Goal: Task Accomplishment & Management: Complete application form

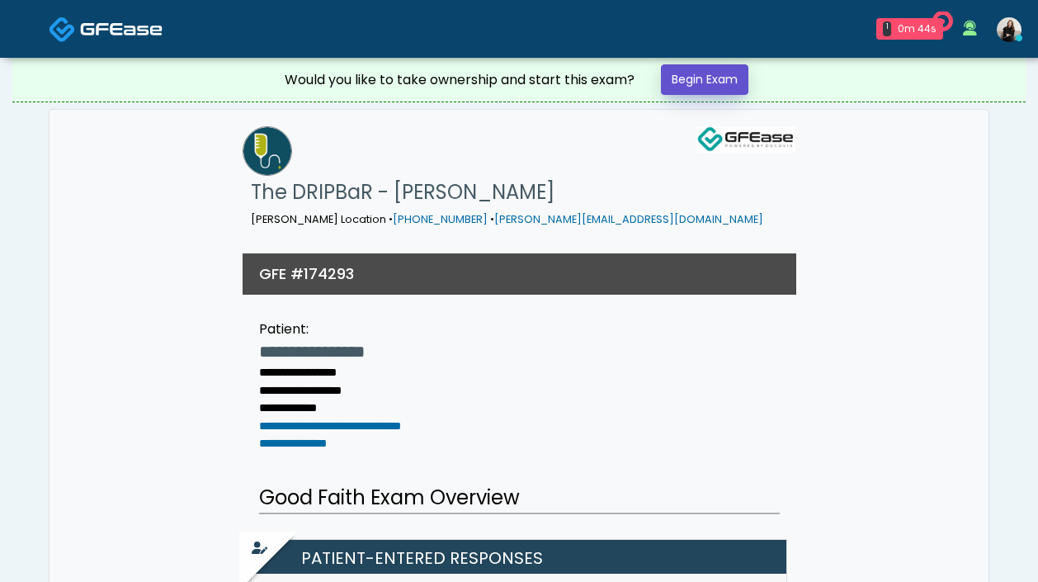
click at [729, 74] on link "Begin Exam" at bounding box center [704, 79] width 87 height 31
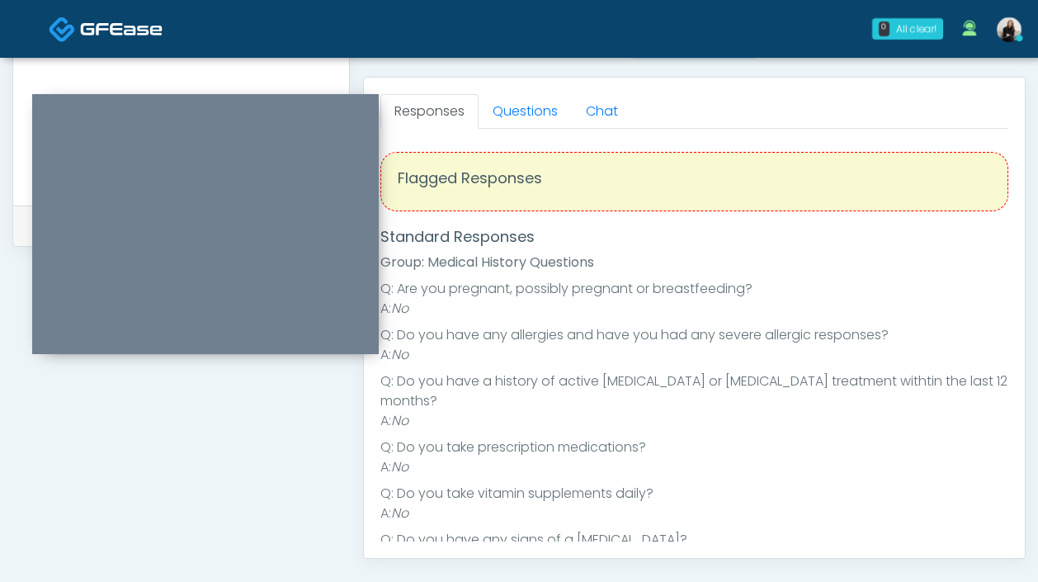
scroll to position [68, 0]
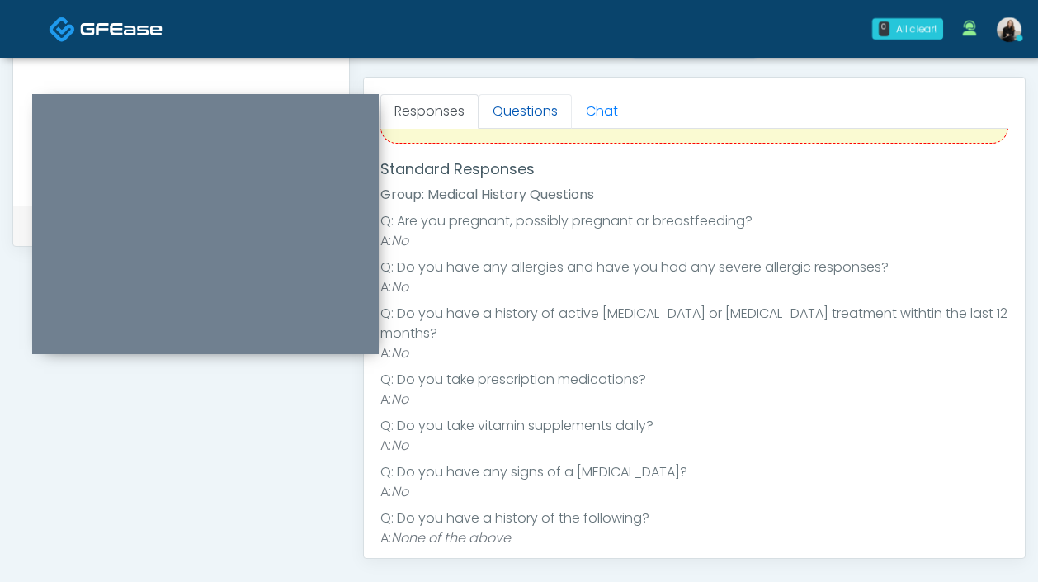
click at [531, 116] on link "Questions" at bounding box center [525, 111] width 93 height 35
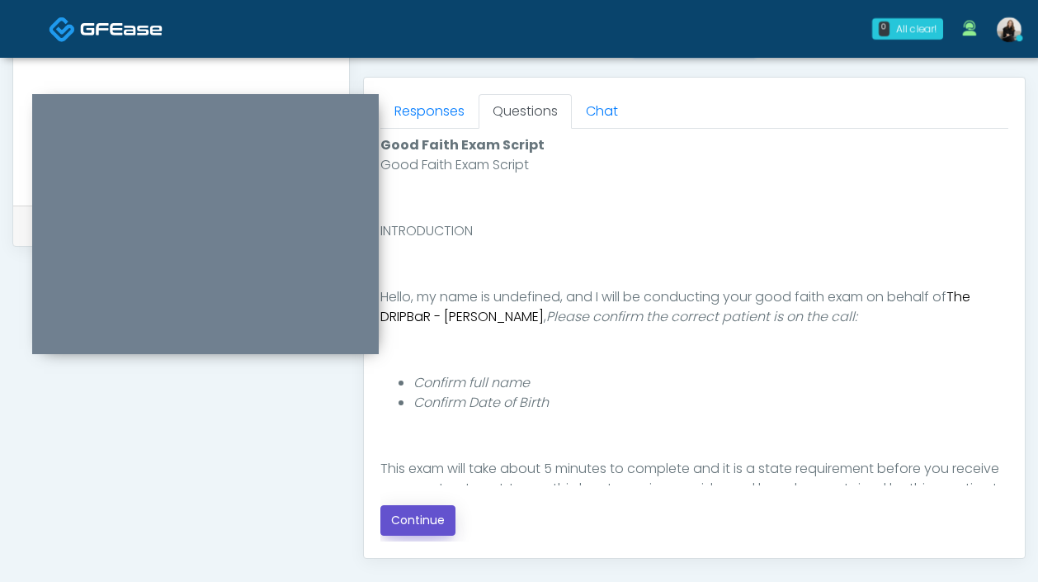
click at [446, 522] on button "Continue" at bounding box center [417, 520] width 75 height 31
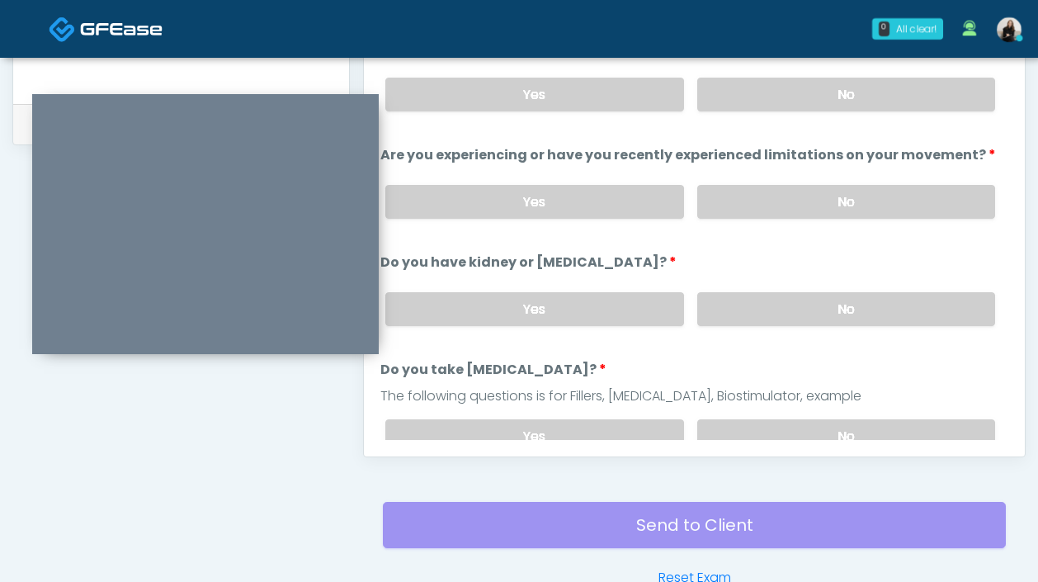
scroll to position [740, 0]
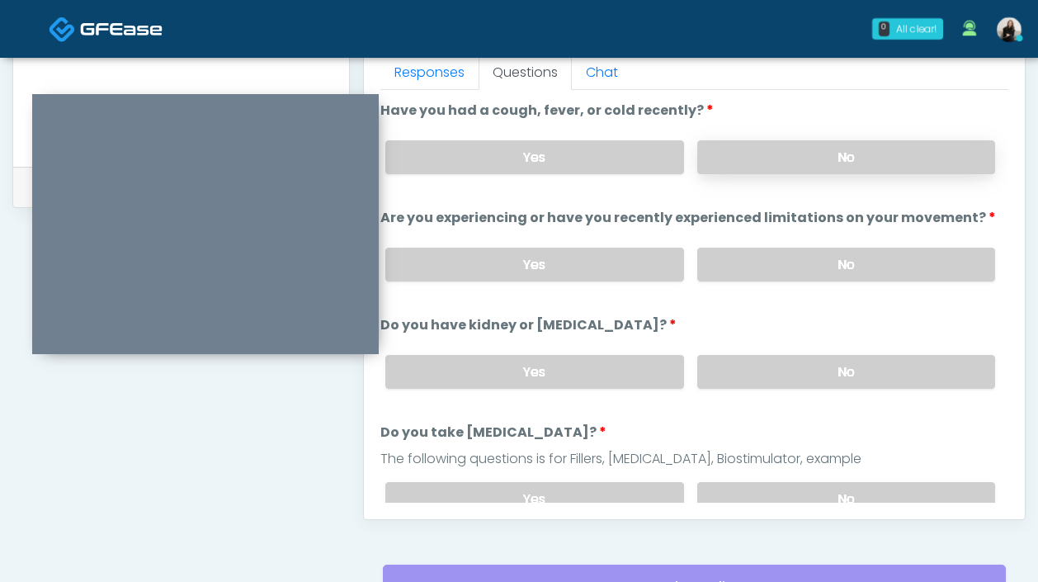
click at [738, 158] on label "No" at bounding box center [846, 157] width 298 height 34
click at [742, 276] on label "No" at bounding box center [846, 265] width 298 height 34
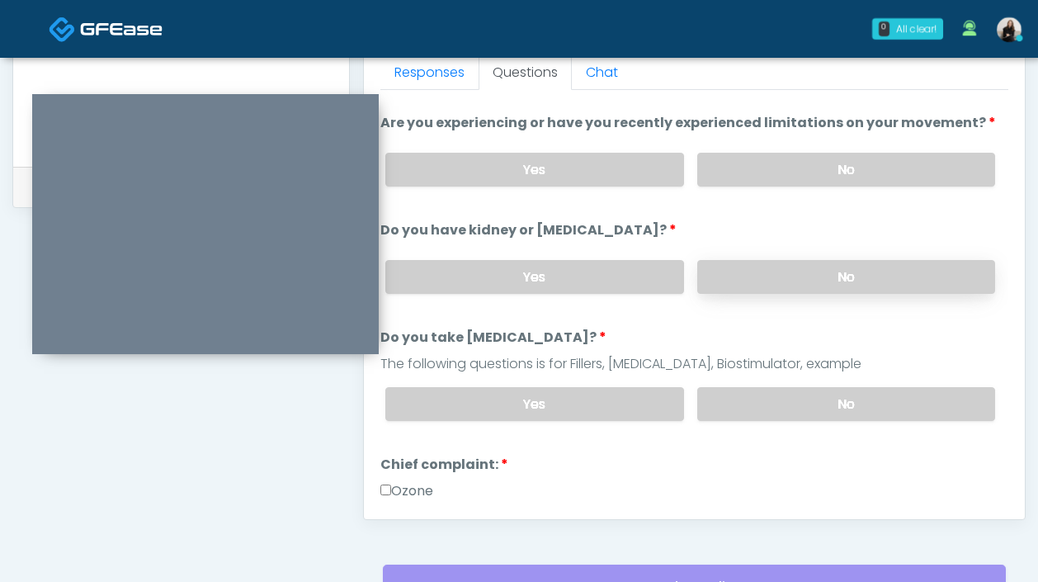
click at [739, 279] on label "No" at bounding box center [846, 277] width 298 height 34
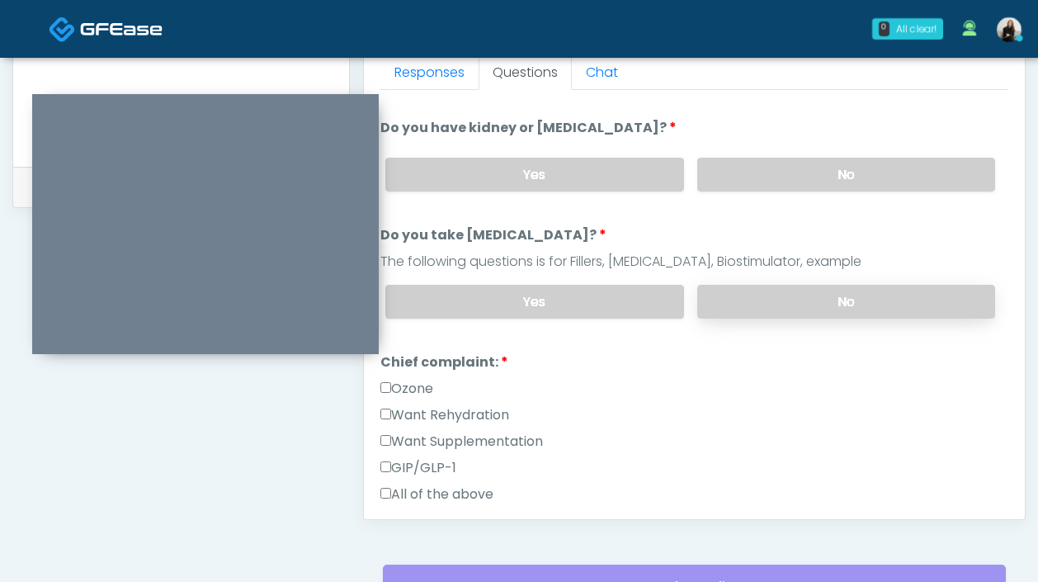
click at [726, 301] on label "No" at bounding box center [846, 302] width 298 height 34
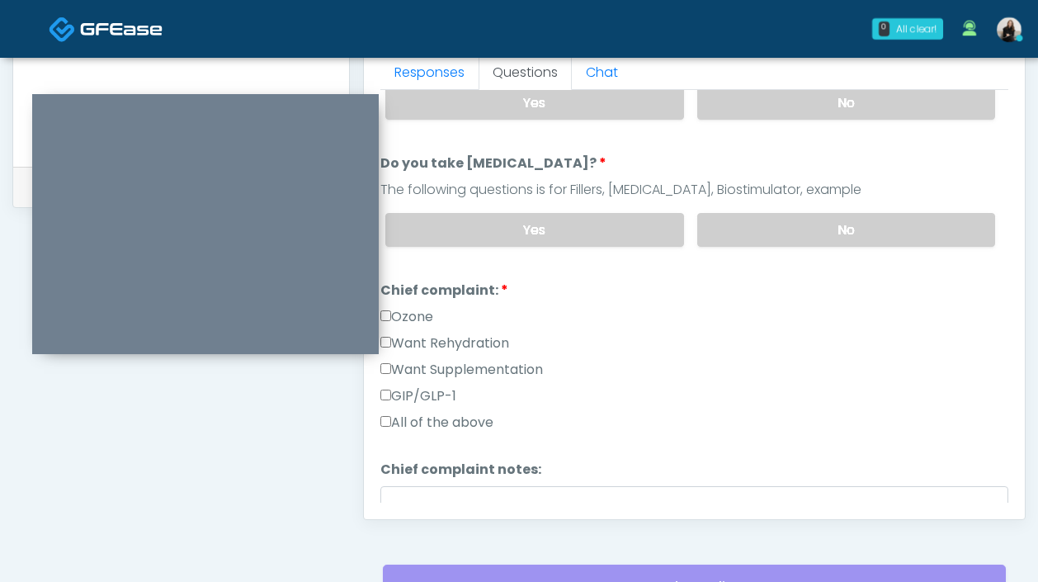
click at [477, 333] on label "Want Rehydration" at bounding box center [444, 343] width 129 height 20
click at [477, 353] on div "Want Rehydration" at bounding box center [694, 346] width 628 height 26
click at [473, 368] on label "Want Supplementation" at bounding box center [461, 370] width 163 height 20
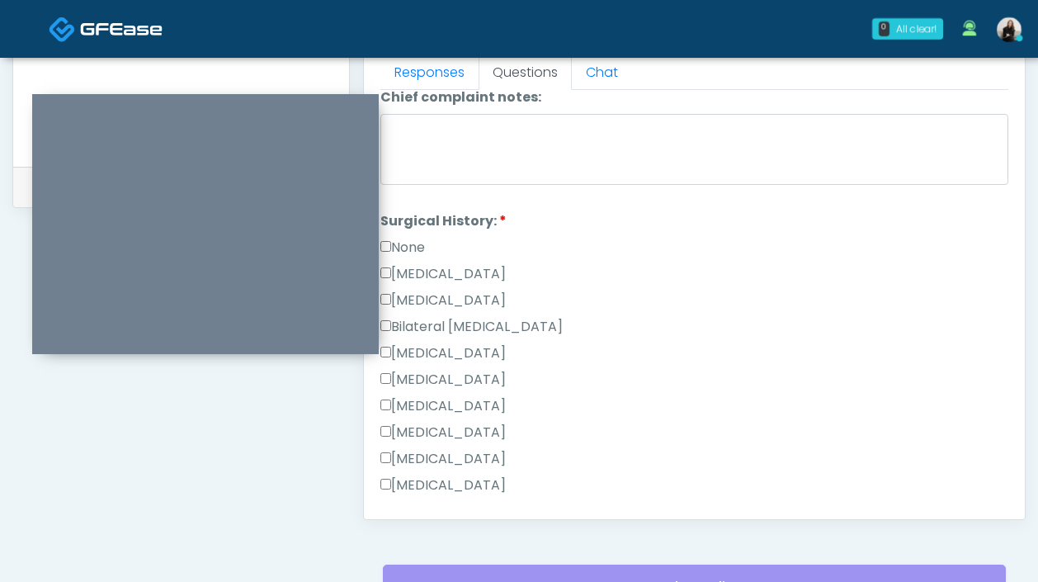
scroll to position [646, 0]
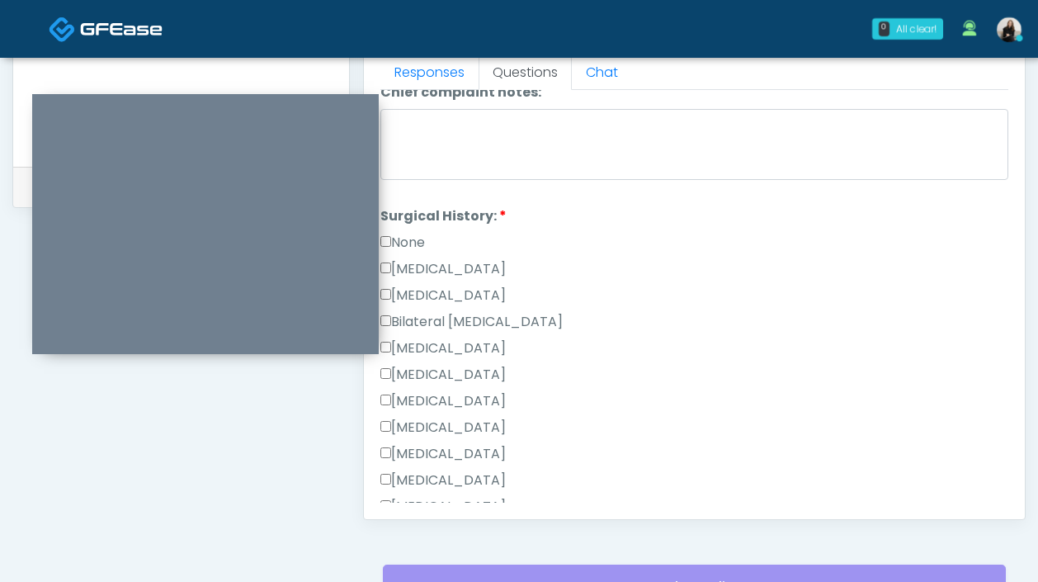
click at [407, 235] on label "None" at bounding box center [402, 243] width 45 height 20
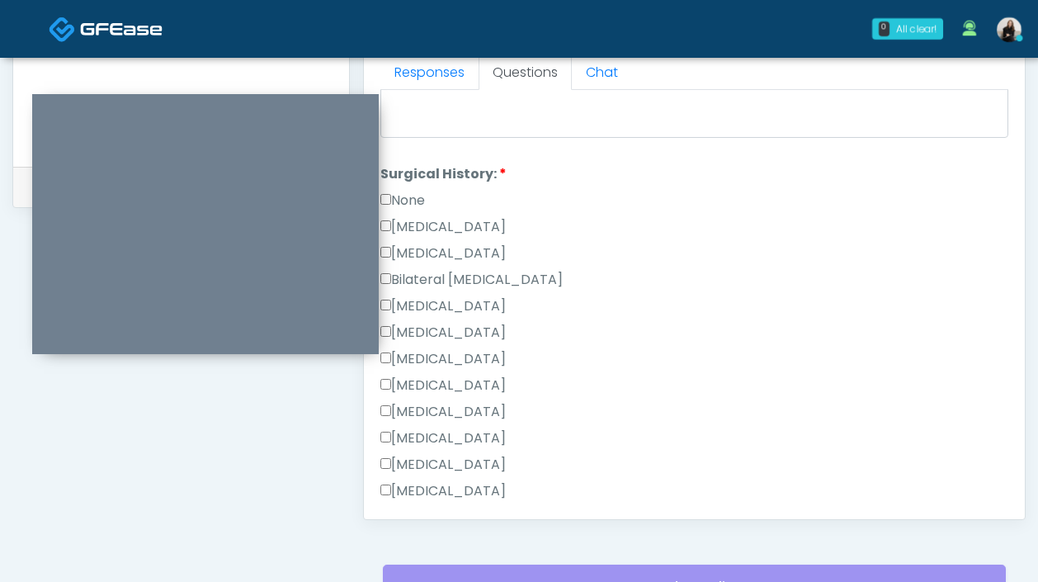
scroll to position [890, 0]
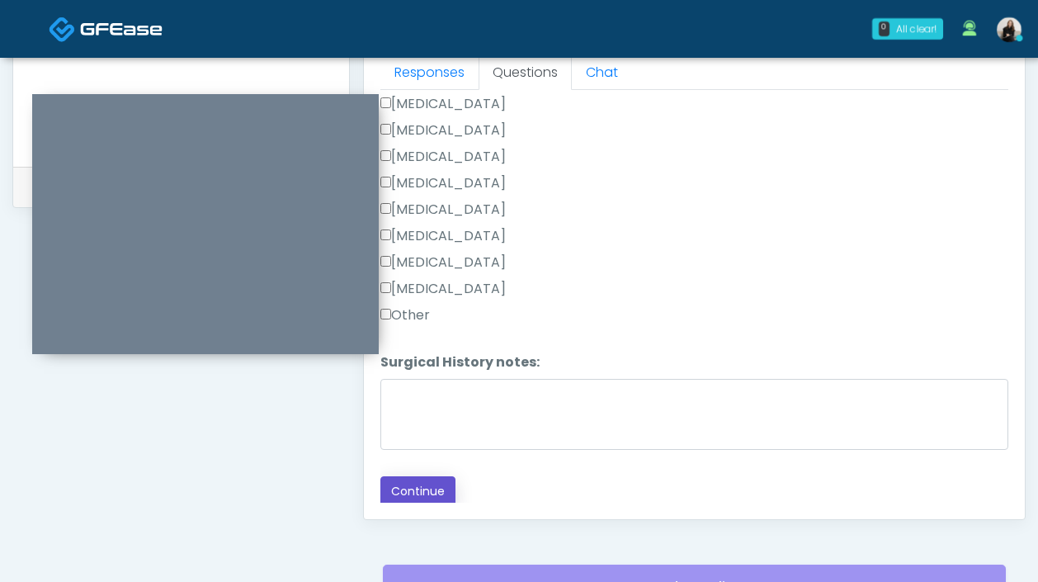
click at [401, 479] on button "Continue" at bounding box center [417, 491] width 75 height 31
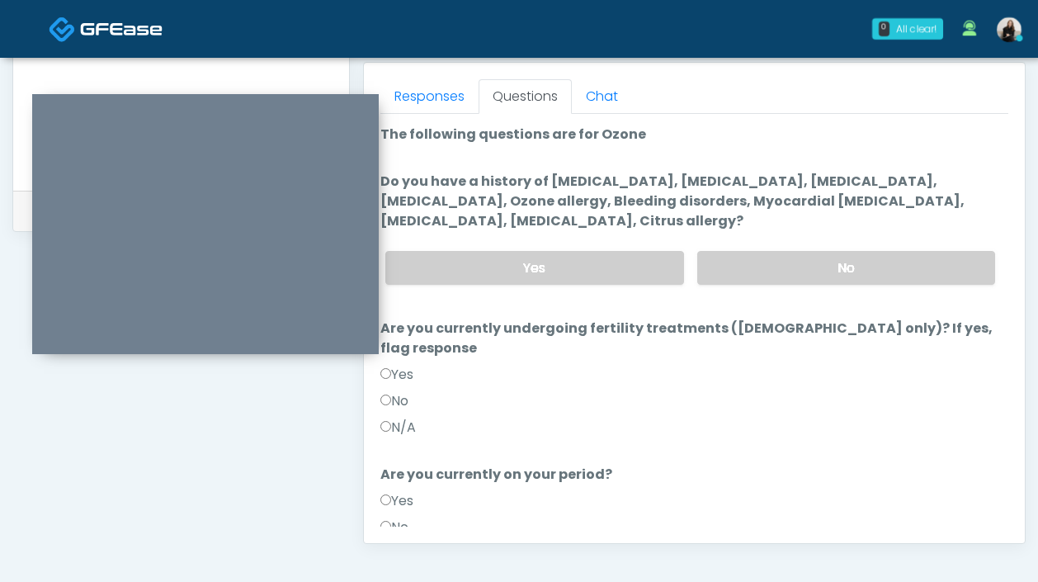
scroll to position [714, 0]
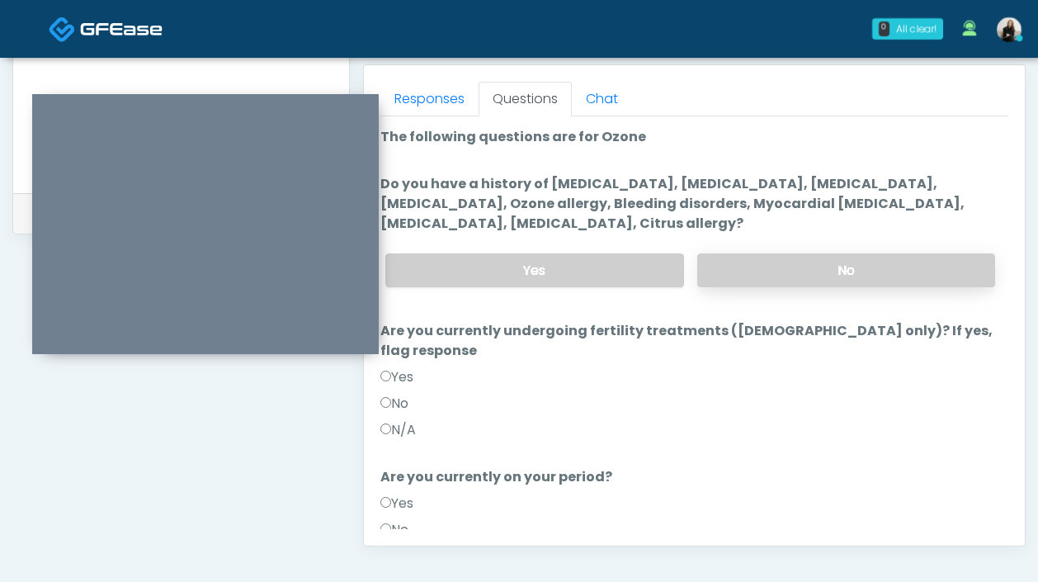
click at [727, 275] on label "No" at bounding box center [846, 270] width 298 height 34
click at [409, 420] on label "N/A" at bounding box center [397, 430] width 35 height 20
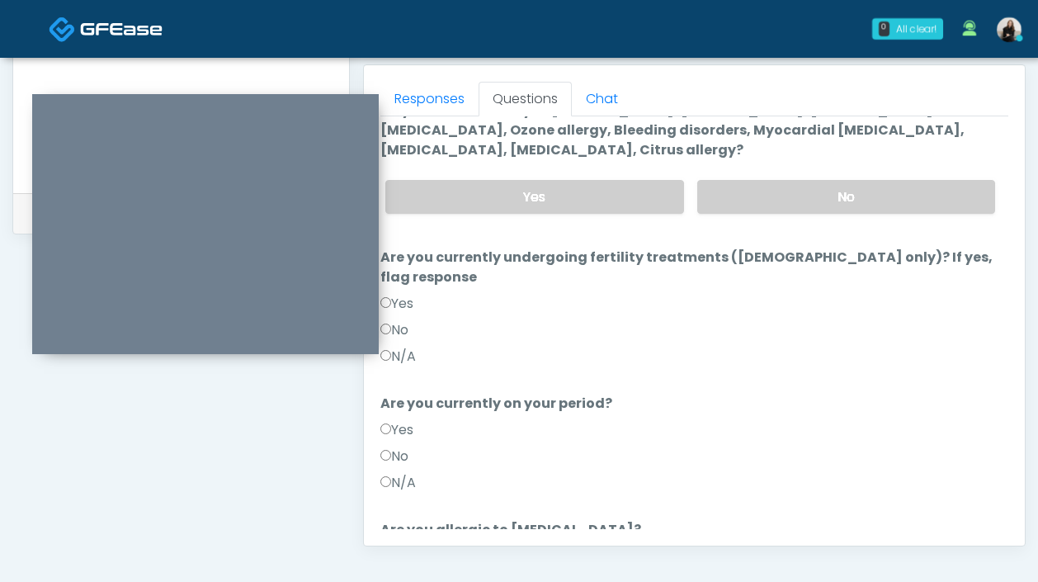
scroll to position [137, 0]
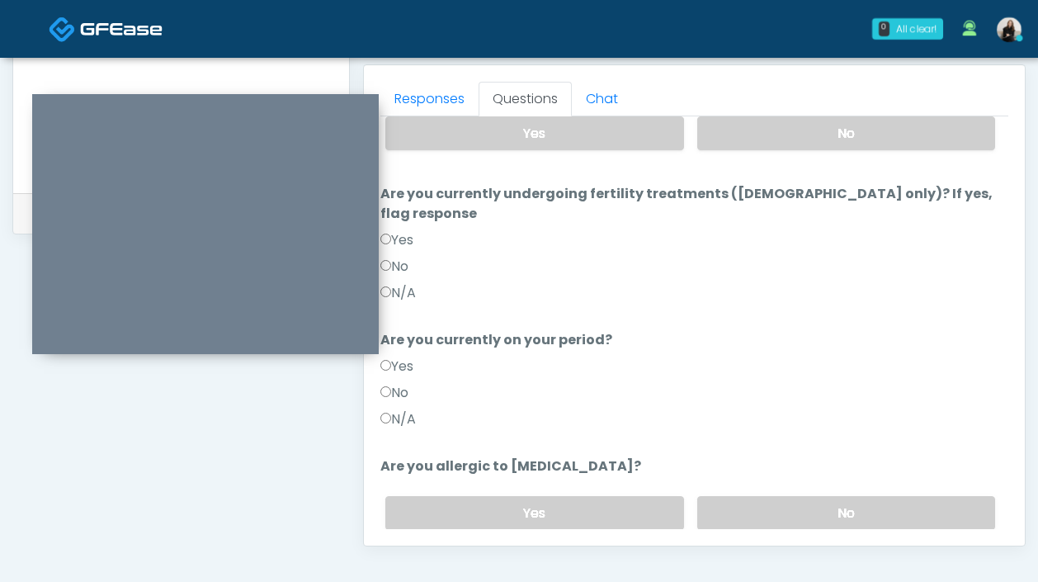
click at [408, 412] on div "N/A" at bounding box center [694, 422] width 628 height 26
click at [408, 409] on label "N/A" at bounding box center [397, 419] width 35 height 20
click at [706, 496] on label "No" at bounding box center [846, 513] width 298 height 34
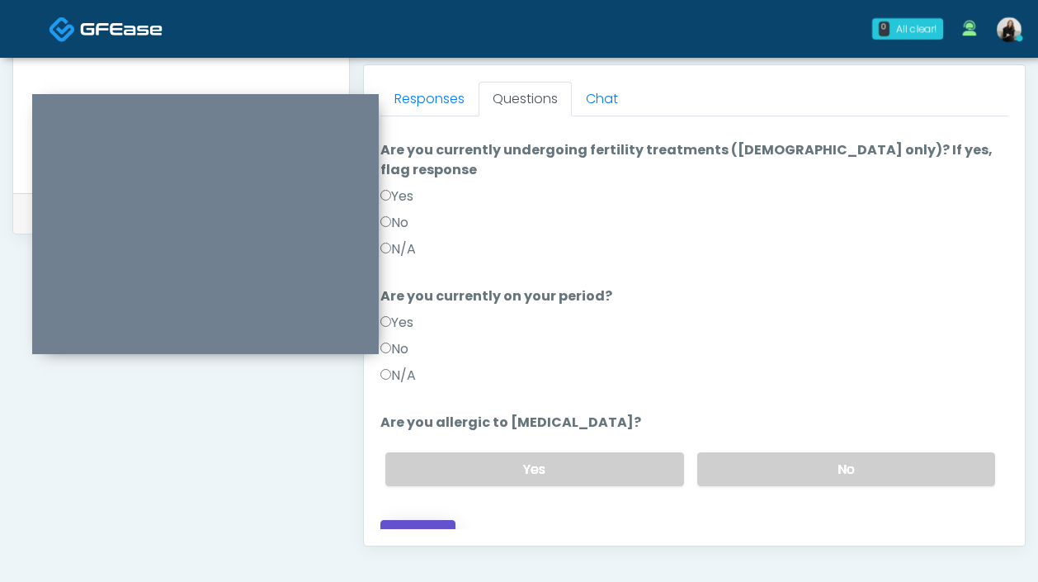
click at [418, 520] on button "Continue" at bounding box center [417, 535] width 75 height 31
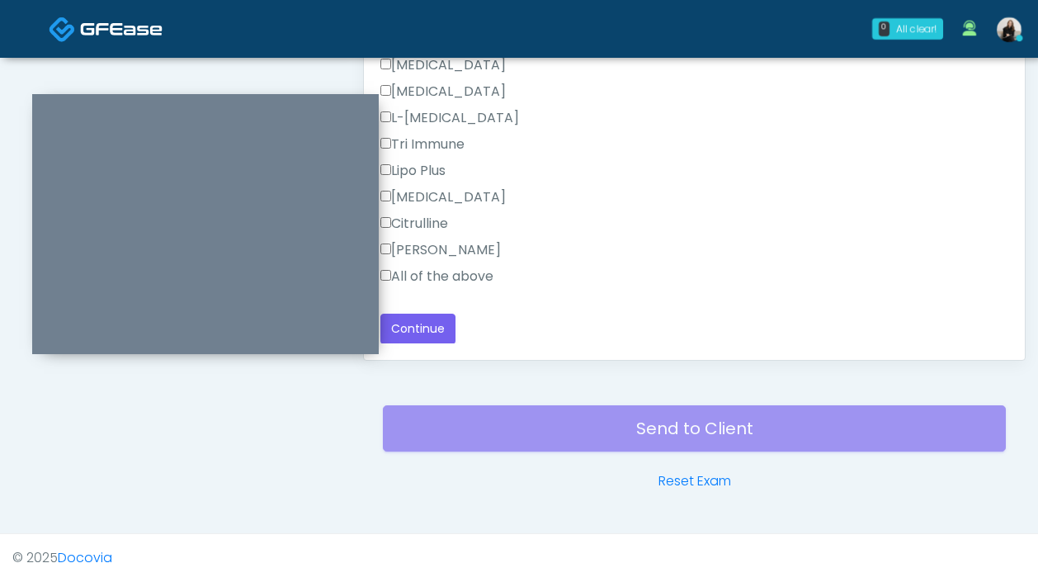
click at [437, 271] on label "All of the above" at bounding box center [436, 277] width 113 height 20
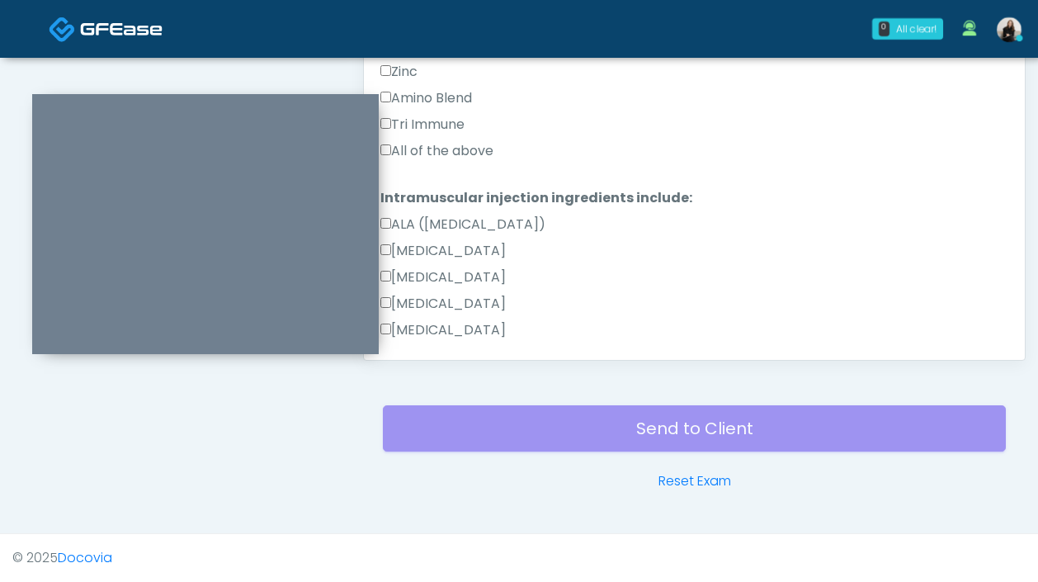
scroll to position [756, 0]
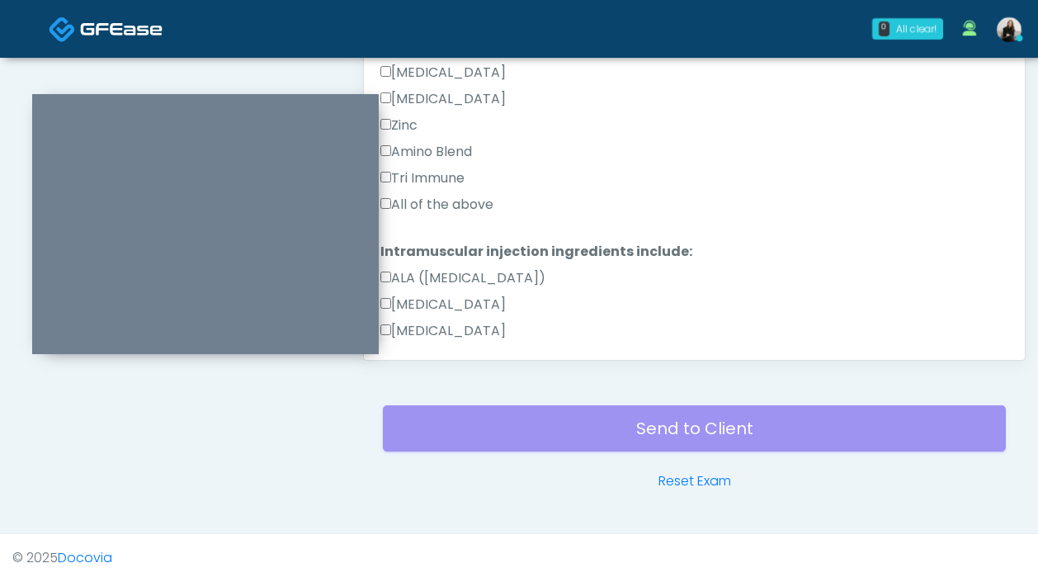
click at [436, 204] on label "All of the above" at bounding box center [436, 205] width 113 height 20
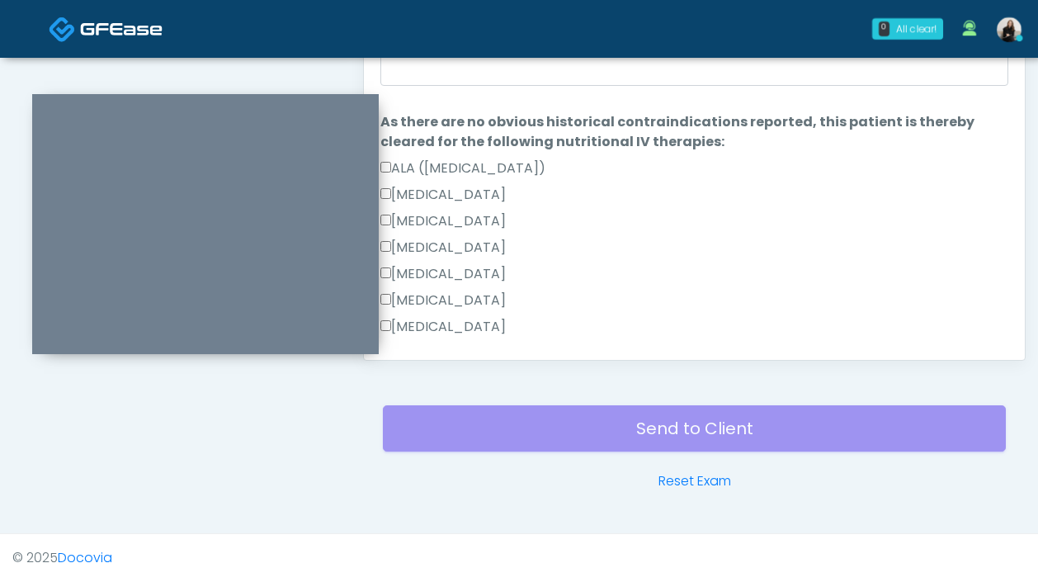
scroll to position [738, 0]
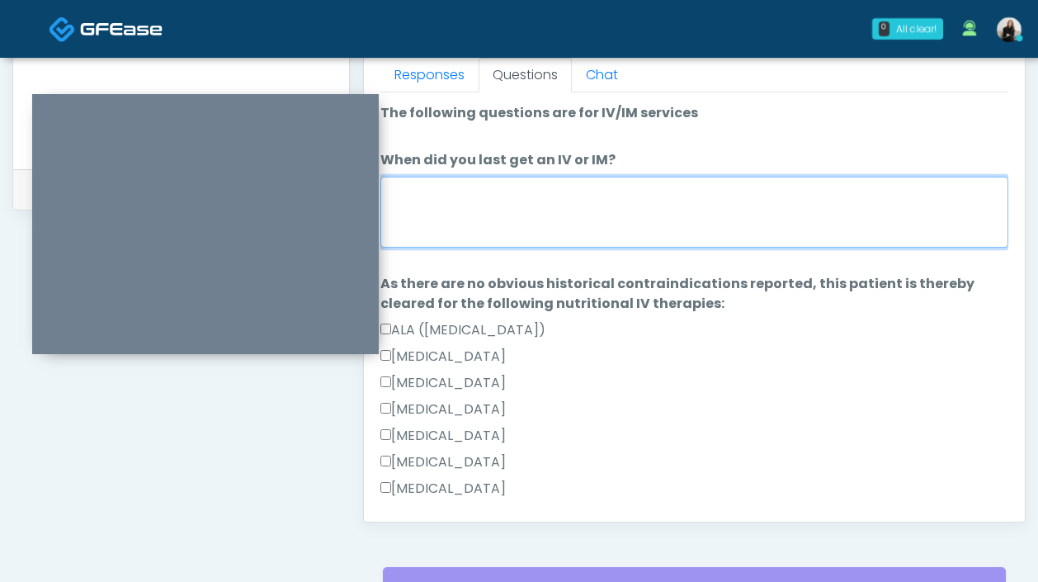
click at [436, 204] on textarea "When did you last get an IV or IM?" at bounding box center [694, 212] width 628 height 71
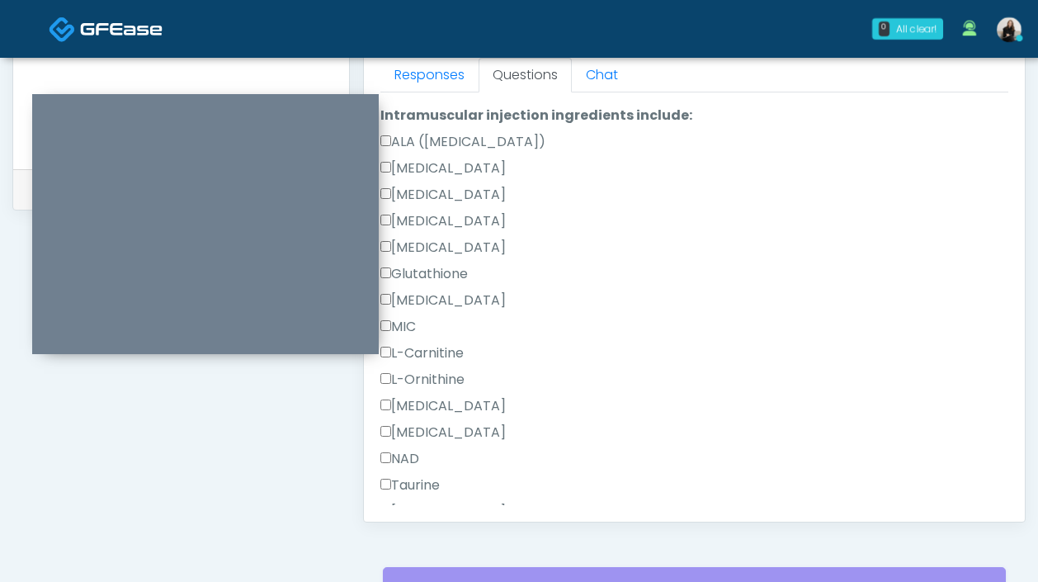
scroll to position [1471, 0]
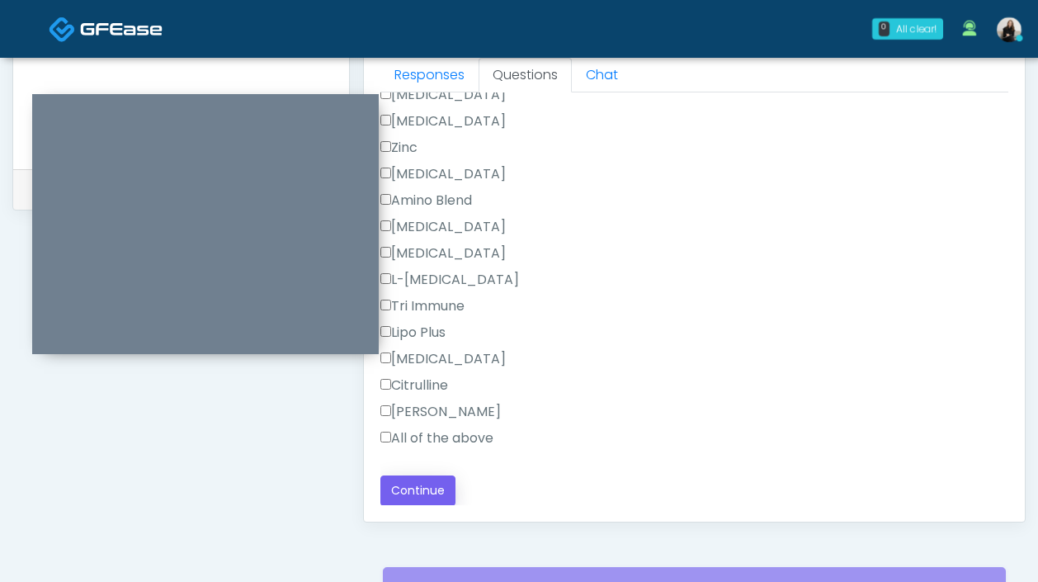
type textarea "********"
click at [427, 482] on button "Continue" at bounding box center [417, 490] width 75 height 31
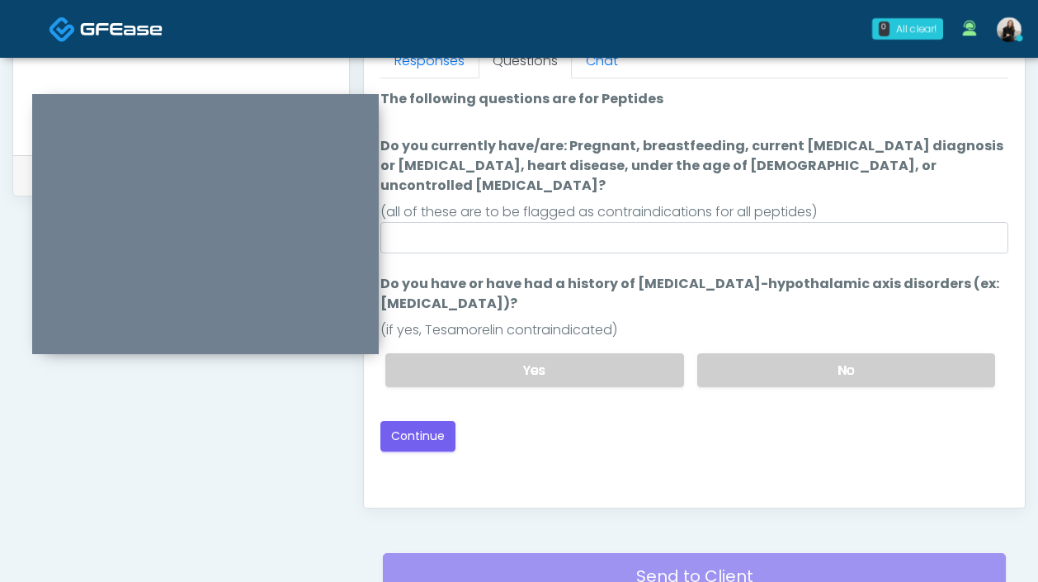
scroll to position [642, 0]
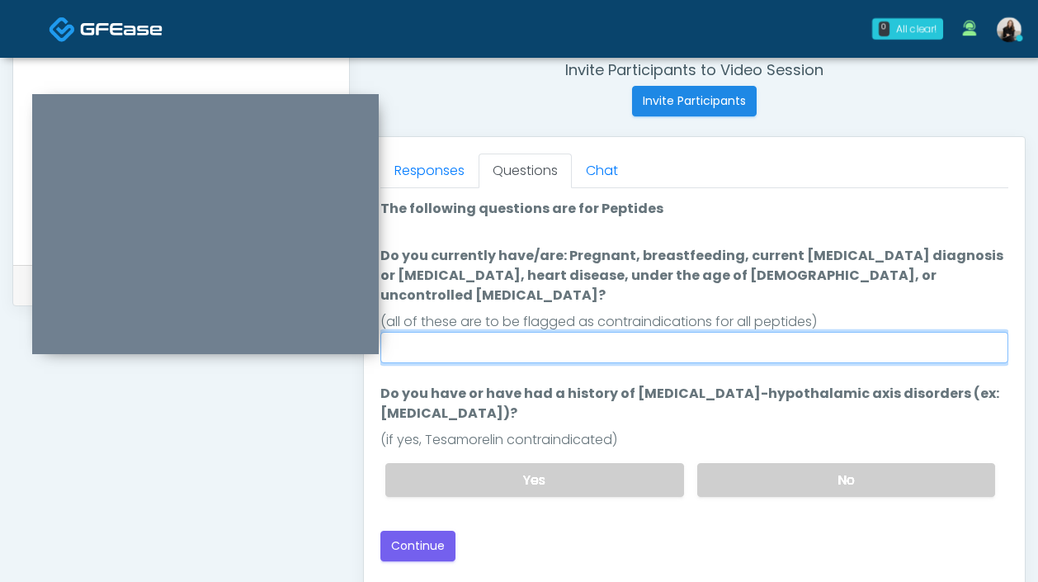
click at [751, 332] on input "Do you currently have/are: Pregnant, breastfeeding, current cancer diagnosis or…" at bounding box center [694, 347] width 628 height 31
type input "**"
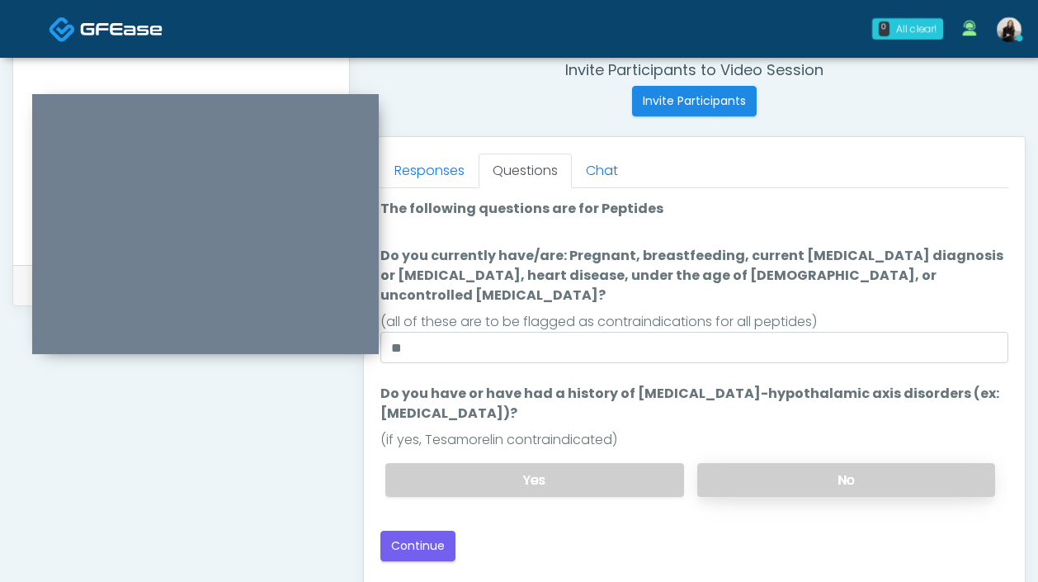
click at [742, 463] on label "No" at bounding box center [846, 480] width 298 height 34
click at [441, 531] on button "Continue" at bounding box center [417, 546] width 75 height 31
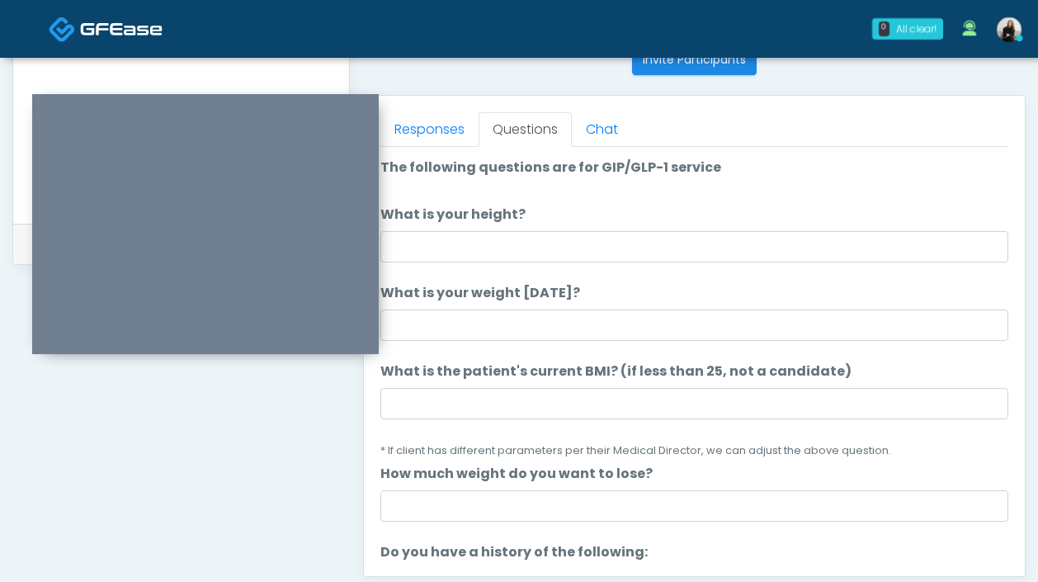
scroll to position [618, 0]
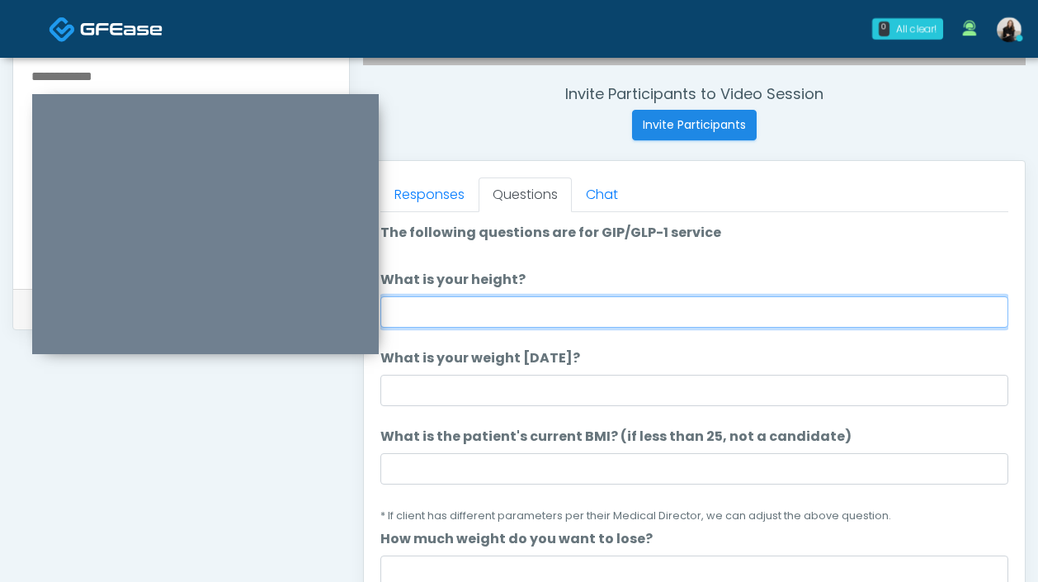
click at [540, 296] on input "What is your height?" at bounding box center [694, 311] width 628 height 31
click at [415, 314] on input "******" at bounding box center [694, 311] width 628 height 31
type input "******"
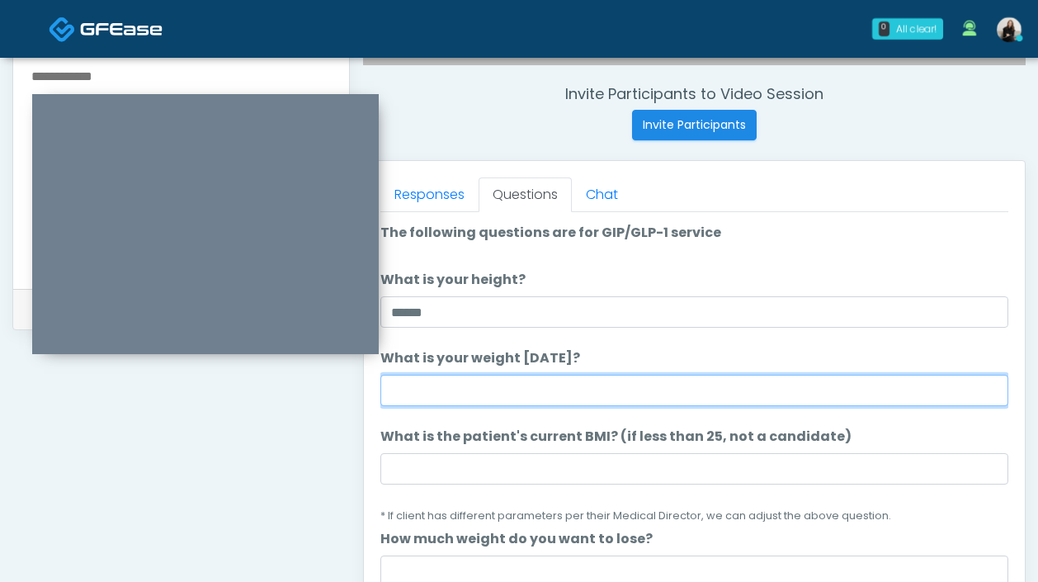
click at [418, 399] on input "What is your weight today?" at bounding box center [694, 390] width 628 height 31
type input "***"
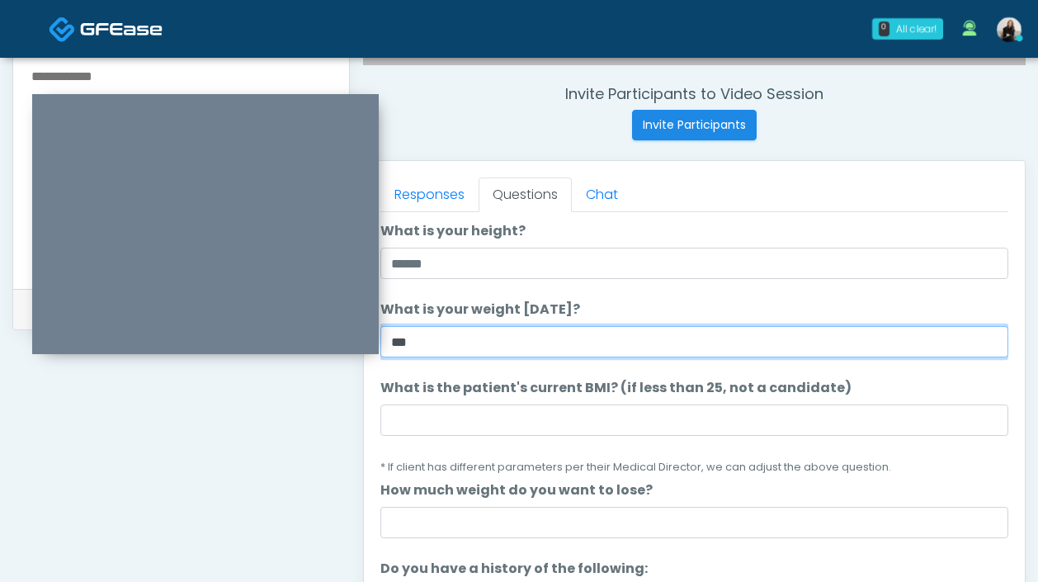
scroll to position [135, 0]
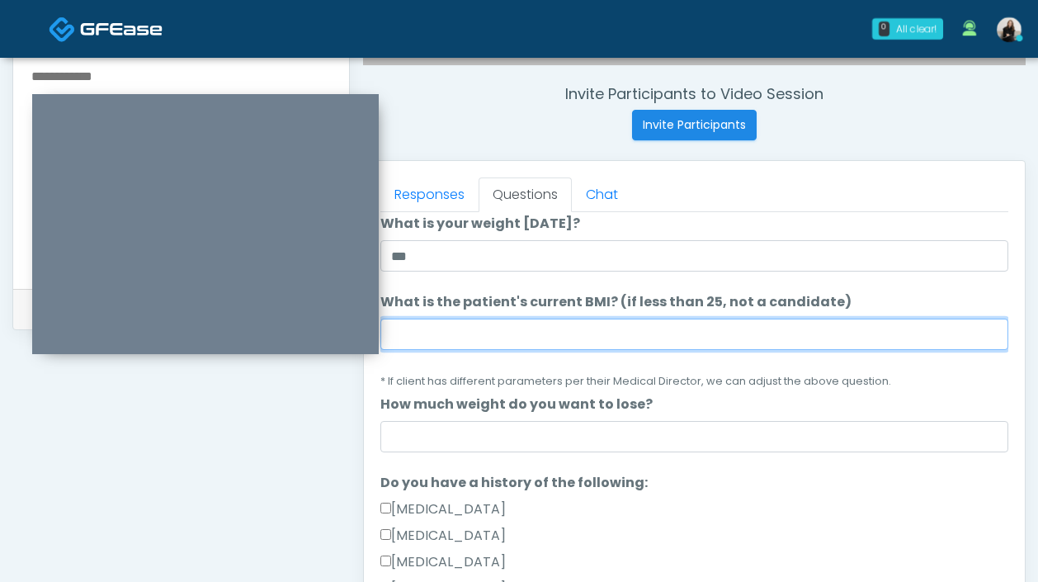
click at [486, 342] on input "What is the patient's current BMI? (if less than 25, not a candidate)" at bounding box center [694, 334] width 628 height 31
paste input "****"
type input "****"
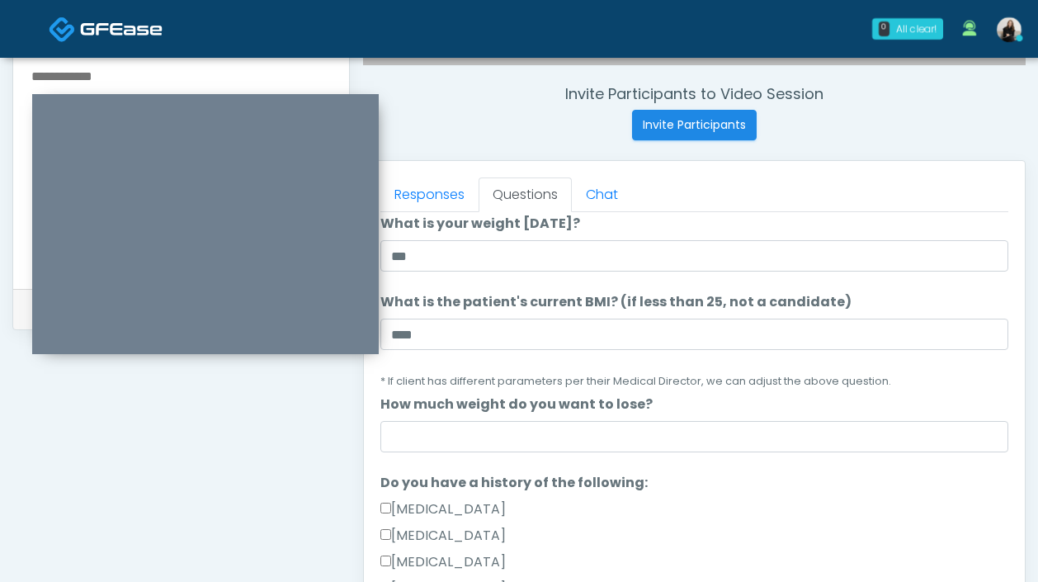
click at [480, 409] on label "How much weight do you want to lose?" at bounding box center [516, 404] width 272 height 20
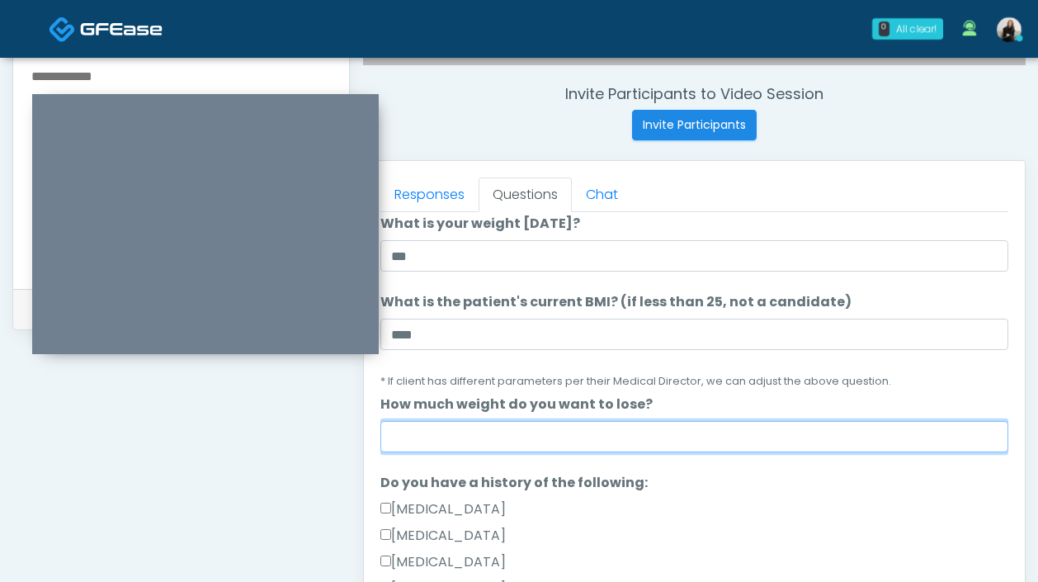
click at [480, 421] on input "How much weight do you want to lose?" at bounding box center [694, 436] width 628 height 31
click at [480, 437] on input "How much weight do you want to lose?" at bounding box center [694, 436] width 628 height 31
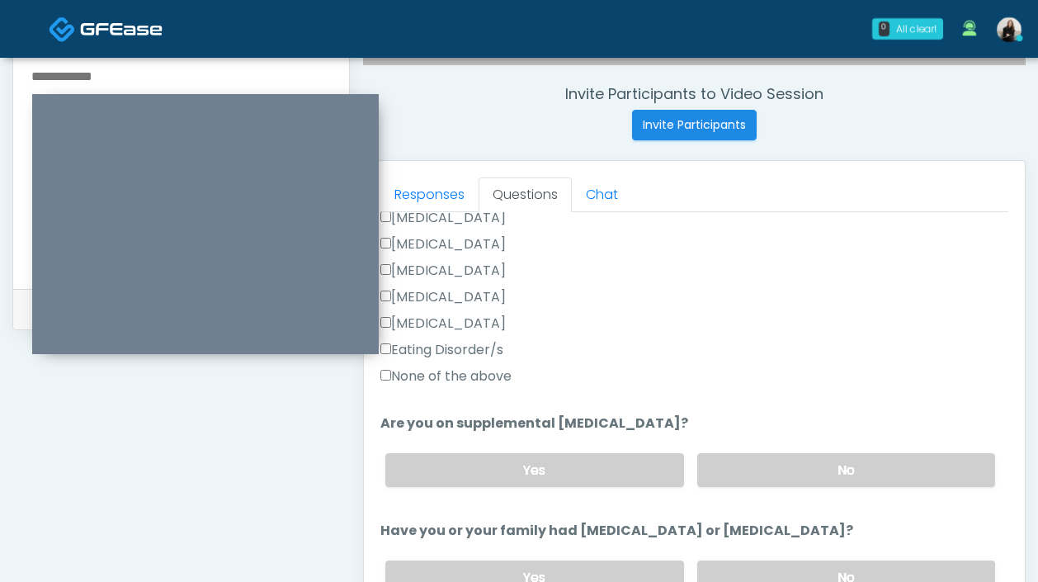
scroll to position [577, 0]
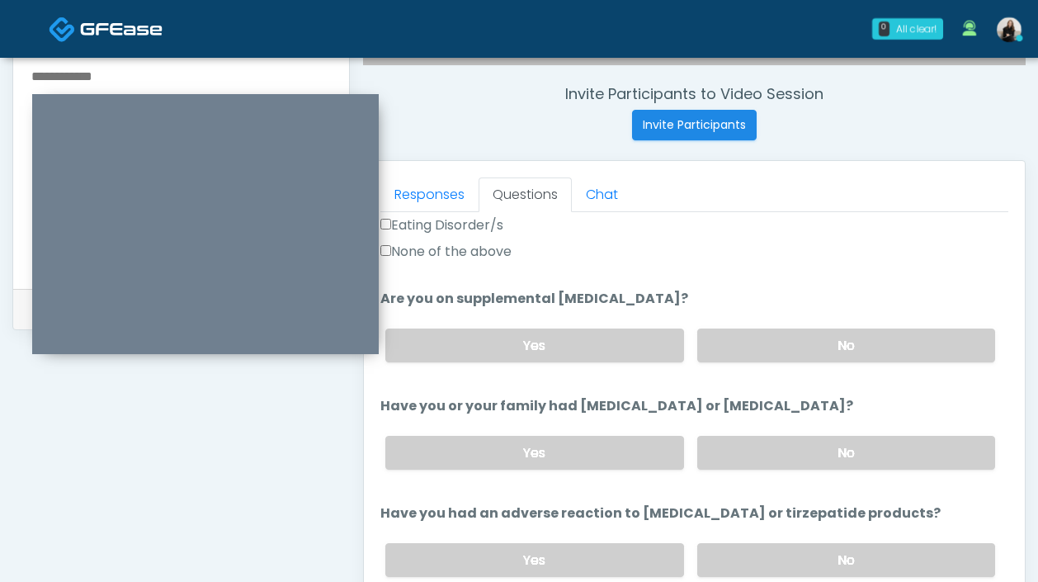
type input "***"
click at [456, 269] on ol "The following questions are for GIP/GLP-1 service The following questions are f…" at bounding box center [694, 289] width 628 height 1286
click at [458, 253] on label "None of the above" at bounding box center [445, 252] width 131 height 20
click at [781, 337] on label "No" at bounding box center [846, 345] width 298 height 34
click at [748, 439] on label "No" at bounding box center [846, 453] width 298 height 34
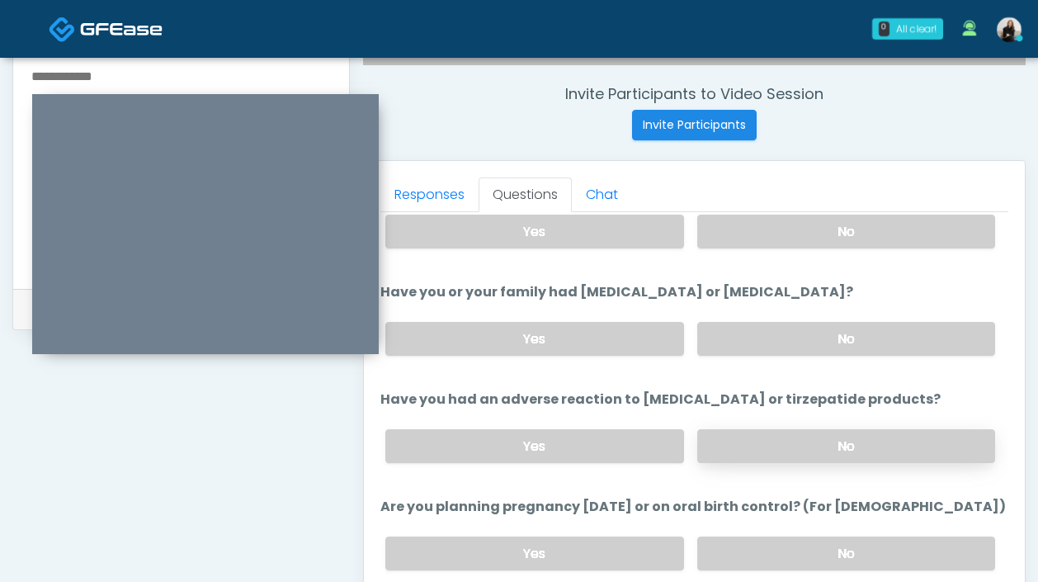
click at [748, 435] on label "No" at bounding box center [846, 446] width 298 height 34
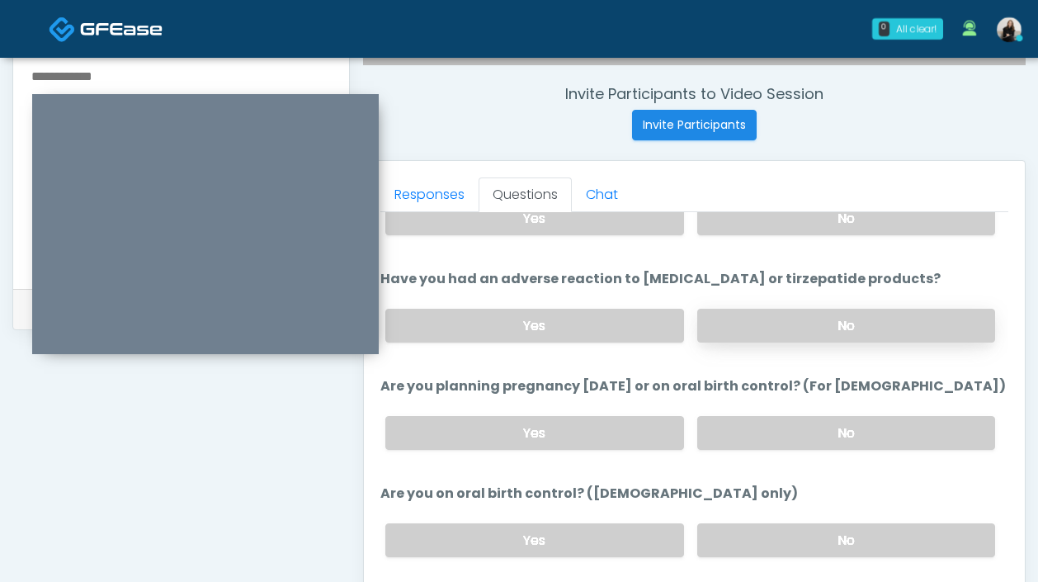
click at [748, 435] on label "No" at bounding box center [846, 433] width 298 height 34
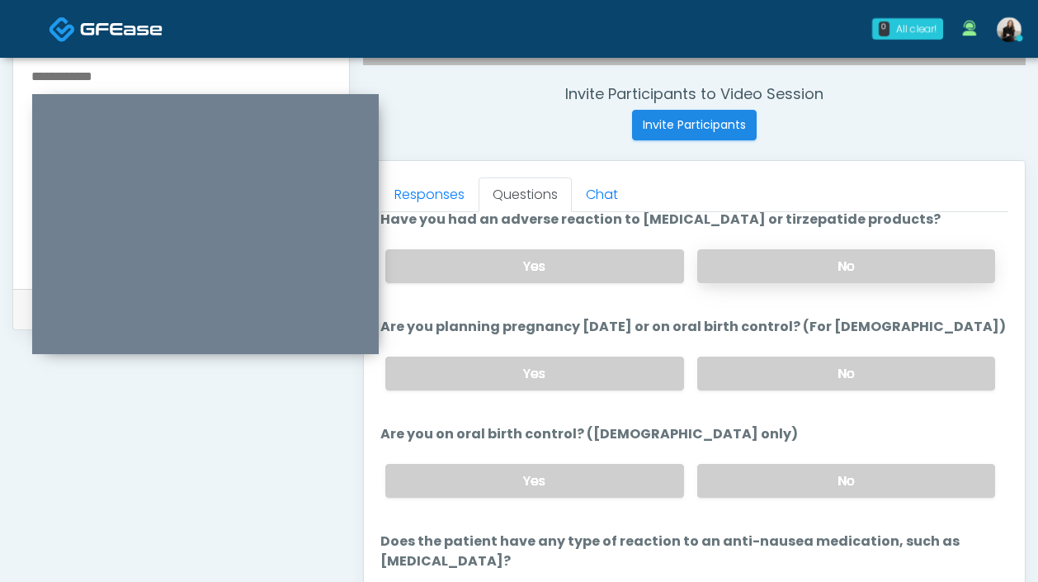
scroll to position [910, 0]
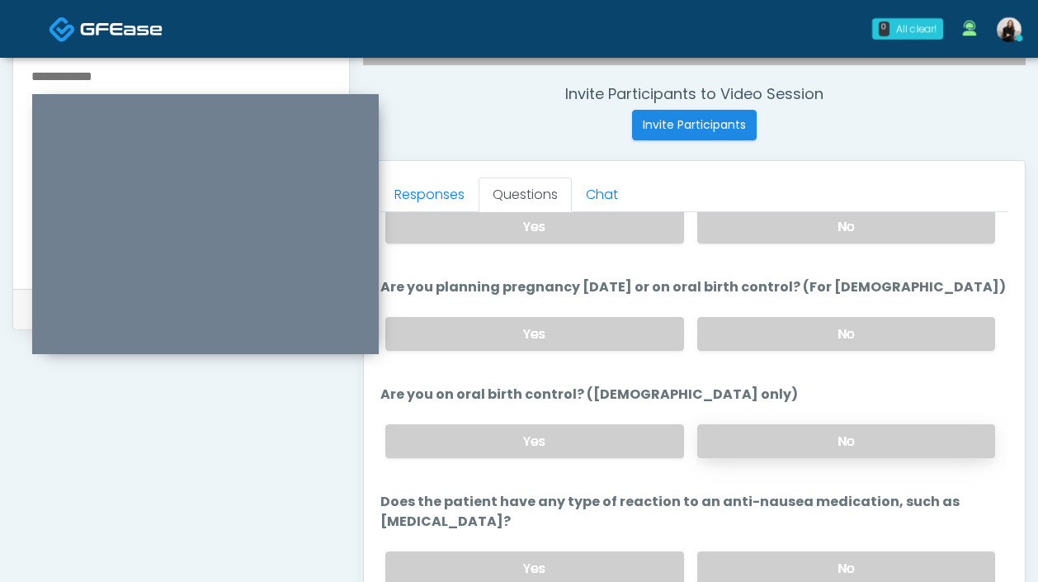
click at [740, 443] on label "No" at bounding box center [846, 441] width 298 height 34
click at [742, 551] on label "No" at bounding box center [846, 568] width 298 height 34
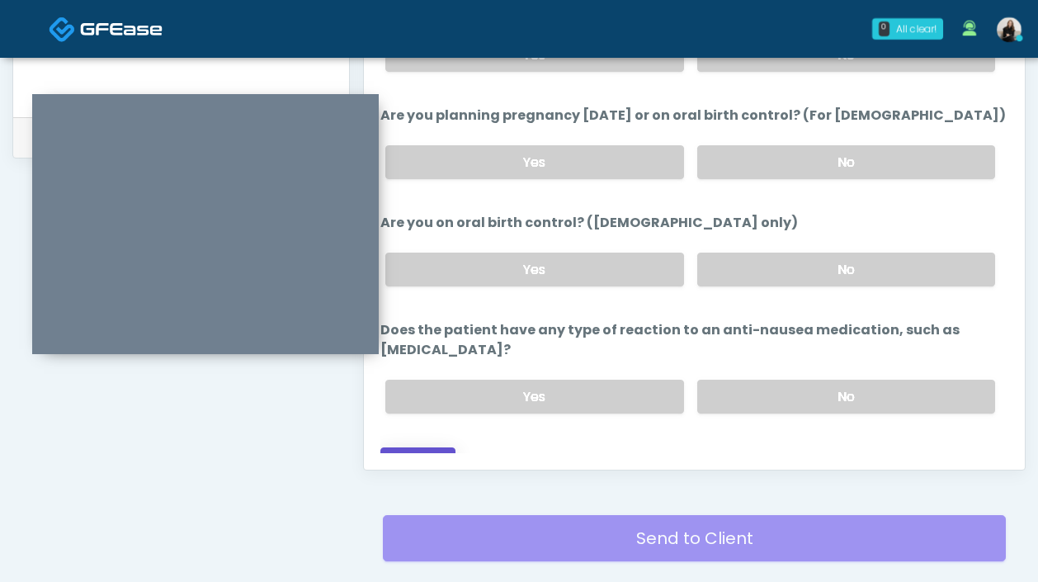
click at [433, 447] on button "Continue" at bounding box center [417, 462] width 75 height 31
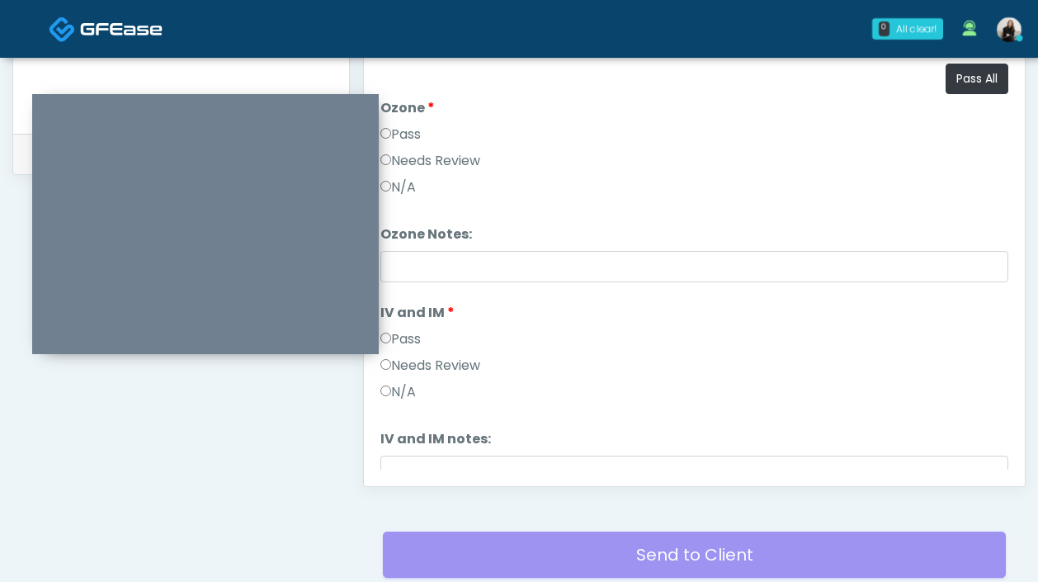
scroll to position [623, 0]
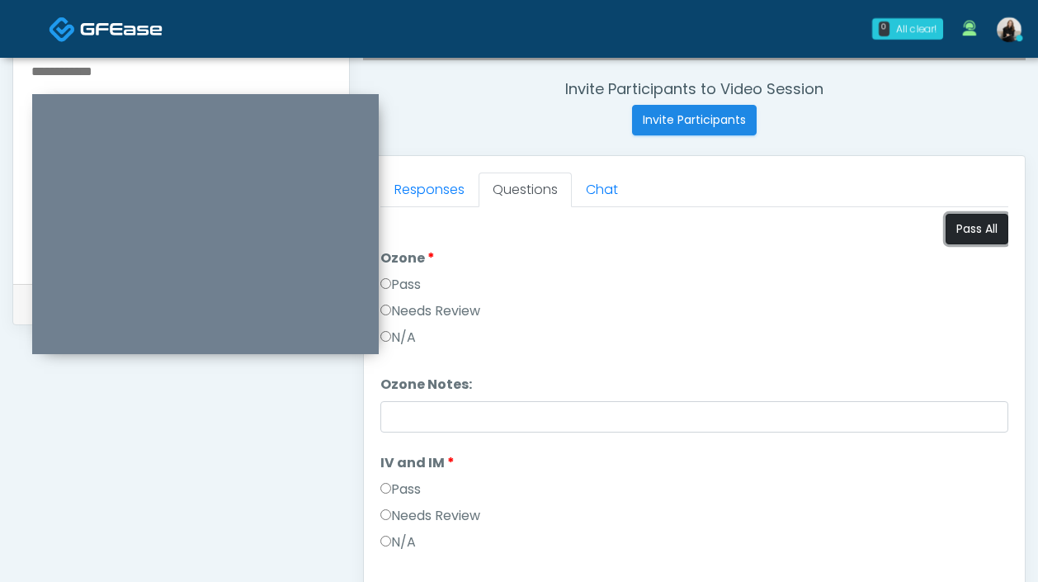
click at [984, 239] on button "Pass All" at bounding box center [977, 229] width 63 height 31
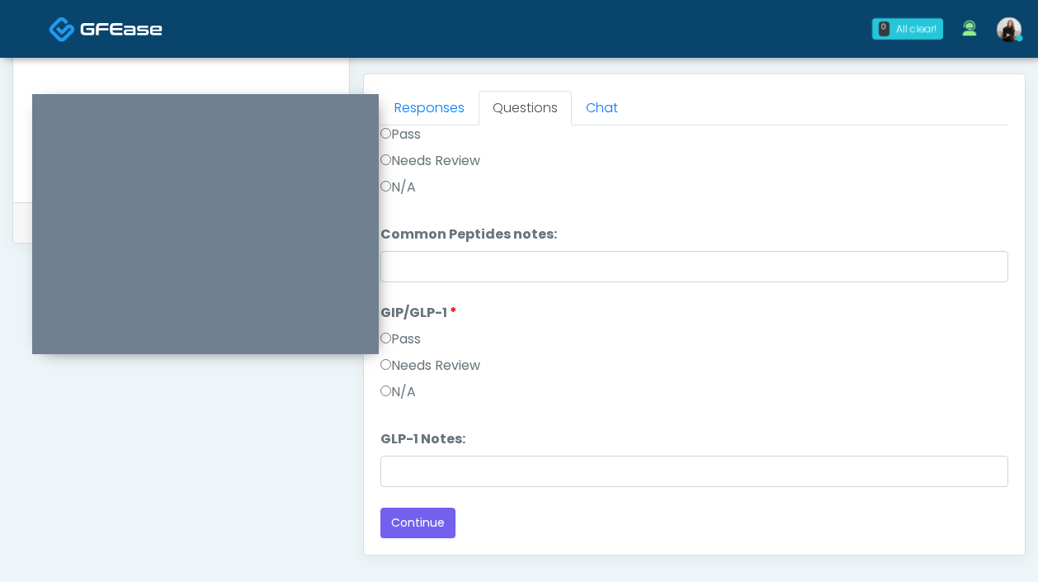
scroll to position [729, 0]
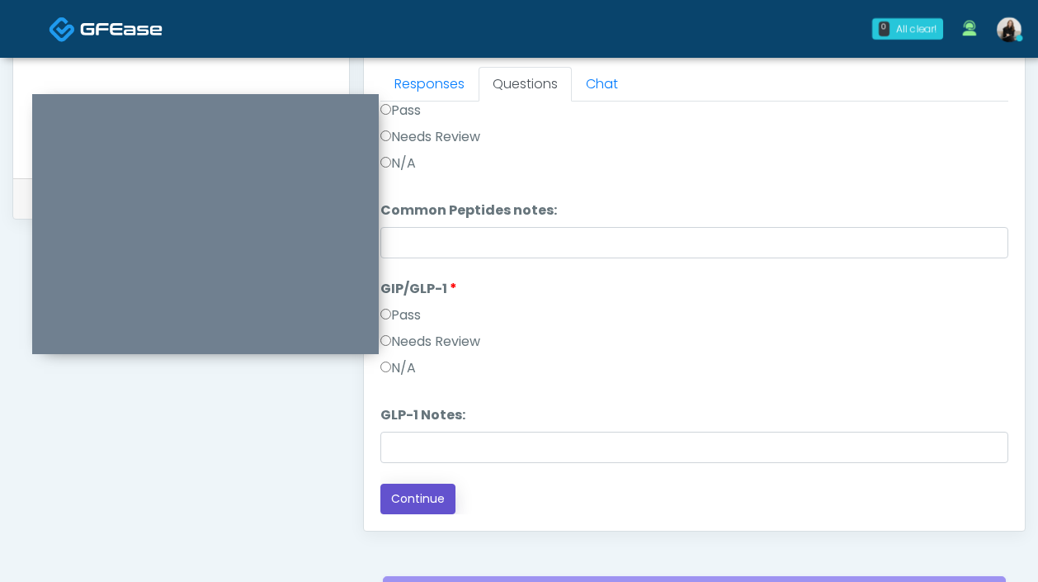
click at [432, 502] on button "Continue" at bounding box center [417, 499] width 75 height 31
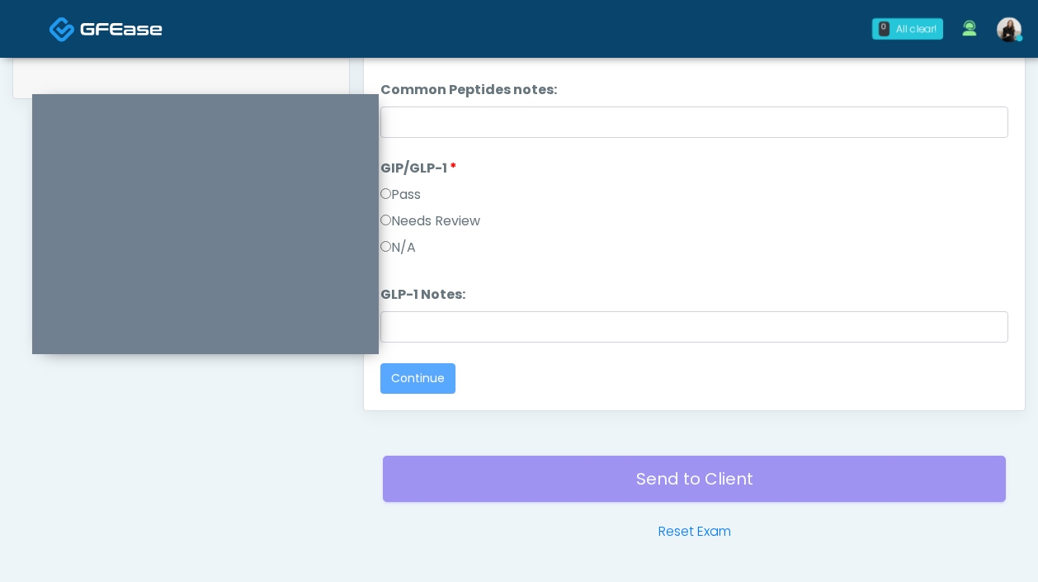
scroll to position [0, 0]
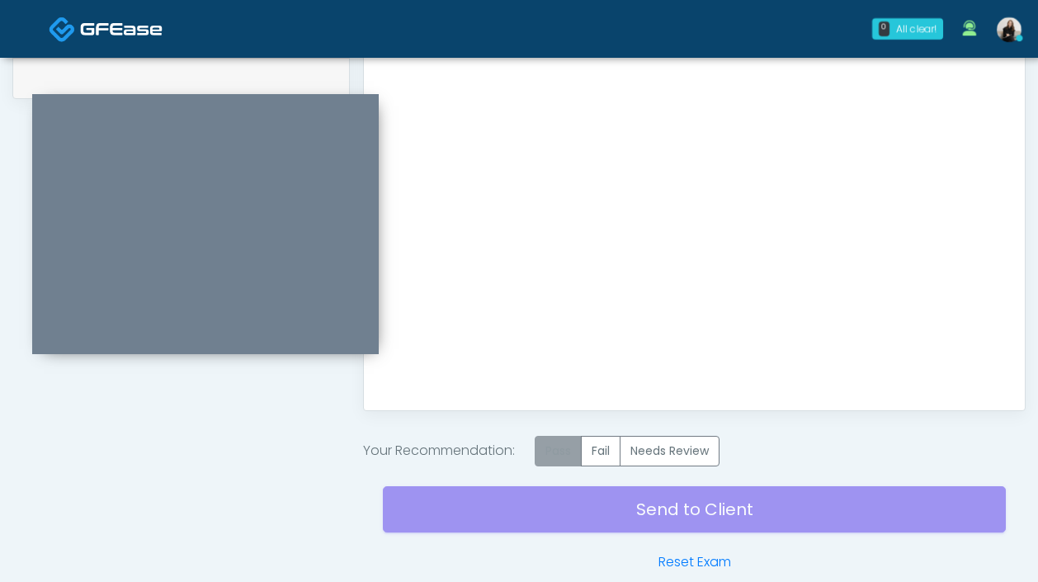
click at [562, 446] on label "Pass" at bounding box center [558, 451] width 47 height 31
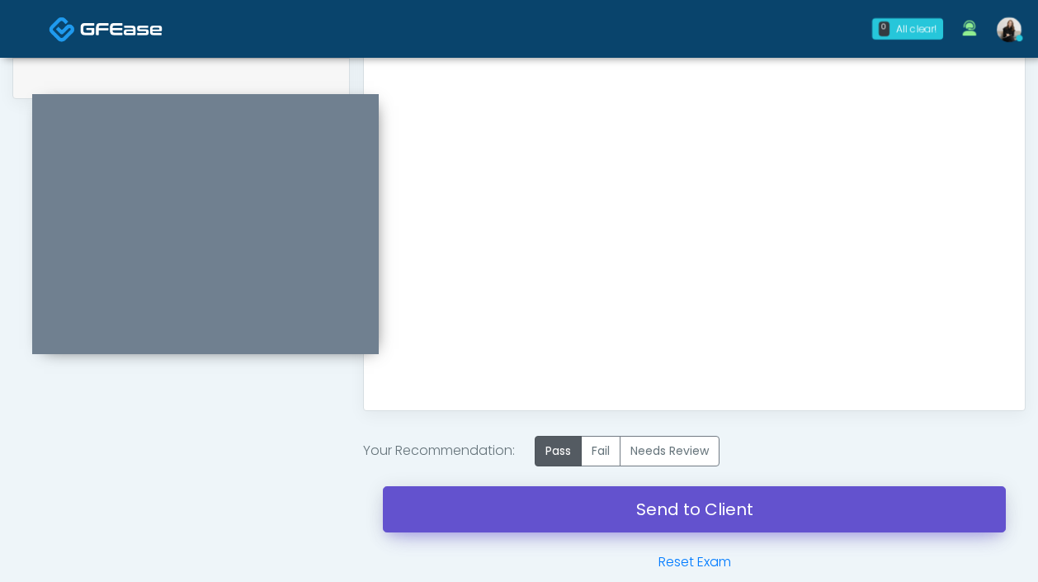
click at [557, 502] on link "Send to Client" at bounding box center [694, 509] width 623 height 46
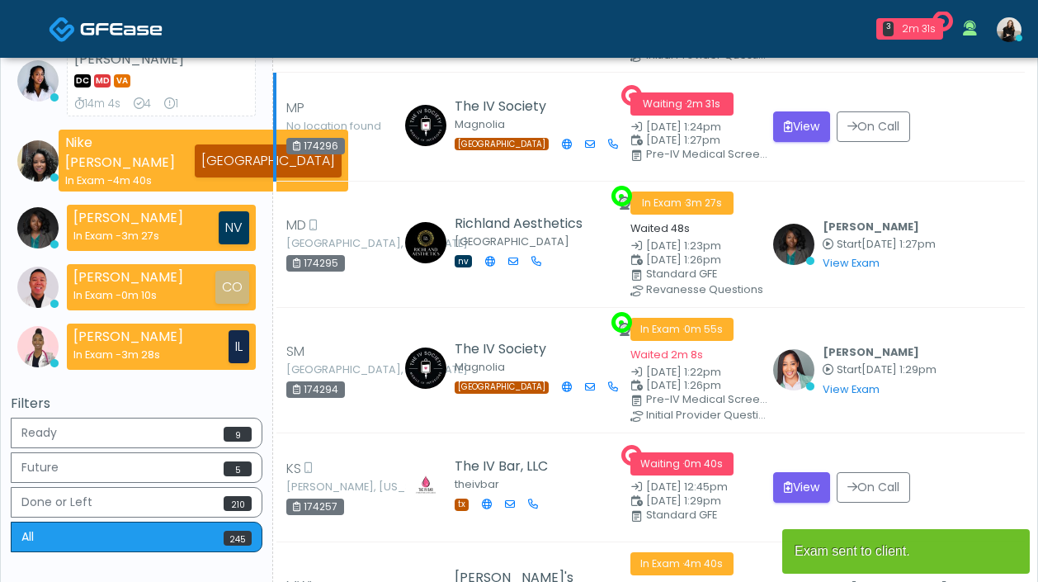
scroll to position [335, 0]
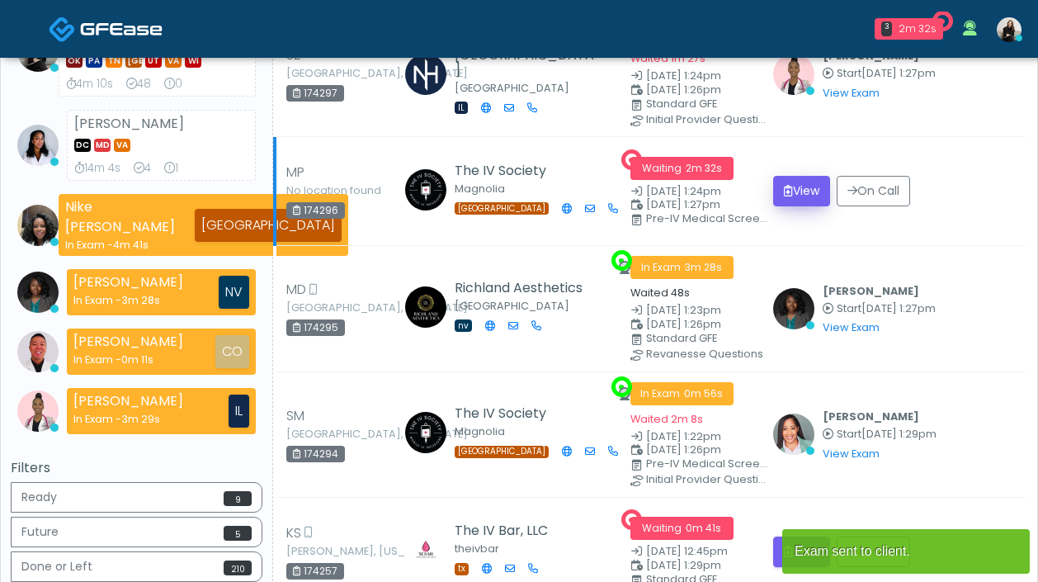
drag, startPoint x: 802, startPoint y: 211, endPoint x: 803, endPoint y: 200, distance: 11.6
click at [802, 211] on td "View On Call" at bounding box center [894, 191] width 262 height 109
click at [803, 200] on button "View" at bounding box center [801, 191] width 57 height 31
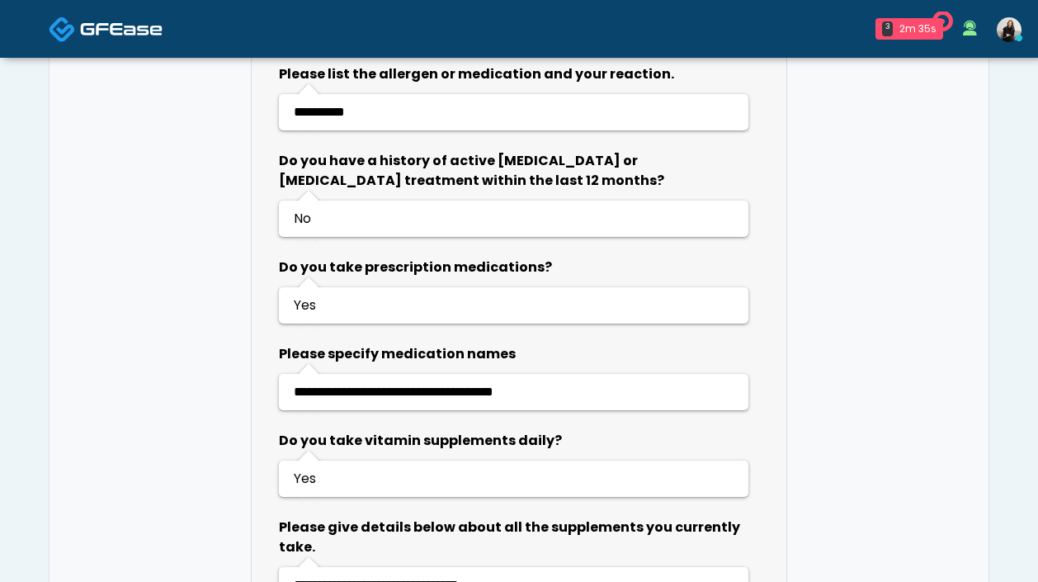
scroll to position [1247, 0]
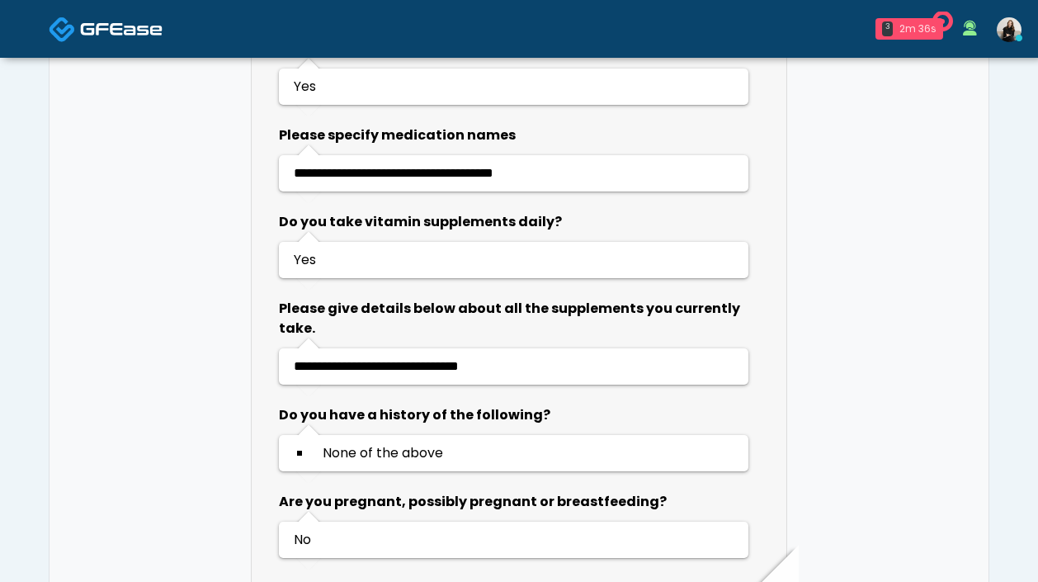
click at [901, 32] on div "2m 36s" at bounding box center [917, 28] width 37 height 15
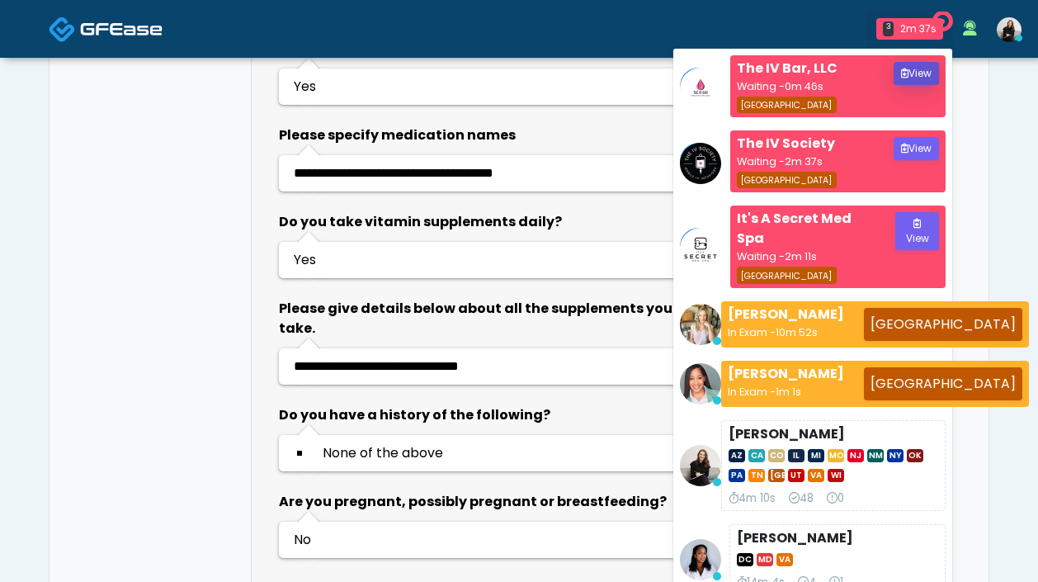
click at [908, 77] on button "View" at bounding box center [916, 73] width 45 height 23
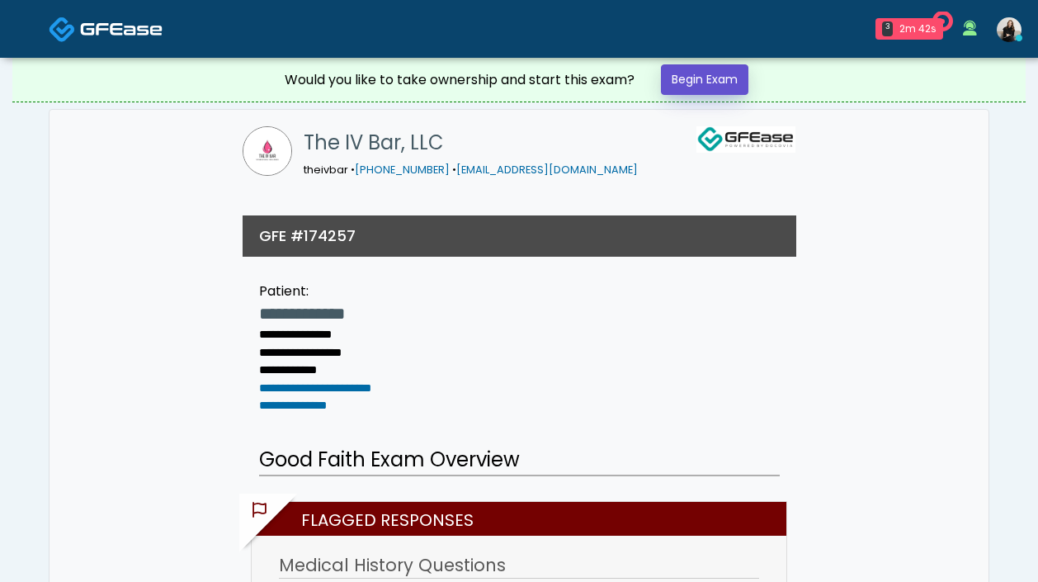
click at [709, 76] on link "Begin Exam" at bounding box center [704, 79] width 87 height 31
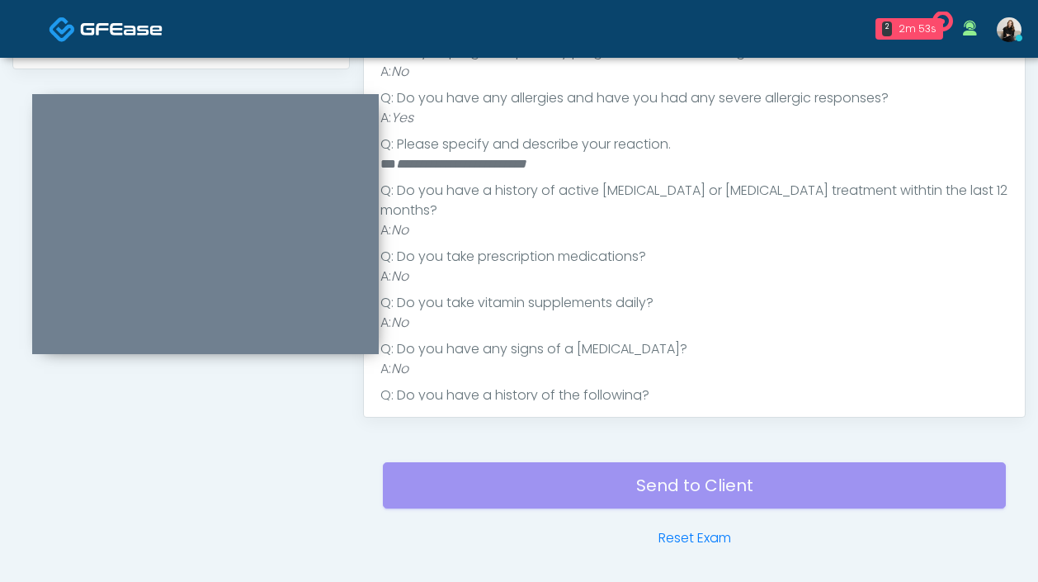
scroll to position [87, 0]
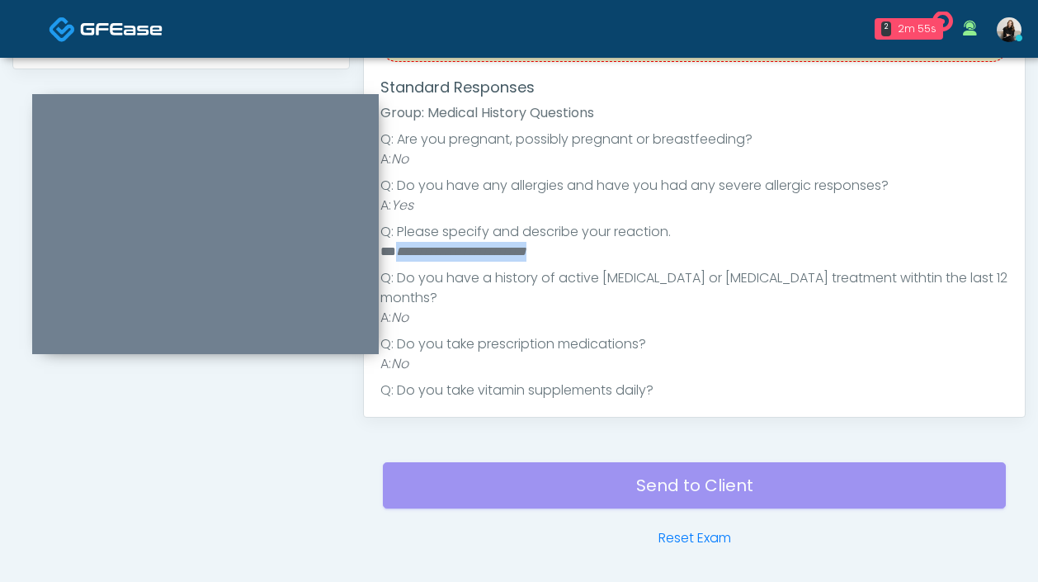
drag, startPoint x: 394, startPoint y: 253, endPoint x: 677, endPoint y: 251, distance: 282.2
click at [677, 251] on li "**********" at bounding box center [694, 252] width 628 height 20
copy em "**********"
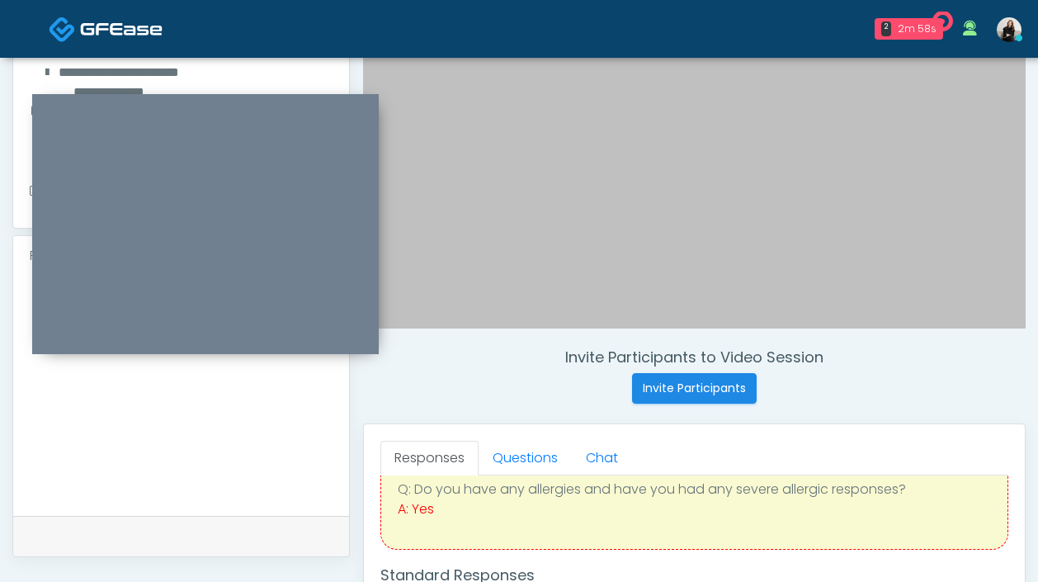
scroll to position [308, 0]
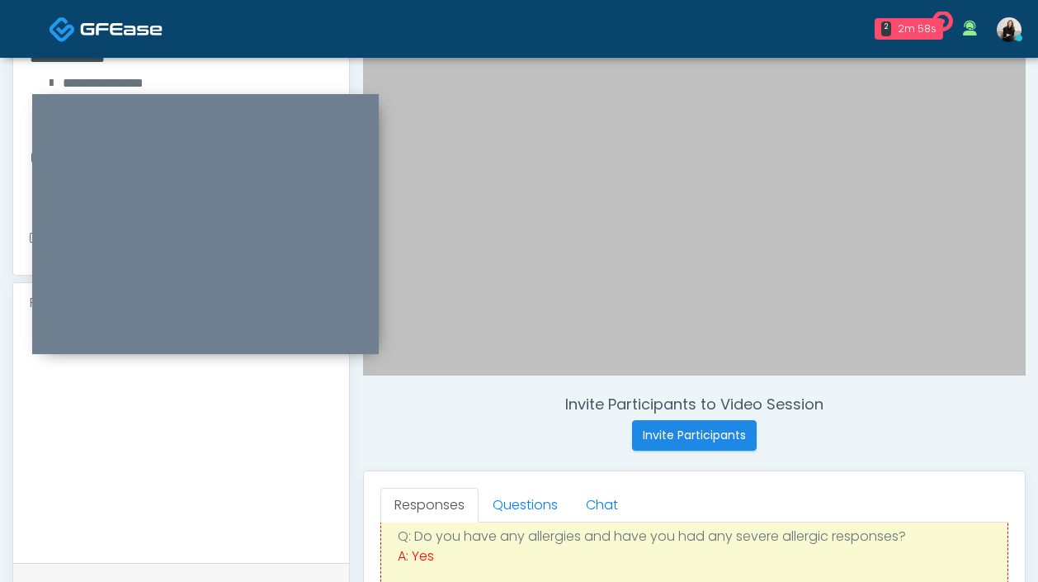
click at [209, 413] on textarea at bounding box center [181, 439] width 303 height 201
paste textarea "**********"
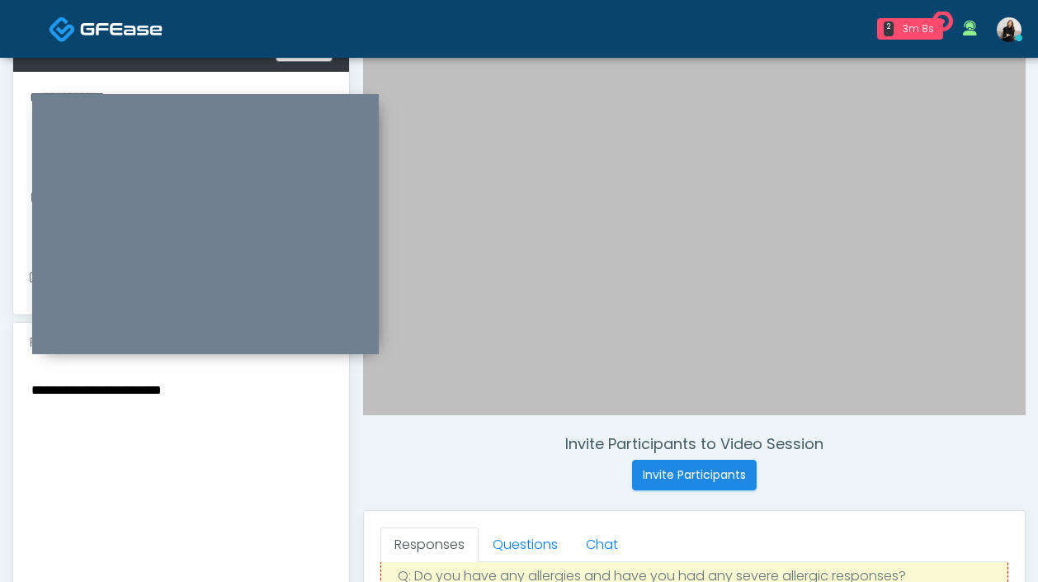
scroll to position [254, 0]
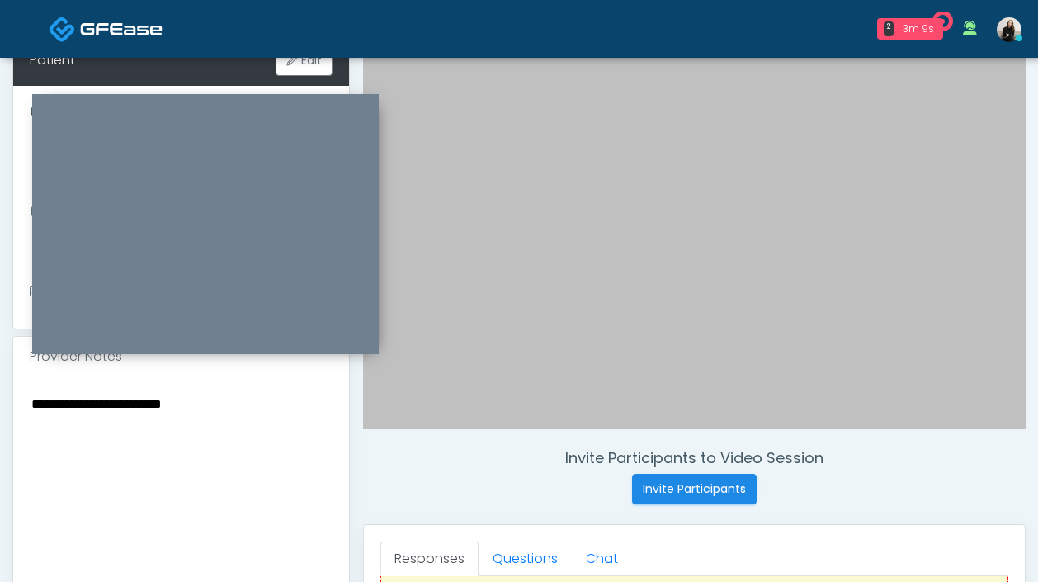
click at [97, 405] on textarea "**********" at bounding box center [181, 493] width 303 height 201
click at [72, 423] on textarea "**********" at bounding box center [181, 493] width 303 height 201
click at [127, 405] on textarea "**********" at bounding box center [181, 493] width 303 height 201
click at [71, 427] on textarea "**********" at bounding box center [181, 493] width 303 height 201
click at [117, 444] on textarea "**********" at bounding box center [181, 493] width 303 height 201
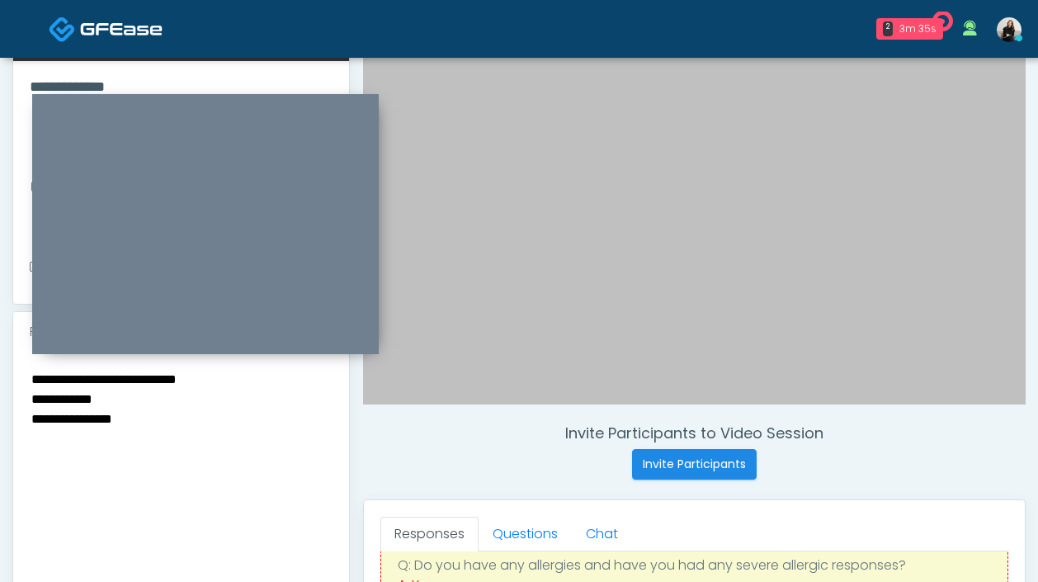
scroll to position [303, 0]
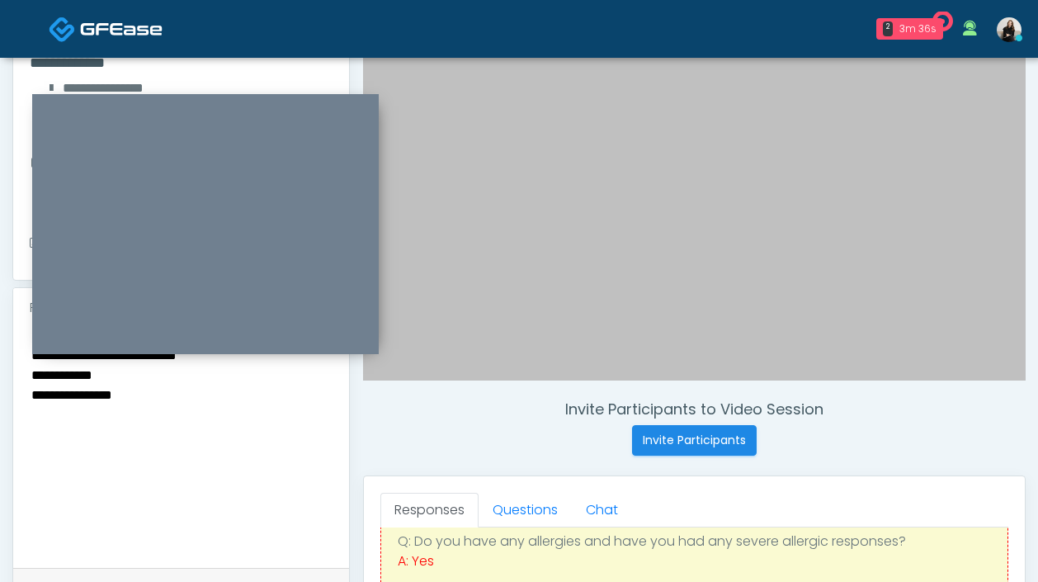
click at [98, 399] on textarea "**********" at bounding box center [181, 444] width 303 height 201
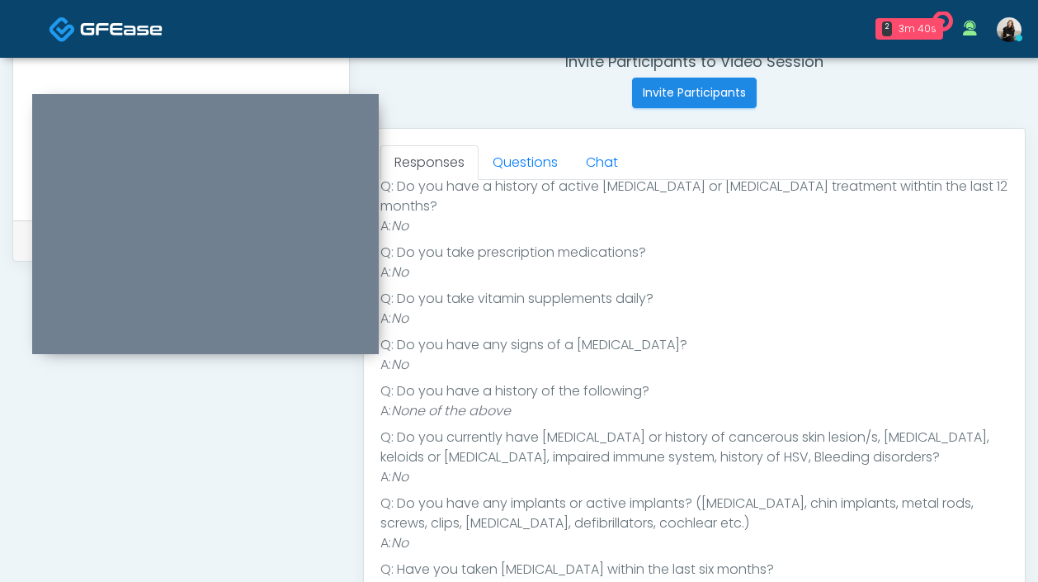
scroll to position [687, 0]
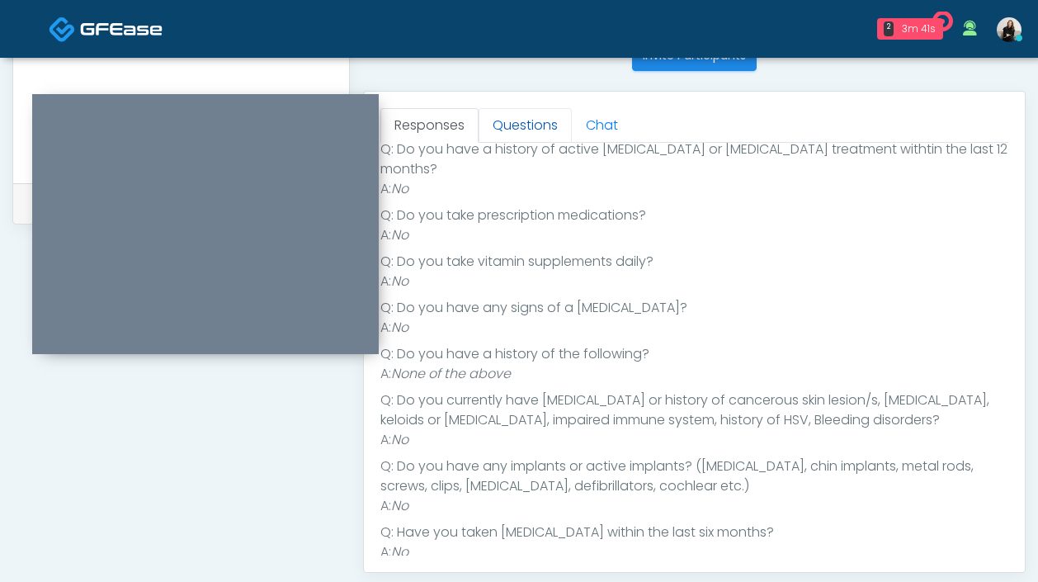
click at [514, 123] on link "Questions" at bounding box center [525, 125] width 93 height 35
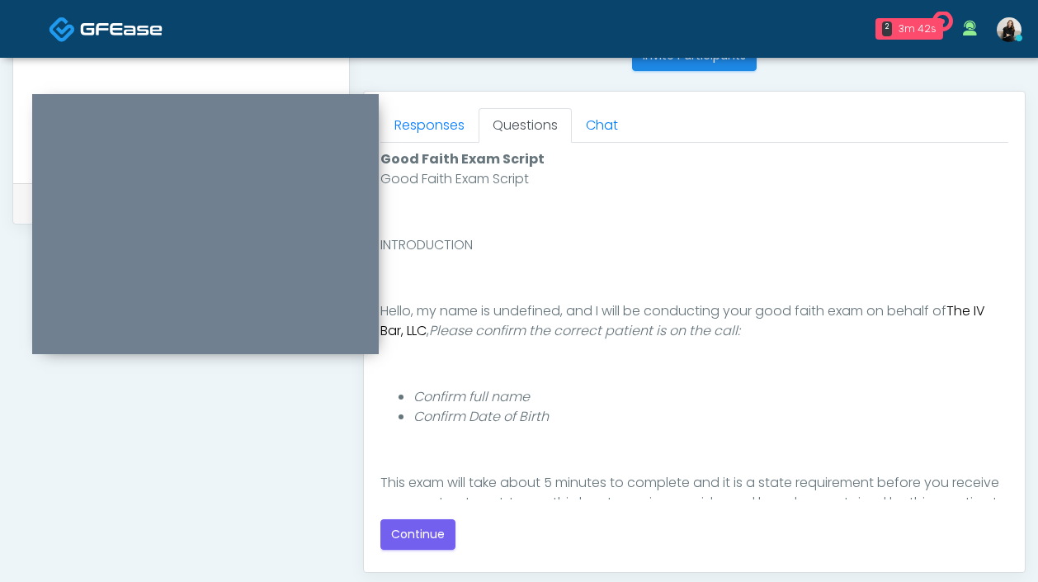
scroll to position [139, 0]
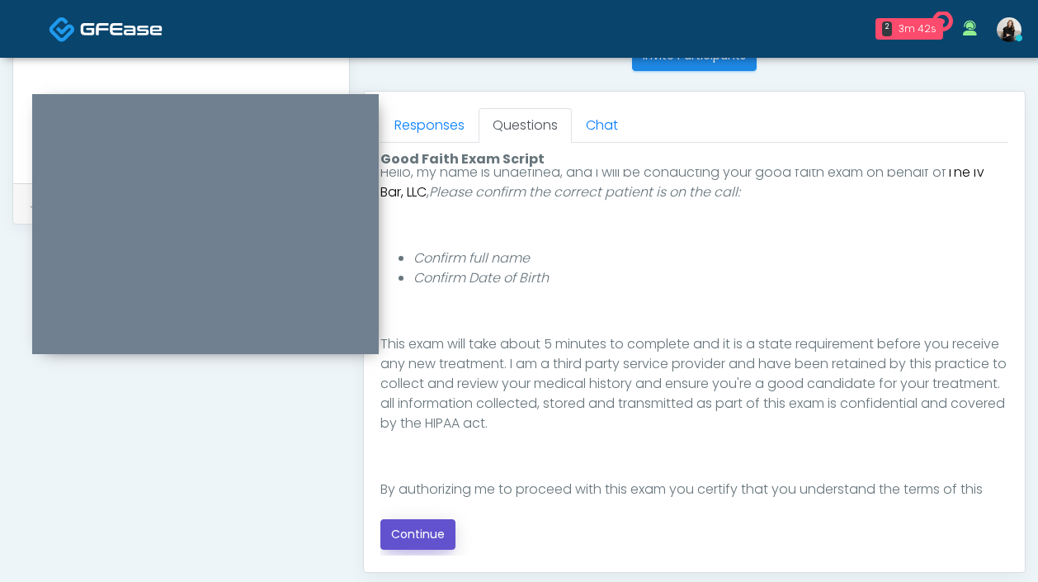
click at [436, 527] on button "Continue" at bounding box center [417, 534] width 75 height 31
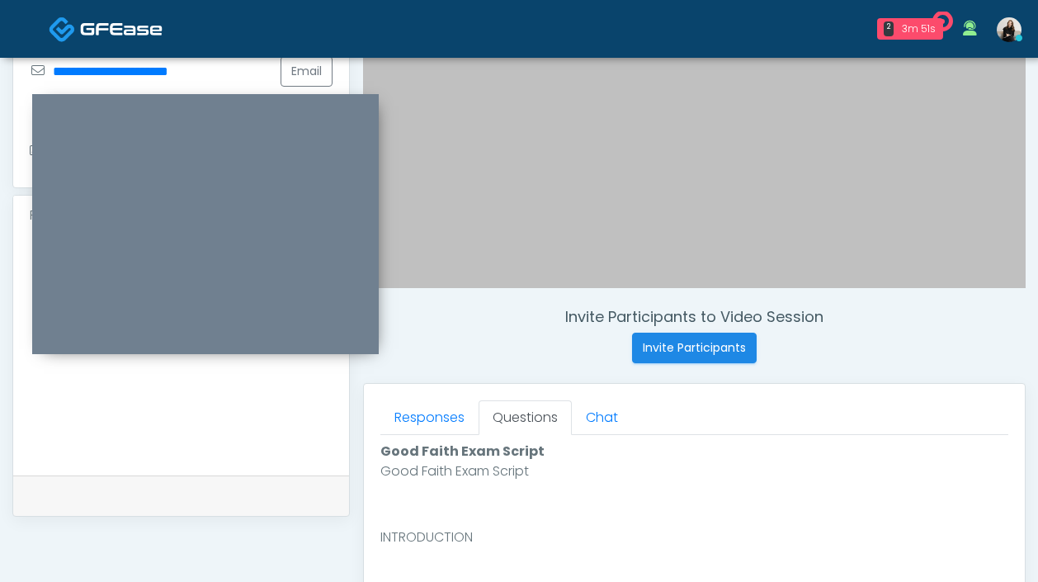
scroll to position [298, 0]
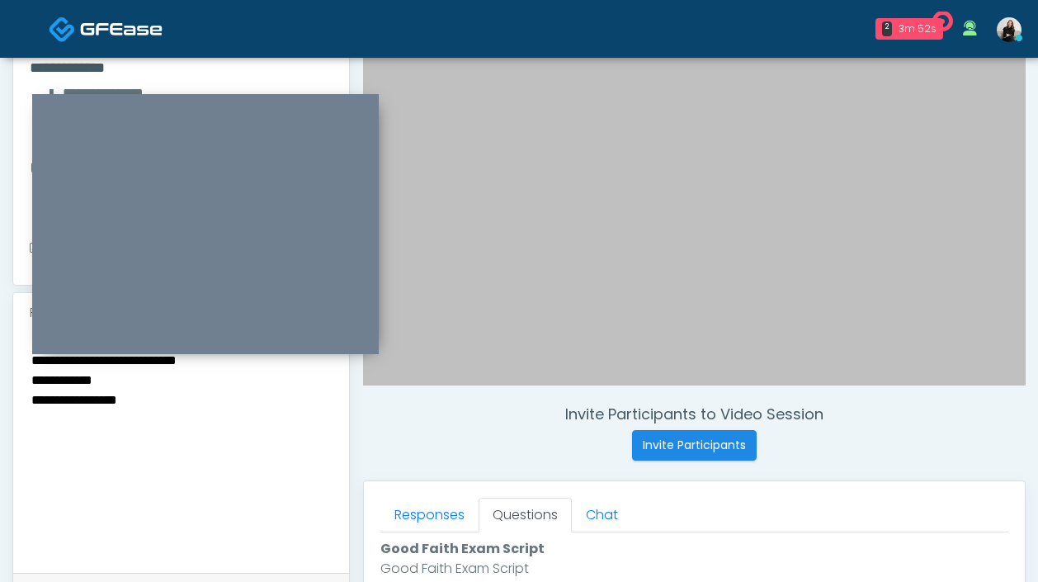
click at [248, 489] on textarea "**********" at bounding box center [181, 449] width 303 height 201
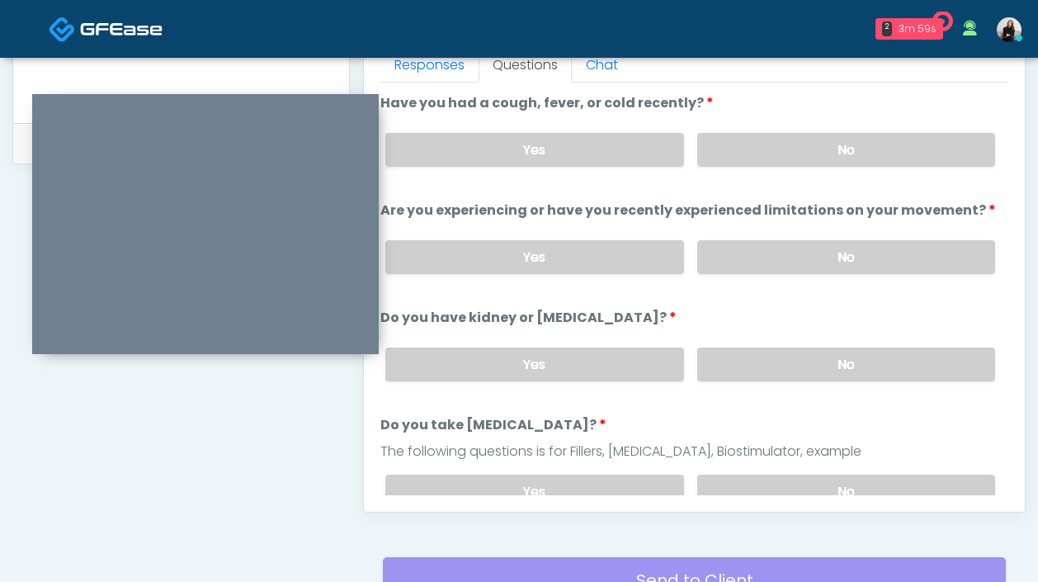
scroll to position [656, 0]
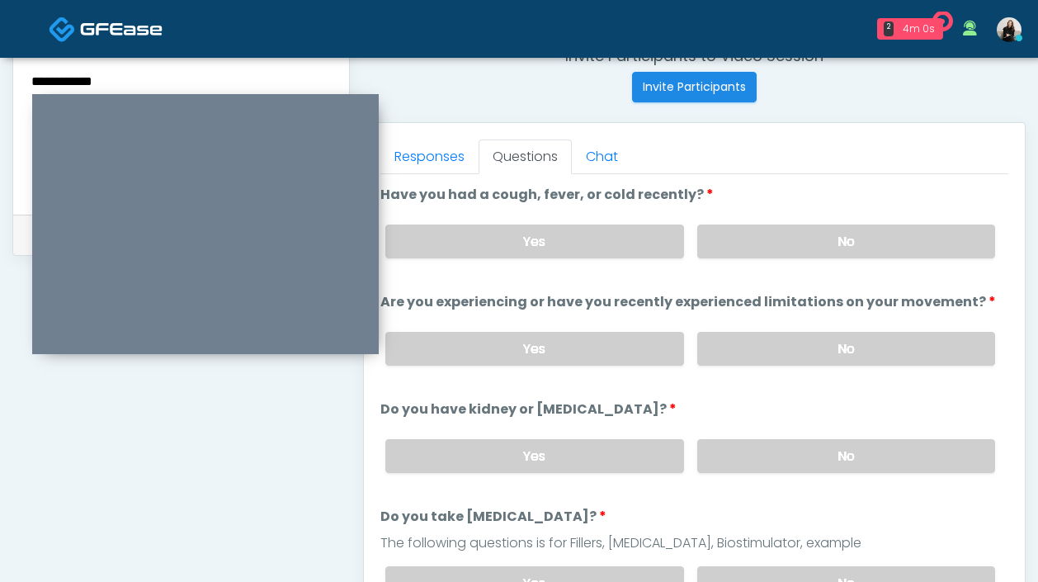
type textarea "**********"
click at [799, 220] on div "Yes No" at bounding box center [690, 241] width 636 height 60
click at [794, 253] on label "No" at bounding box center [846, 241] width 298 height 34
click at [755, 364] on div "Yes No" at bounding box center [690, 349] width 636 height 60
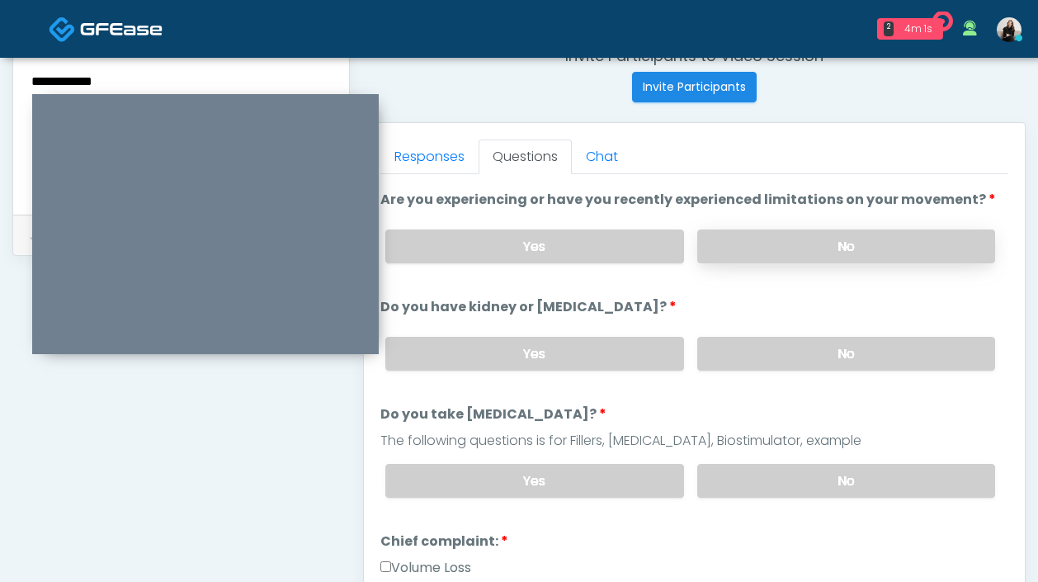
scroll to position [109, 0]
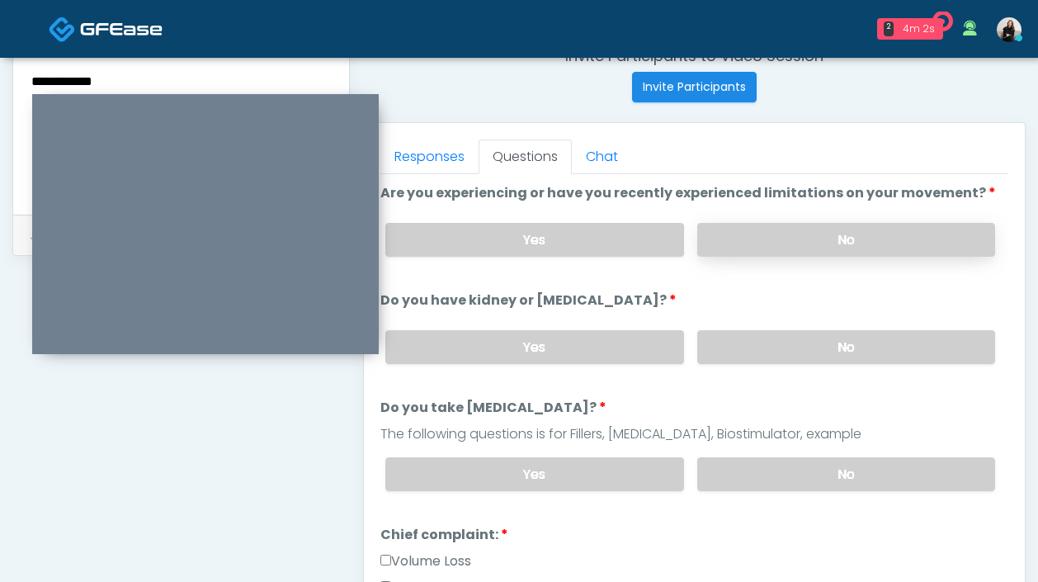
click at [753, 245] on label "No" at bounding box center [846, 240] width 298 height 34
click at [738, 363] on div "Yes No" at bounding box center [690, 347] width 636 height 60
click at [737, 451] on div "Yes No" at bounding box center [690, 474] width 636 height 60
click at [737, 347] on label "No" at bounding box center [846, 347] width 298 height 34
click at [735, 478] on label "No" at bounding box center [846, 474] width 298 height 34
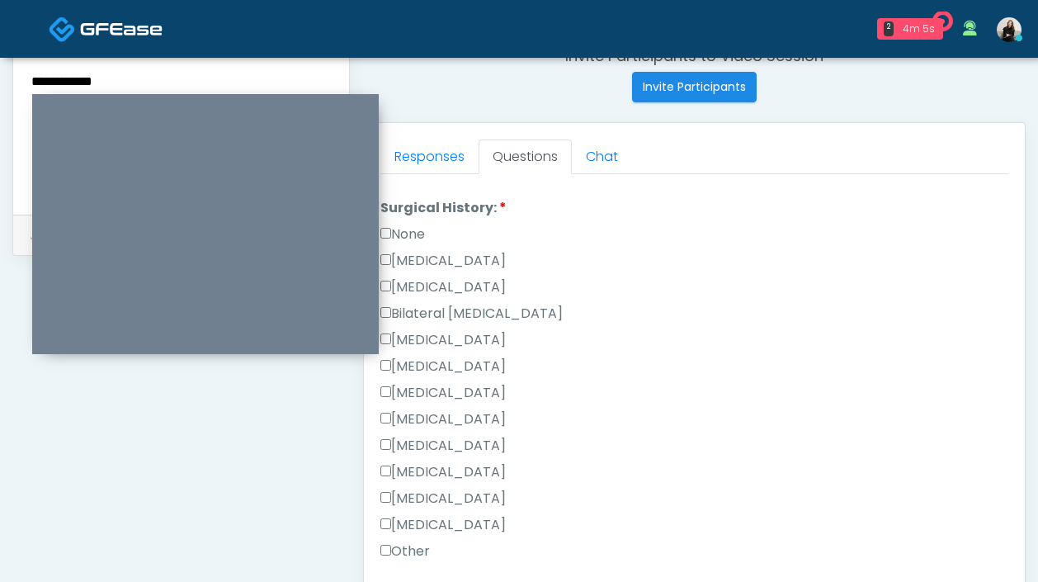
scroll to position [876, 0]
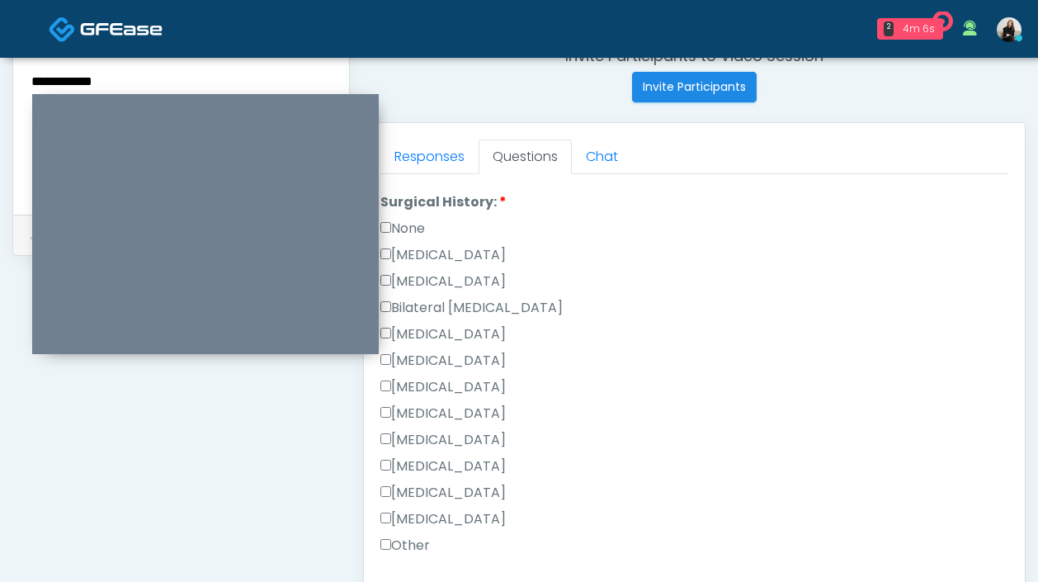
click at [428, 272] on label "Hysterectomy" at bounding box center [442, 281] width 125 height 20
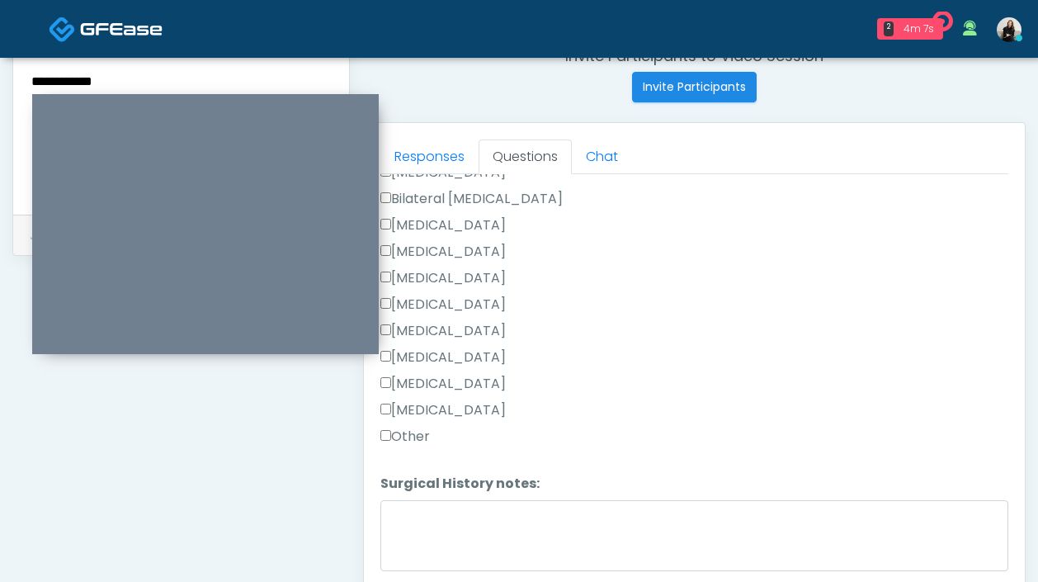
scroll to position [1022, 0]
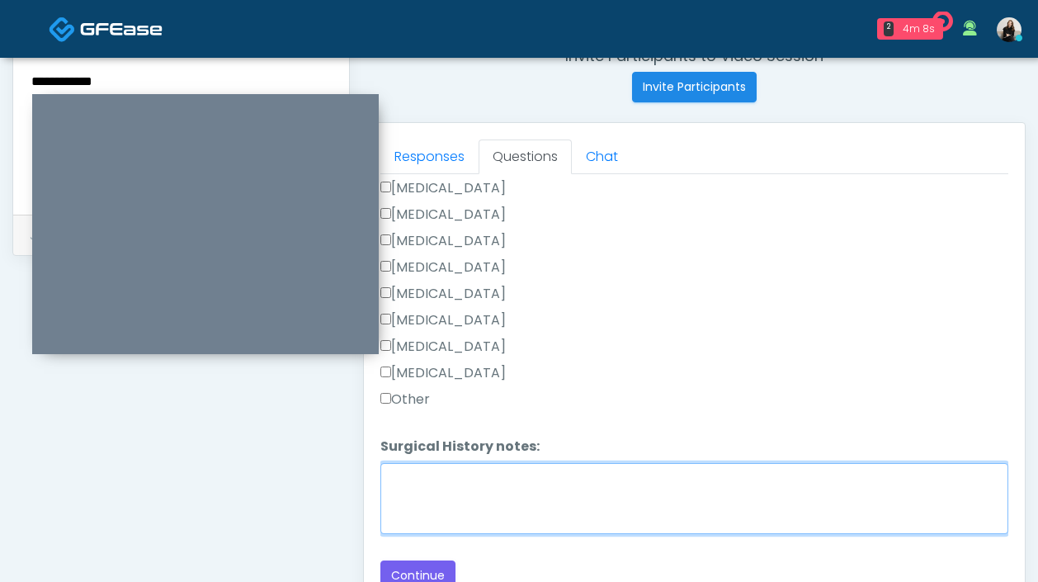
click at [438, 469] on textarea "Surgical History notes:" at bounding box center [694, 498] width 628 height 71
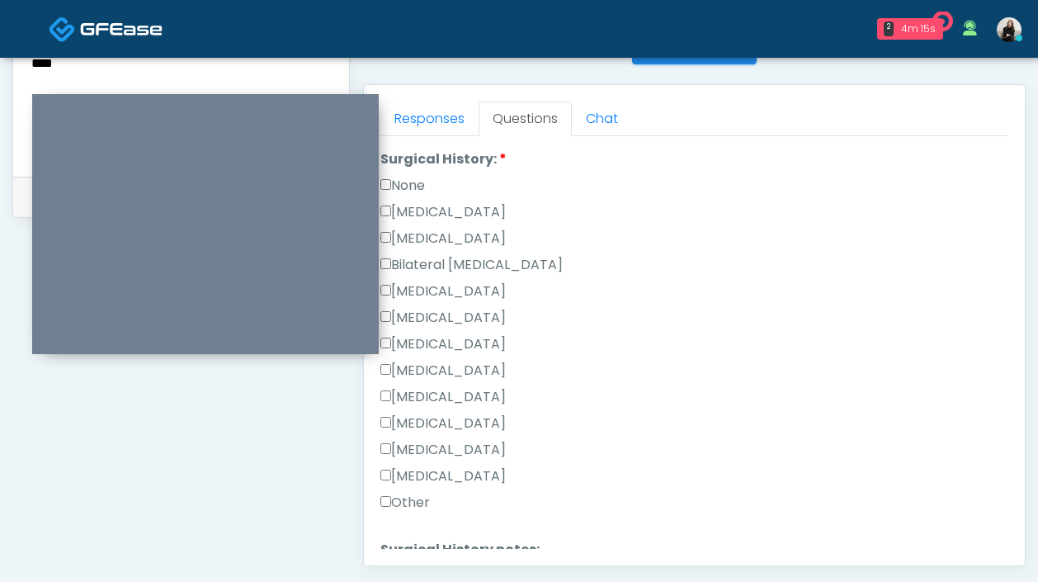
scroll to position [788, 0]
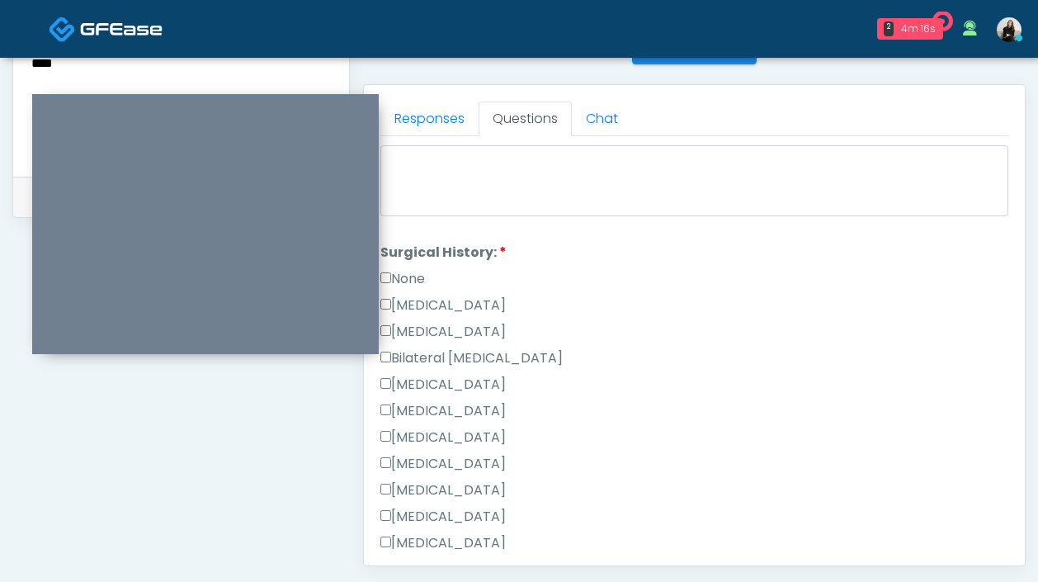
type textarea "**********"
click at [466, 302] on label "Cesarean Section" at bounding box center [442, 305] width 125 height 20
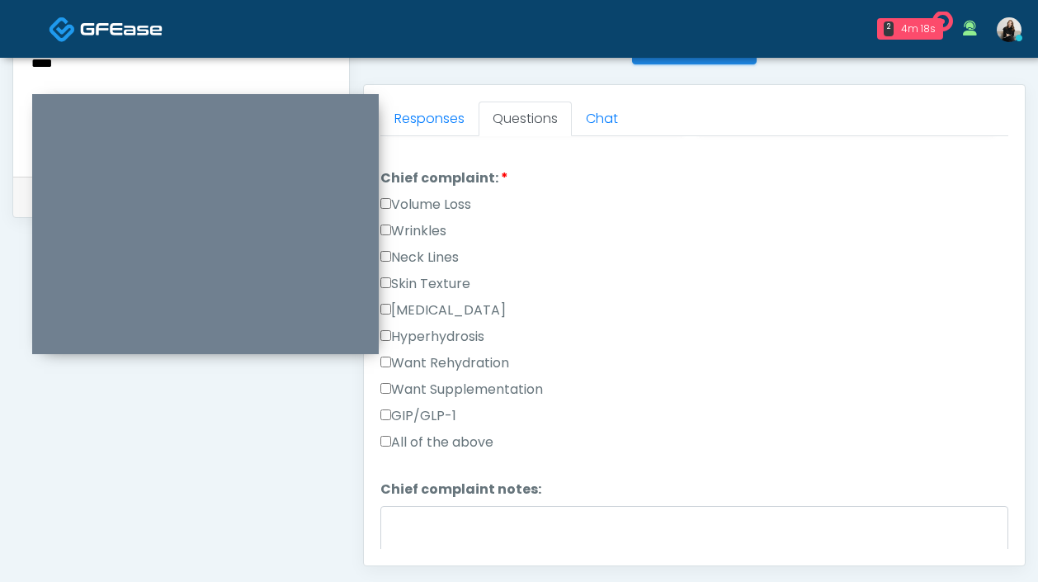
scroll to position [413, 0]
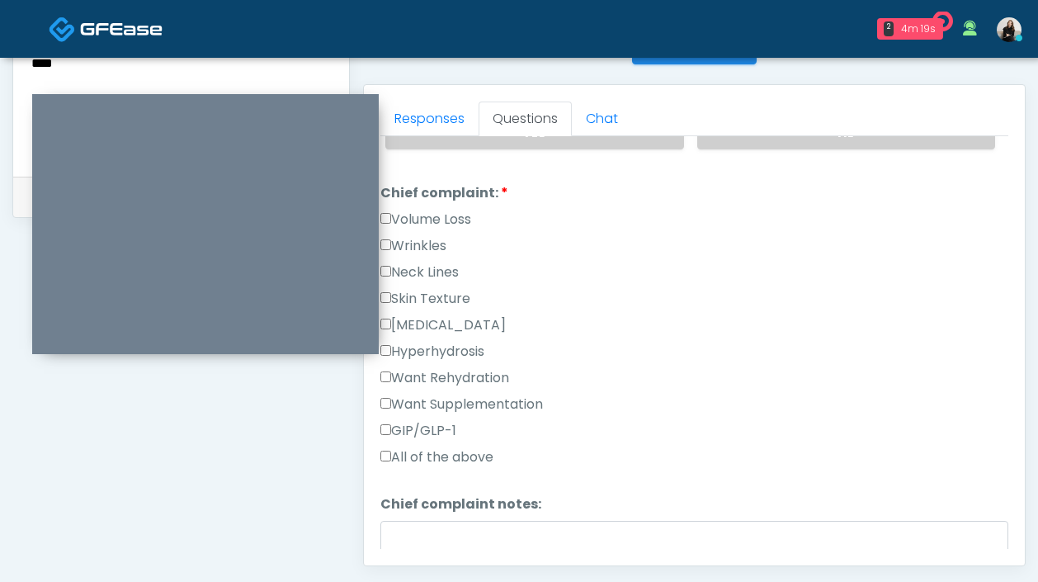
click at [451, 375] on label "Want Rehydration" at bounding box center [444, 378] width 129 height 20
click at [451, 399] on label "Want Supplementation" at bounding box center [461, 404] width 163 height 20
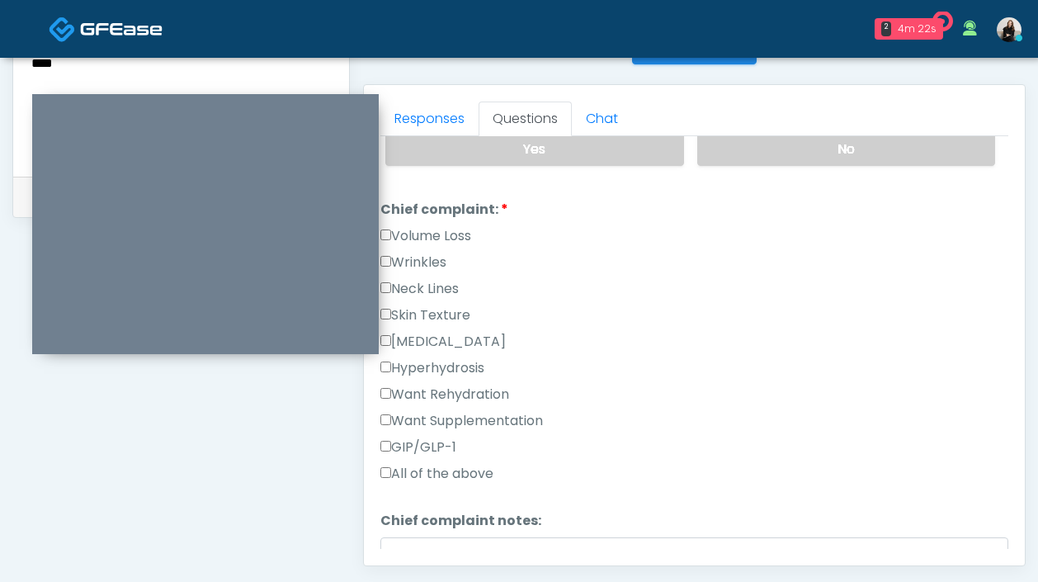
scroll to position [1022, 0]
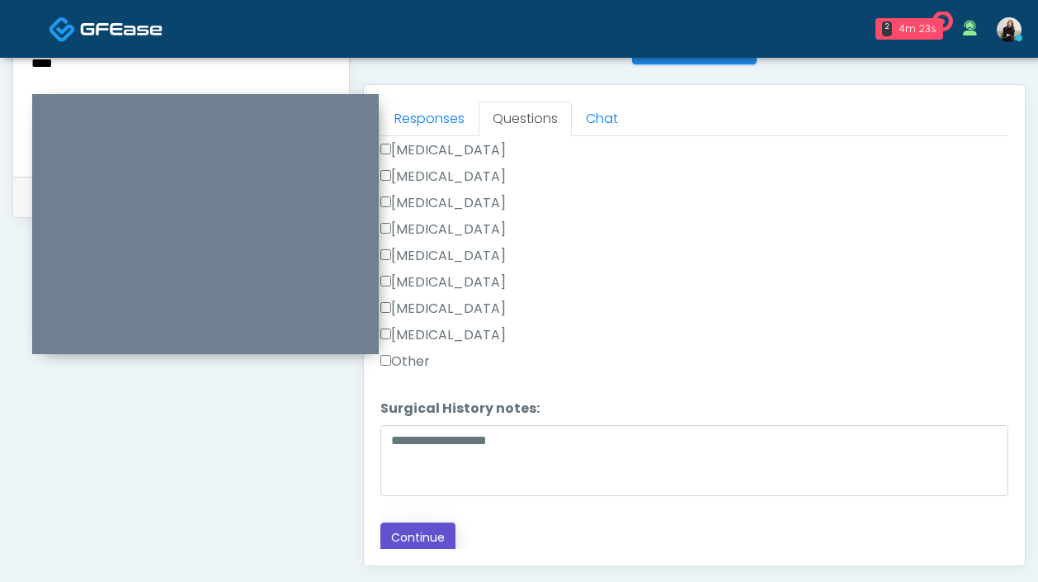
click at [412, 527] on button "Continue" at bounding box center [417, 537] width 75 height 31
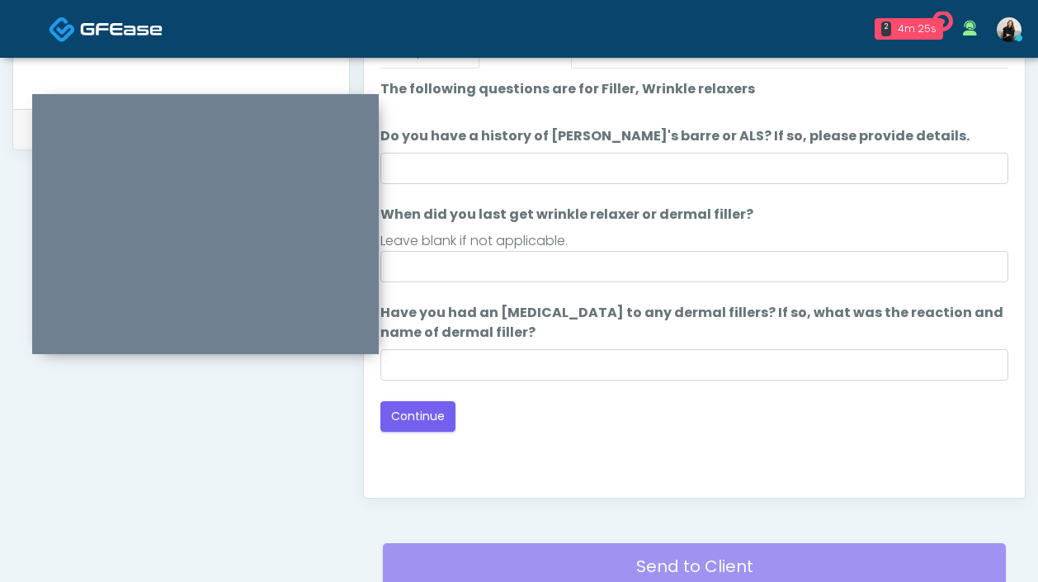
scroll to position [678, 0]
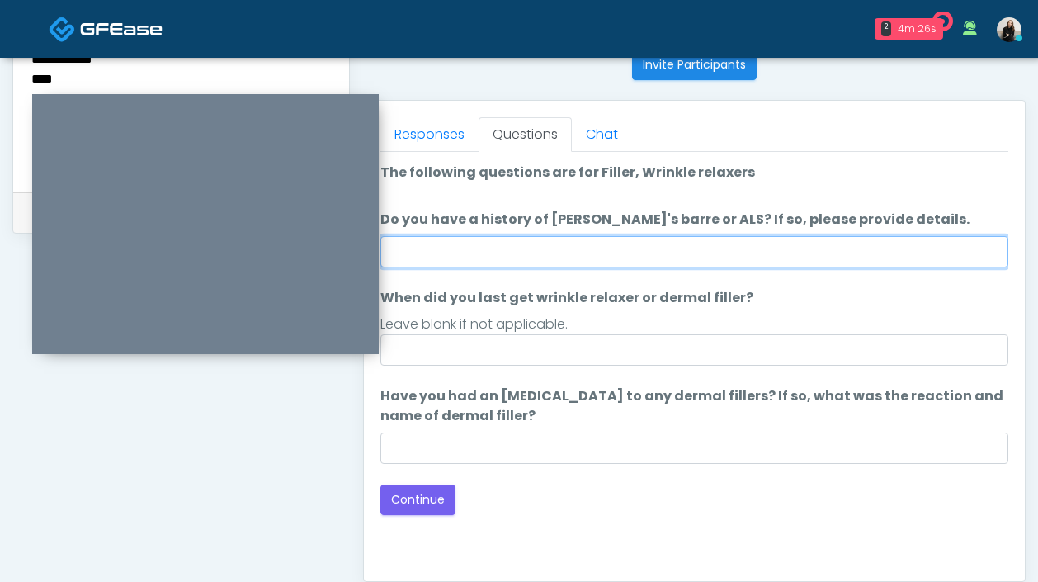
click at [544, 253] on input "Do you have a history of Guillain's barre or ALS? If so, please provide details." at bounding box center [694, 251] width 628 height 31
type input "**"
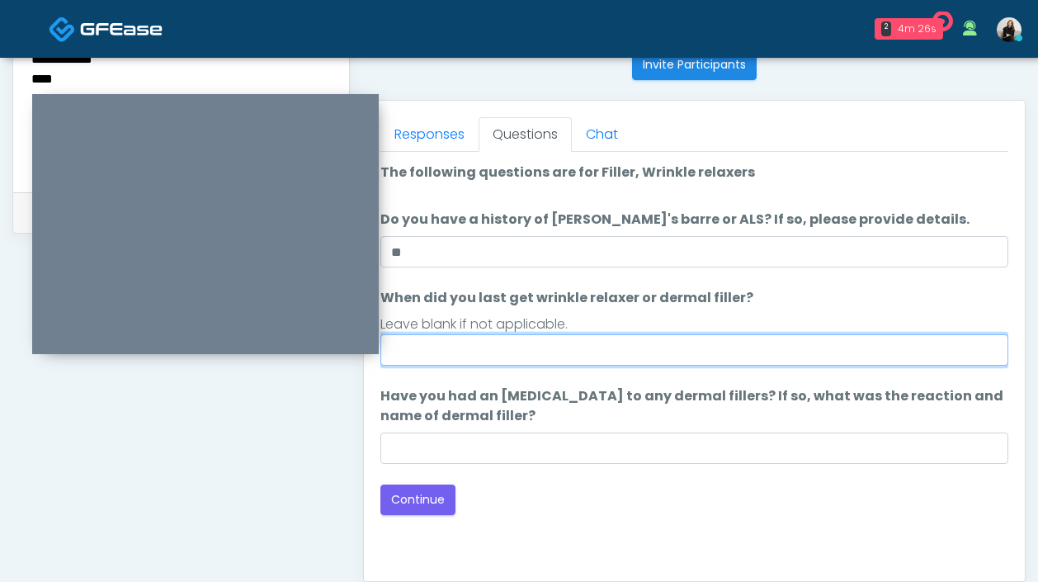
click at [516, 338] on input "When did you last get wrinkle relaxer or dermal filler?" at bounding box center [694, 349] width 628 height 31
type input "*********"
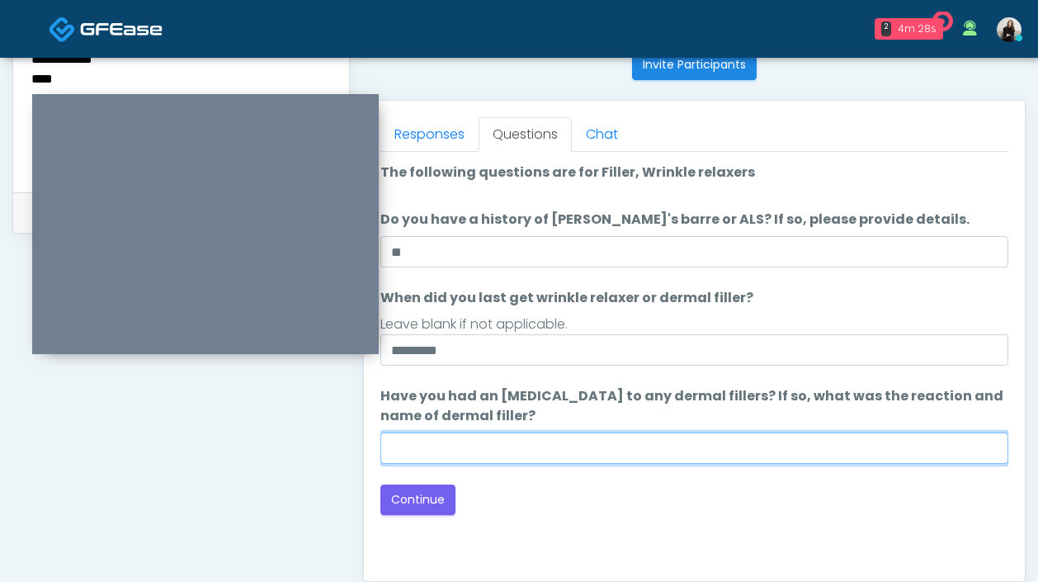
click at [502, 456] on input "Have you had an allergic response to any dermal fillers? If so, what was the re…" at bounding box center [694, 447] width 628 height 31
type input "*********"
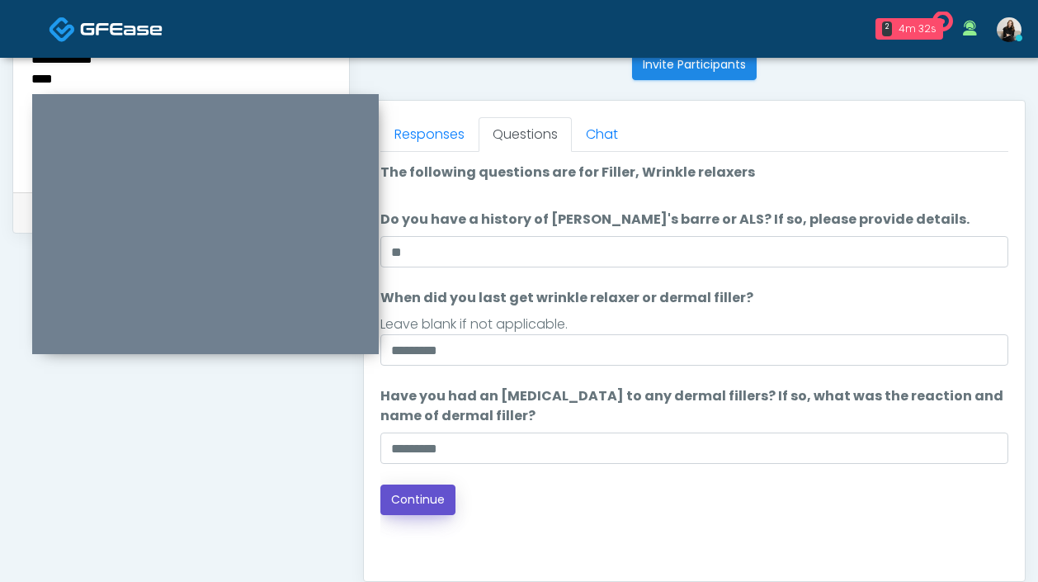
click at [414, 512] on button "Continue" at bounding box center [417, 499] width 75 height 31
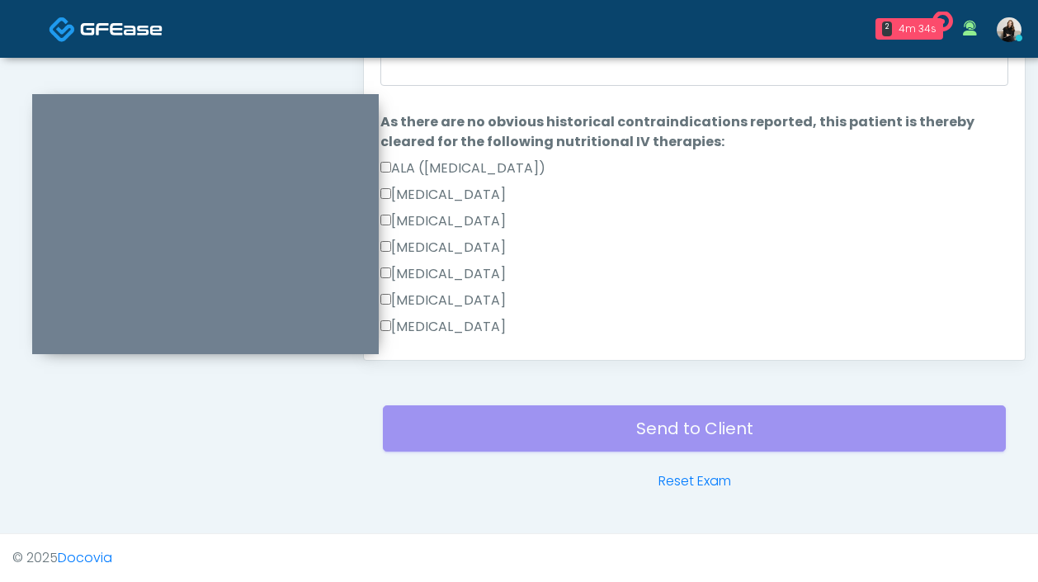
scroll to position [1048, 0]
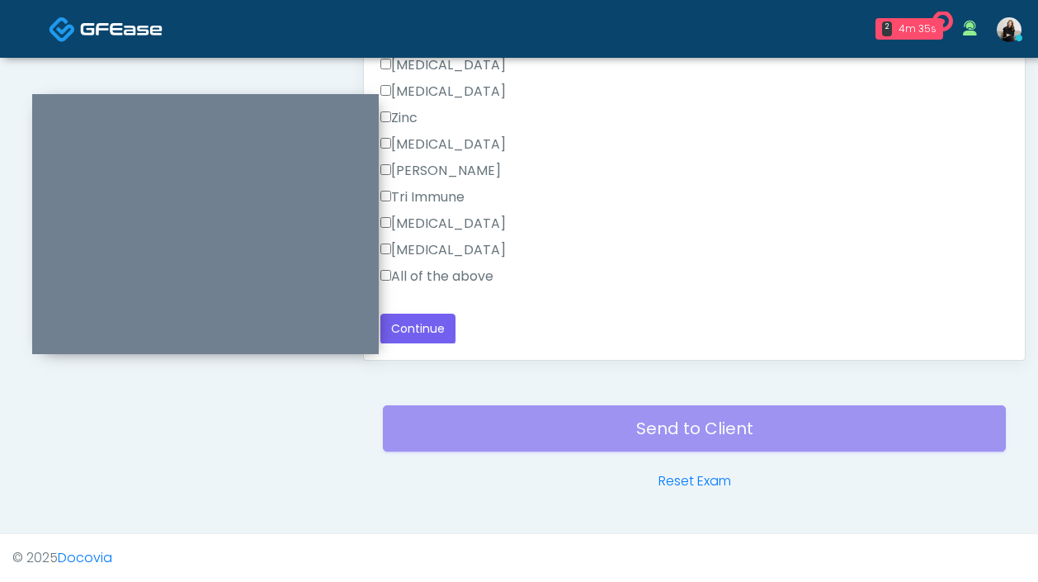
click at [465, 272] on label "All of the above" at bounding box center [436, 277] width 113 height 20
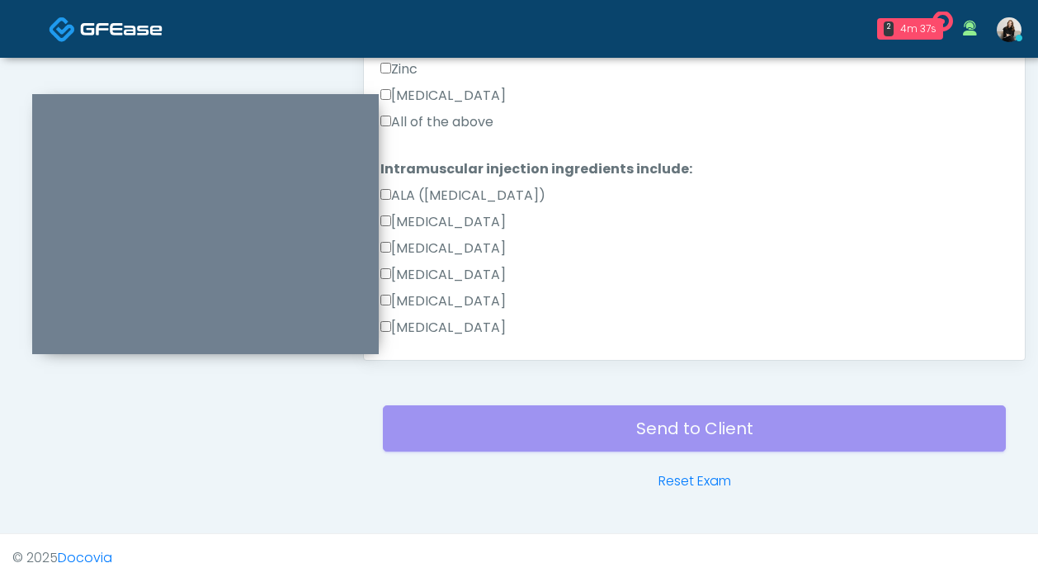
scroll to position [422, 0]
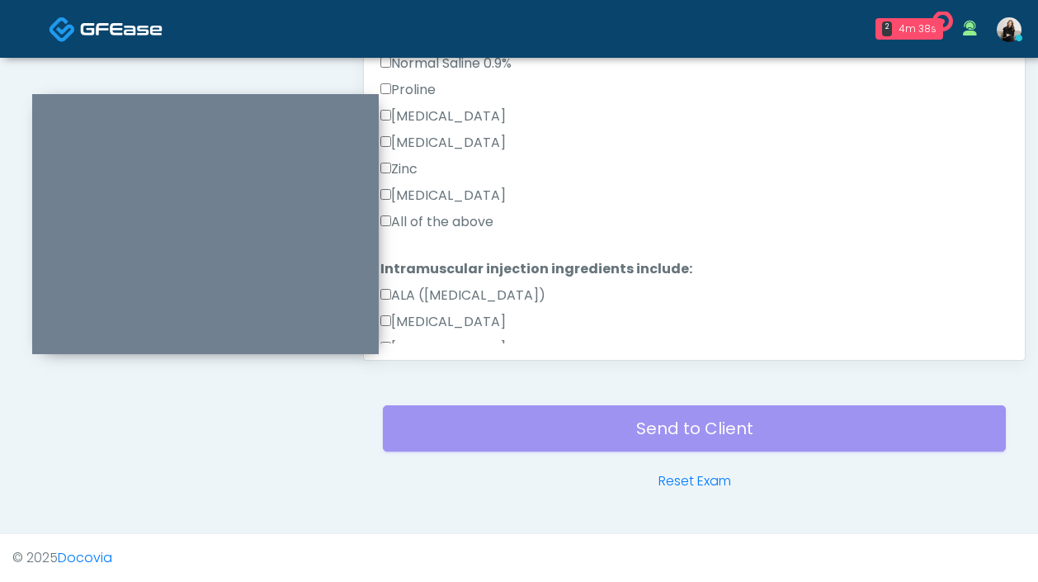
click at [456, 232] on div "All of the above" at bounding box center [694, 225] width 628 height 26
click at [456, 228] on label "All of the above" at bounding box center [436, 222] width 113 height 20
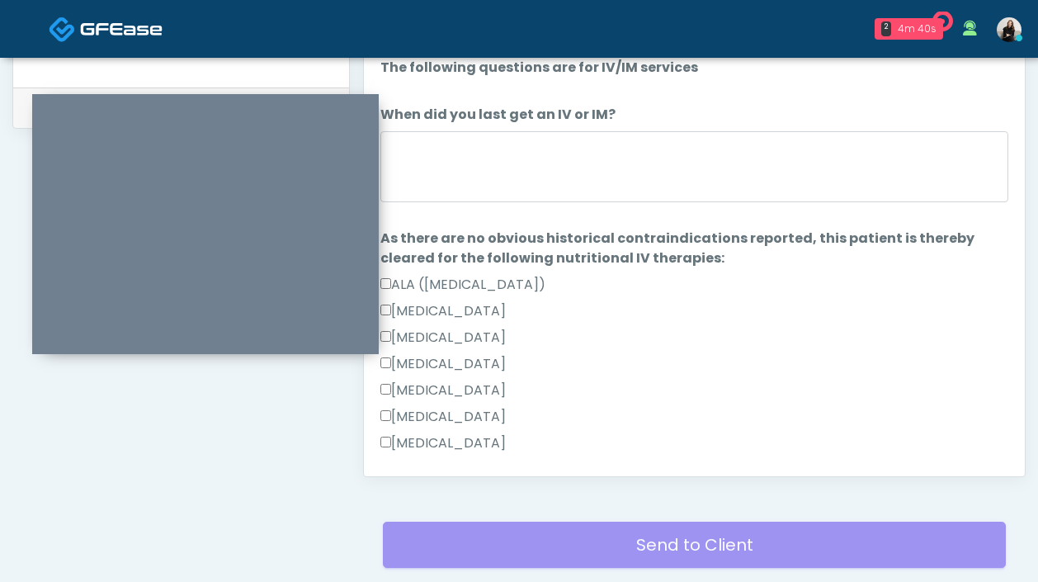
scroll to position [754, 0]
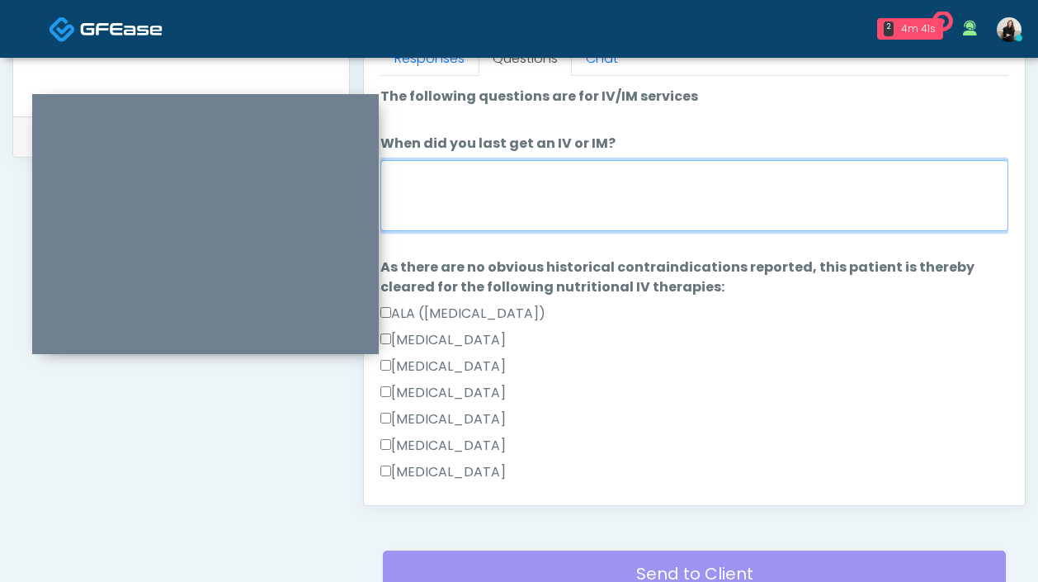
click at [453, 178] on textarea "When did you last get an IV or IM?" at bounding box center [694, 195] width 628 height 71
type textarea "**********"
drag, startPoint x: 478, startPoint y: 177, endPoint x: 387, endPoint y: 173, distance: 90.9
click at [390, 173] on textarea "**********" at bounding box center [694, 195] width 628 height 71
type textarea "*"
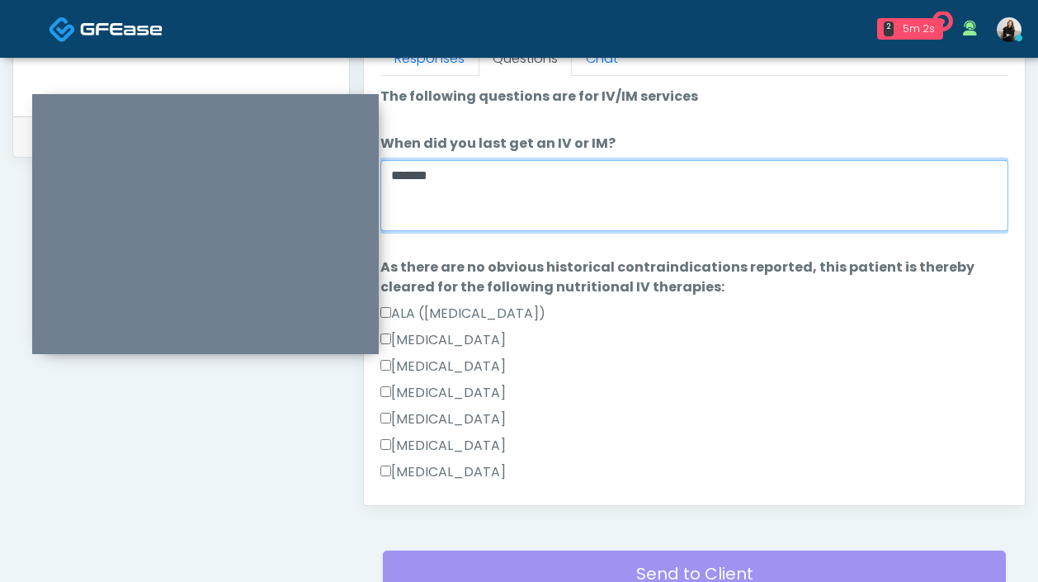
click at [398, 173] on textarea "*******" at bounding box center [694, 195] width 628 height 71
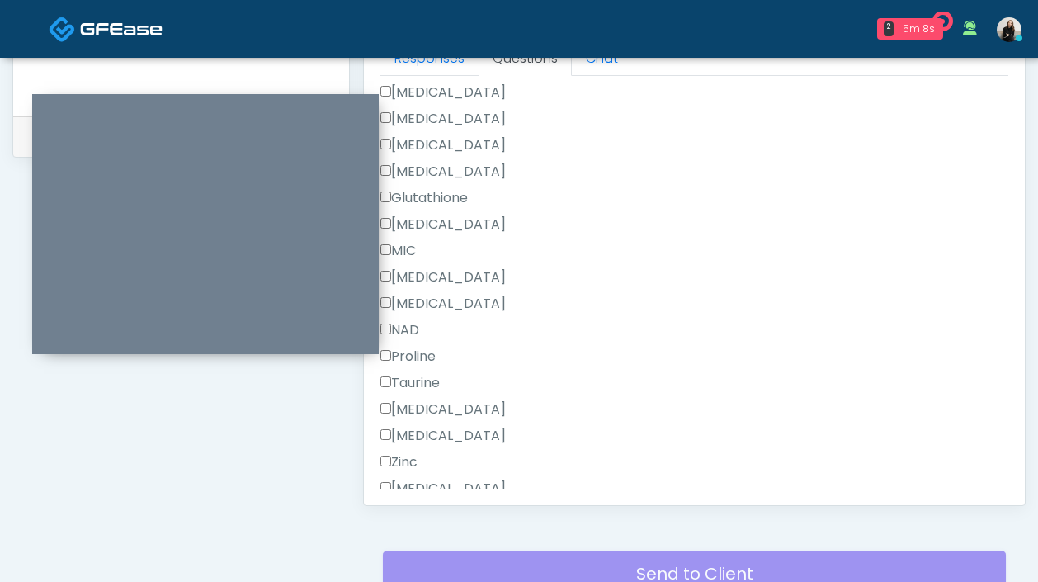
scroll to position [1048, 0]
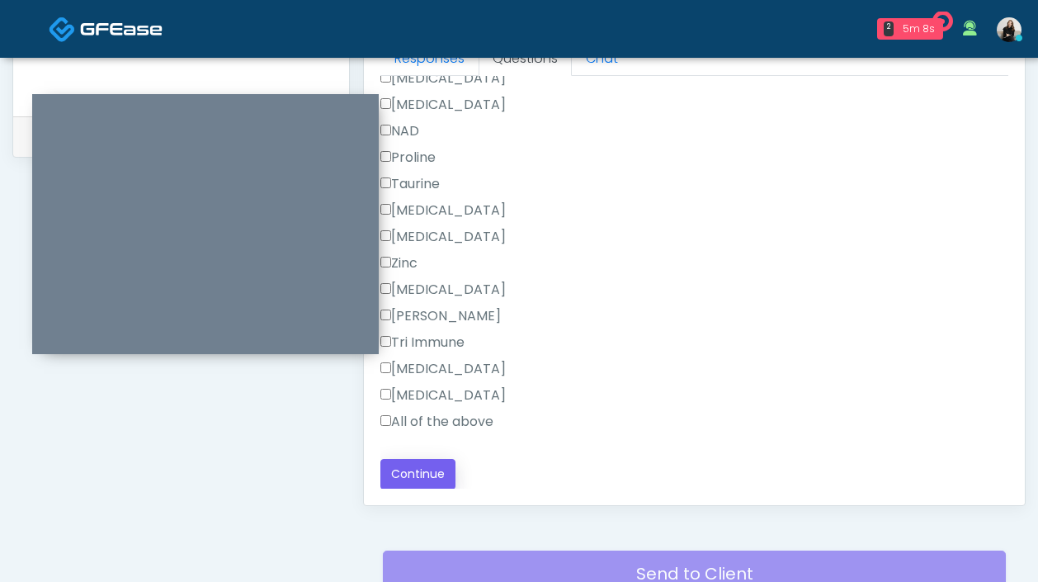
type textarea "*******"
click at [406, 484] on button "Continue" at bounding box center [417, 474] width 75 height 31
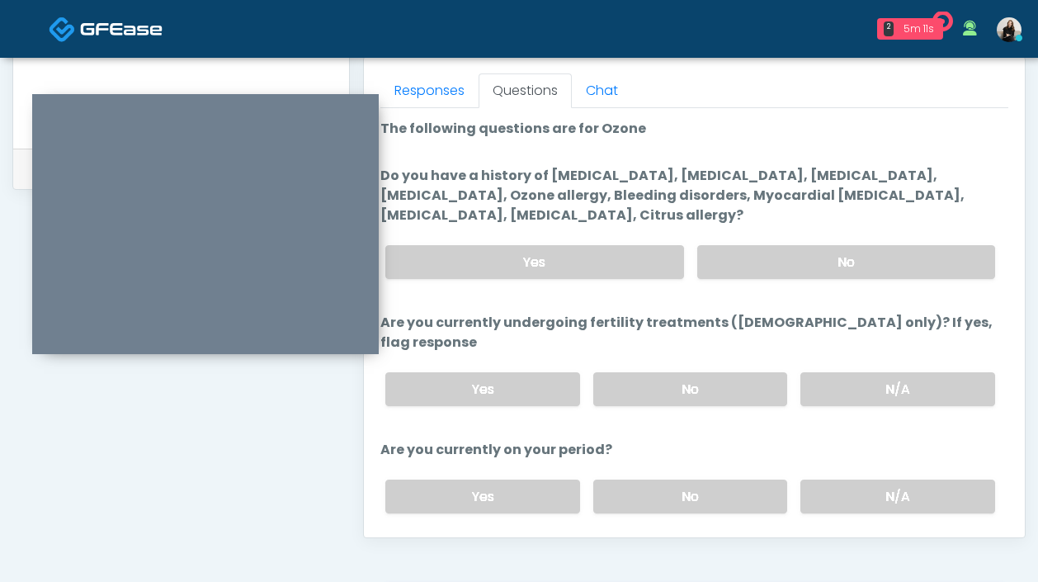
scroll to position [624, 0]
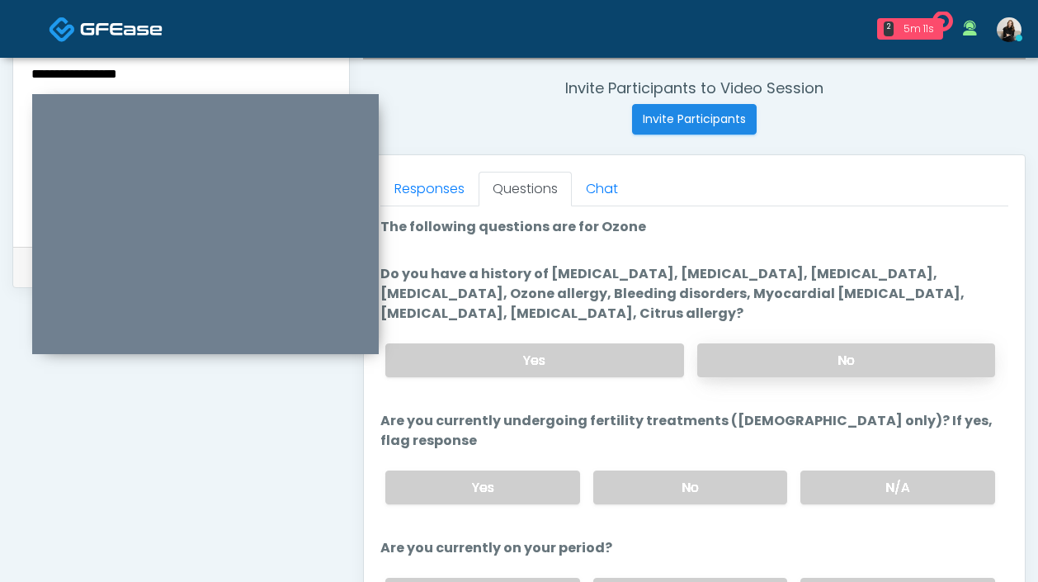
click at [774, 356] on label "No" at bounding box center [846, 360] width 298 height 34
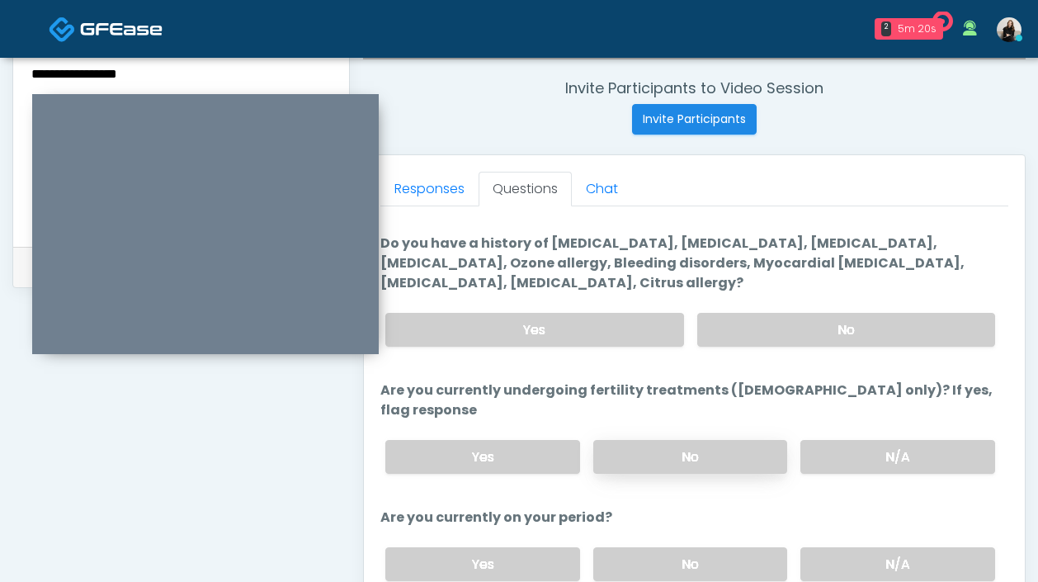
click at [708, 447] on label "No" at bounding box center [690, 457] width 195 height 34
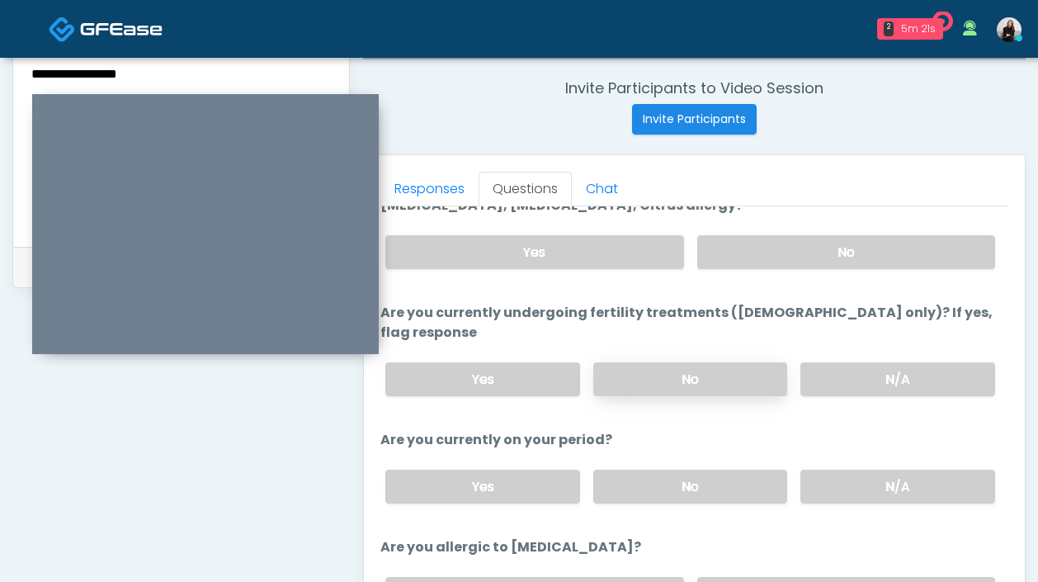
click at [708, 456] on div "Yes No N/A" at bounding box center [690, 486] width 636 height 60
click at [708, 470] on label "No" at bounding box center [690, 487] width 195 height 34
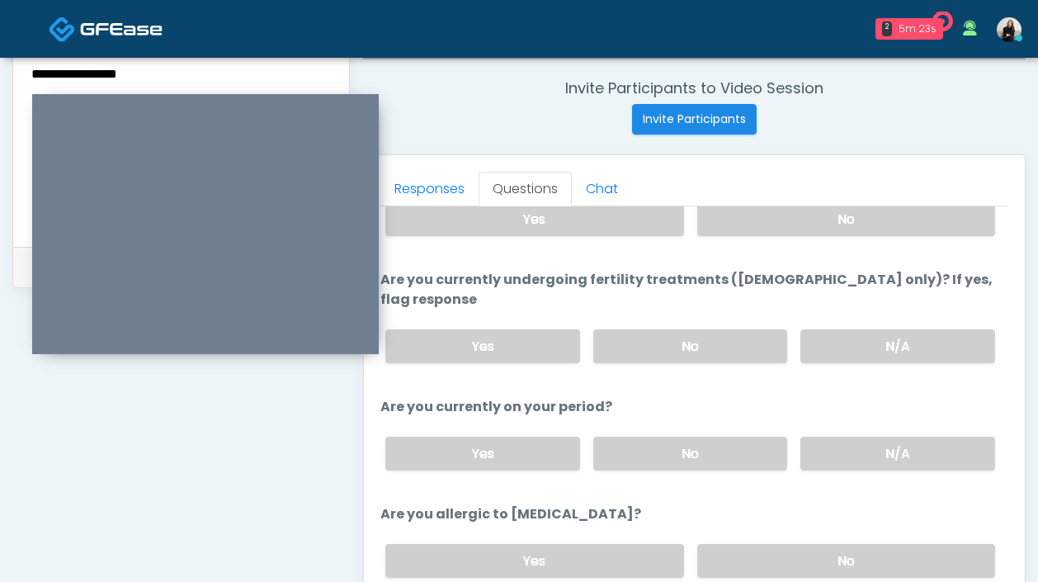
scroll to position [705, 0]
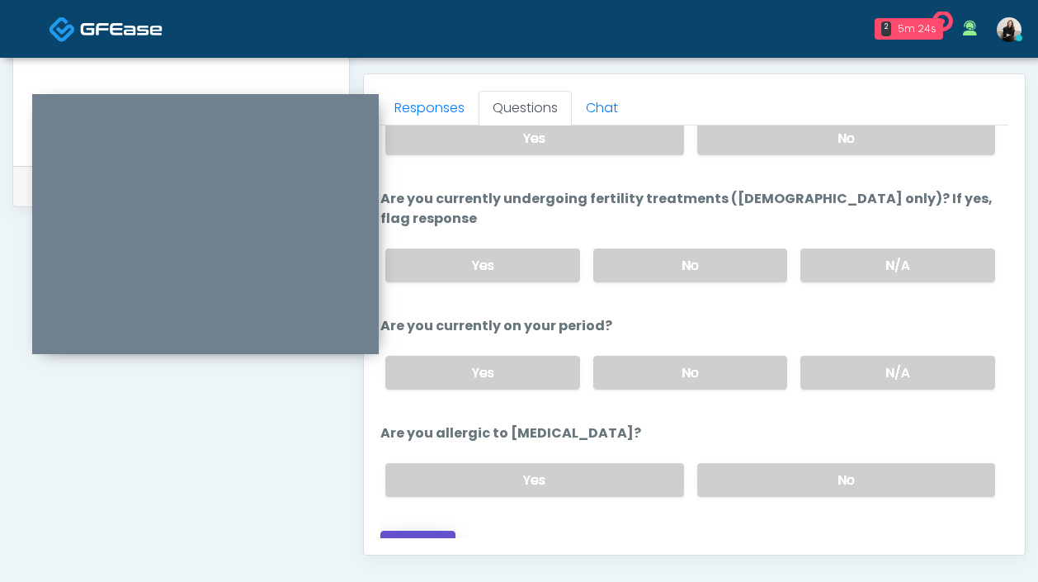
click at [437, 531] on button "Continue" at bounding box center [417, 546] width 75 height 31
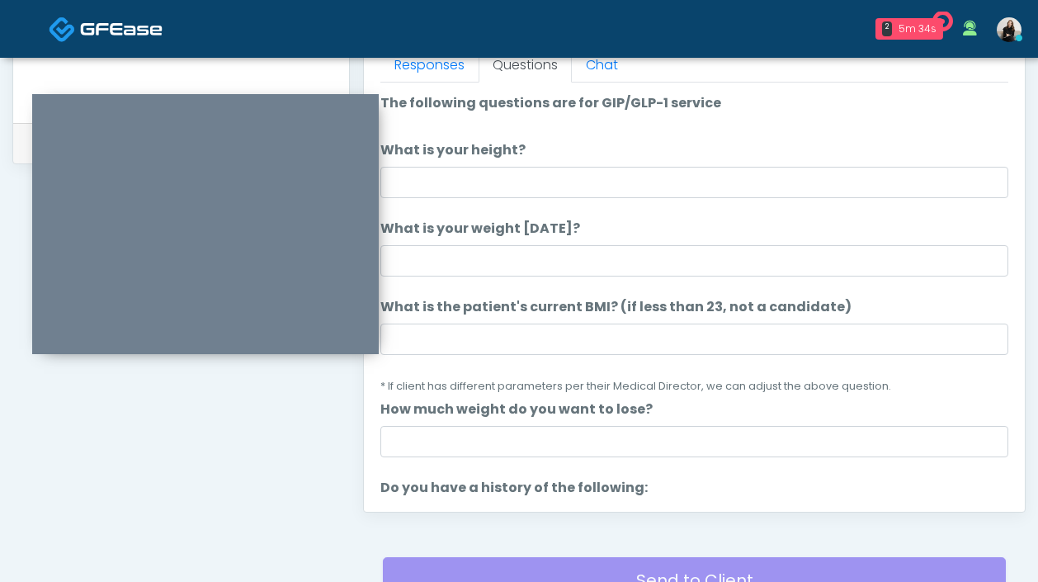
scroll to position [732, 0]
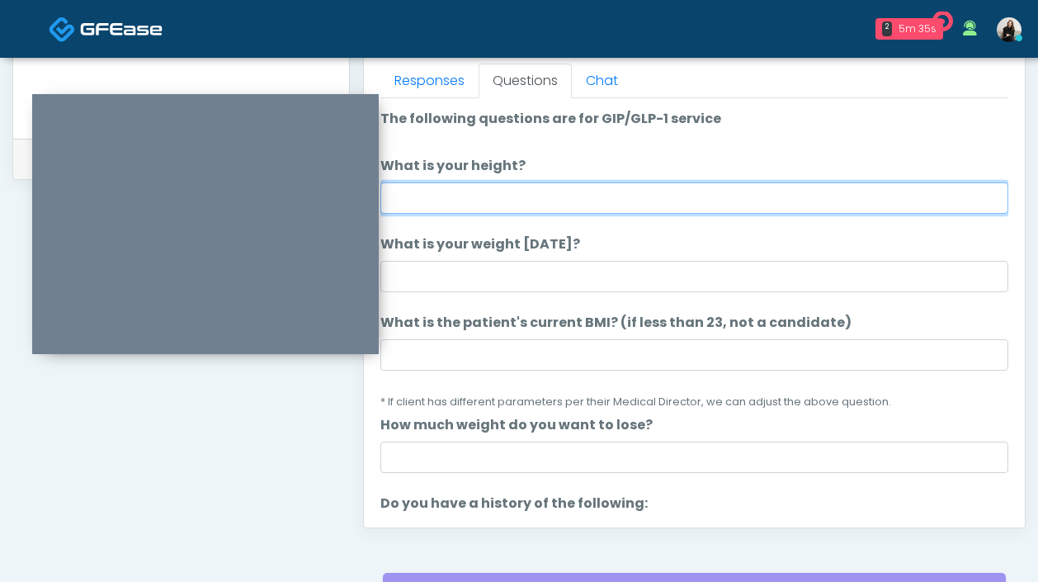
click at [575, 187] on input "What is your height?" at bounding box center [694, 197] width 628 height 31
type input "******"
click at [413, 204] on input "******" at bounding box center [694, 197] width 628 height 31
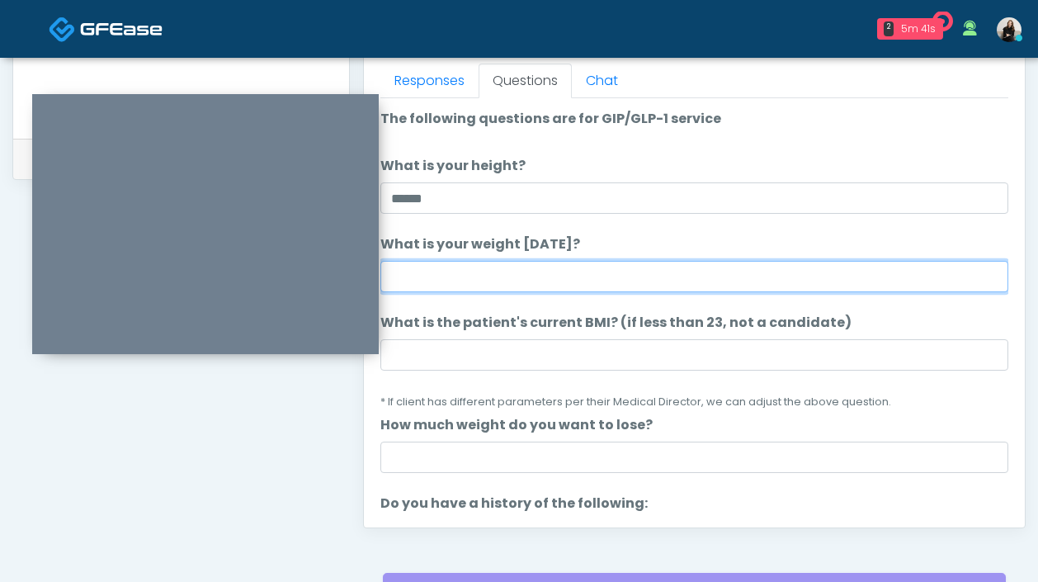
click at [437, 281] on input "What is your weight today?" at bounding box center [694, 276] width 628 height 31
click at [407, 271] on input "***" at bounding box center [694, 276] width 628 height 31
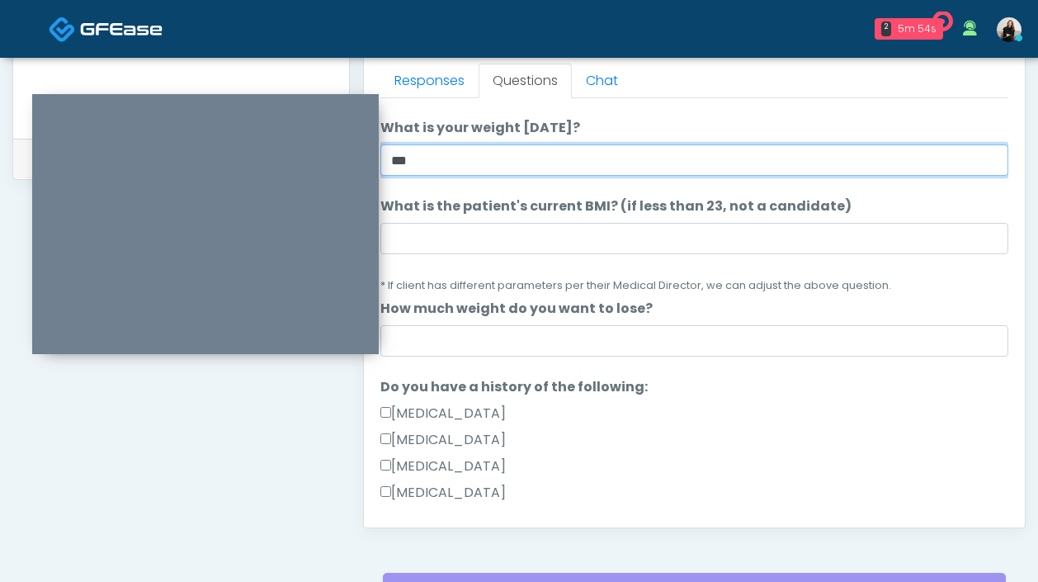
scroll to position [0, 0]
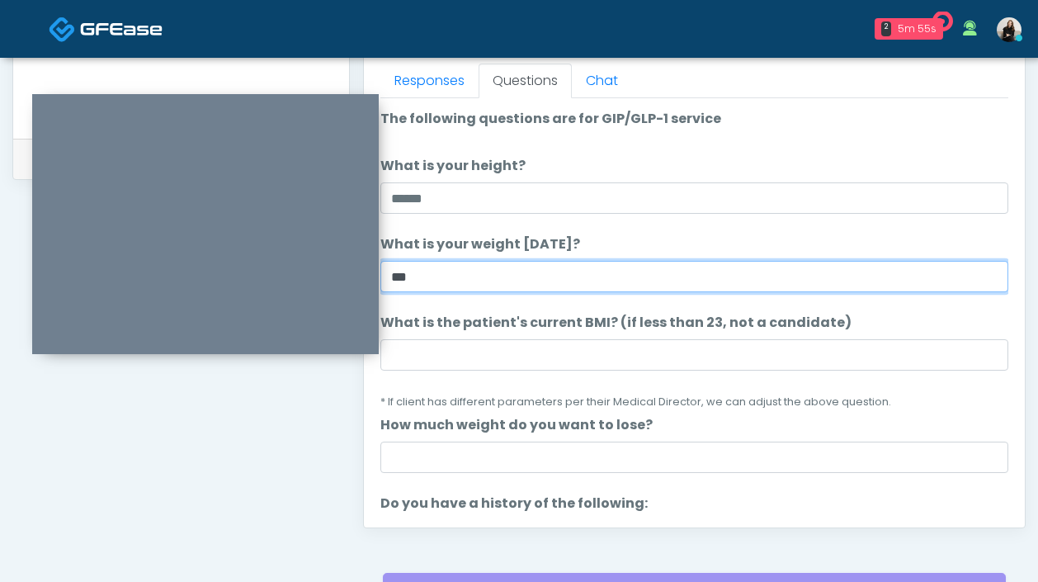
type input "***"
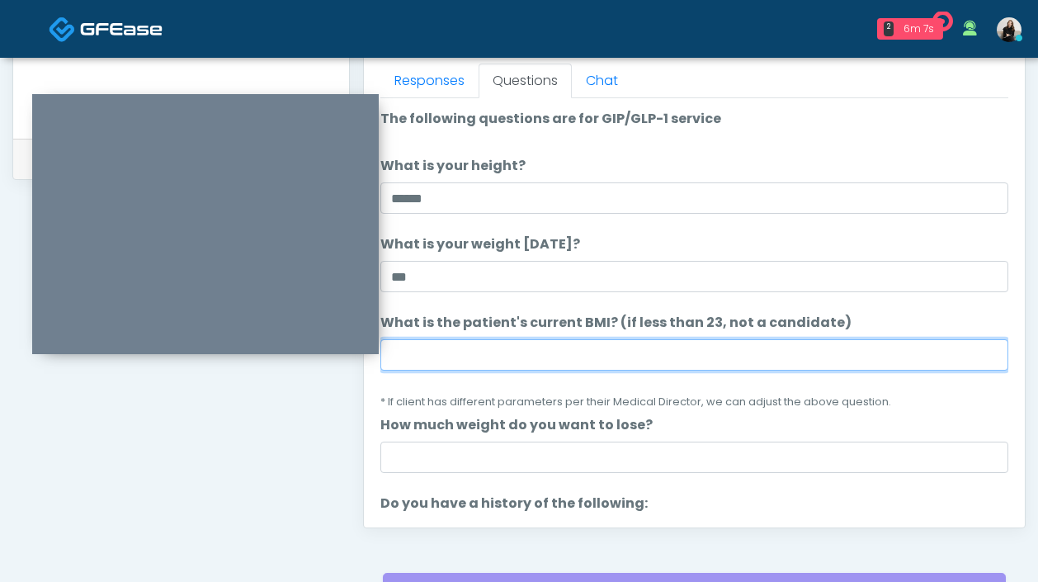
click at [480, 368] on input "What is the patient's current BMI? (if less than 23, not a candidate)" at bounding box center [694, 354] width 628 height 31
paste input "****"
type input "****"
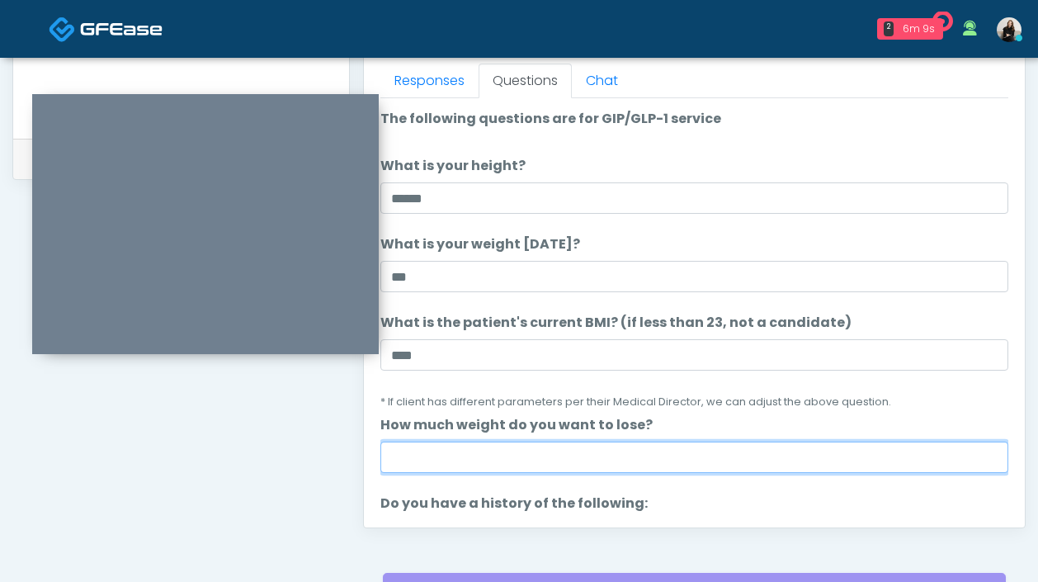
click at [444, 460] on input "How much weight do you want to lose?" at bounding box center [694, 456] width 628 height 31
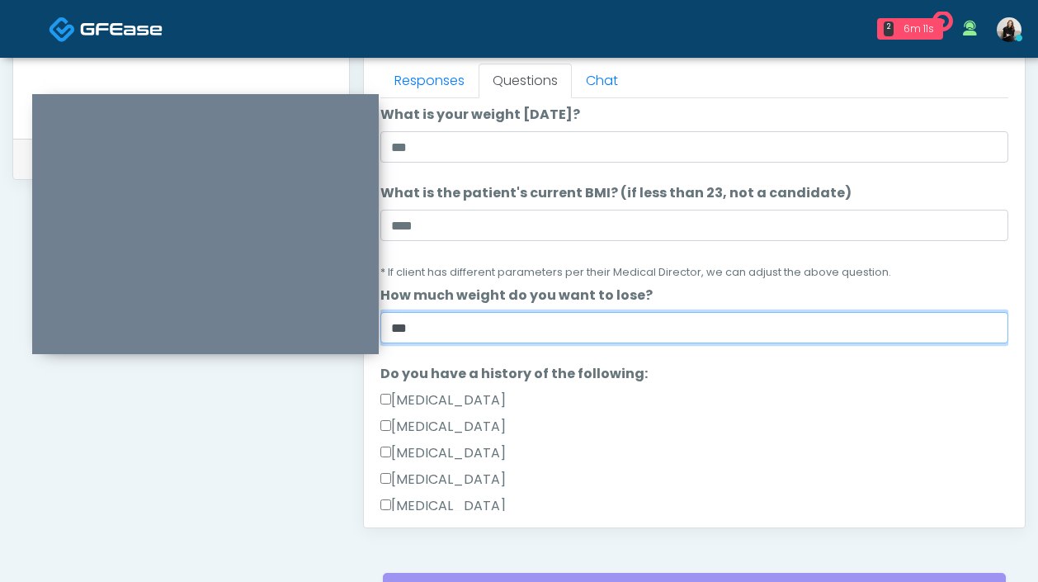
scroll to position [526, 0]
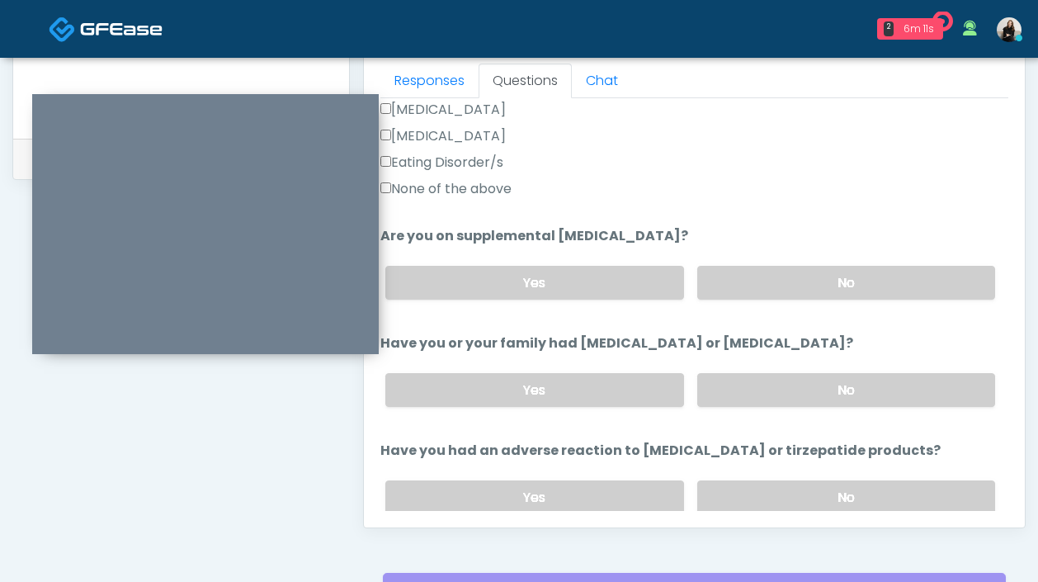
type input "***"
click at [463, 191] on label "None of the above" at bounding box center [445, 189] width 131 height 20
click at [731, 288] on label "No" at bounding box center [846, 283] width 298 height 34
click at [731, 370] on div "Yes No" at bounding box center [690, 390] width 636 height 60
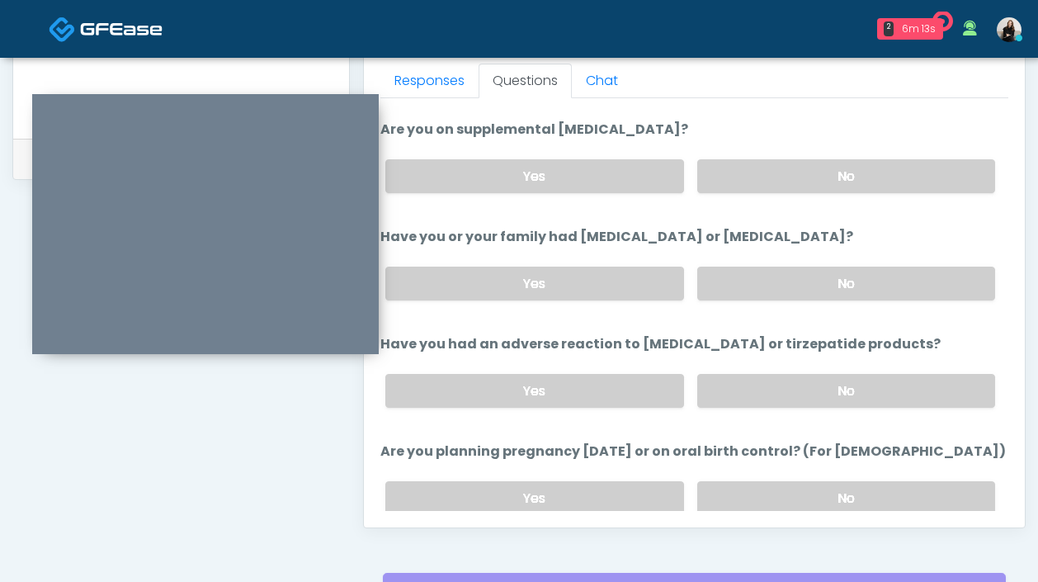
scroll to position [711, 0]
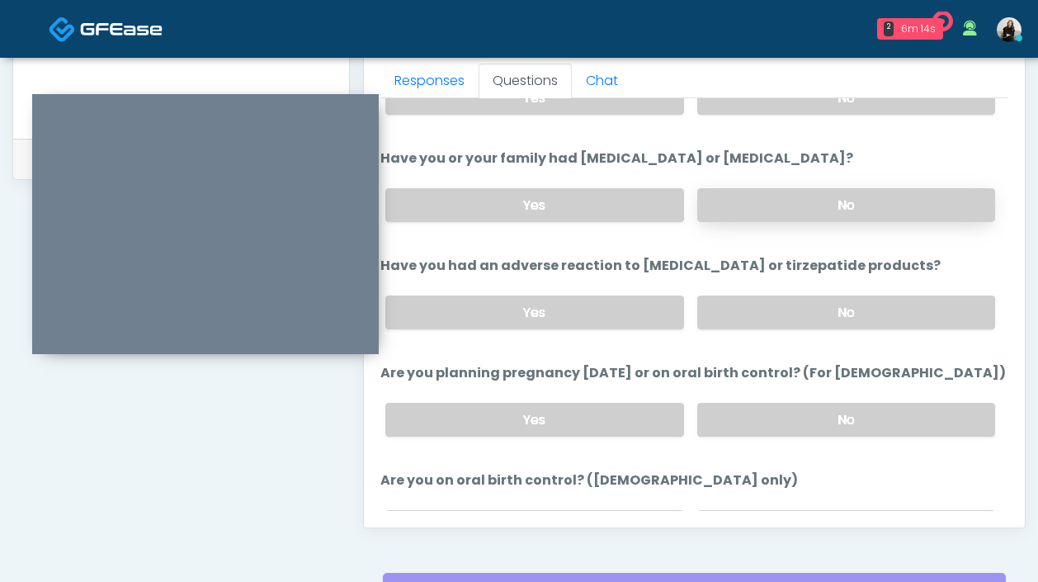
click at [715, 196] on label "No" at bounding box center [846, 205] width 298 height 34
click at [715, 306] on label "No" at bounding box center [846, 312] width 298 height 34
click at [715, 403] on label "No" at bounding box center [846, 420] width 298 height 34
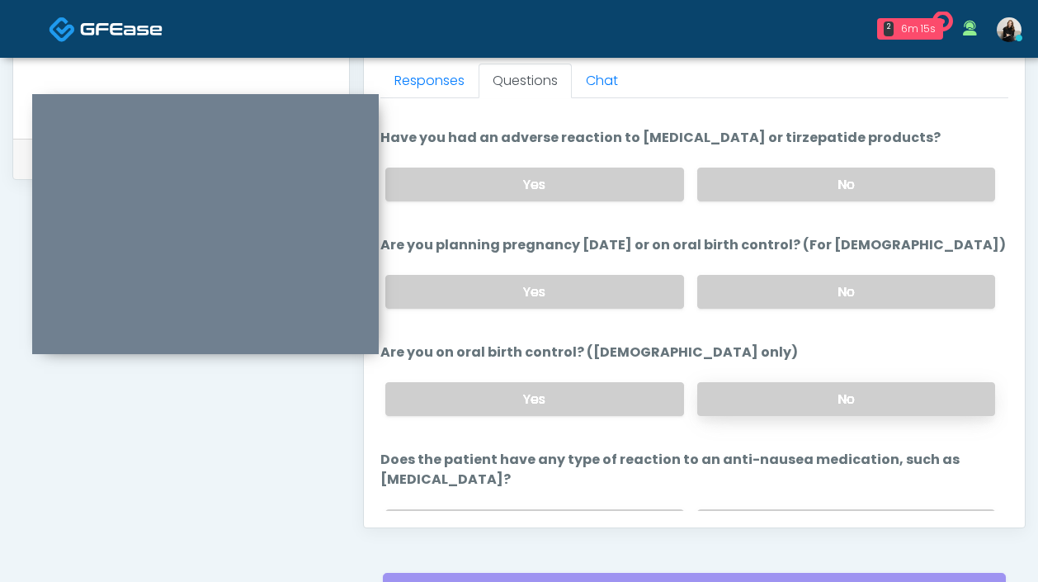
click at [716, 404] on label "No" at bounding box center [846, 399] width 298 height 34
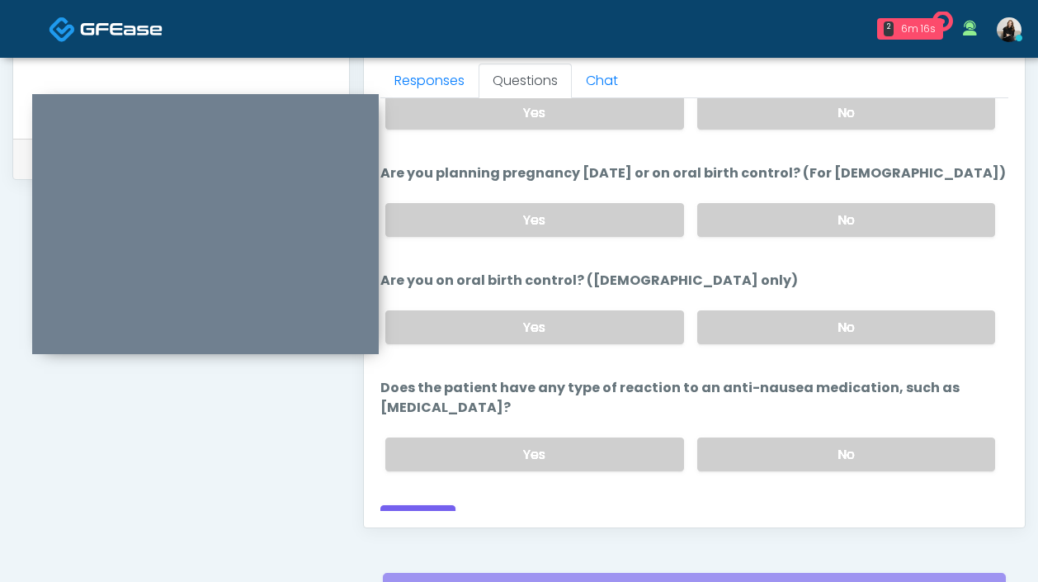
click at [716, 424] on div "Yes No" at bounding box center [690, 454] width 636 height 60
click at [716, 437] on label "No" at bounding box center [846, 454] width 298 height 34
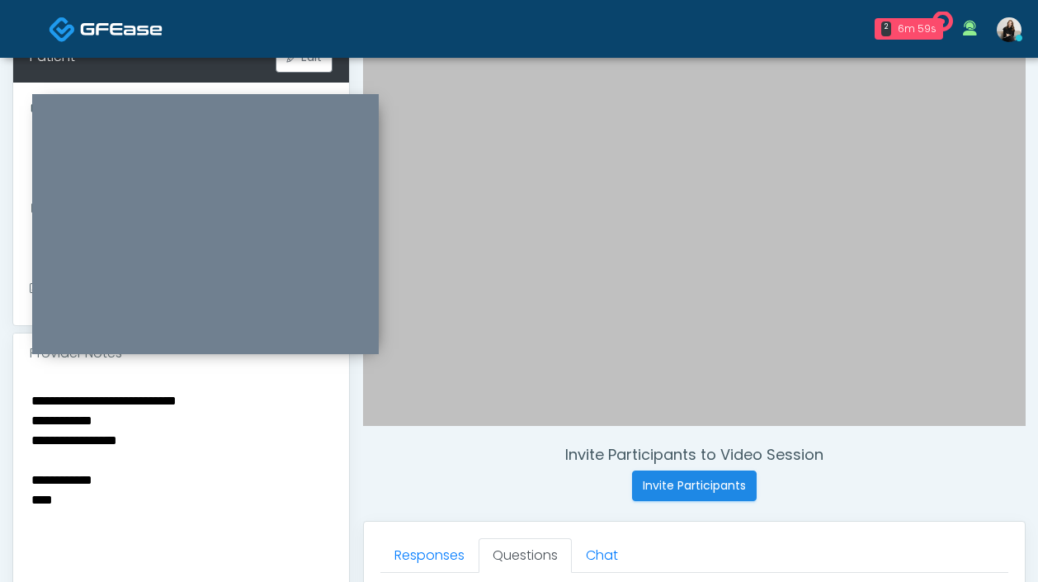
scroll to position [241, 0]
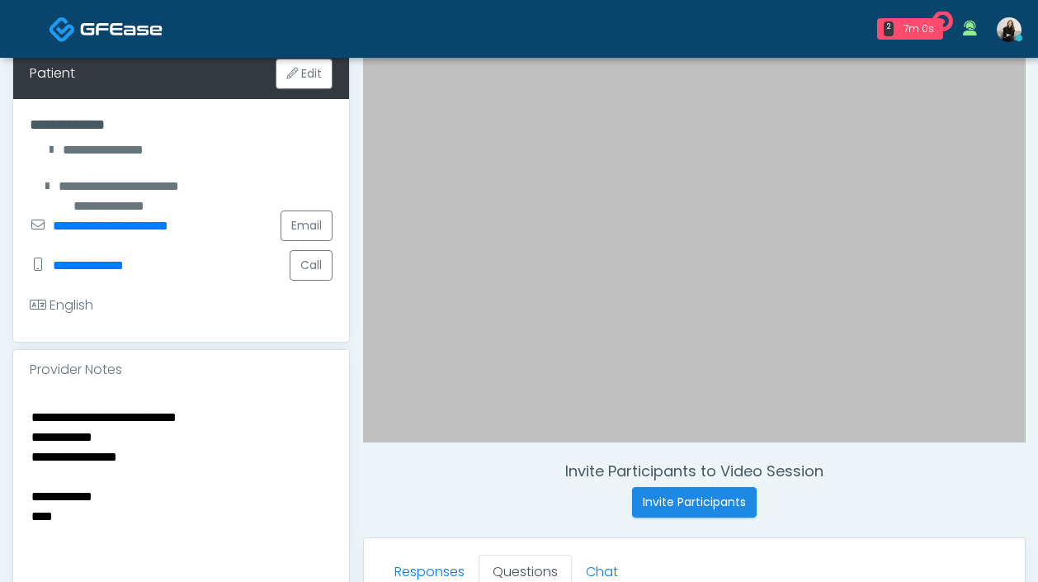
drag, startPoint x: 78, startPoint y: 529, endPoint x: 22, endPoint y: 500, distance: 62.4
click at [22, 500] on div "**********" at bounding box center [181, 510] width 336 height 240
click at [40, 432] on textarea "**********" at bounding box center [181, 506] width 303 height 201
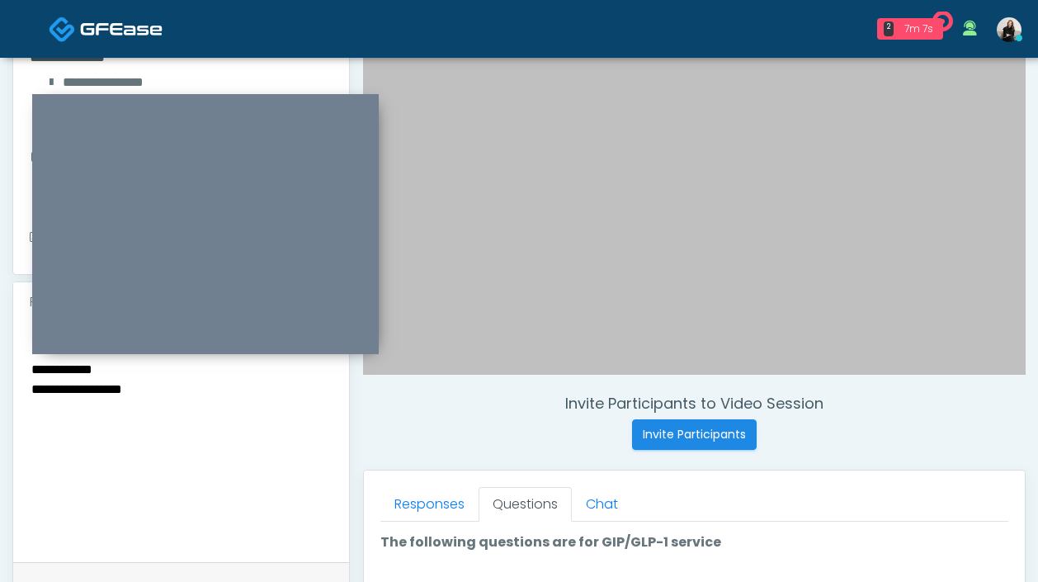
scroll to position [275, 0]
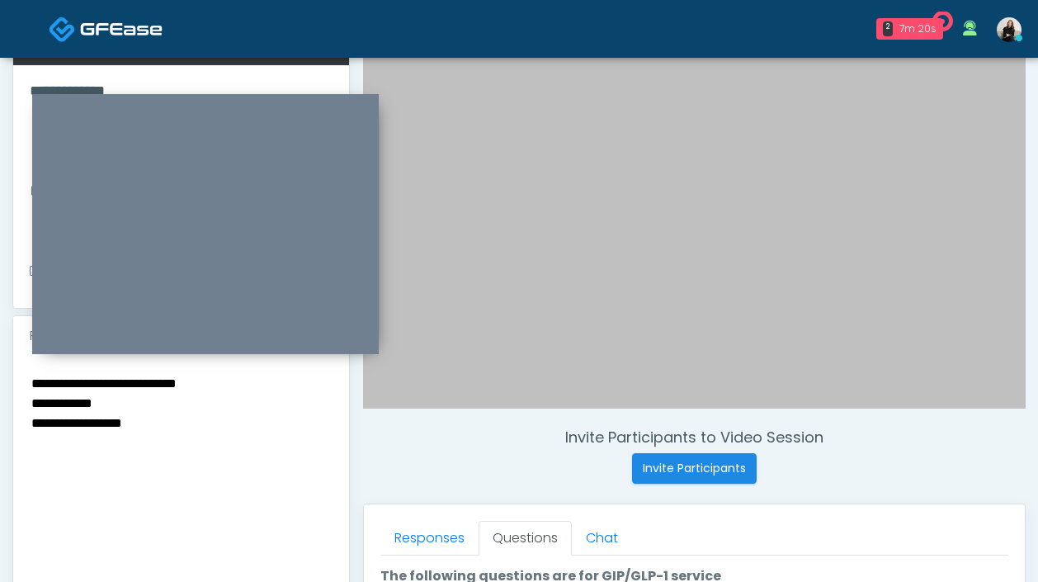
click at [68, 402] on textarea "**********" at bounding box center [181, 472] width 303 height 201
click at [138, 504] on textarea "**********" at bounding box center [181, 472] width 303 height 201
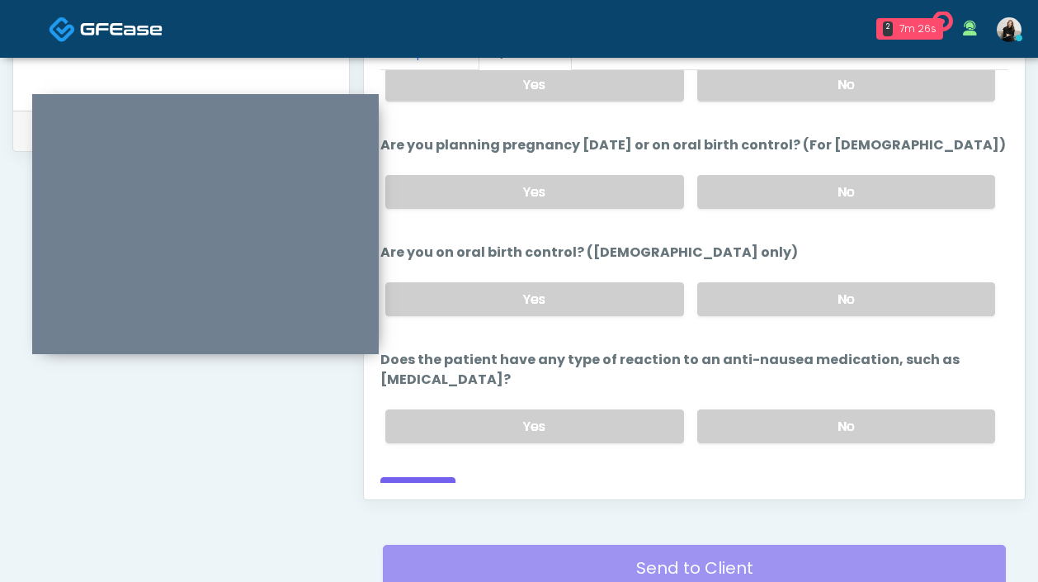
scroll to position [899, 0]
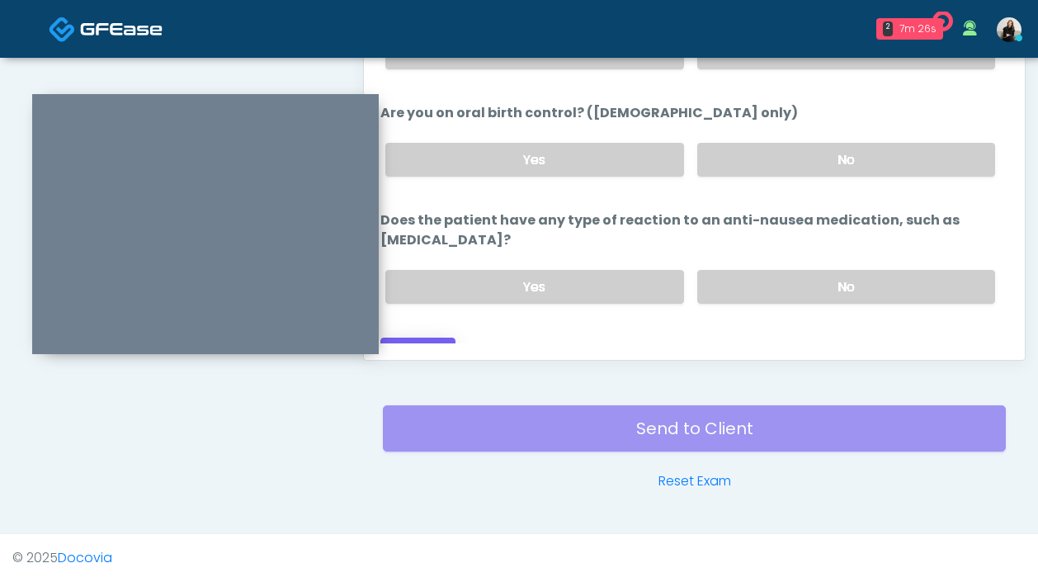
type textarea "**********"
click at [442, 338] on button "Continue" at bounding box center [417, 353] width 75 height 31
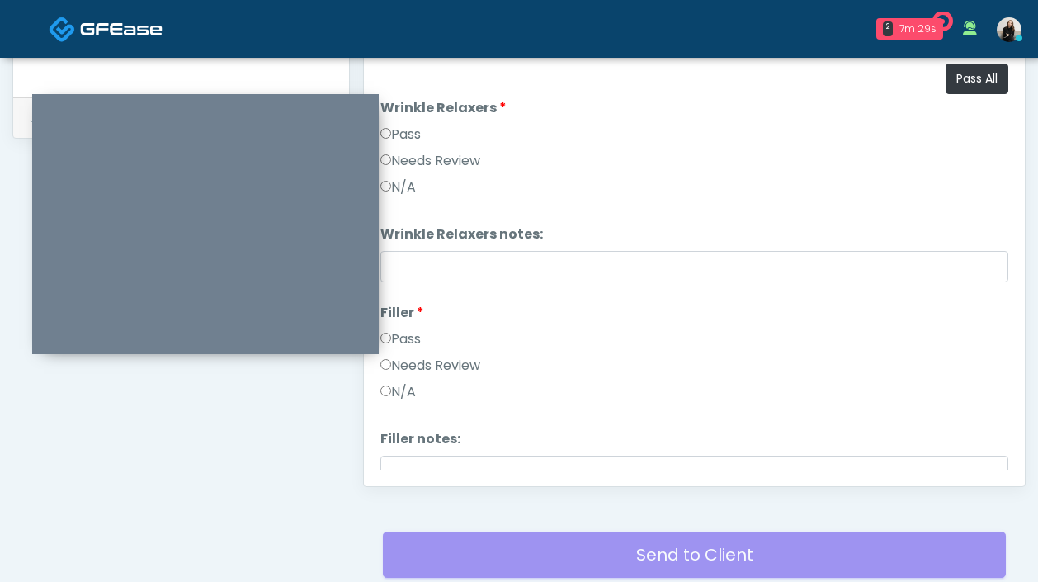
scroll to position [474, 0]
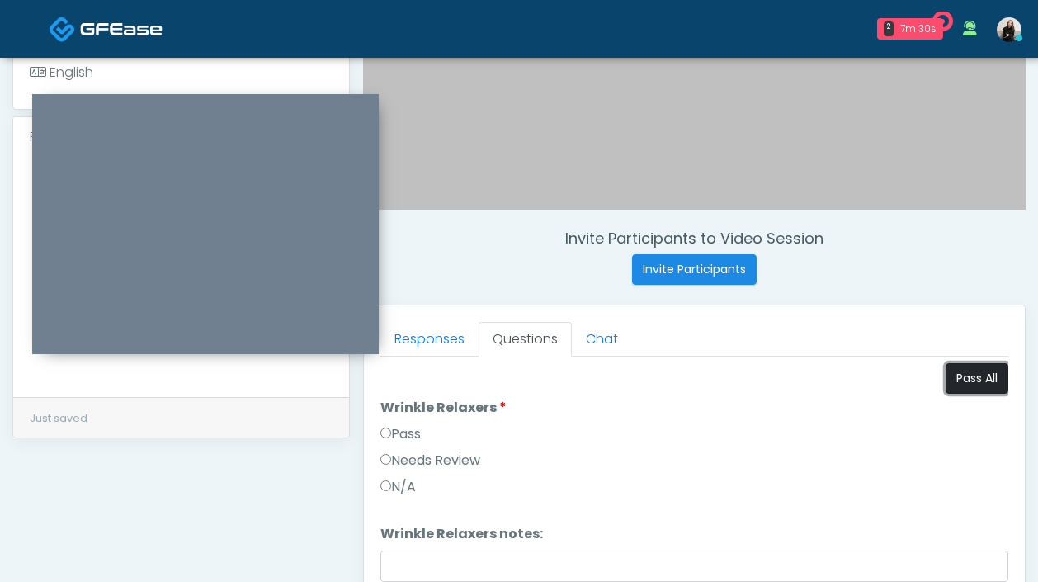
click at [962, 380] on button "Pass All" at bounding box center [977, 378] width 63 height 31
click at [437, 333] on link "Responses" at bounding box center [429, 339] width 98 height 35
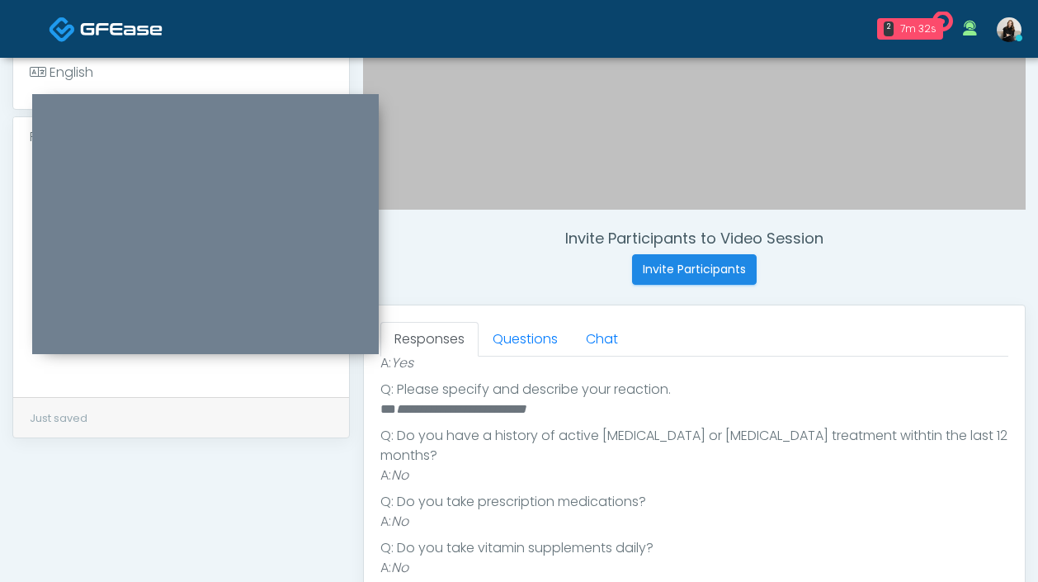
scroll to position [309, 0]
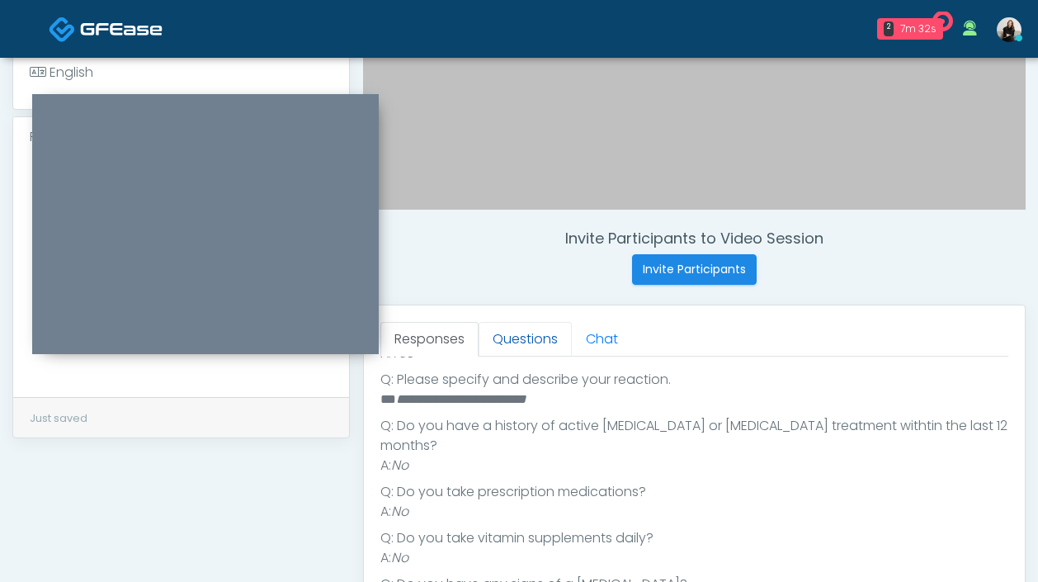
click at [519, 348] on link "Questions" at bounding box center [525, 339] width 93 height 35
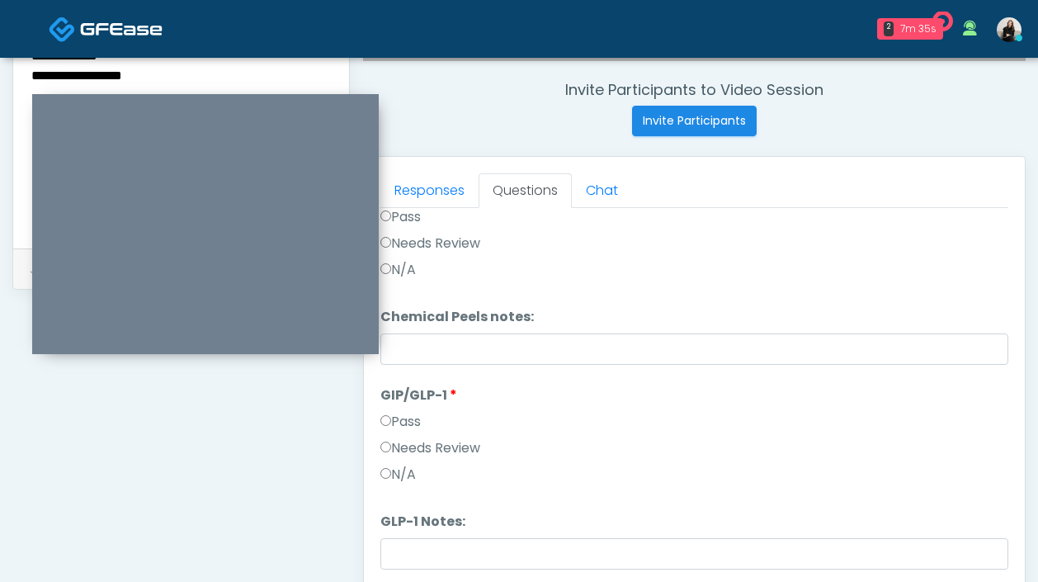
scroll to position [736, 0]
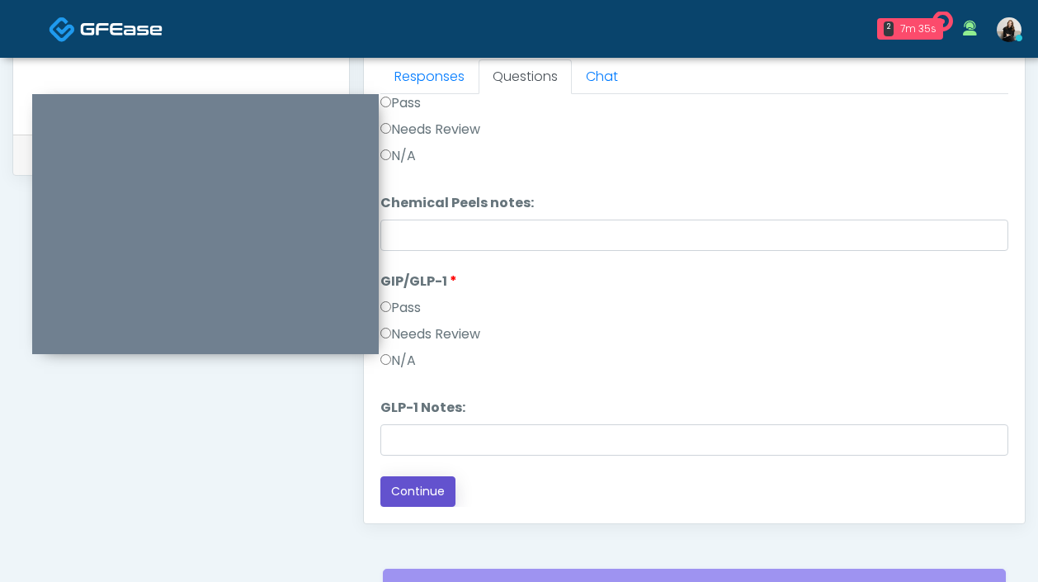
click at [404, 490] on button "Continue" at bounding box center [417, 491] width 75 height 31
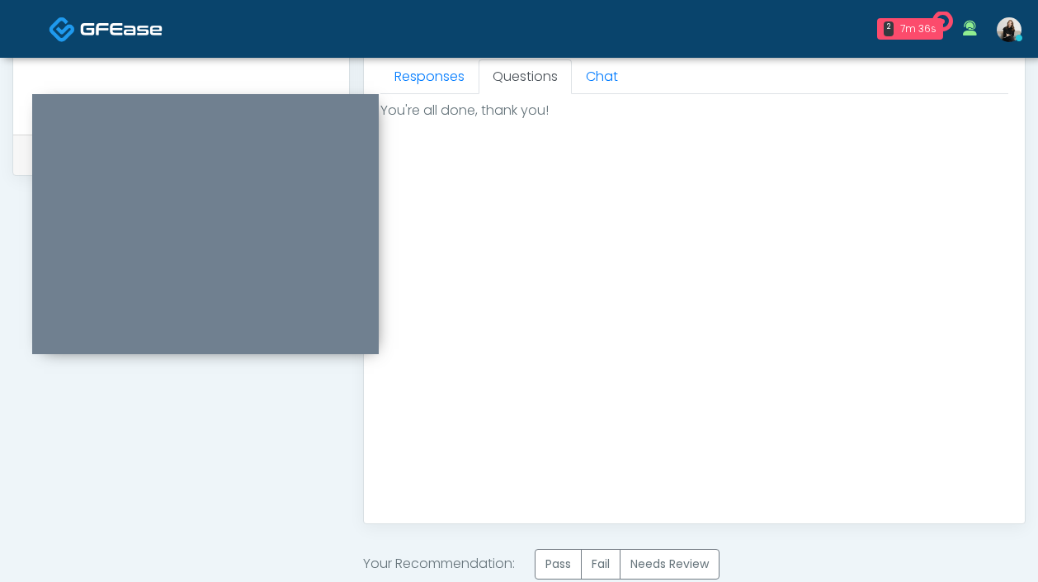
scroll to position [771, 0]
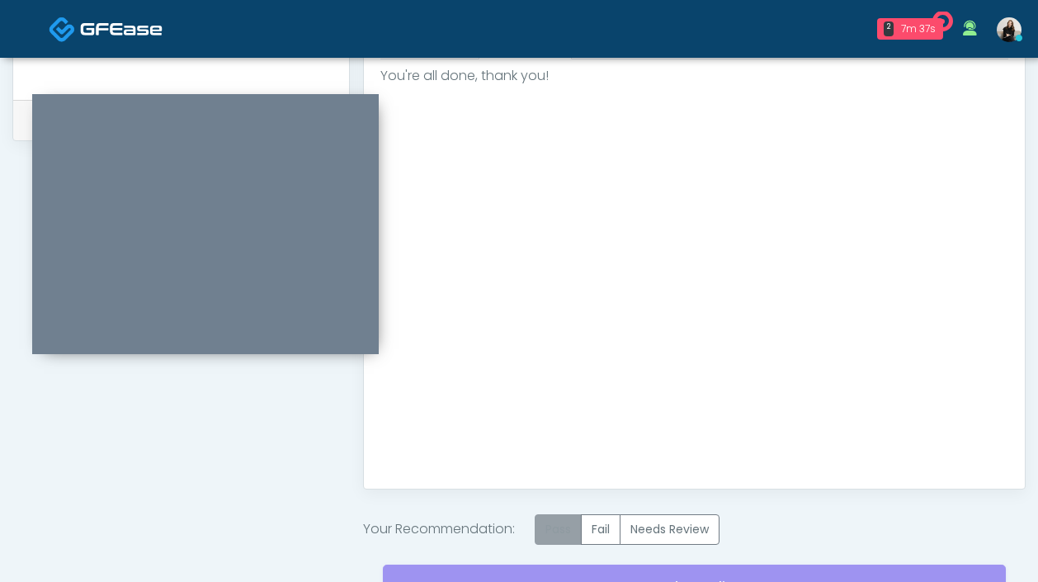
click at [555, 518] on label "Pass" at bounding box center [558, 529] width 47 height 31
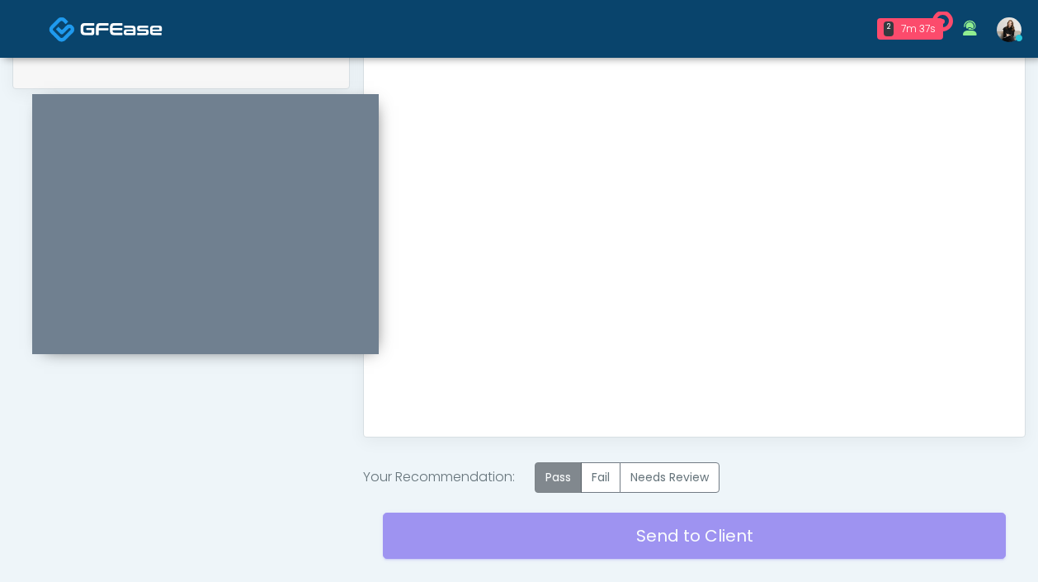
scroll to position [876, 0]
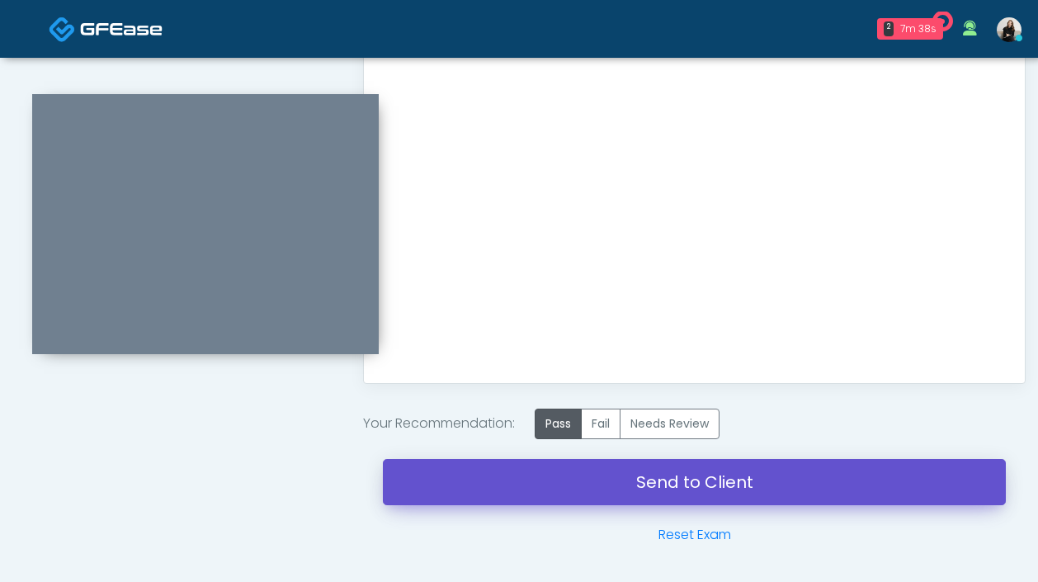
click at [555, 482] on link "Send to Client" at bounding box center [694, 482] width 623 height 46
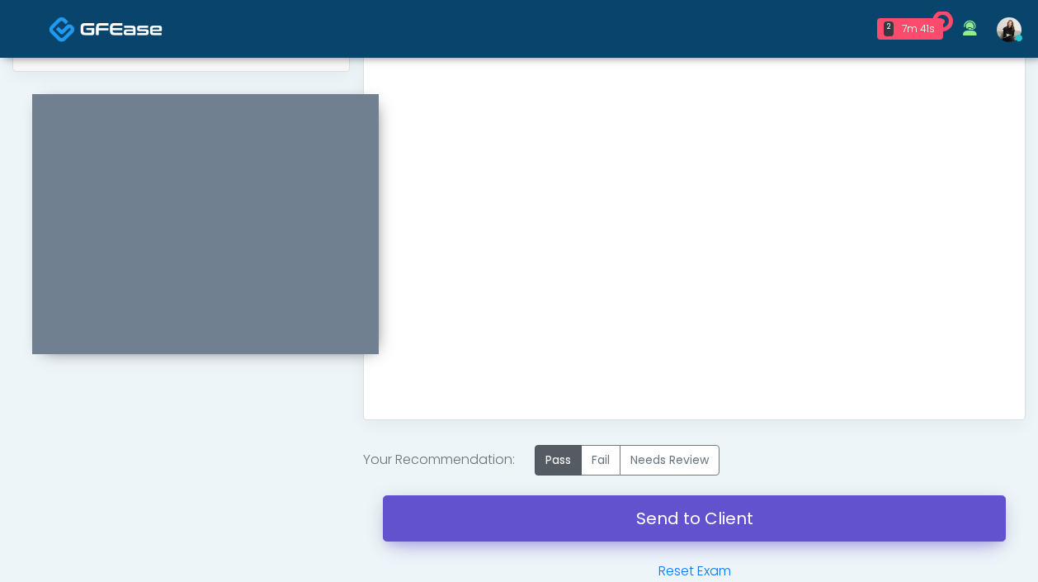
scroll to position [913, 0]
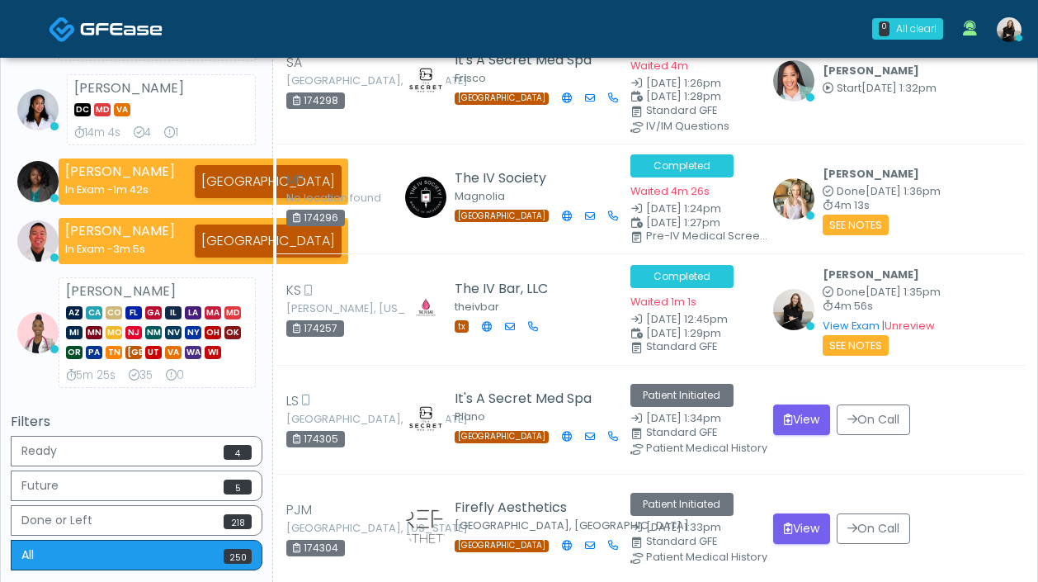
scroll to position [495, 0]
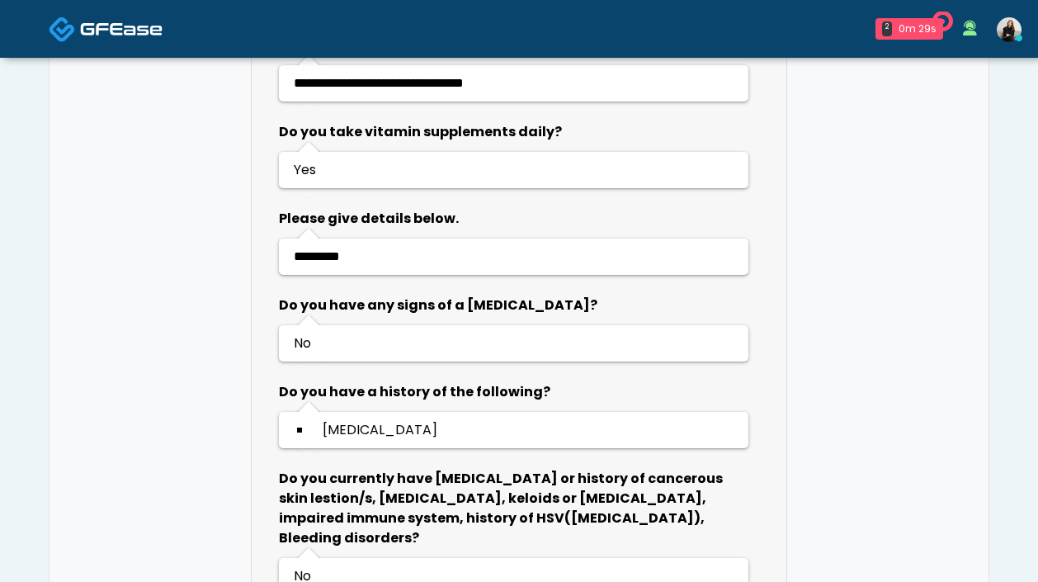
scroll to position [1365, 0]
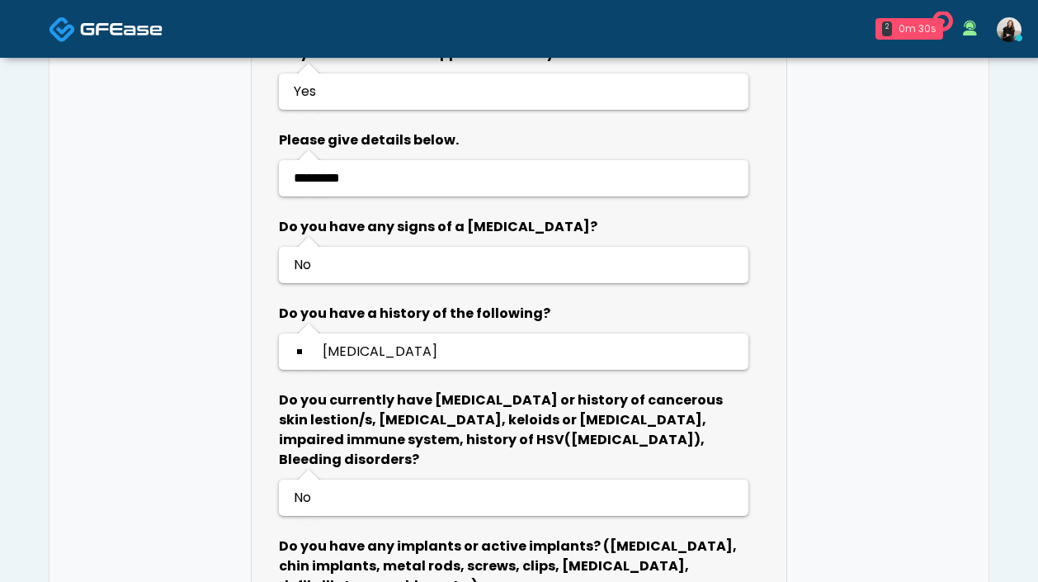
click at [914, 13] on link "2 0m 30s" at bounding box center [909, 29] width 87 height 35
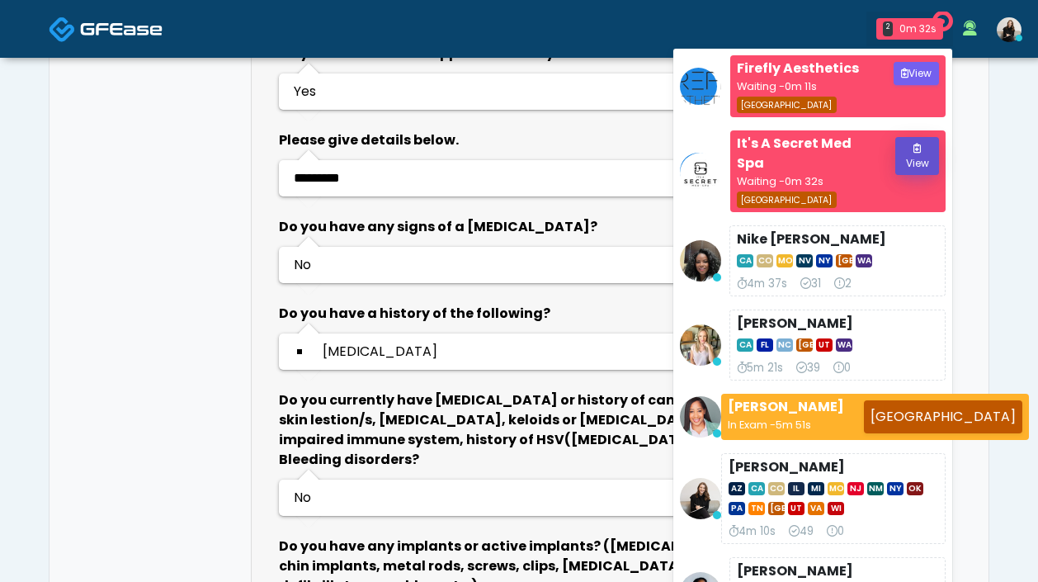
click at [904, 165] on button "View" at bounding box center [917, 156] width 44 height 38
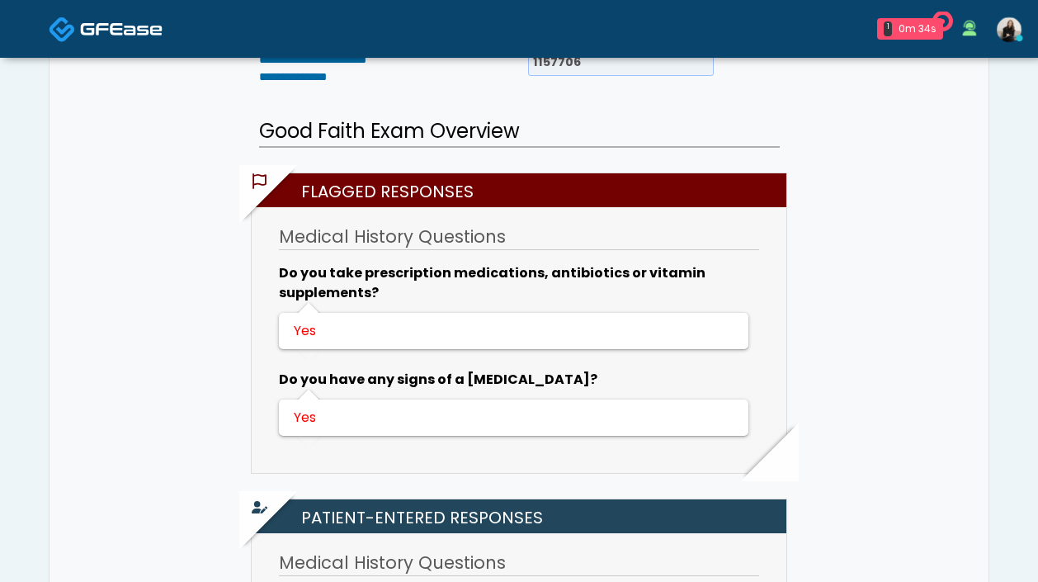
click at [137, 16] on link at bounding box center [106, 29] width 114 height 54
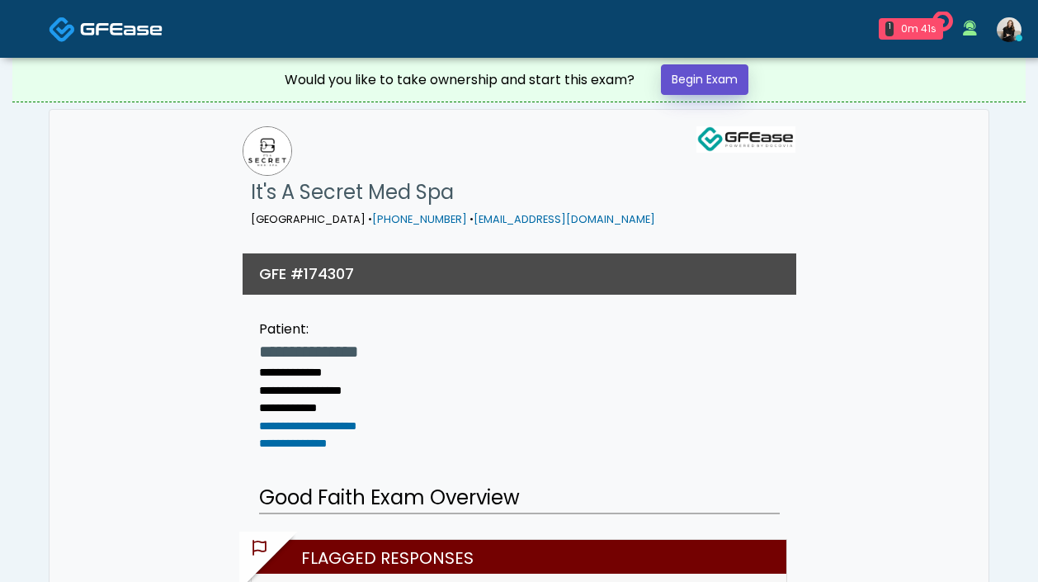
click at [719, 89] on link "Begin Exam" at bounding box center [704, 79] width 87 height 31
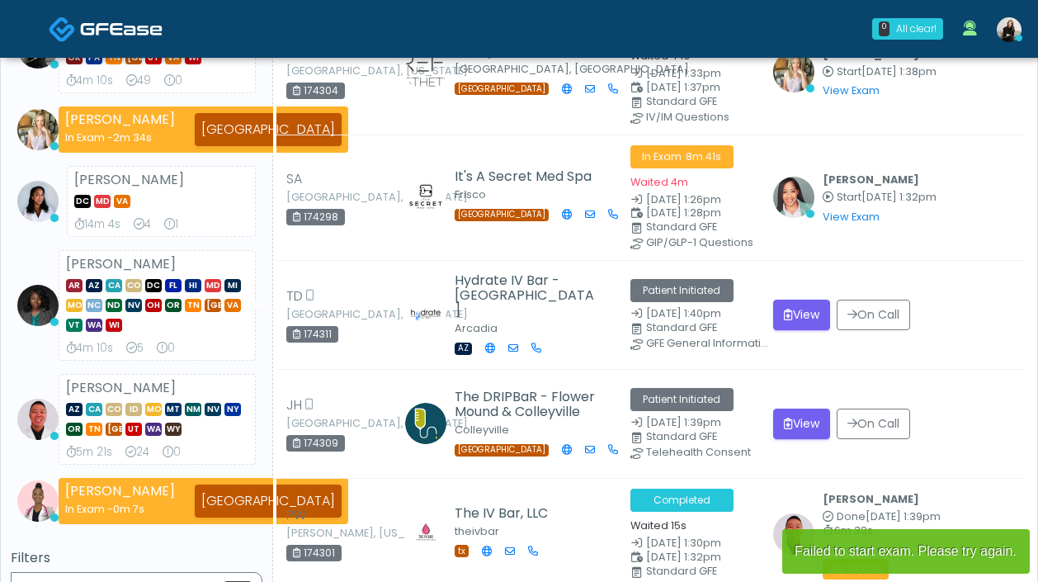
scroll to position [390, 0]
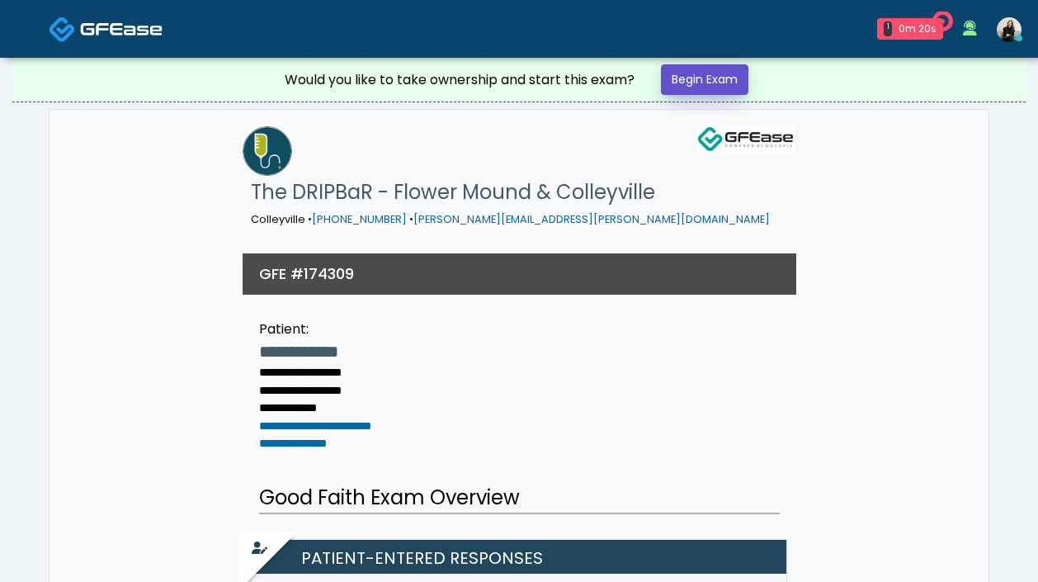
click at [740, 69] on link "Begin Exam" at bounding box center [704, 79] width 87 height 31
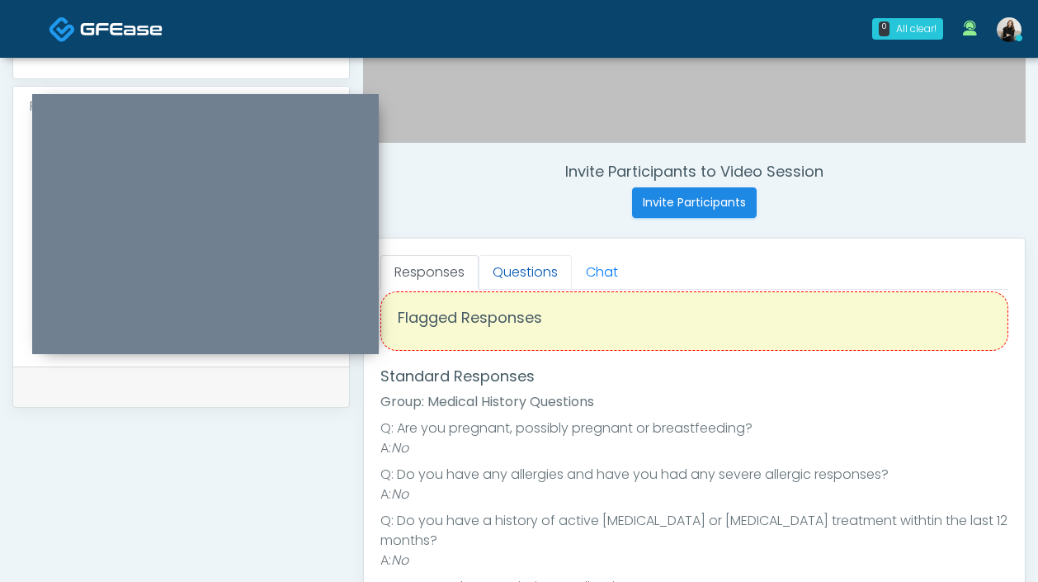
scroll to position [600, 0]
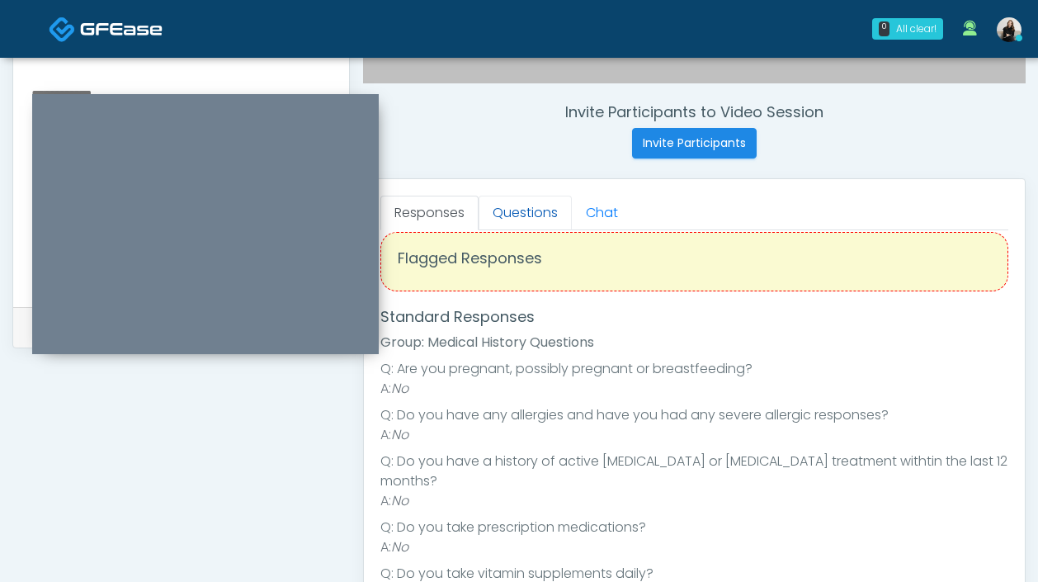
click at [522, 213] on link "Questions" at bounding box center [525, 213] width 93 height 35
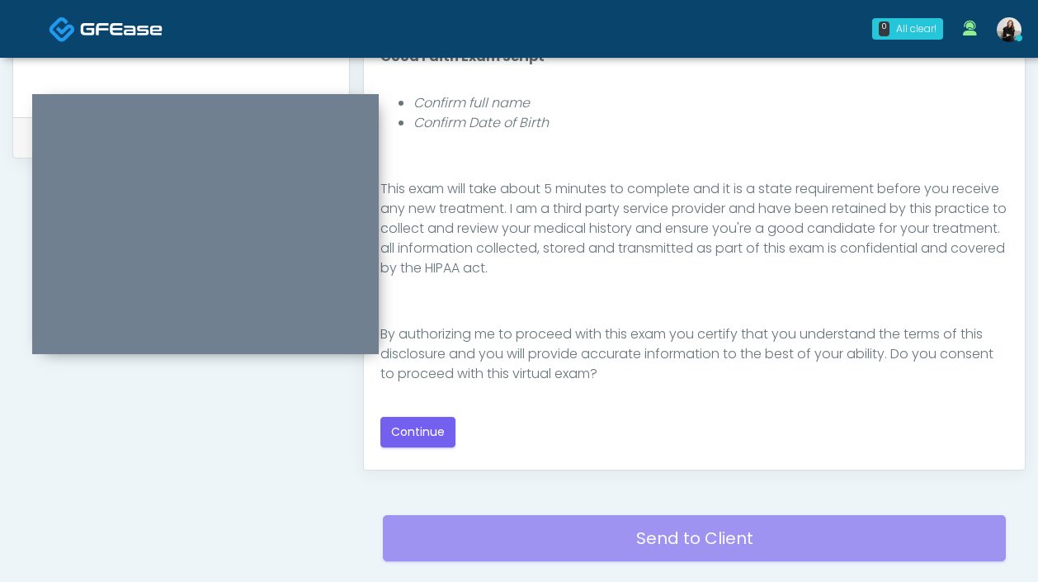
scroll to position [899, 0]
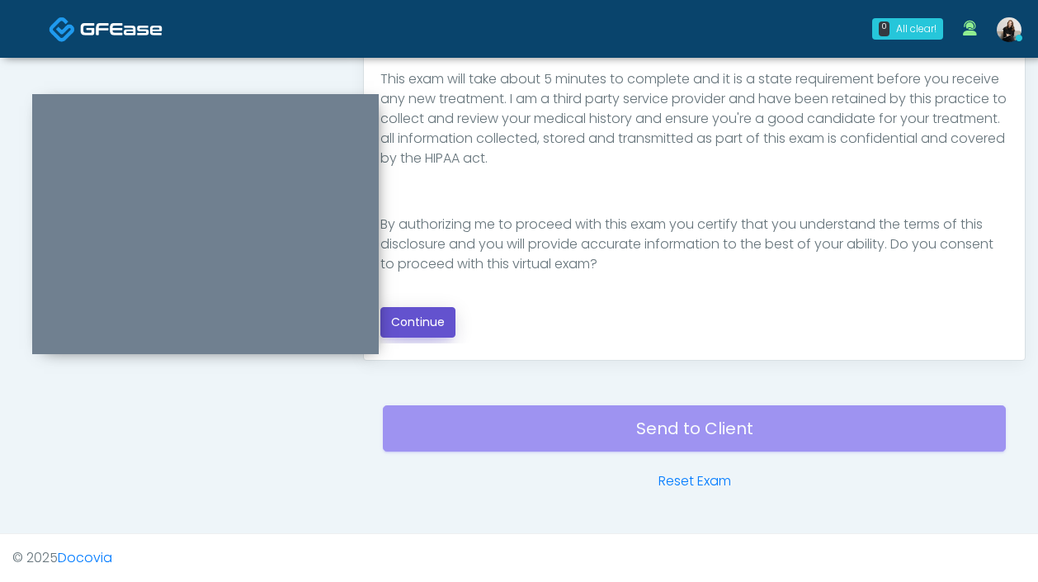
click at [430, 321] on button "Continue" at bounding box center [417, 322] width 75 height 31
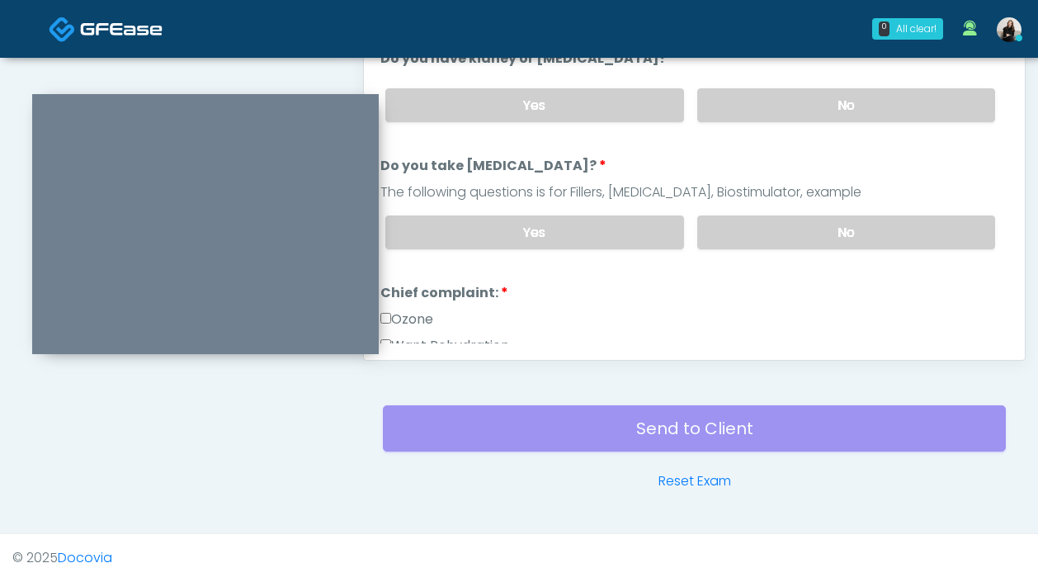
scroll to position [574, 0]
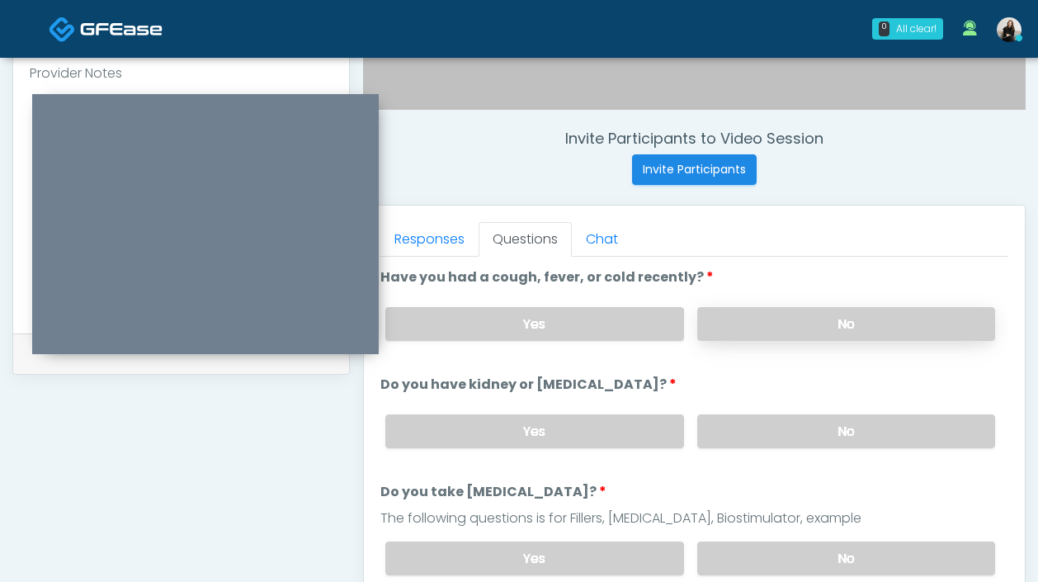
click at [789, 325] on label "No" at bounding box center [846, 324] width 298 height 34
click at [758, 444] on label "No" at bounding box center [846, 431] width 298 height 34
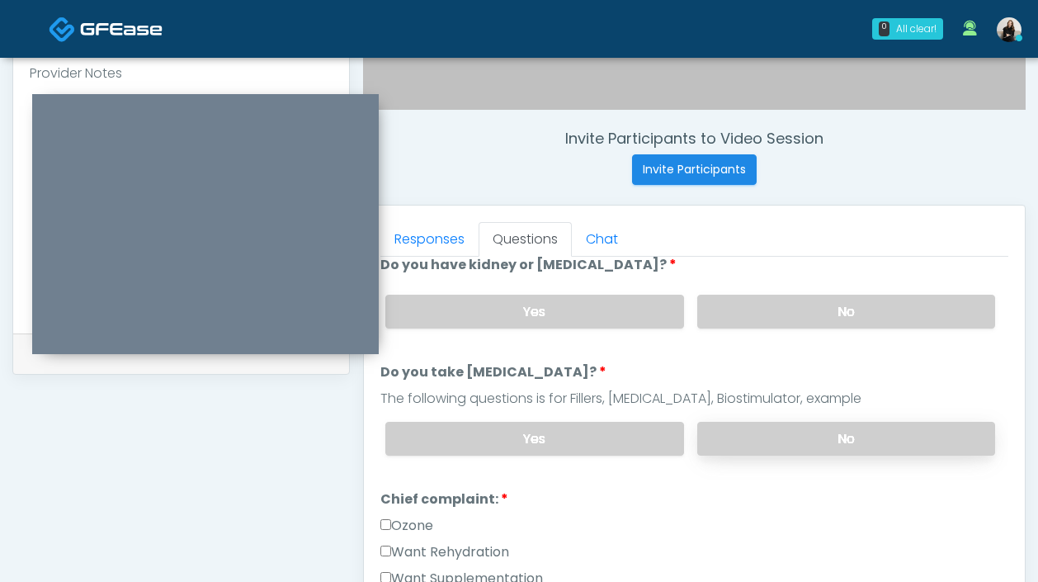
click at [757, 424] on label "No" at bounding box center [846, 439] width 298 height 34
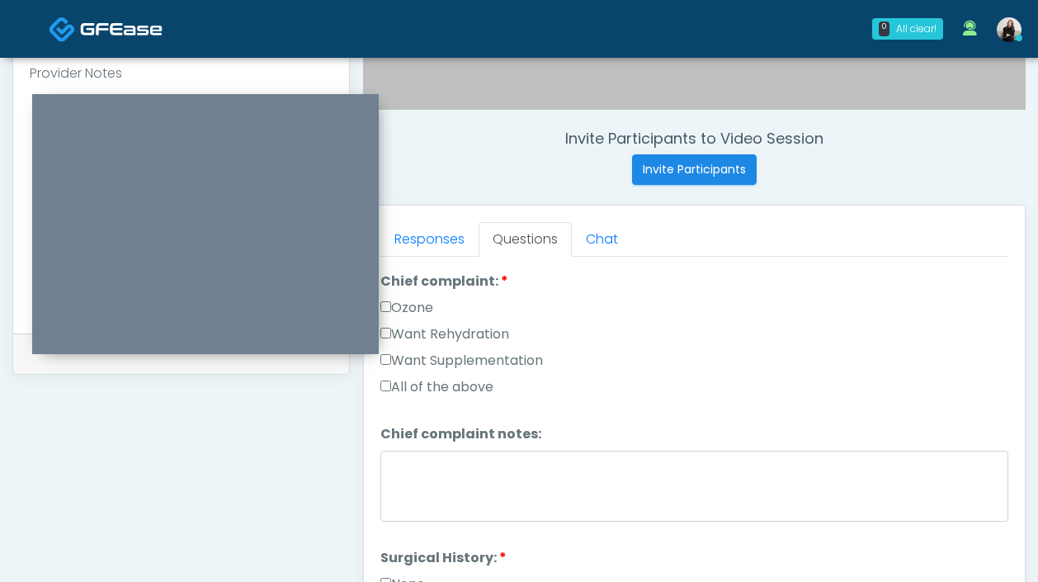
click at [470, 343] on div "Want Rehydration" at bounding box center [694, 337] width 628 height 26
click at [470, 361] on label "Want Supplementation" at bounding box center [461, 361] width 163 height 20
click at [470, 333] on label "Want Rehydration" at bounding box center [444, 334] width 129 height 20
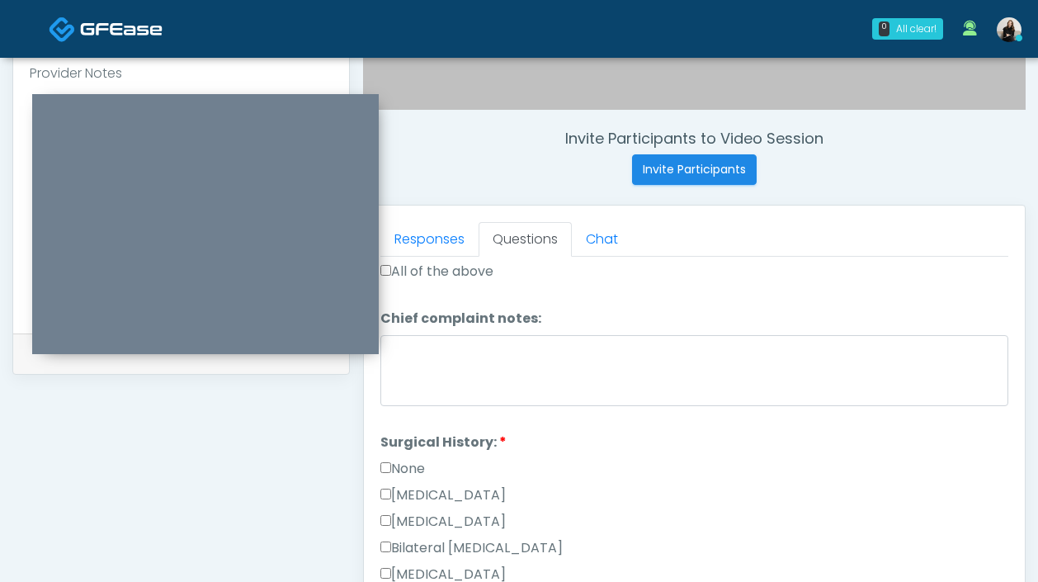
scroll to position [583, 0]
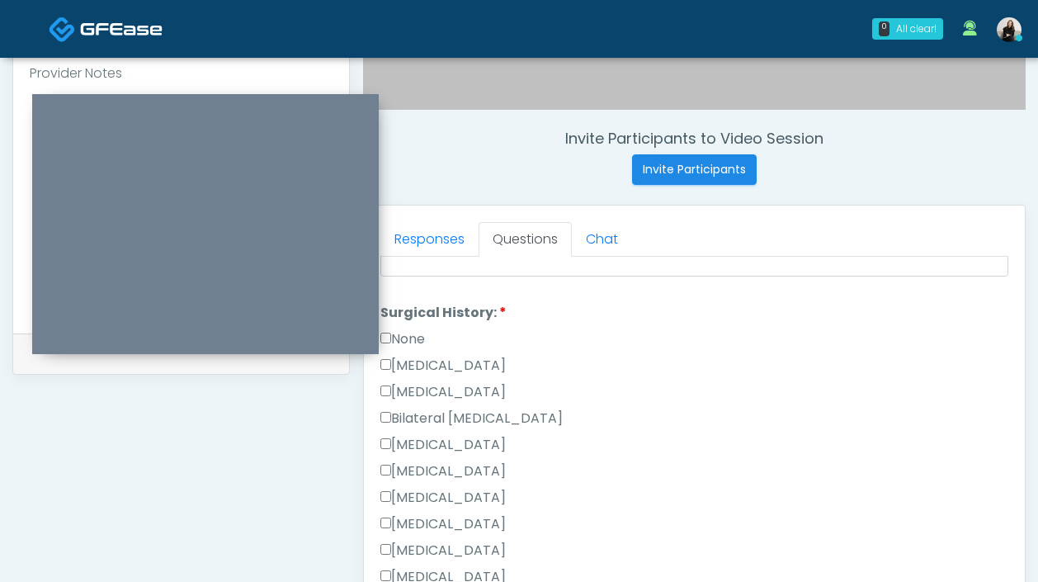
click at [413, 333] on label "None" at bounding box center [402, 339] width 45 height 20
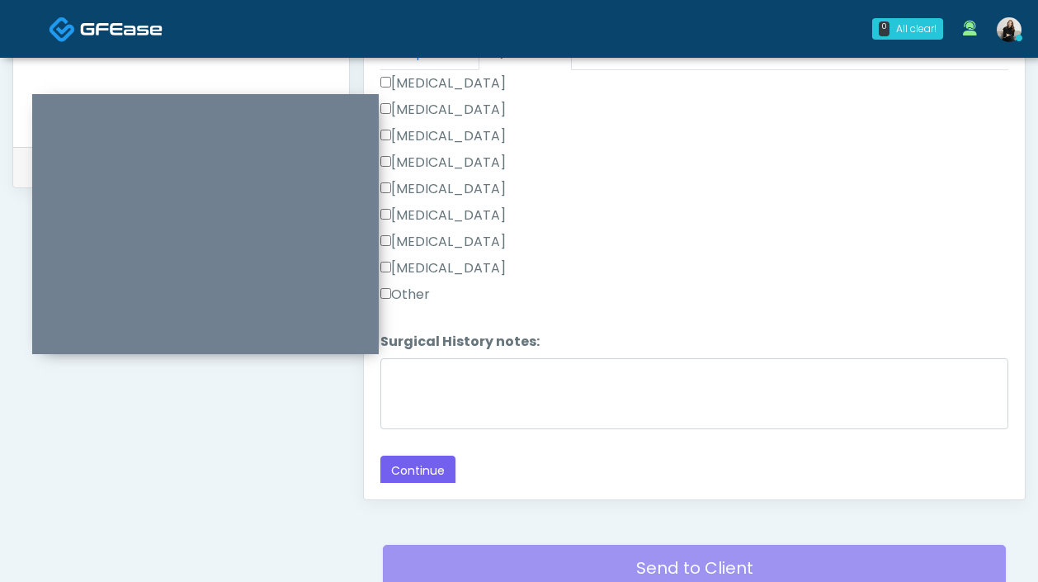
scroll to position [812, 0]
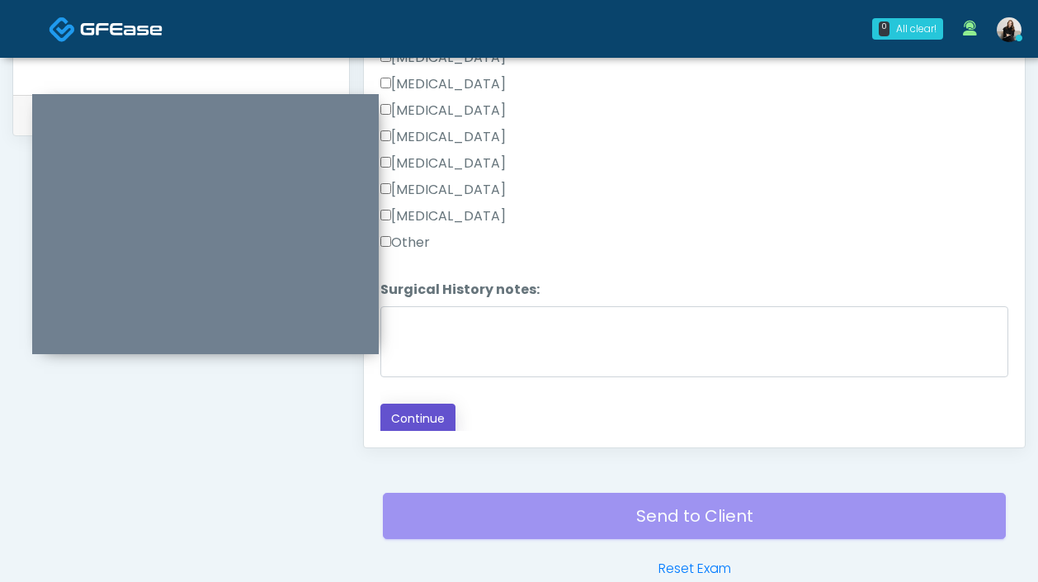
click at [409, 408] on button "Continue" at bounding box center [417, 419] width 75 height 31
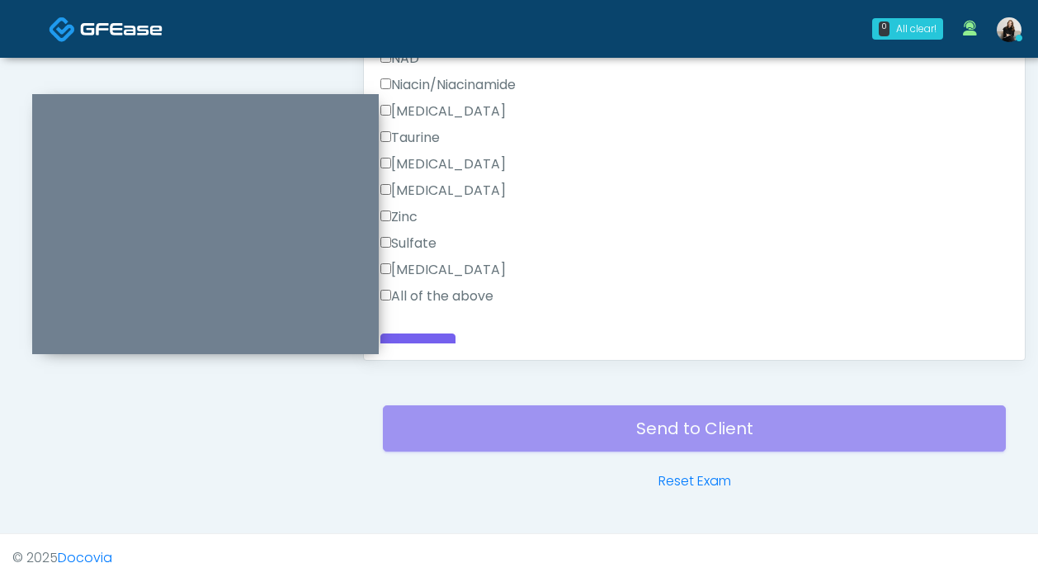
click at [447, 286] on label "All of the above" at bounding box center [436, 296] width 113 height 20
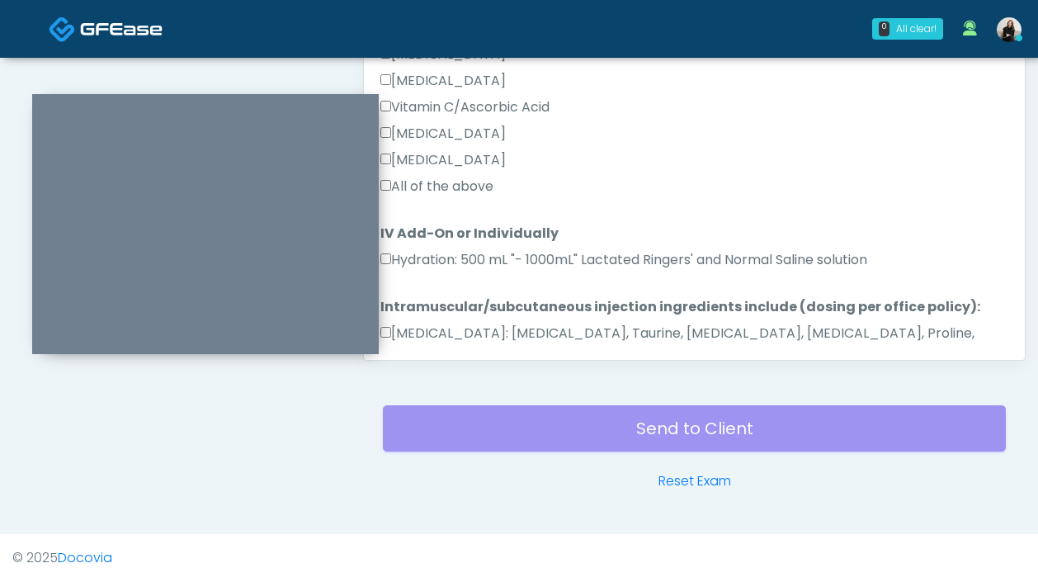
scroll to position [997, 0]
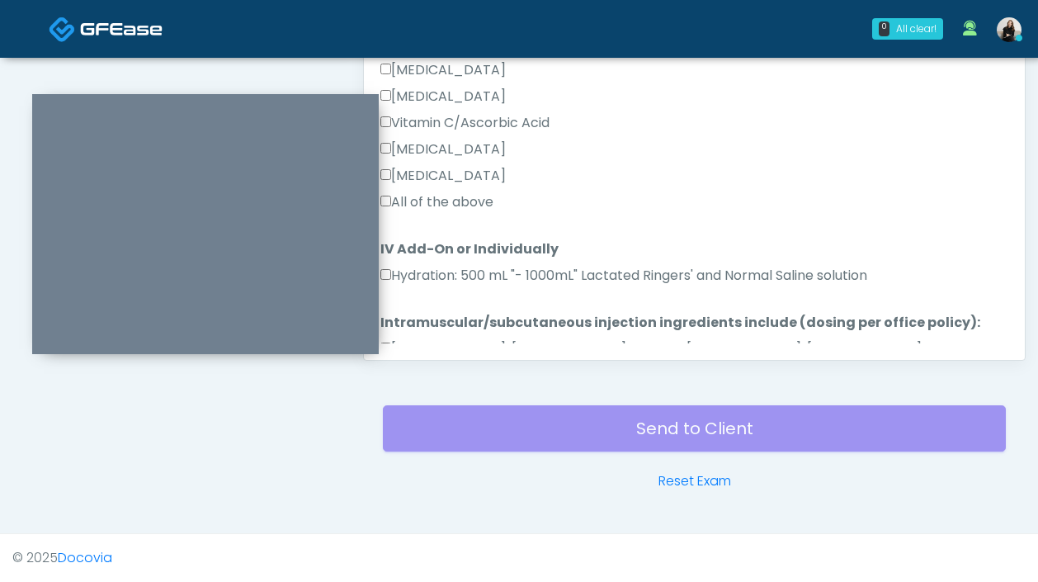
click at [447, 268] on label "Hydration: 500 mL "- 1000mL" Lactated Ringers' and Normal Saline solution" at bounding box center [623, 276] width 487 height 20
click at [441, 203] on label "All of the above" at bounding box center [436, 202] width 113 height 20
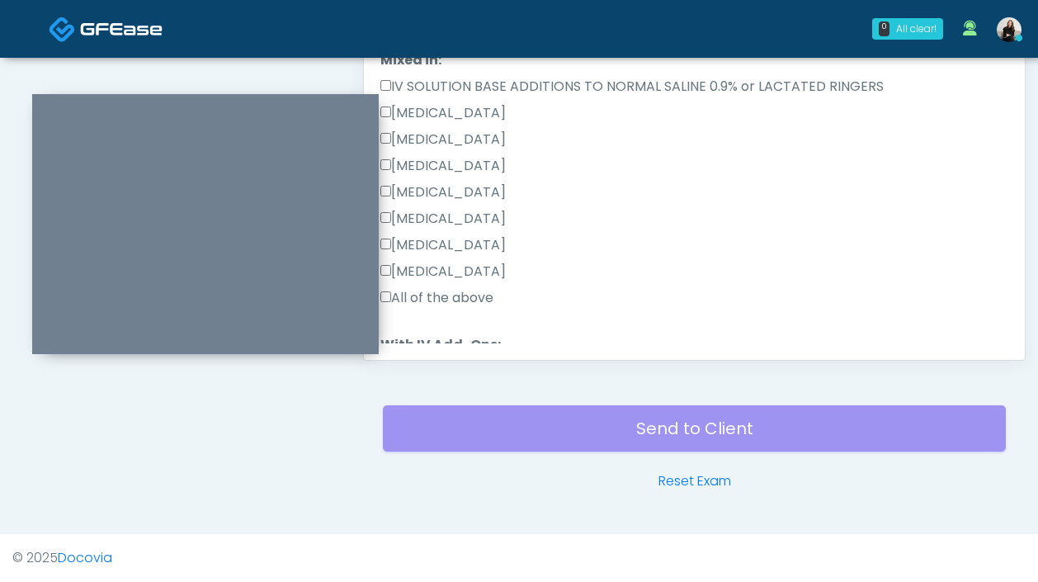
scroll to position [78, 0]
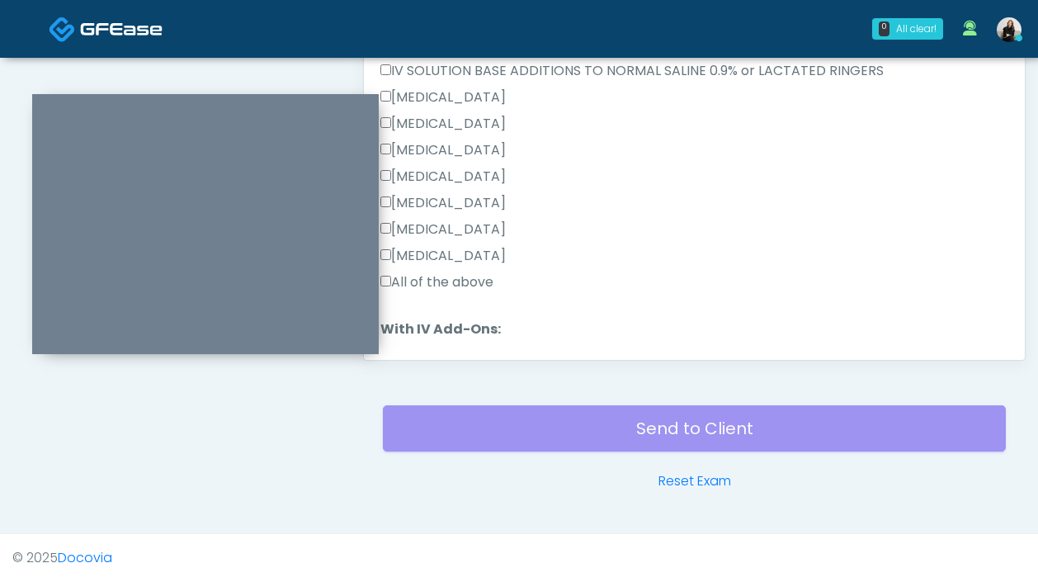
click at [420, 280] on label "All of the above" at bounding box center [436, 282] width 113 height 20
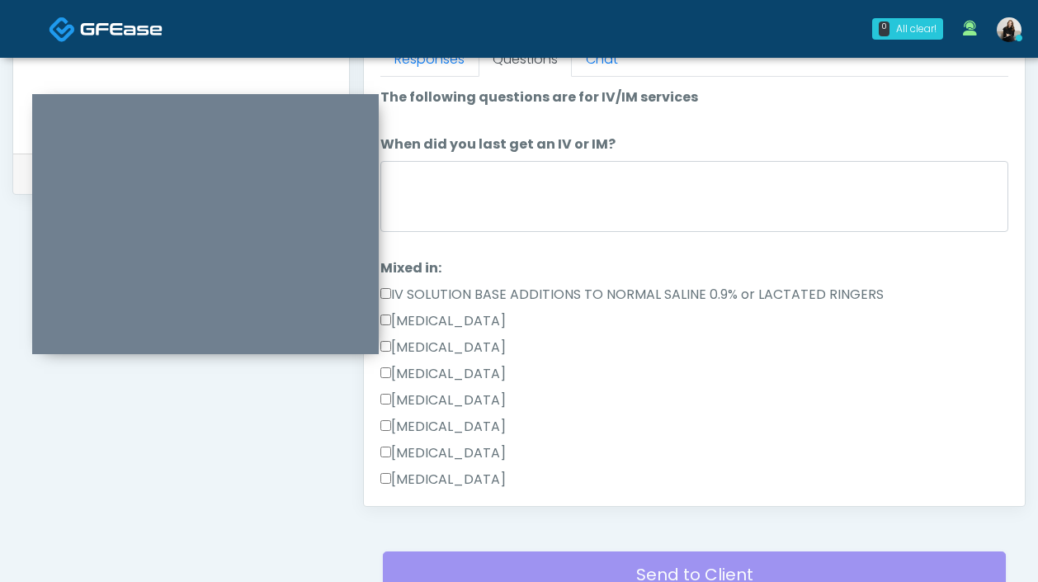
scroll to position [723, 0]
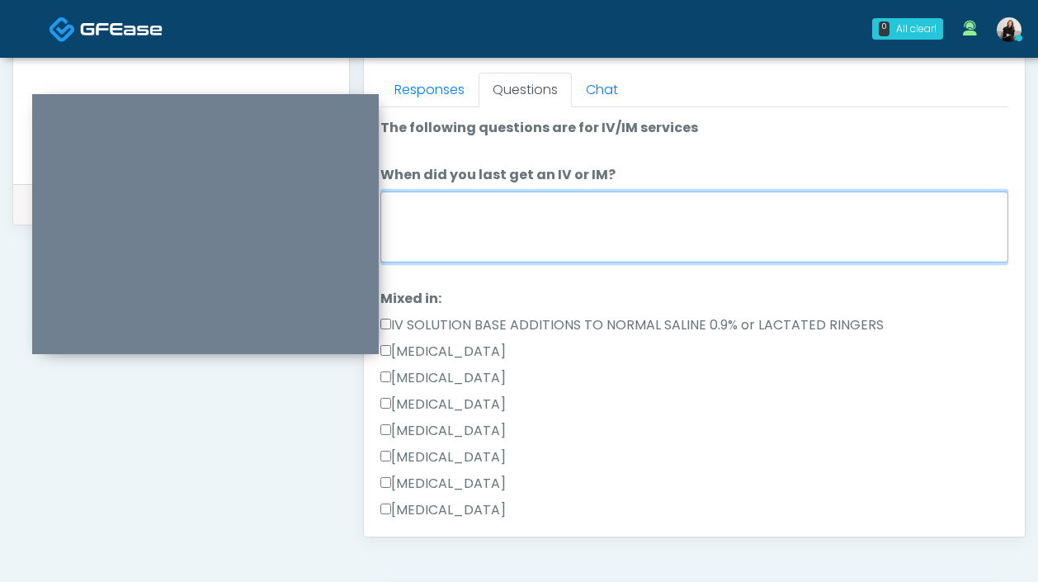
click at [480, 203] on textarea "When did you last get an IV or IM?" at bounding box center [694, 226] width 628 height 71
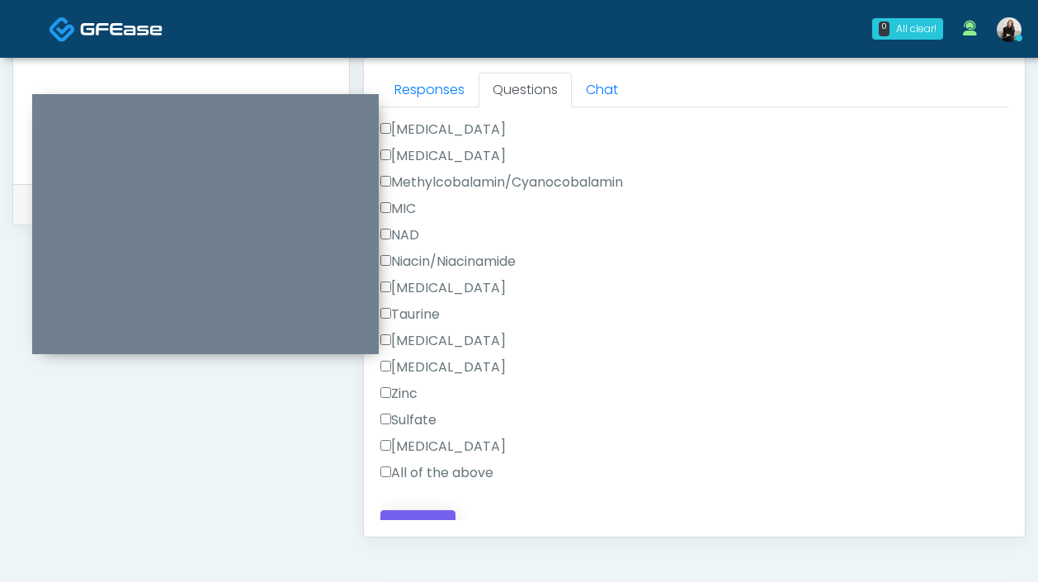
type textarea "********"
click at [449, 510] on button "Continue" at bounding box center [417, 525] width 75 height 31
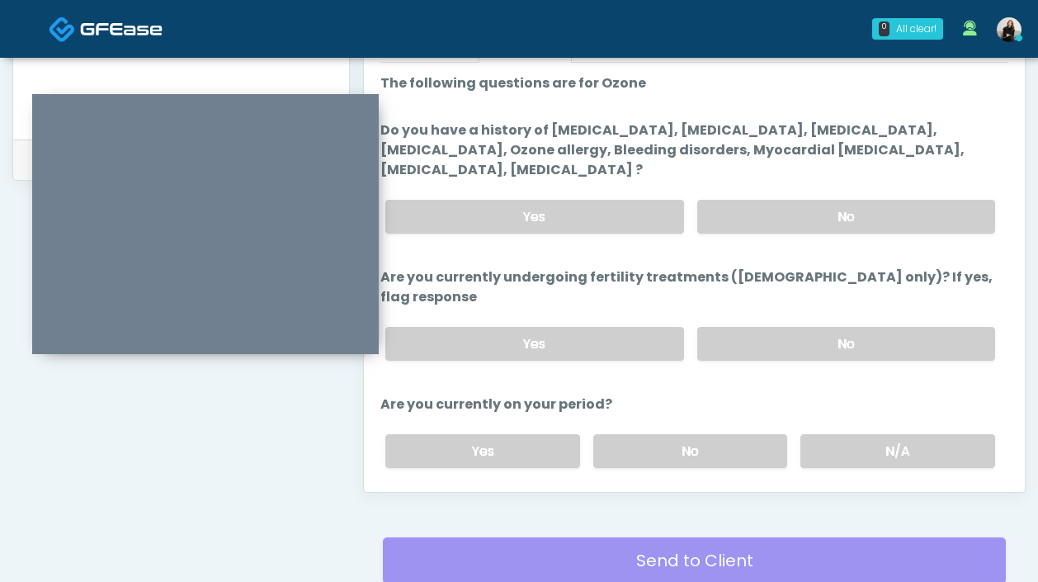
scroll to position [663, 0]
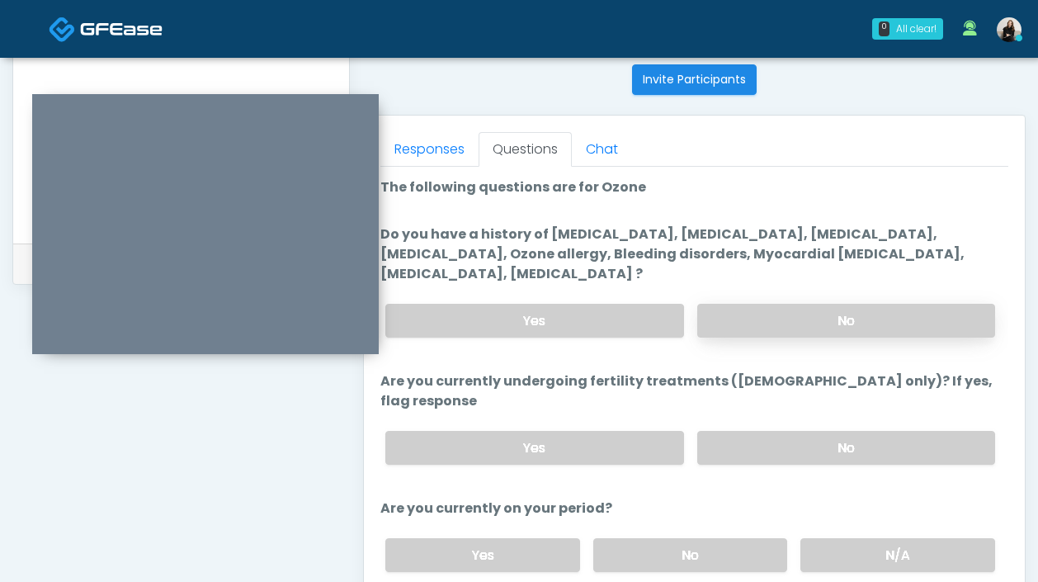
click at [755, 331] on label "No" at bounding box center [846, 321] width 298 height 34
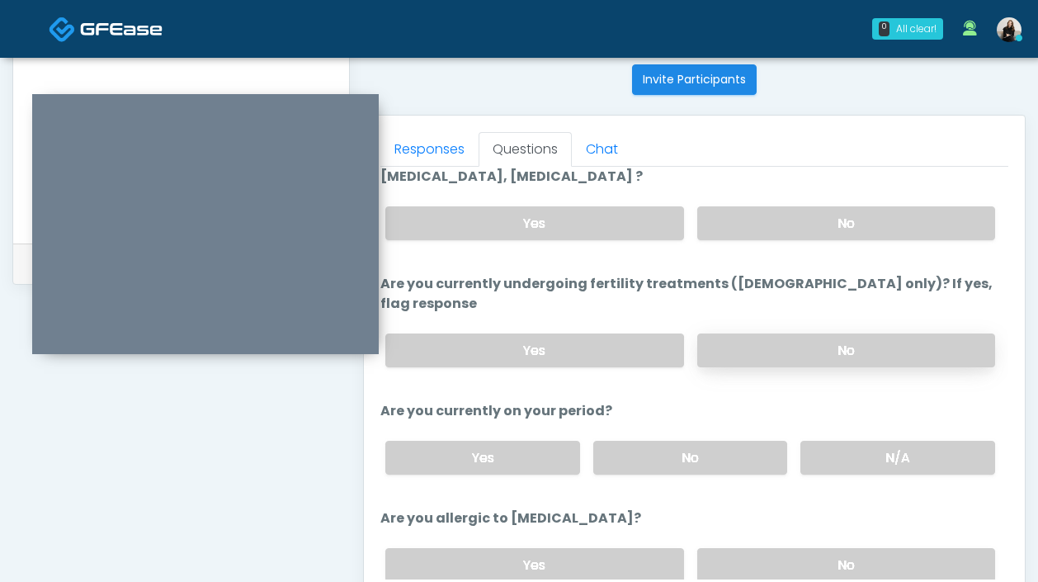
click at [754, 333] on label "No" at bounding box center [846, 350] width 298 height 34
click at [862, 446] on label "N/A" at bounding box center [897, 458] width 195 height 34
click at [830, 548] on label "No" at bounding box center [846, 565] width 298 height 34
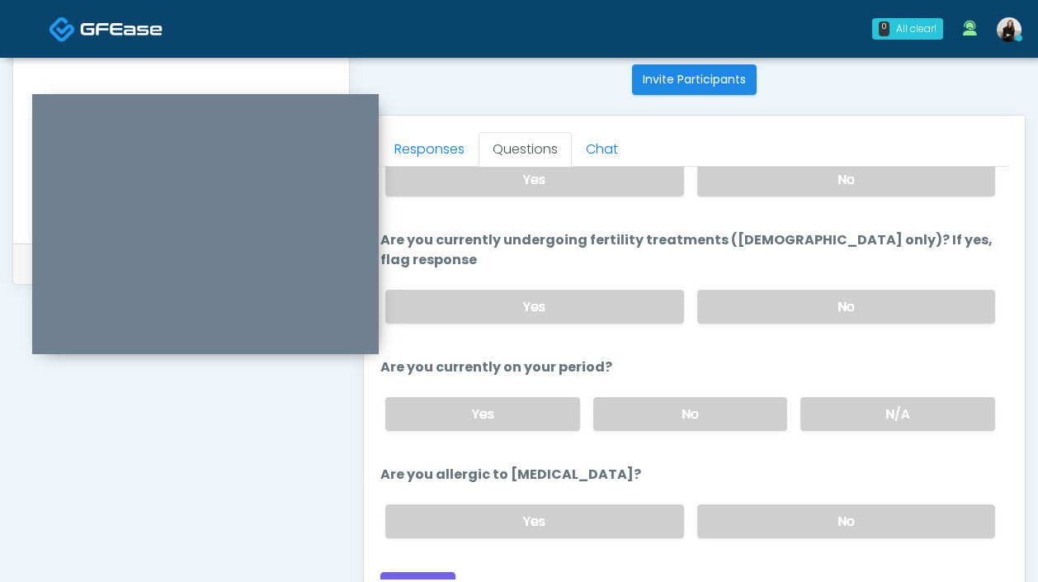
click at [426, 548] on div "Loading... Connecting to your agent... Please wait while we prepare your person…" at bounding box center [694, 319] width 628 height 566
click at [426, 572] on button "Continue" at bounding box center [417, 587] width 75 height 31
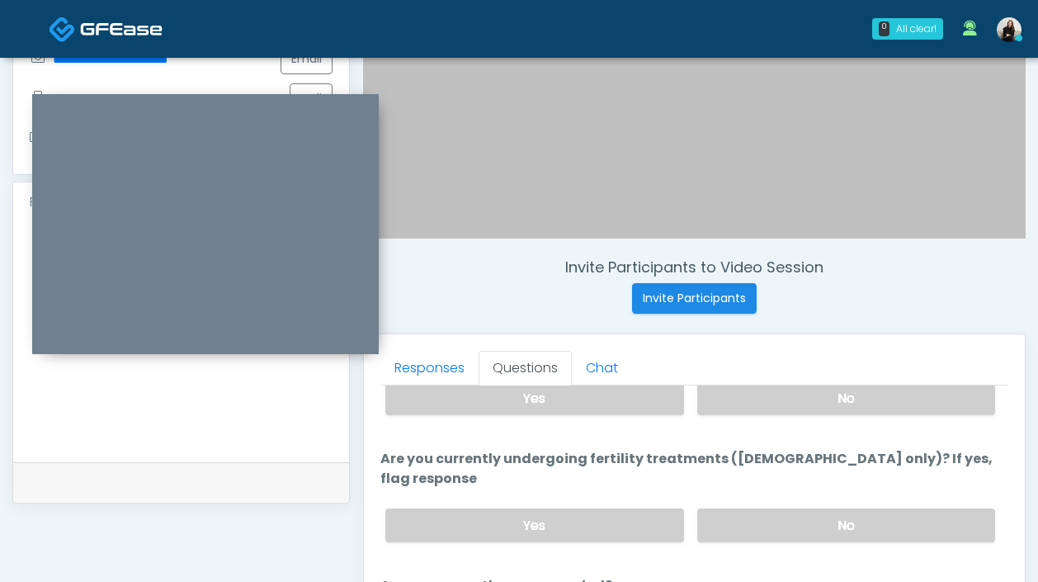
scroll to position [233, 0]
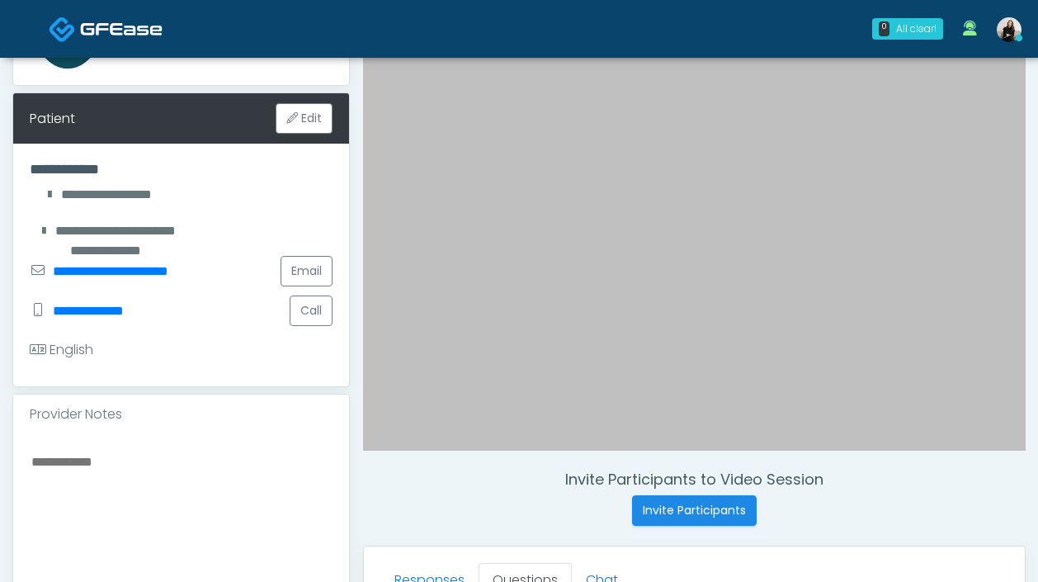
click at [257, 461] on textarea at bounding box center [181, 551] width 303 height 201
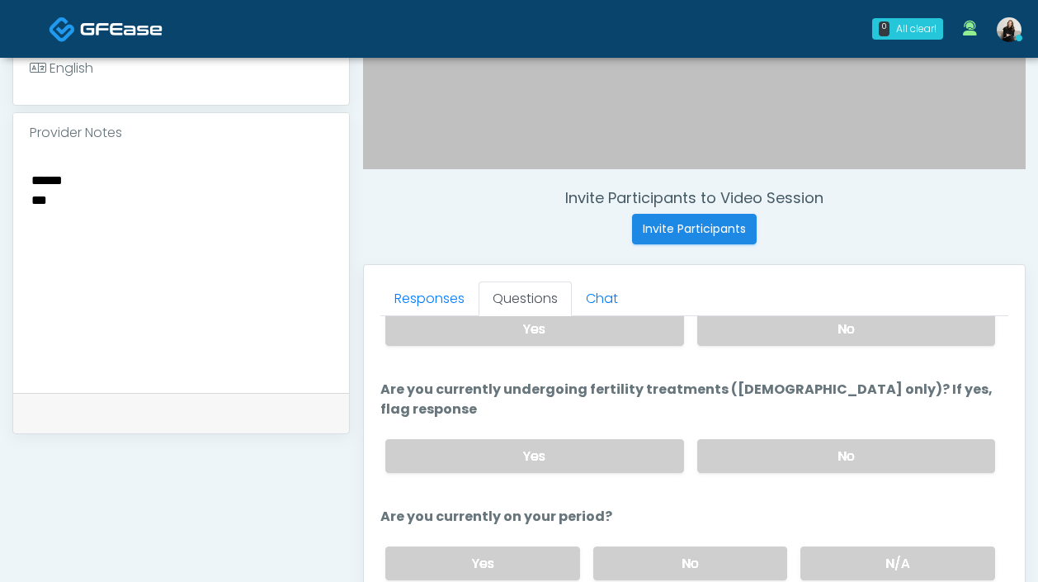
scroll to position [800, 0]
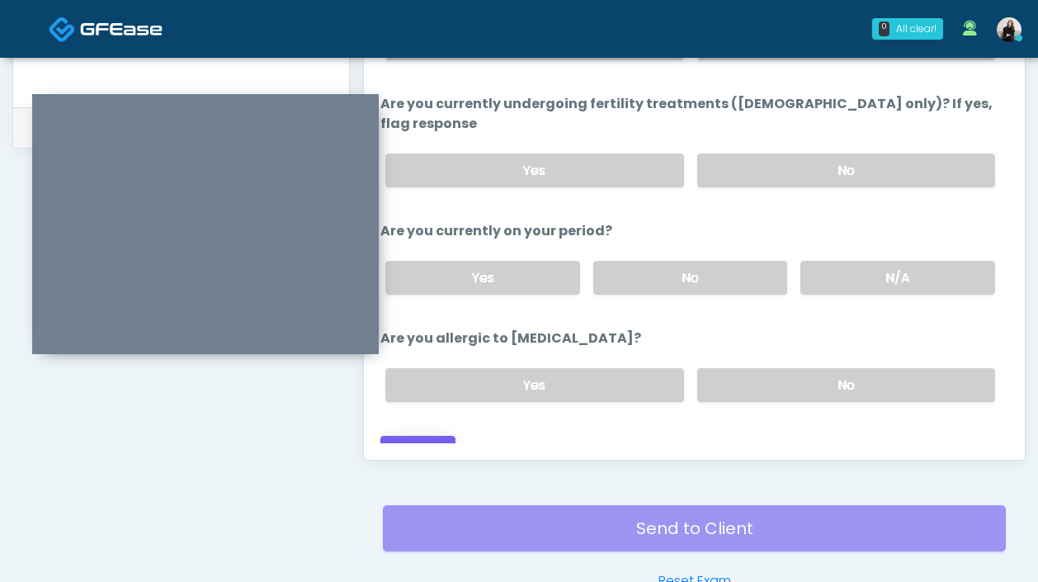
type textarea "****** ***"
click at [442, 436] on button "Continue" at bounding box center [417, 451] width 75 height 31
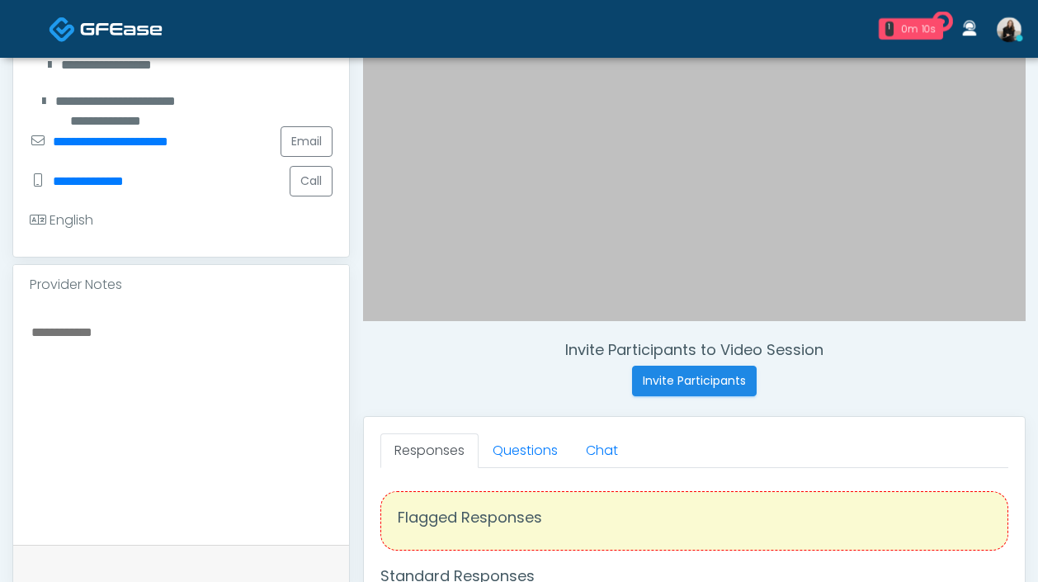
scroll to position [404, 0]
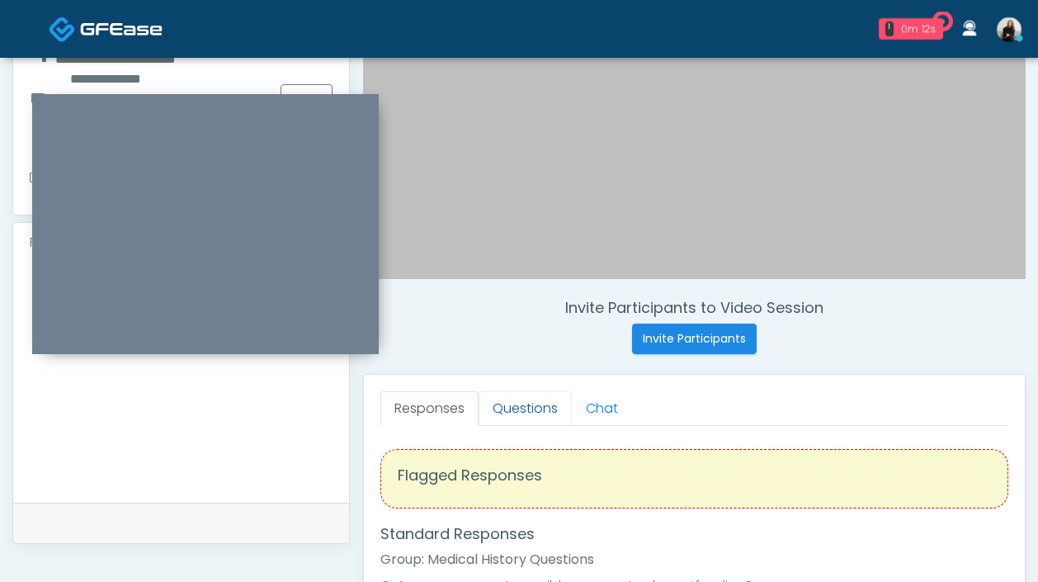
click at [536, 393] on link "Questions" at bounding box center [525, 408] width 93 height 35
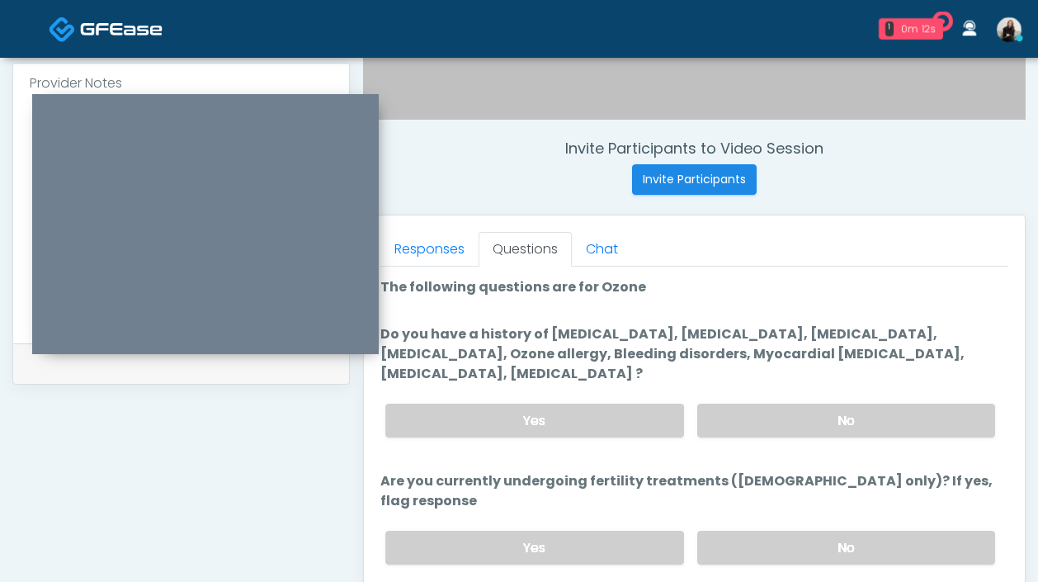
scroll to position [778, 0]
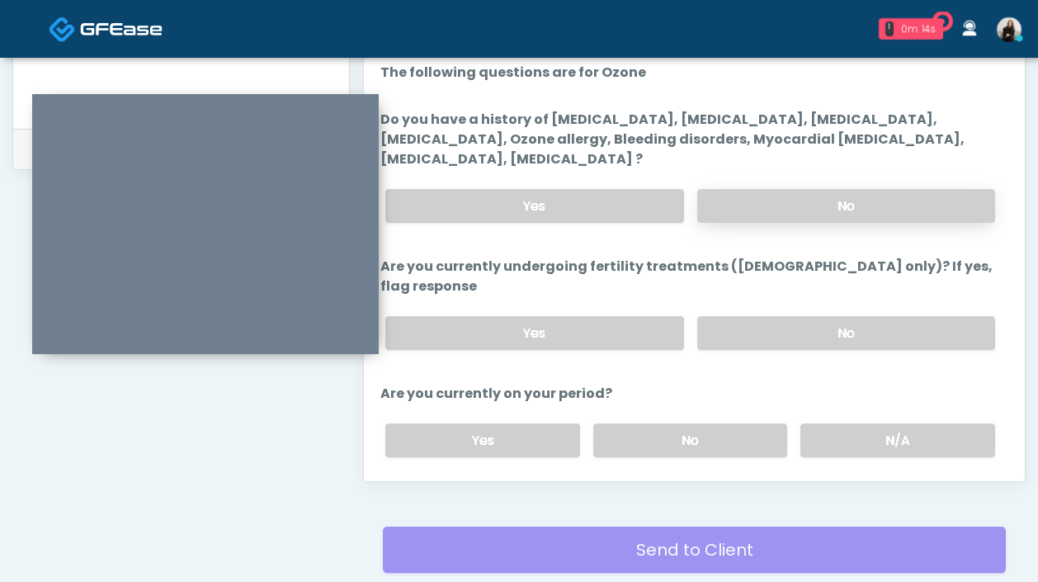
click at [846, 205] on label "No" at bounding box center [846, 206] width 298 height 34
click at [799, 316] on label "No" at bounding box center [846, 333] width 298 height 34
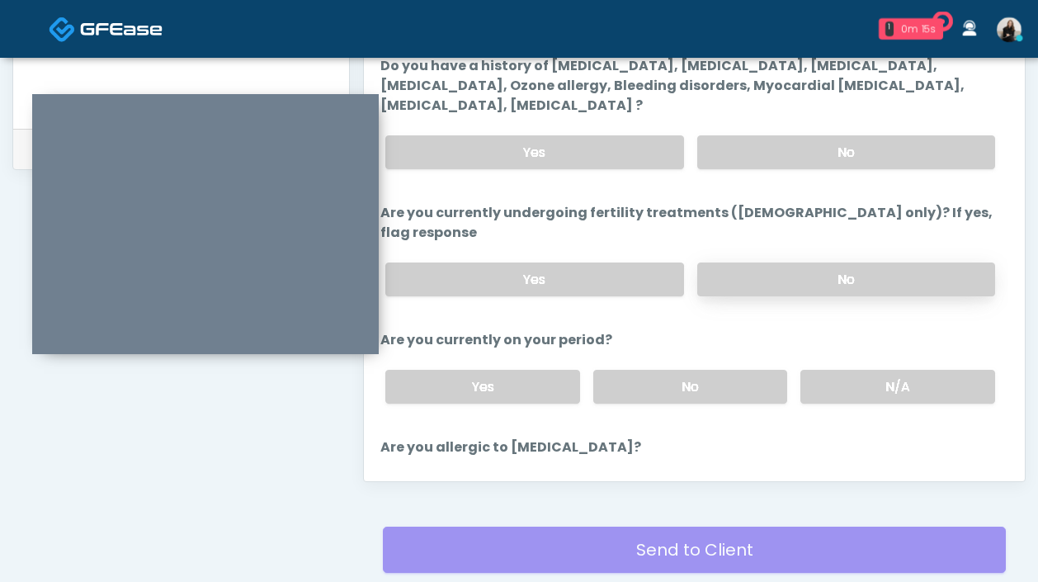
scroll to position [116, 0]
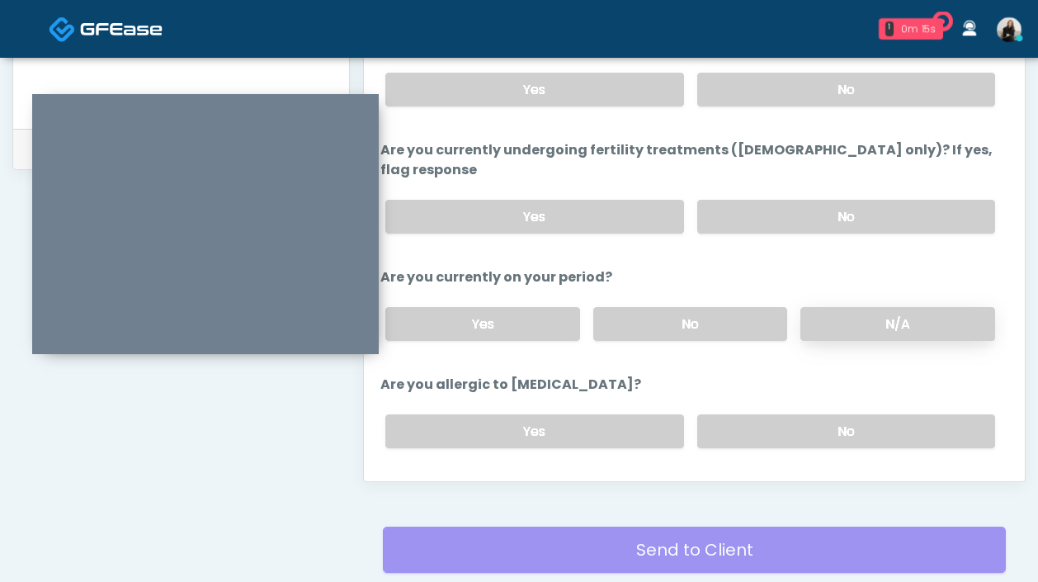
click at [829, 314] on label "N/A" at bounding box center [897, 324] width 195 height 34
click at [799, 414] on label "No" at bounding box center [846, 431] width 298 height 34
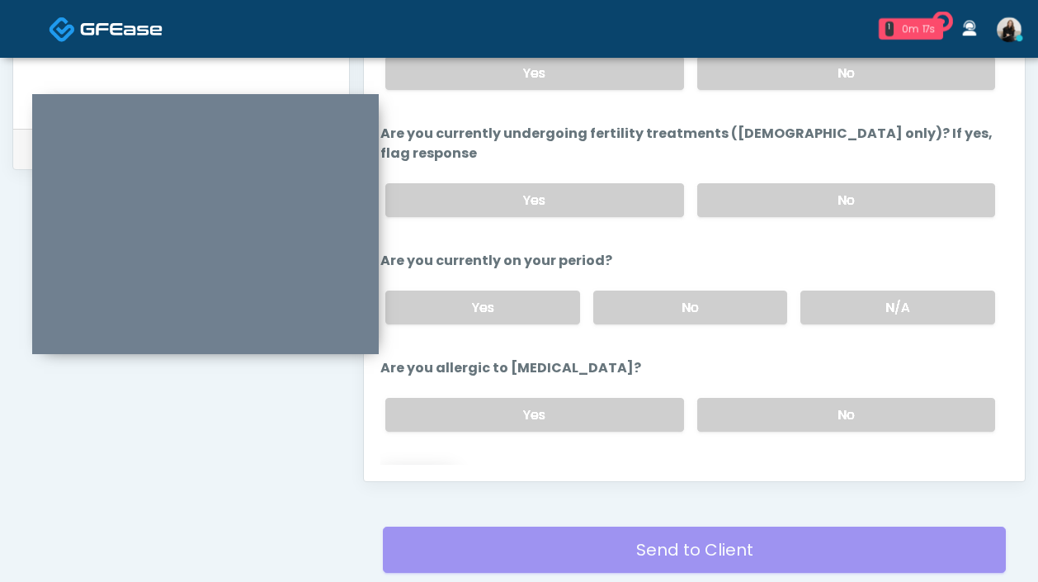
click at [403, 465] on button "Continue" at bounding box center [417, 480] width 75 height 31
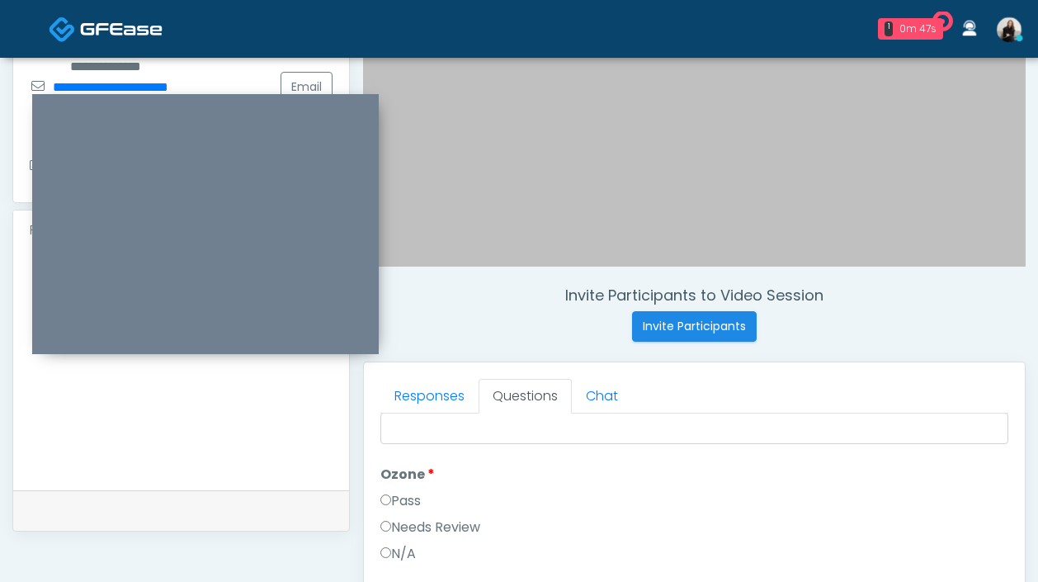
scroll to position [0, 0]
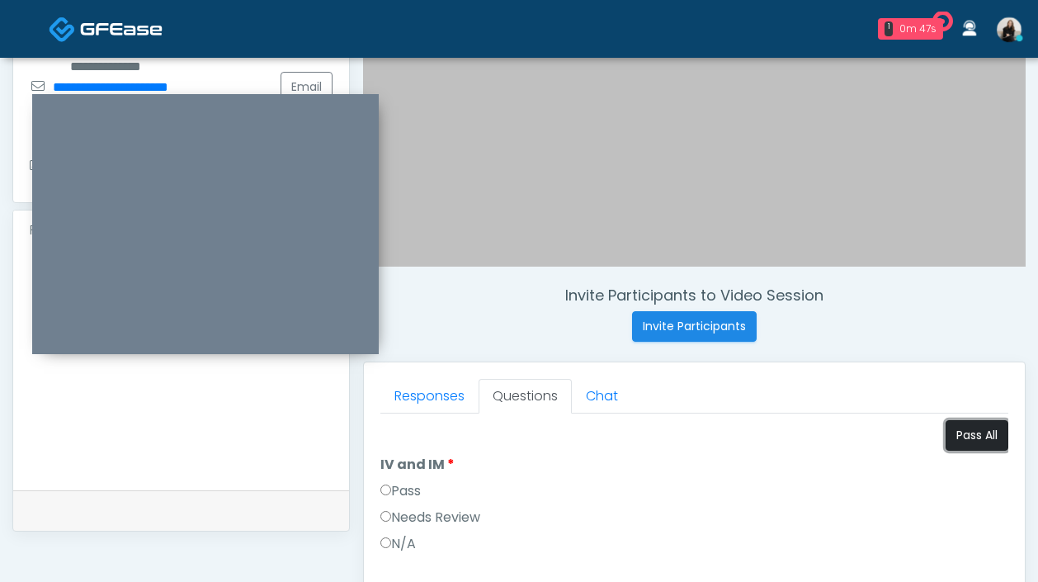
click at [987, 440] on button "Pass All" at bounding box center [977, 435] width 63 height 31
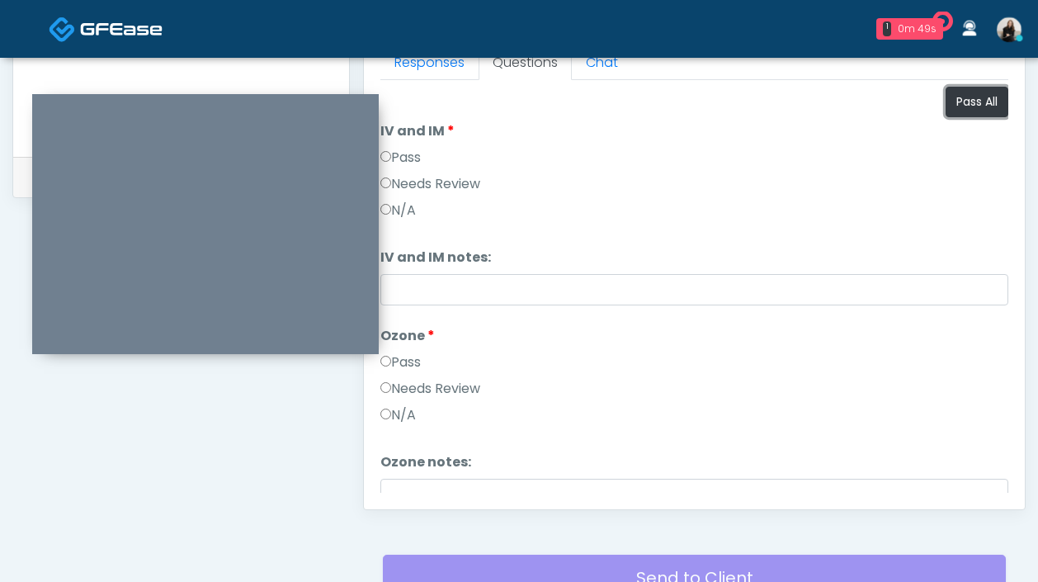
scroll to position [195, 0]
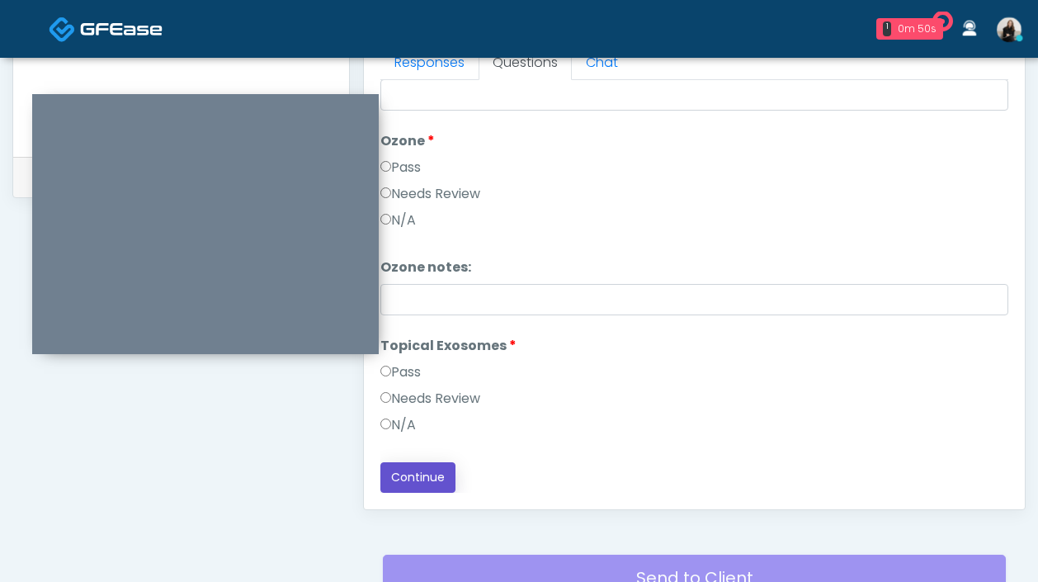
click at [410, 478] on button "Continue" at bounding box center [417, 477] width 75 height 31
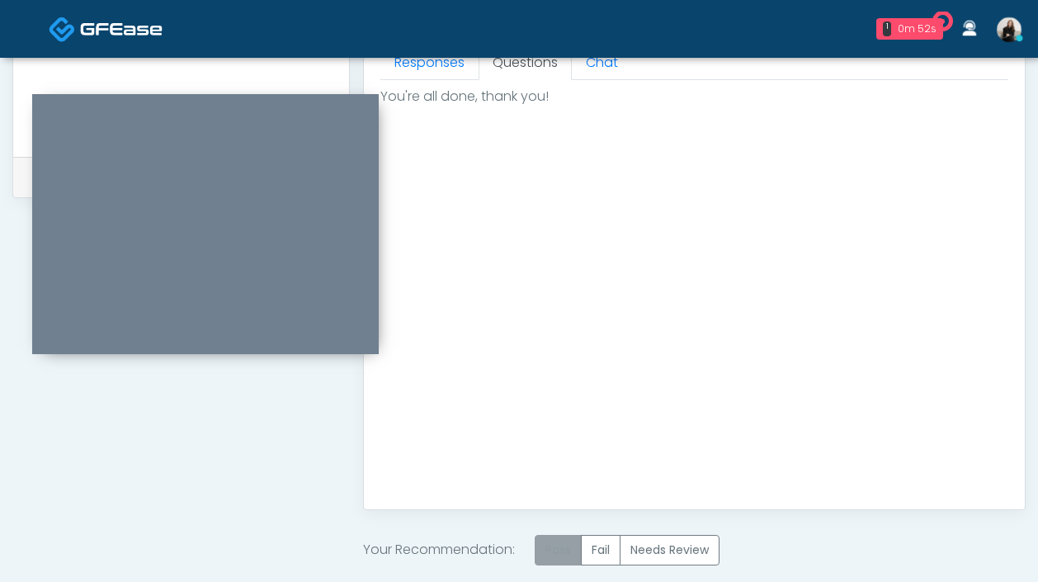
click at [556, 549] on label "Pass" at bounding box center [558, 550] width 47 height 31
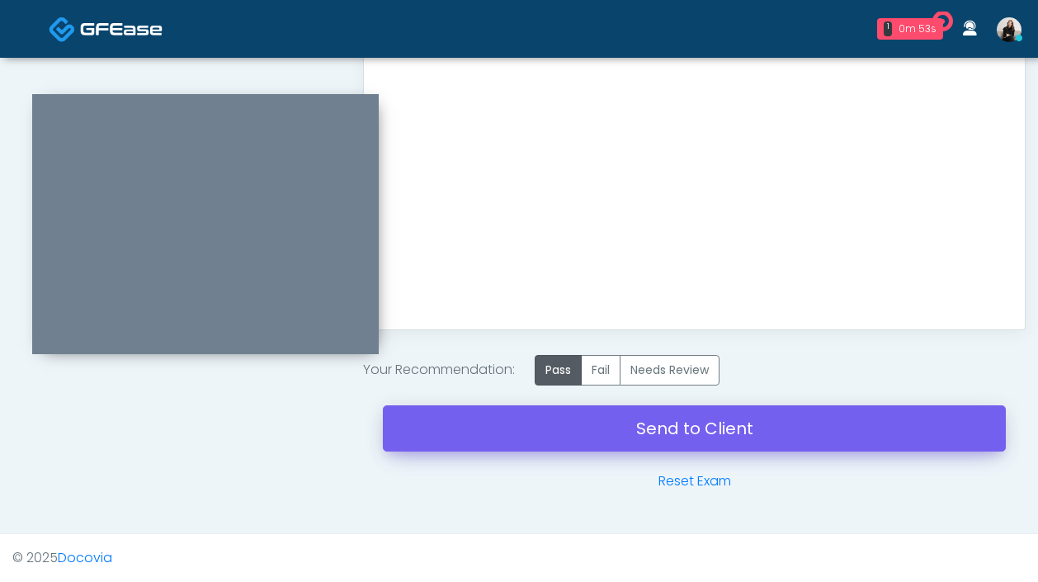
scroll to position [998, 0]
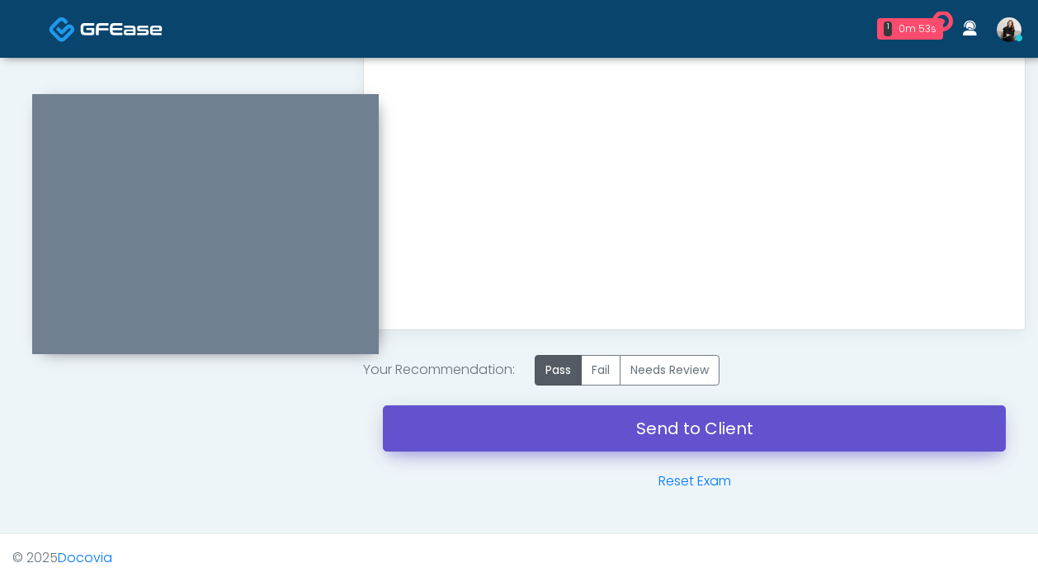
click at [576, 405] on link "Send to Client" at bounding box center [694, 428] width 623 height 46
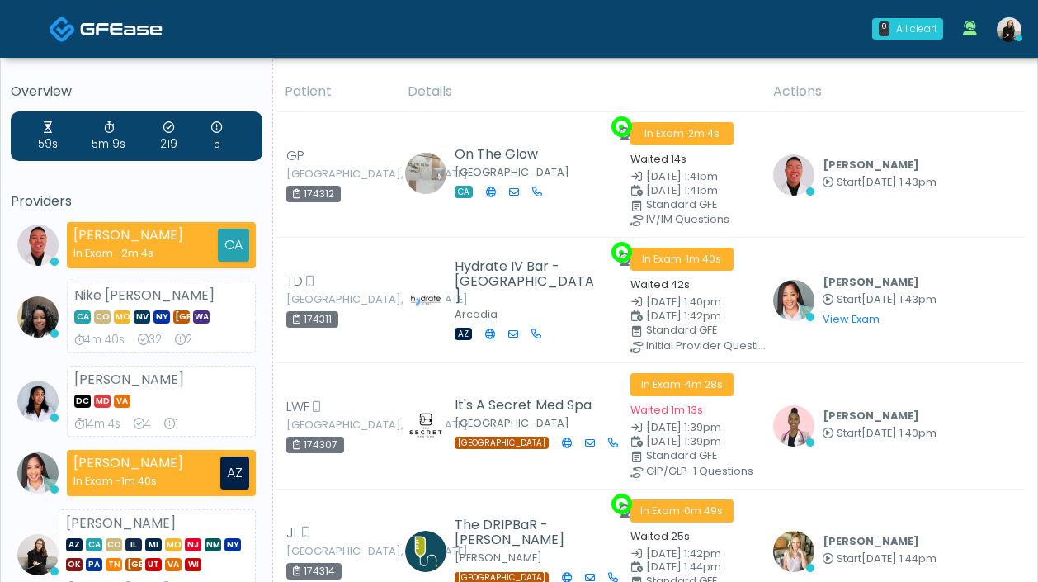
scroll to position [508, 0]
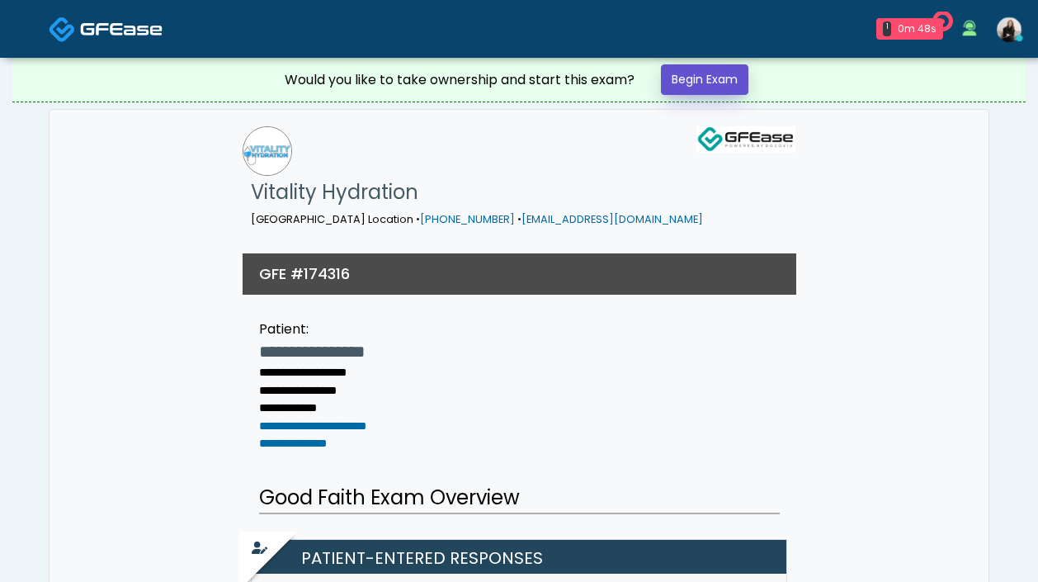
click at [716, 83] on link "Begin Exam" at bounding box center [704, 79] width 87 height 31
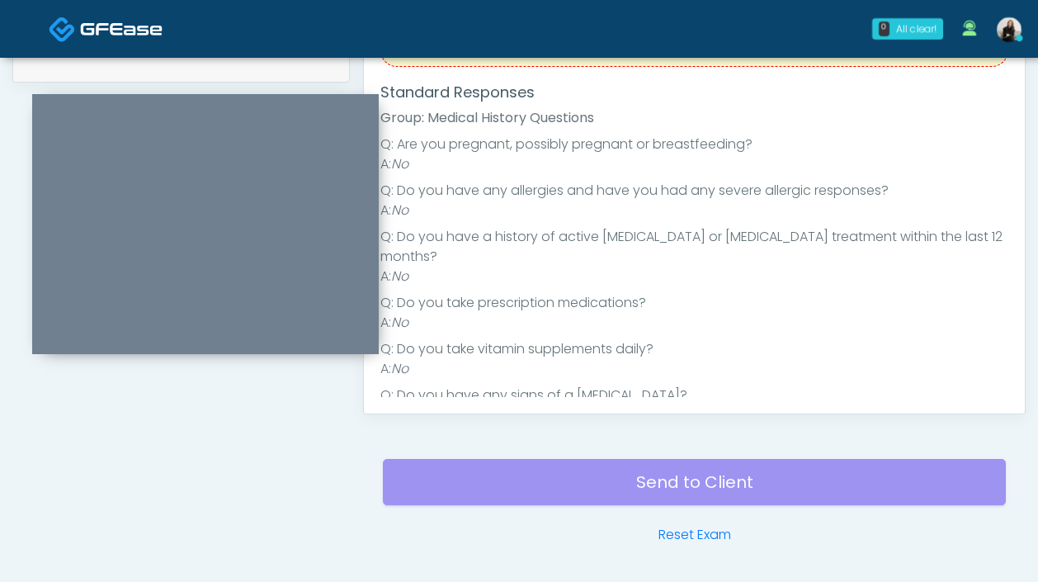
scroll to position [646, 0]
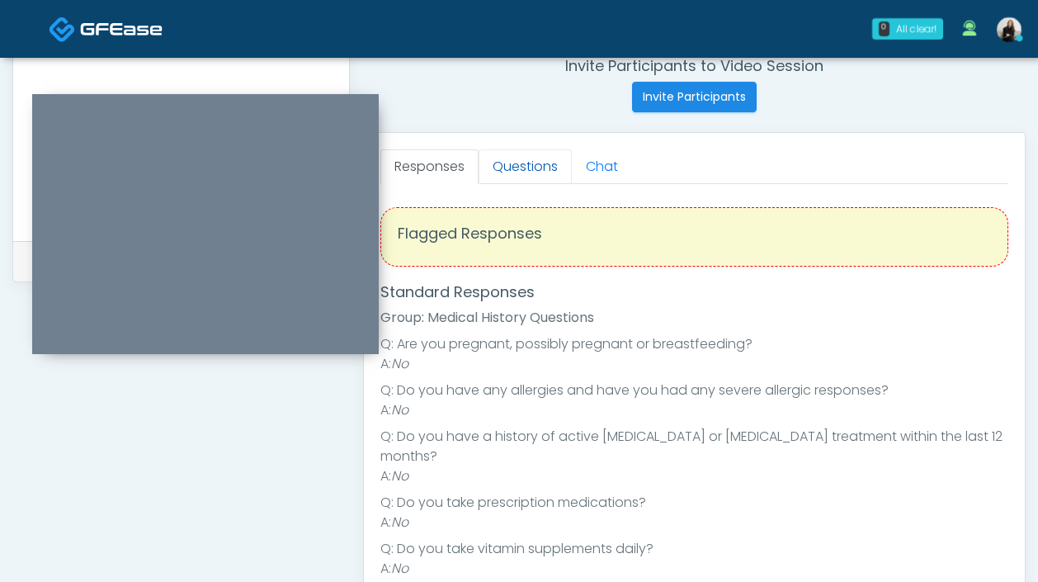
click at [537, 160] on link "Questions" at bounding box center [525, 166] width 93 height 35
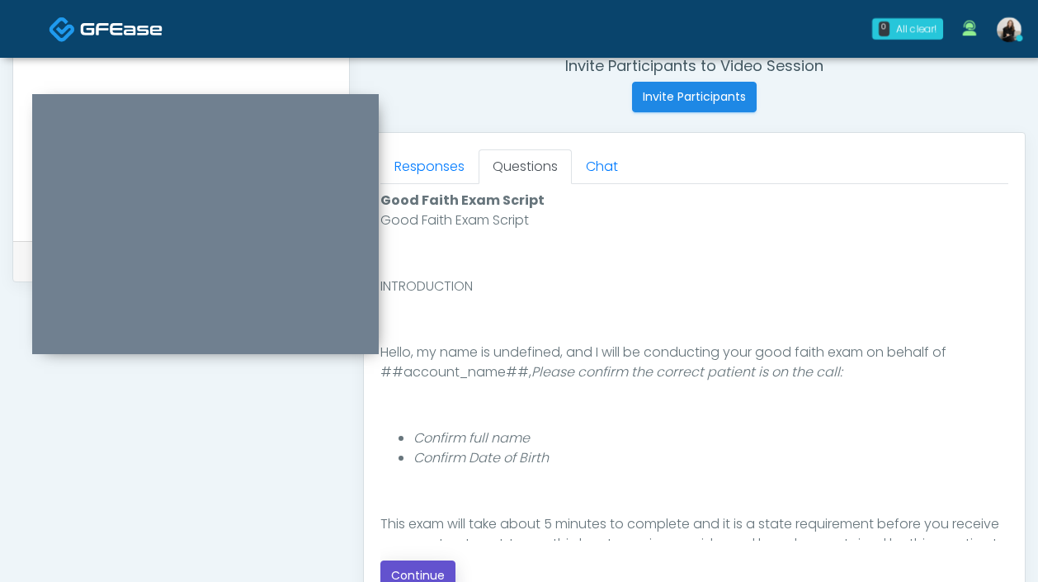
click at [440, 564] on button "Continue" at bounding box center [417, 575] width 75 height 31
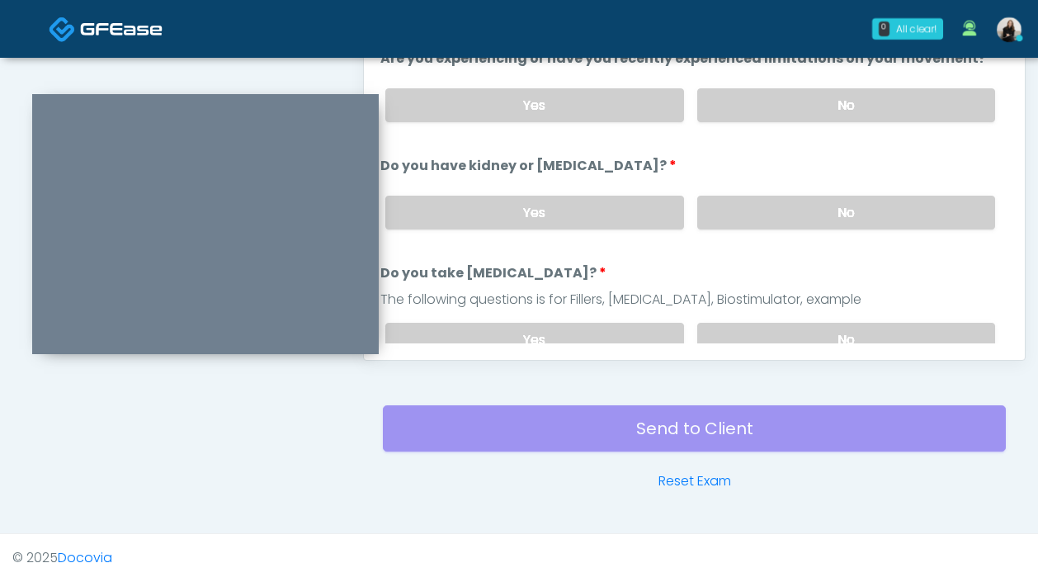
scroll to position [659, 0]
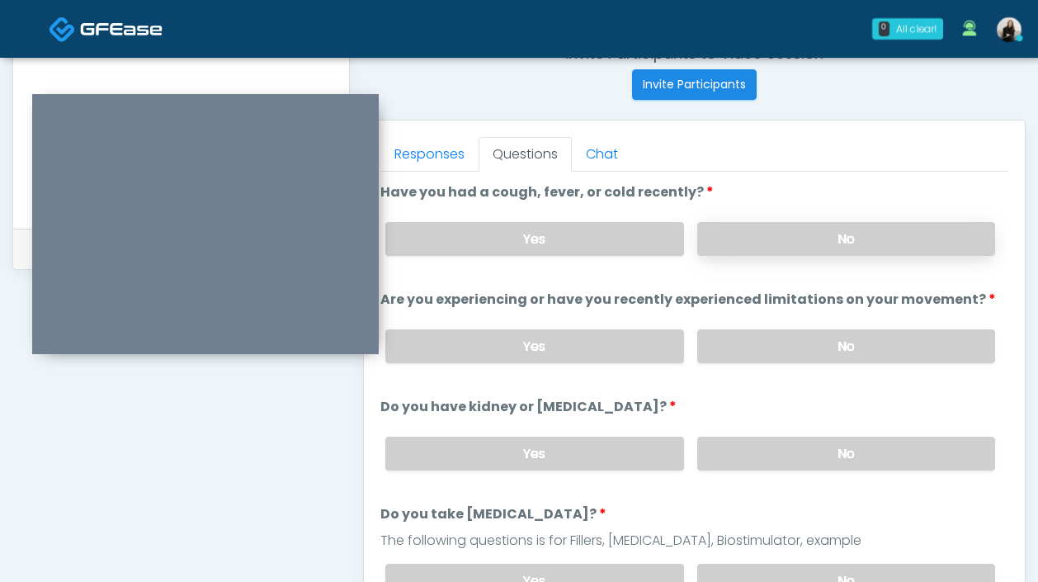
click at [793, 228] on label "No" at bounding box center [846, 239] width 298 height 34
click at [769, 347] on label "No" at bounding box center [846, 346] width 298 height 34
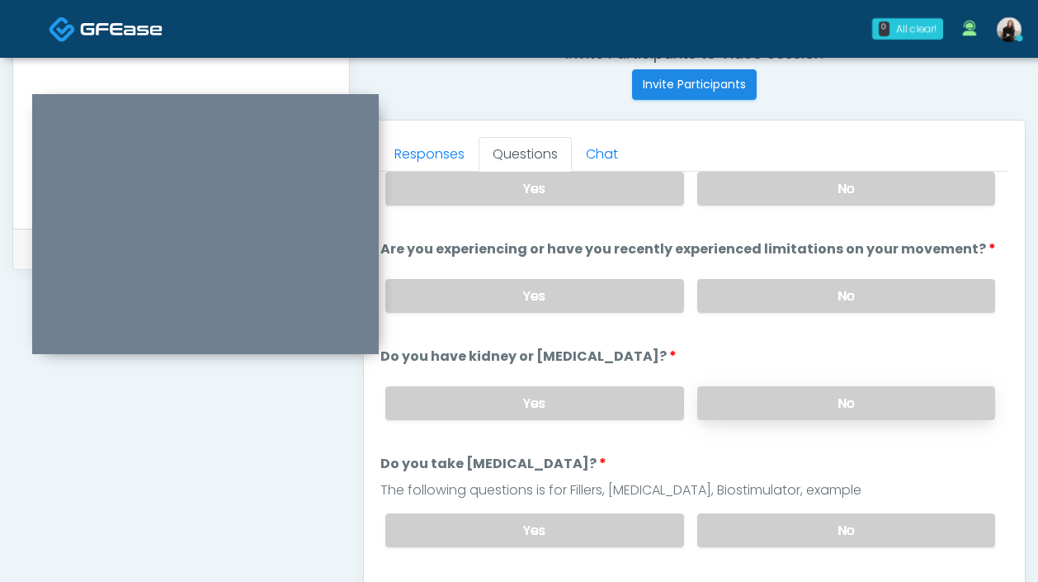
click at [740, 393] on label "No" at bounding box center [846, 403] width 298 height 34
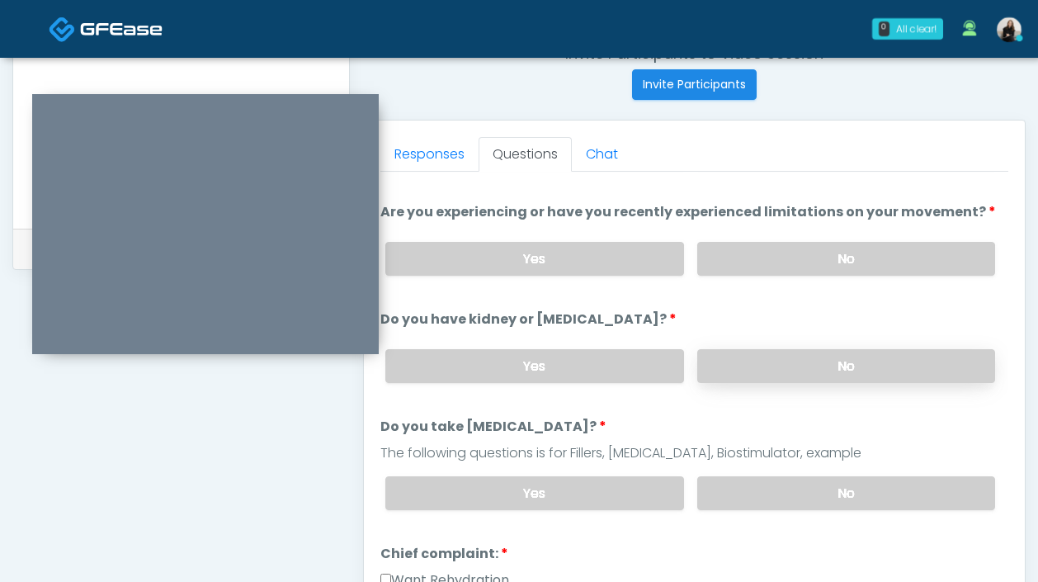
scroll to position [146, 0]
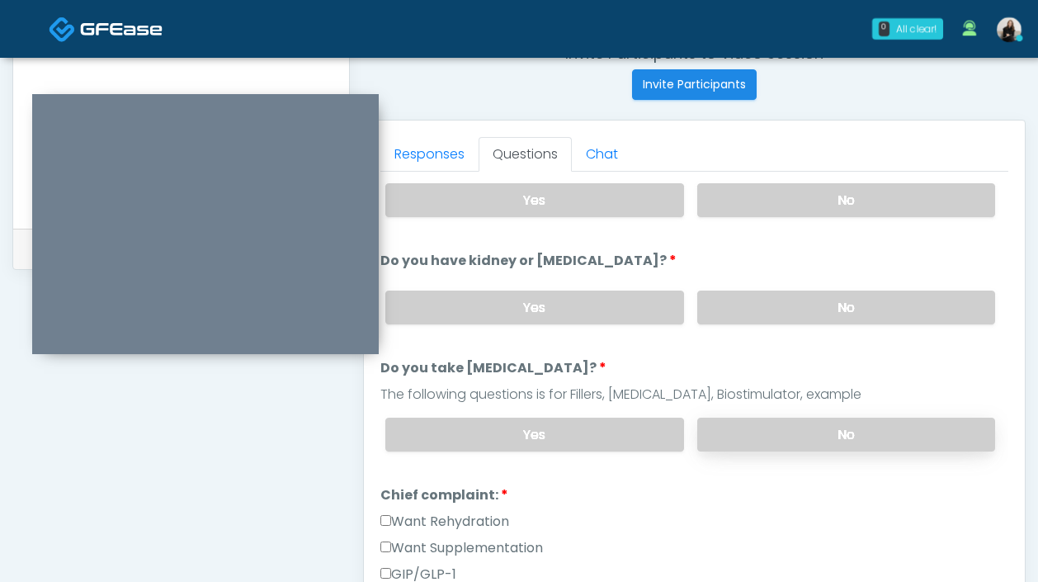
click at [732, 436] on label "No" at bounding box center [846, 435] width 298 height 34
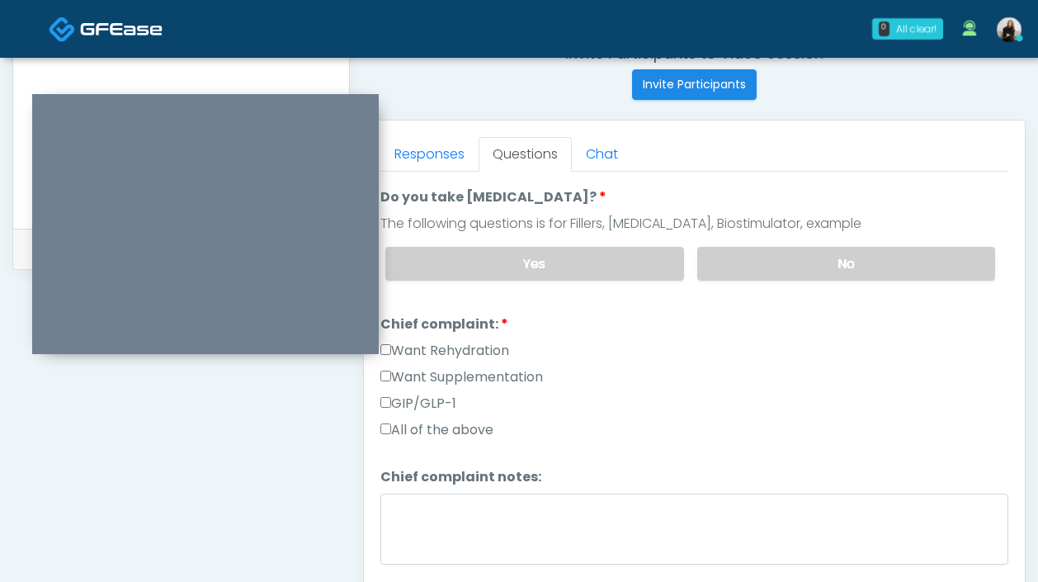
scroll to position [320, 0]
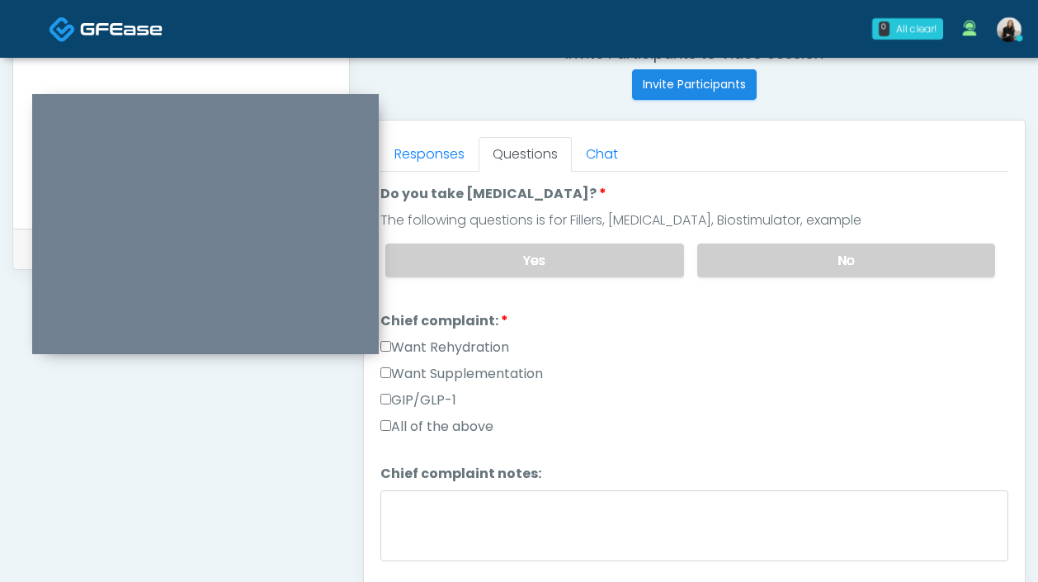
click at [456, 346] on label "Want Rehydration" at bounding box center [444, 348] width 129 height 20
click at [456, 381] on div "Want Supplementation" at bounding box center [694, 377] width 628 height 26
click at [456, 375] on label "Want Supplementation" at bounding box center [461, 374] width 163 height 20
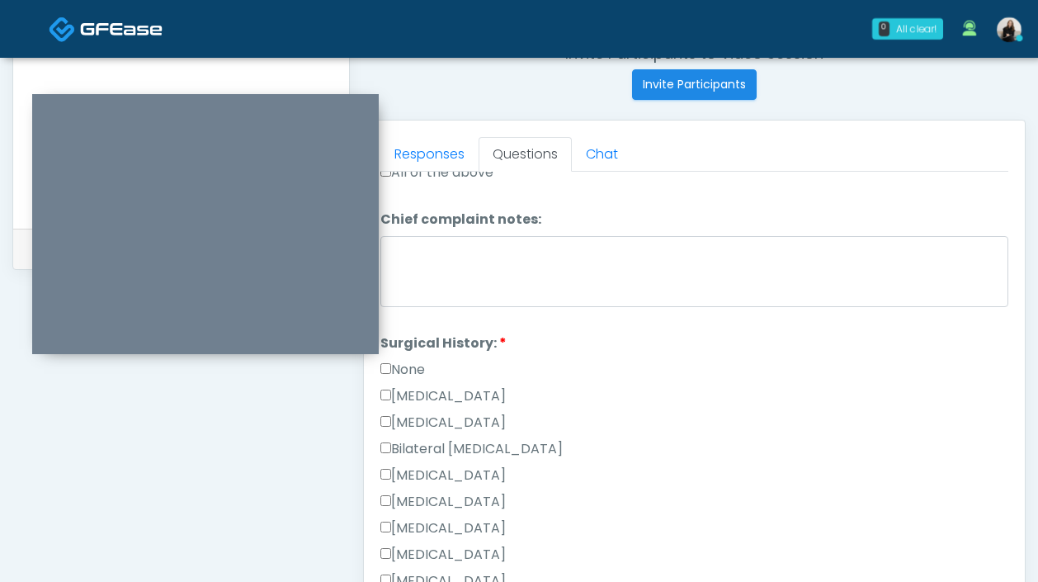
click at [411, 371] on label "None" at bounding box center [402, 370] width 45 height 20
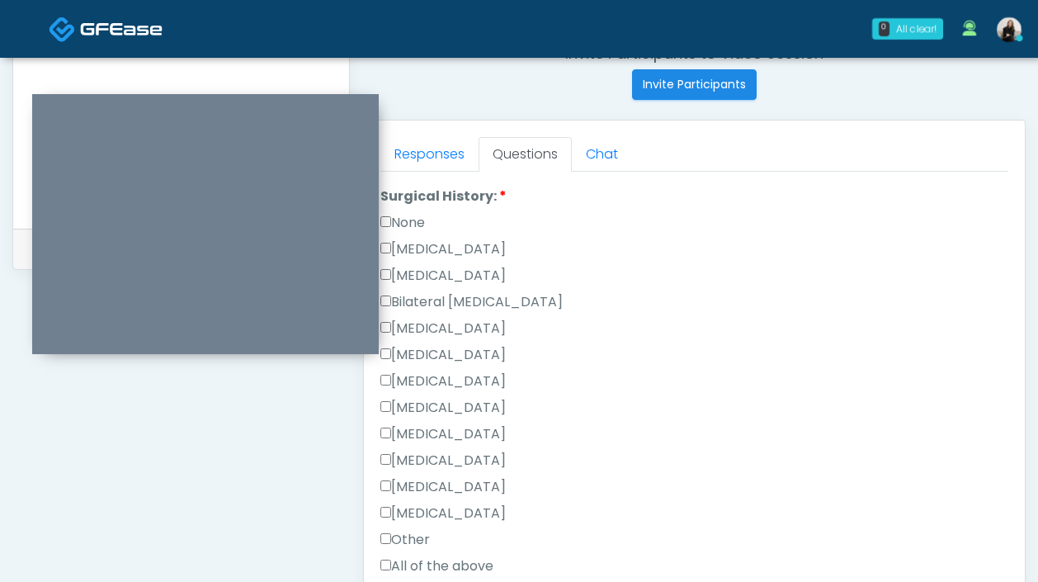
click at [421, 220] on label "None" at bounding box center [402, 223] width 45 height 20
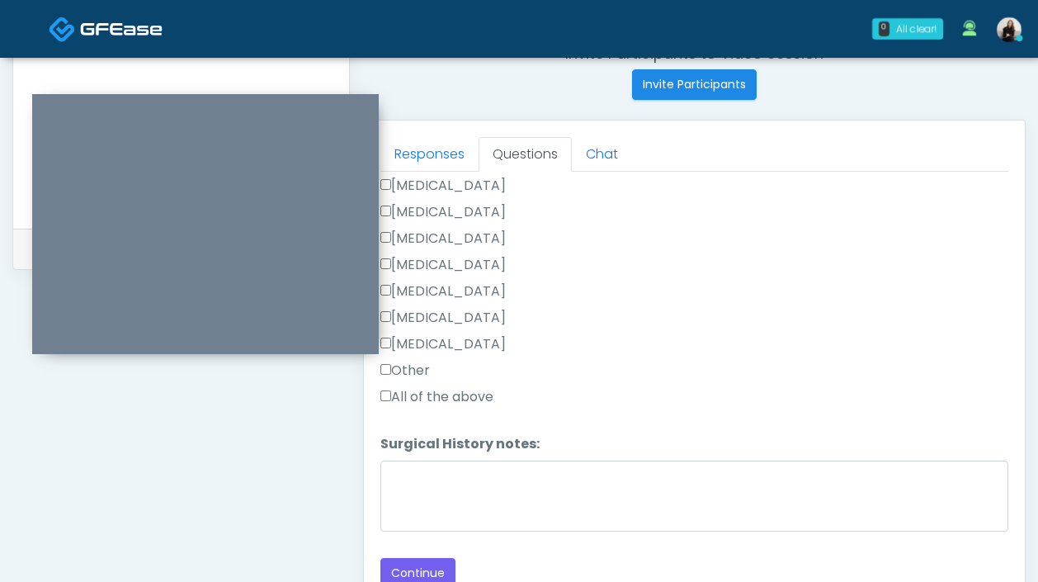
click at [413, 361] on label "Other" at bounding box center [405, 371] width 50 height 20
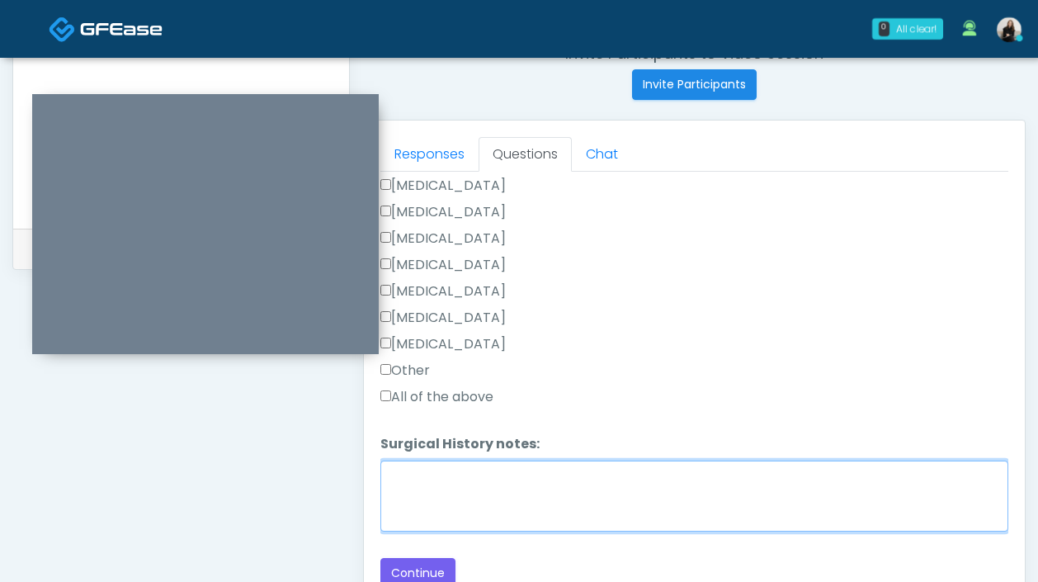
click at [419, 469] on textarea "Surgical History notes:" at bounding box center [694, 495] width 628 height 71
type textarea "**********"
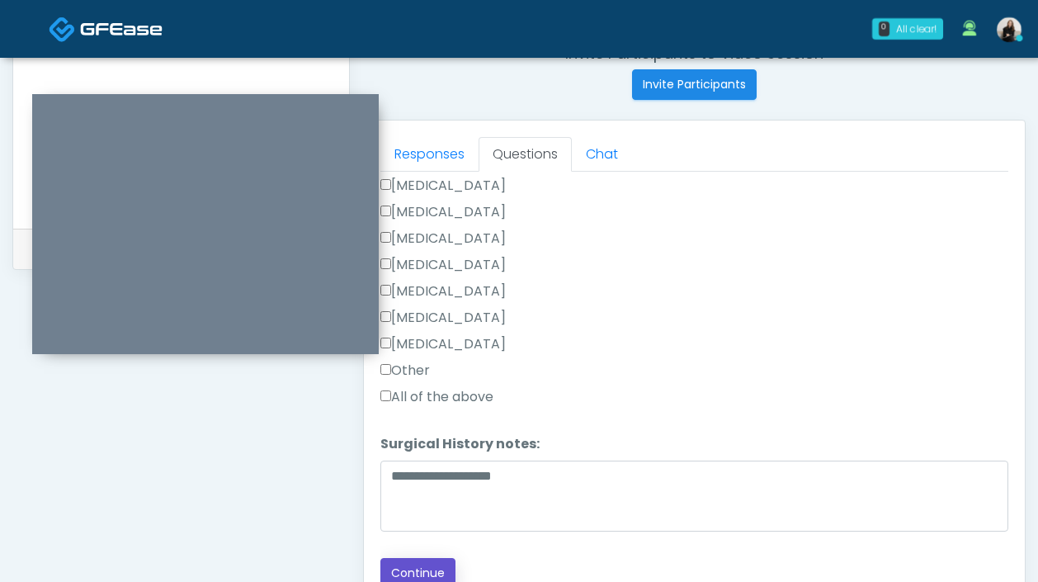
click at [431, 578] on button "Continue" at bounding box center [417, 573] width 75 height 31
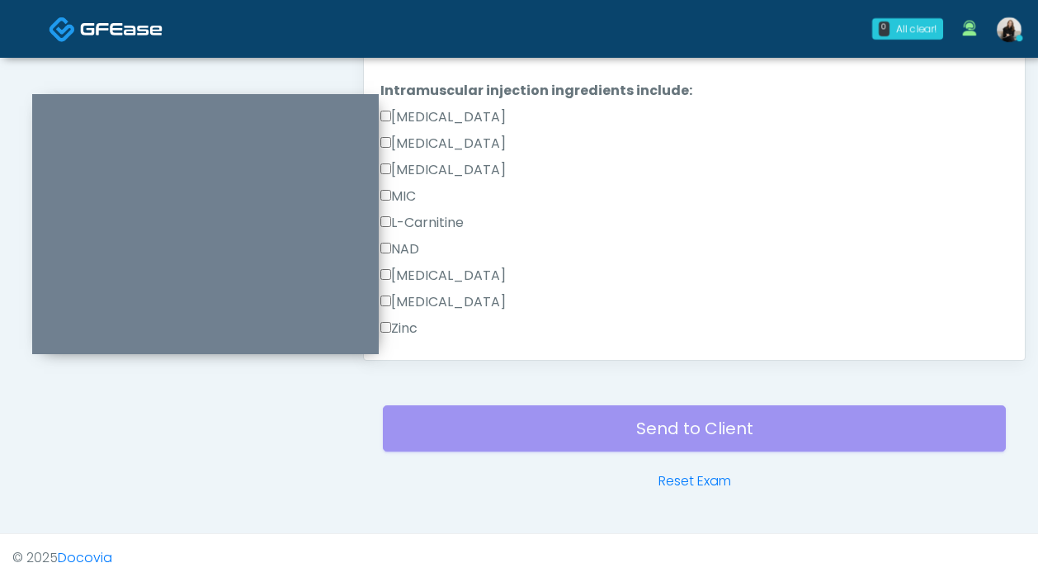
scroll to position [1022, 0]
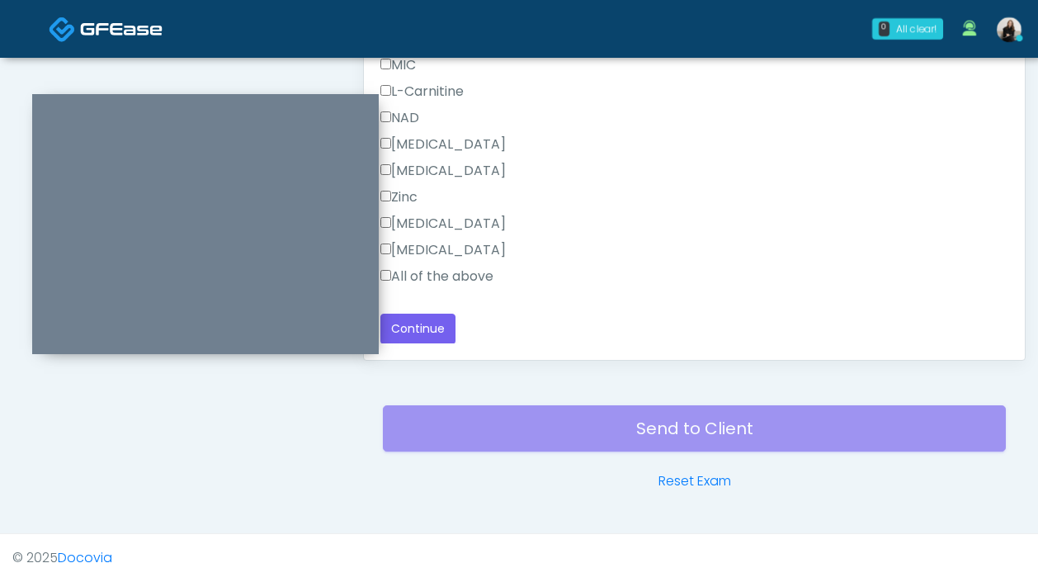
click at [475, 271] on label "All of the above" at bounding box center [436, 277] width 113 height 20
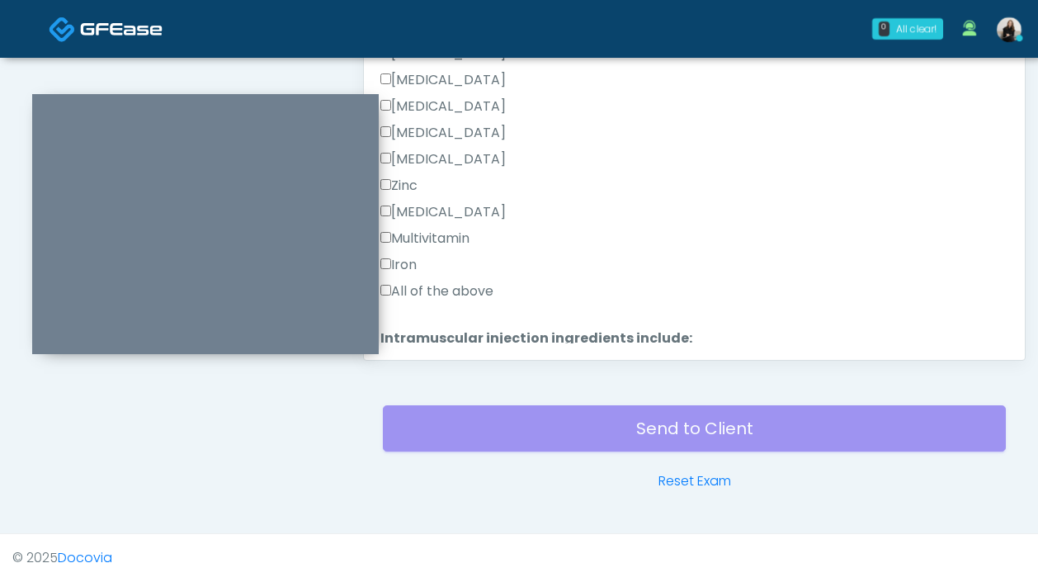
click at [471, 273] on div "Iron" at bounding box center [694, 268] width 628 height 26
click at [460, 294] on label "All of the above" at bounding box center [436, 291] width 113 height 20
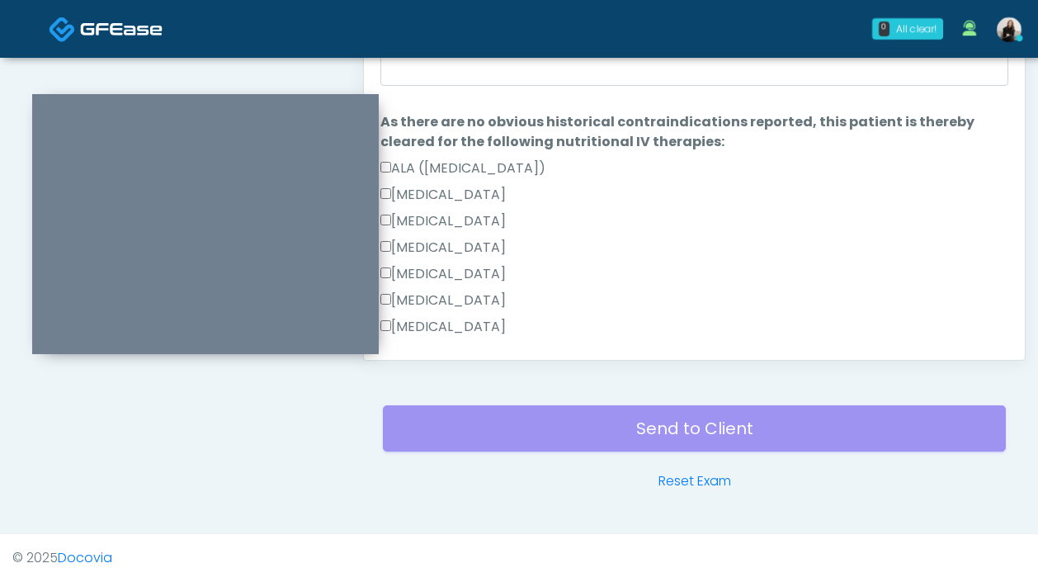
scroll to position [621, 0]
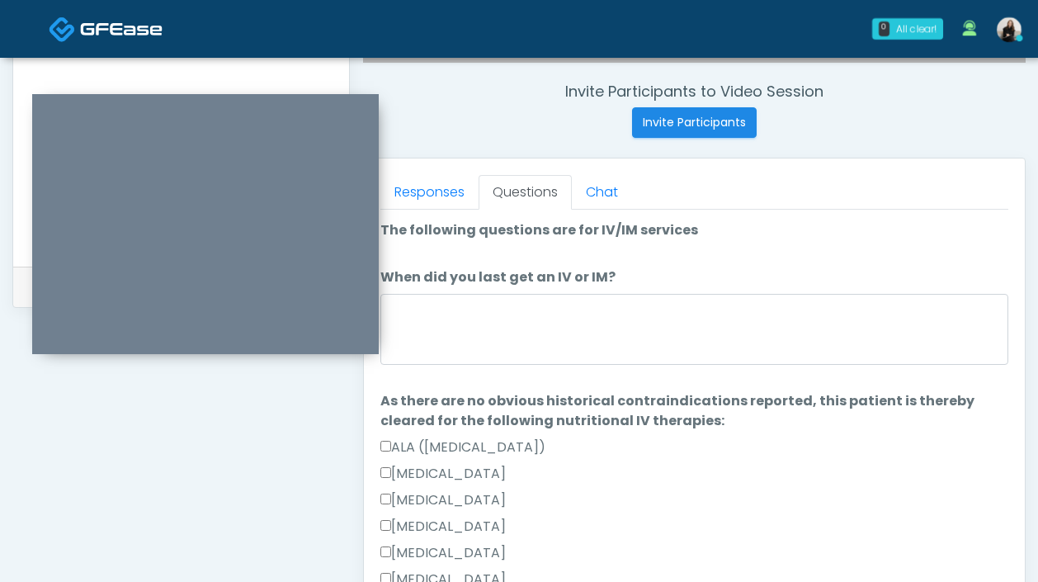
click at [460, 290] on li "When did you last get an IV or IM? When did you last get an IV or IM?" at bounding box center [694, 318] width 628 height 103
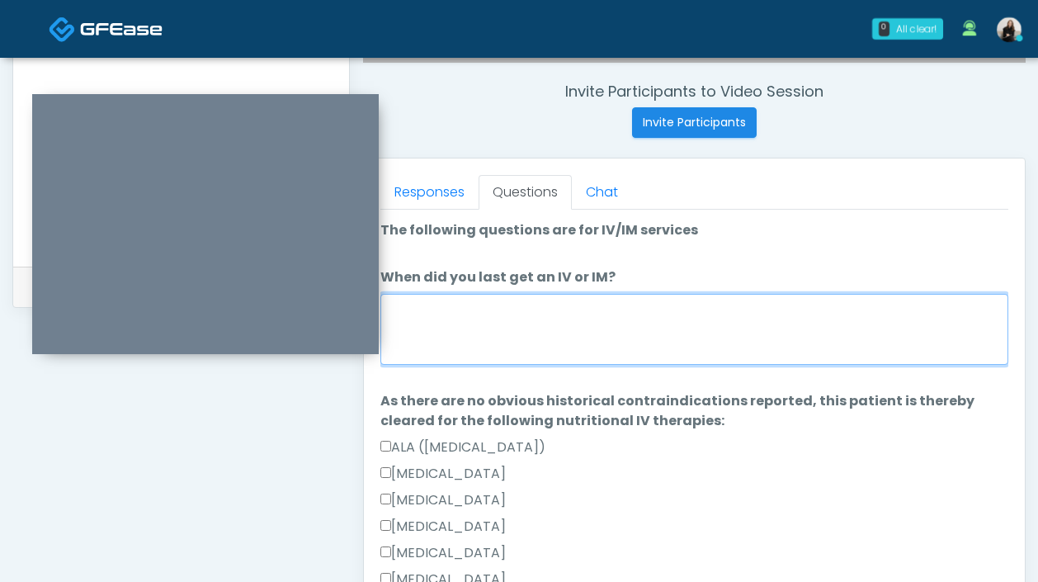
click at [465, 331] on textarea "When did you last get an IV or IM?" at bounding box center [694, 329] width 628 height 71
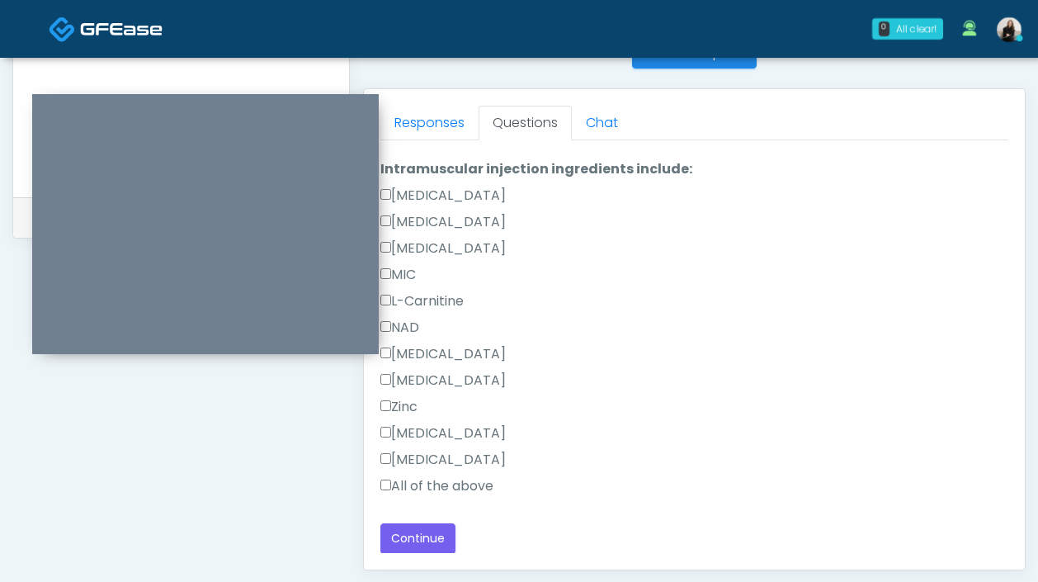
scroll to position [731, 0]
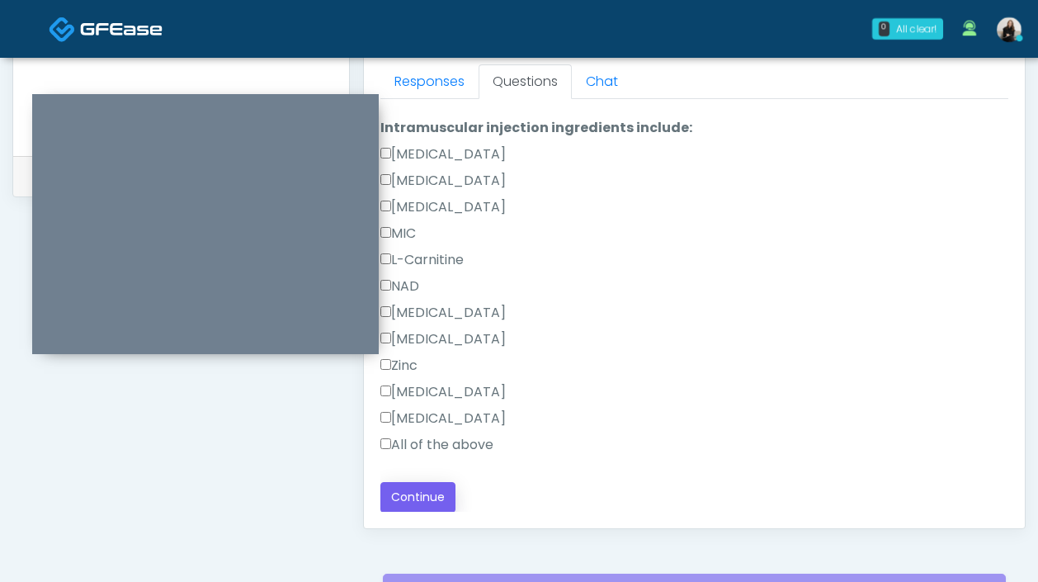
type textarea "*******"
click at [436, 492] on button "Continue" at bounding box center [417, 497] width 75 height 31
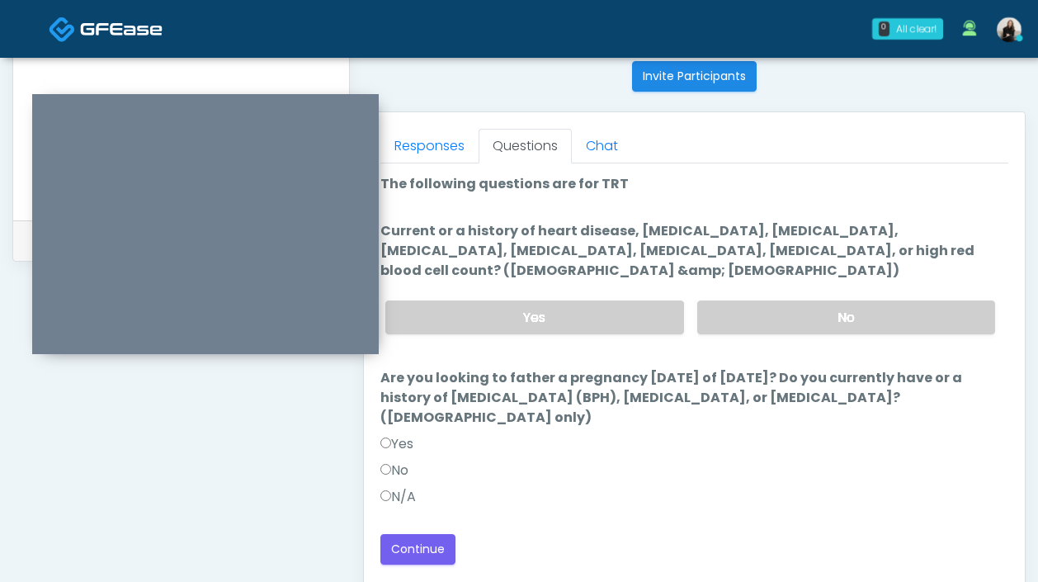
scroll to position [625, 0]
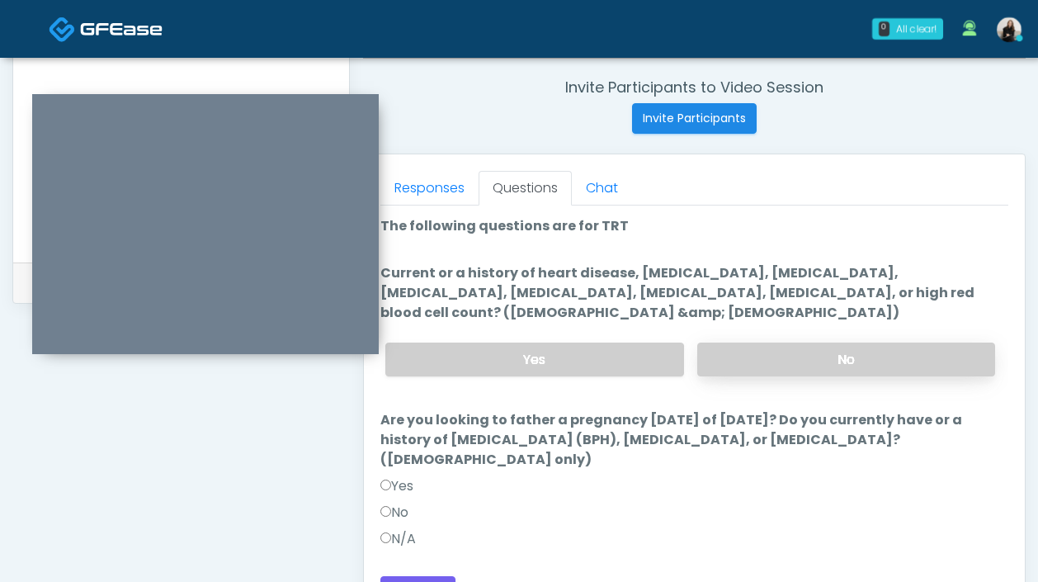
click at [814, 366] on label "No" at bounding box center [846, 359] width 298 height 34
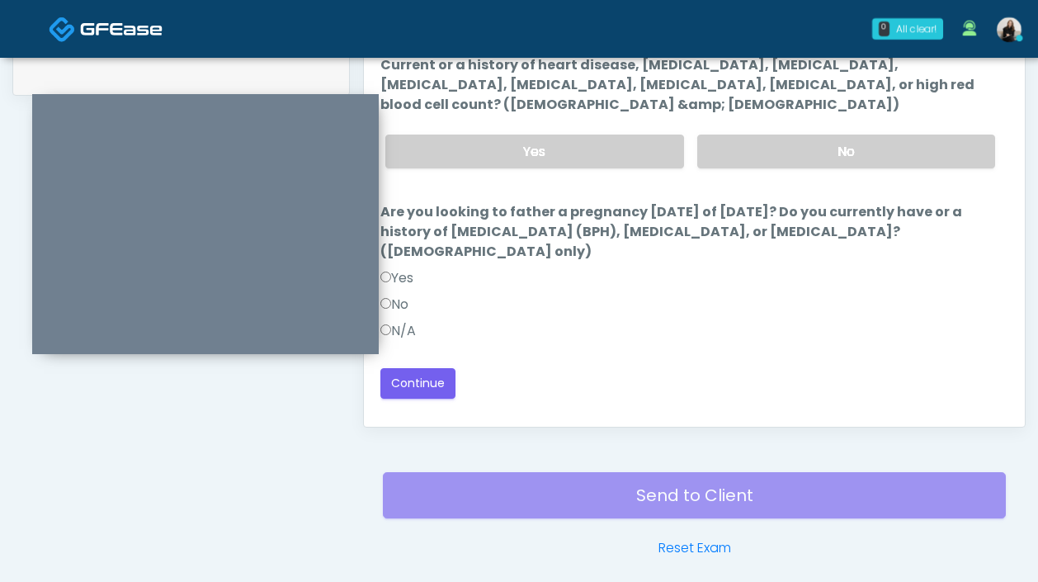
scroll to position [875, 0]
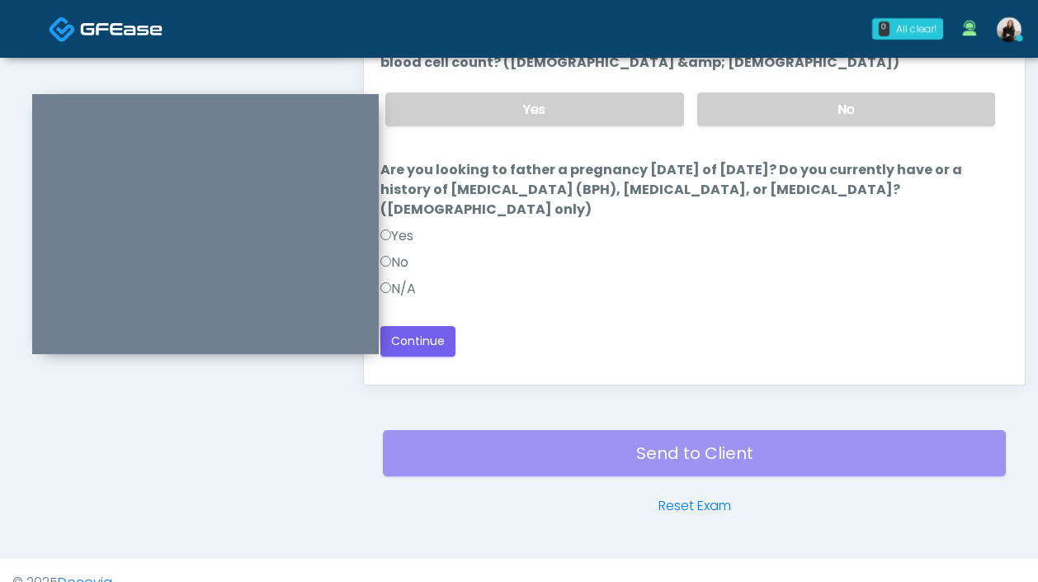
click at [393, 280] on label "N/A" at bounding box center [397, 289] width 35 height 20
click at [423, 335] on button "Continue" at bounding box center [417, 341] width 75 height 31
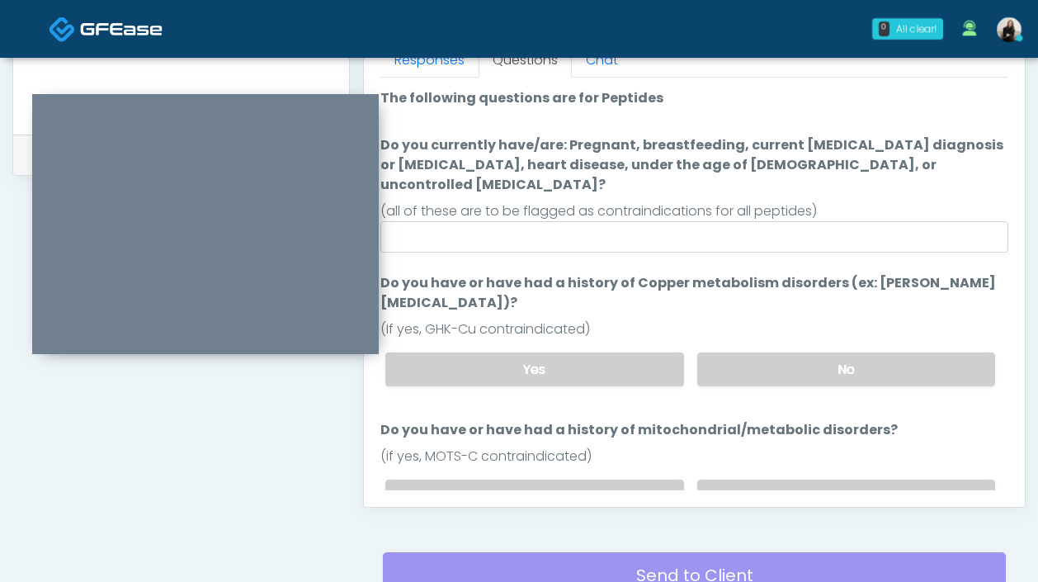
scroll to position [747, 0]
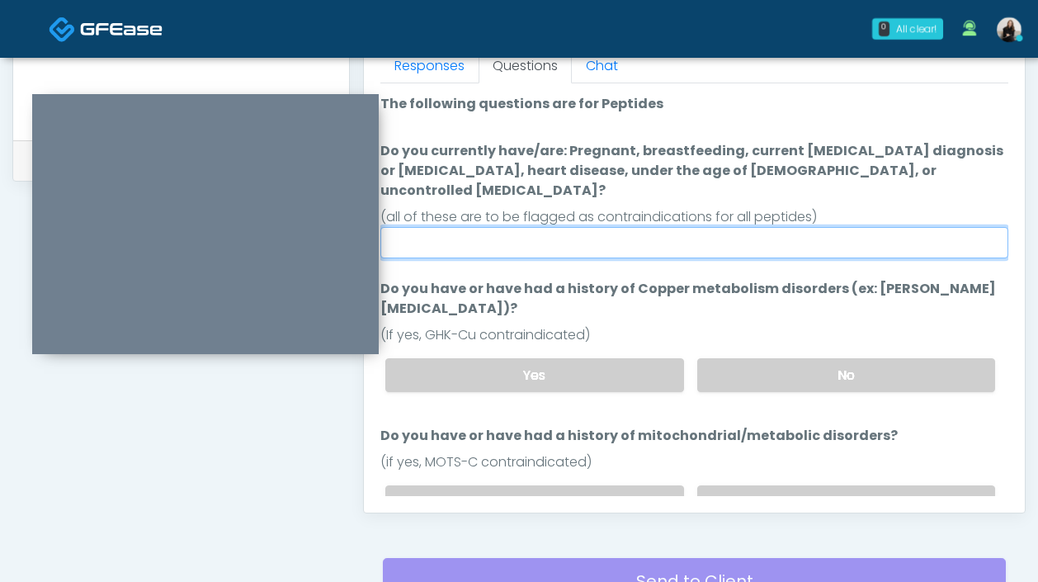
click at [560, 227] on input "Do you currently have/are: Pregnant, breastfeeding, current cancer diagnosis or…" at bounding box center [694, 242] width 628 height 31
type input "********"
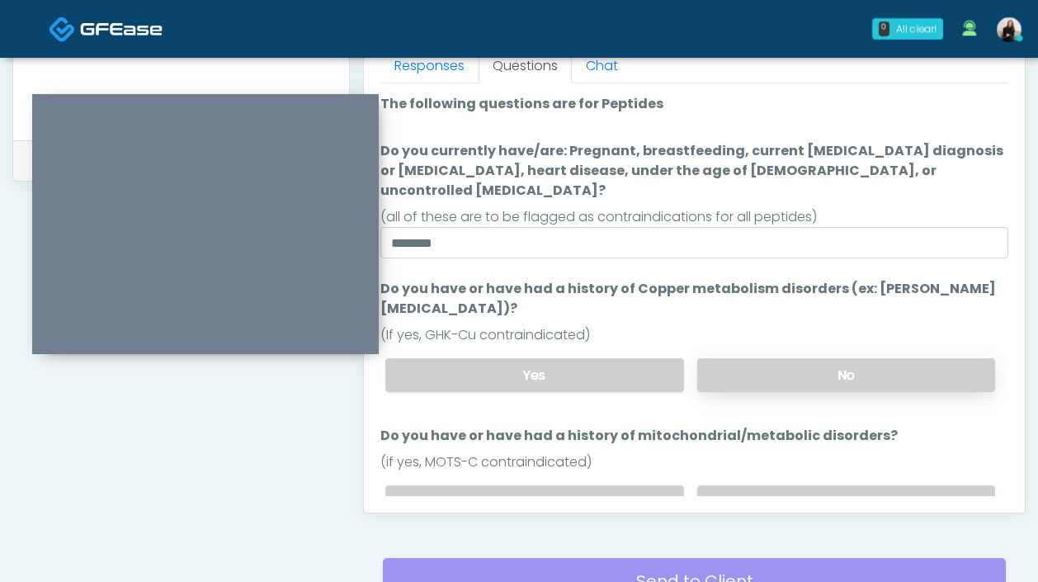
click at [772, 358] on label "No" at bounding box center [846, 375] width 298 height 34
click at [751, 485] on label "No" at bounding box center [846, 502] width 298 height 34
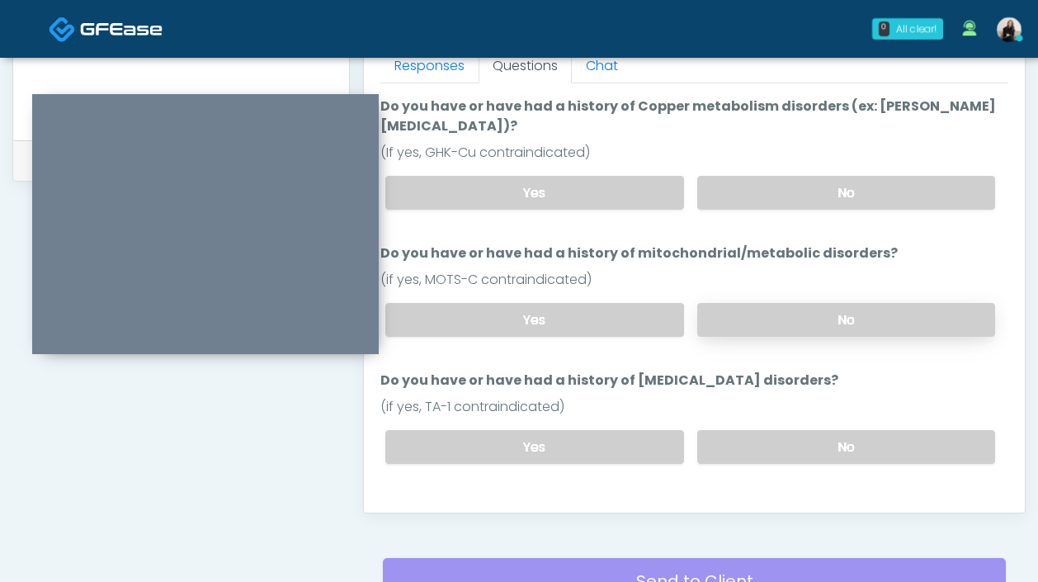
scroll to position [325, 0]
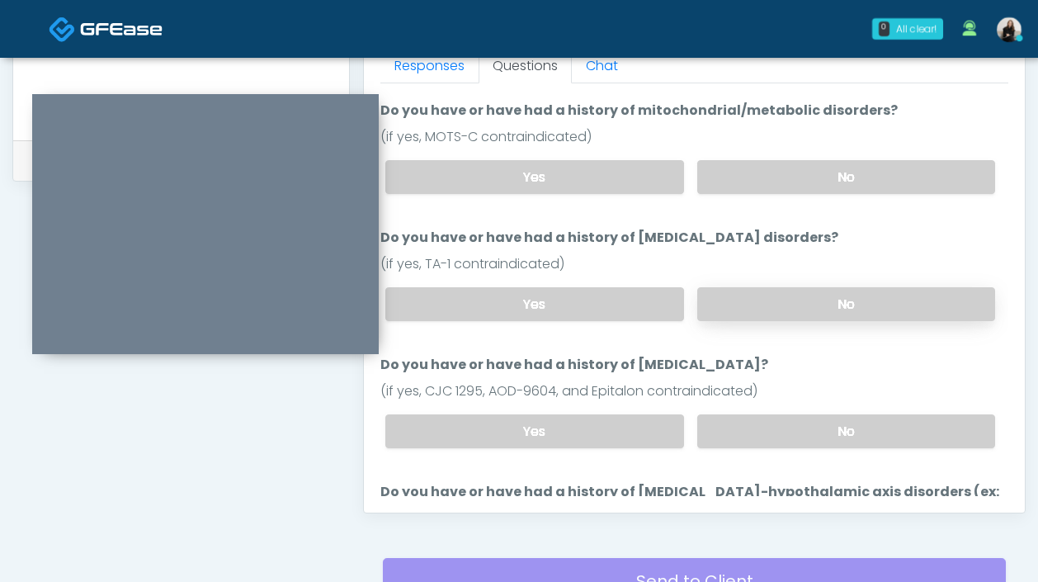
click at [745, 287] on label "No" at bounding box center [846, 304] width 298 height 34
click at [739, 414] on label "No" at bounding box center [846, 431] width 298 height 34
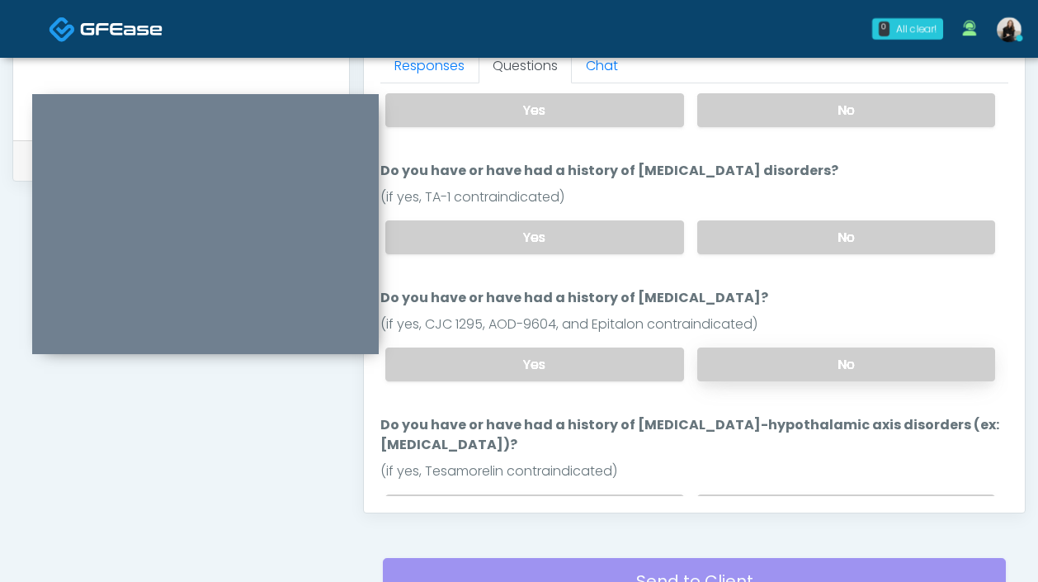
scroll to position [445, 0]
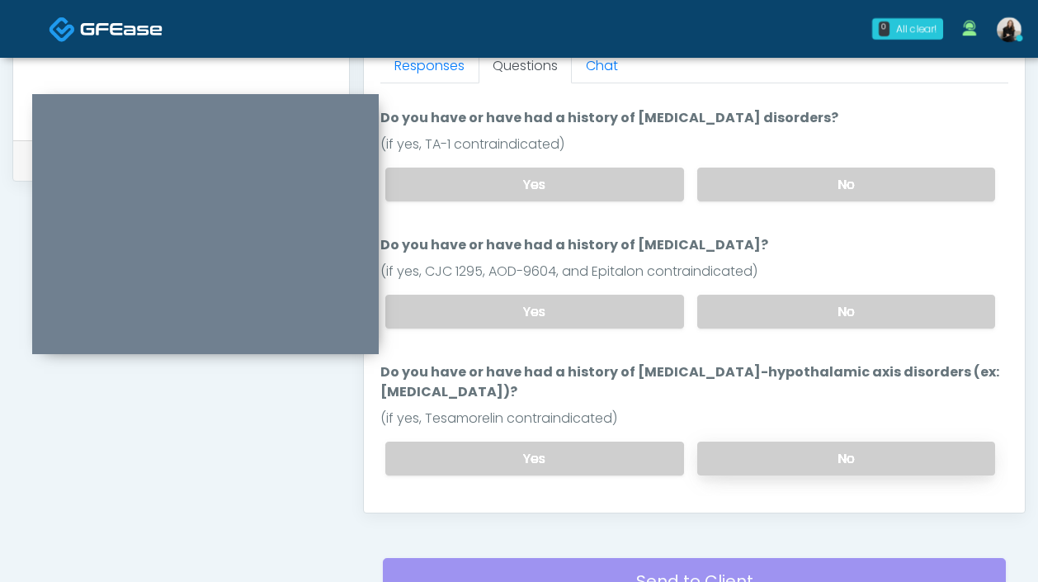
click at [737, 441] on label "No" at bounding box center [846, 458] width 298 height 34
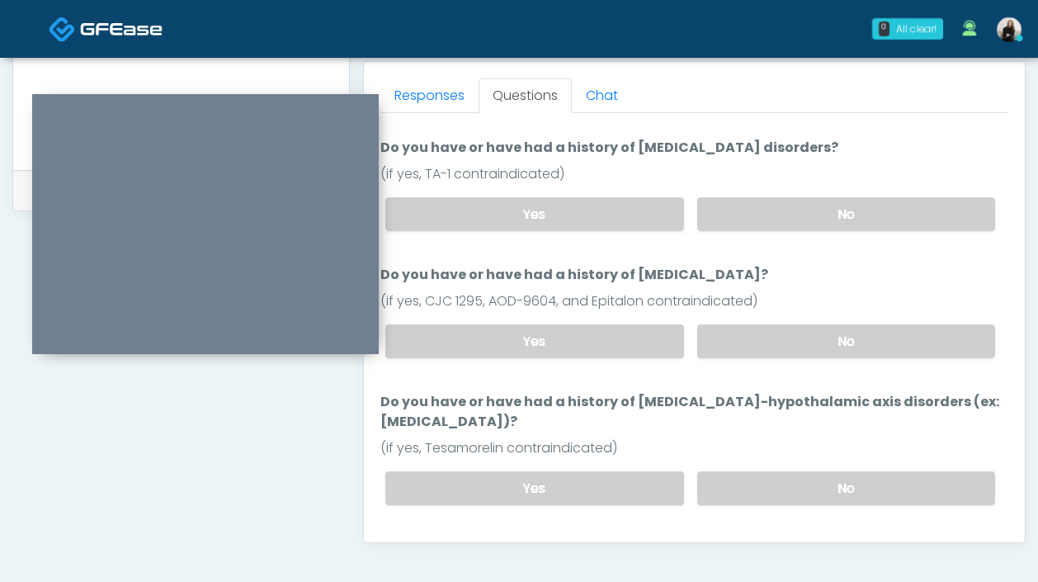
click at [417, 539] on button "Continue" at bounding box center [417, 554] width 75 height 31
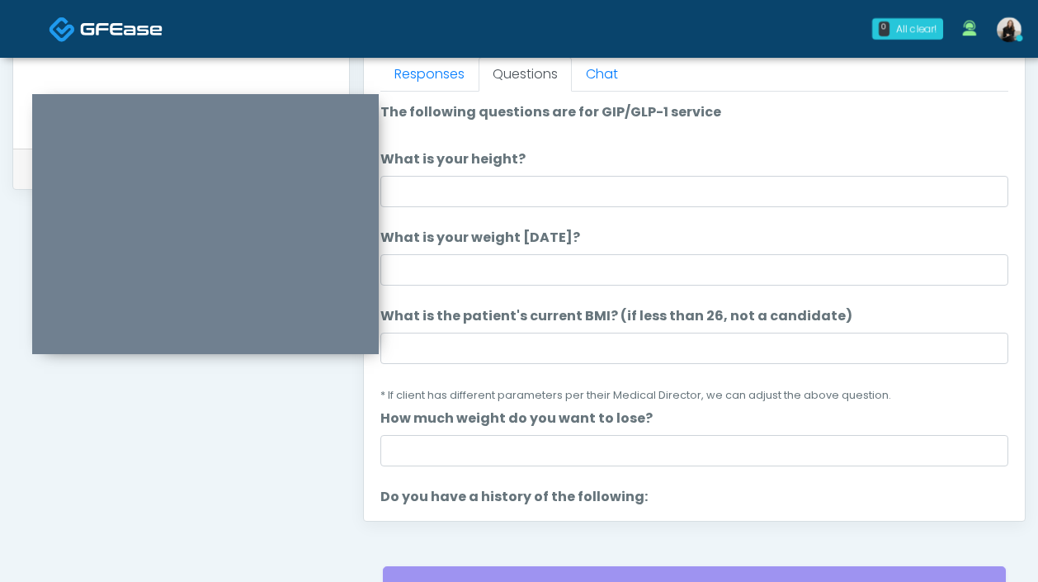
scroll to position [663, 0]
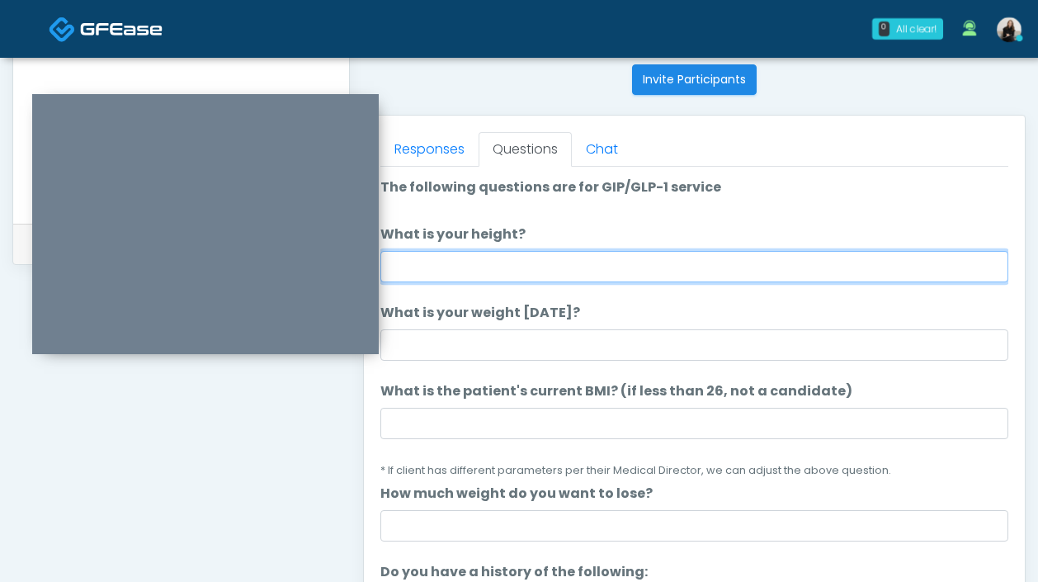
click at [545, 271] on input "What is your height?" at bounding box center [694, 266] width 628 height 31
click at [417, 264] on input "******" at bounding box center [694, 266] width 628 height 31
click at [446, 275] on input "*****" at bounding box center [694, 266] width 628 height 31
type input "***"
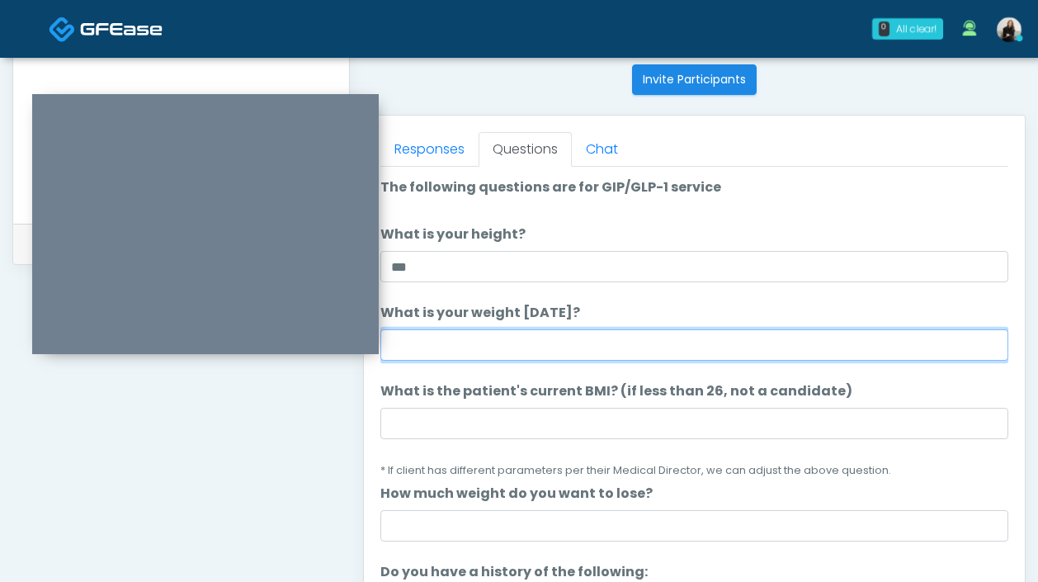
click at [404, 339] on input "What is your weight today?" at bounding box center [694, 344] width 628 height 31
type input "***"
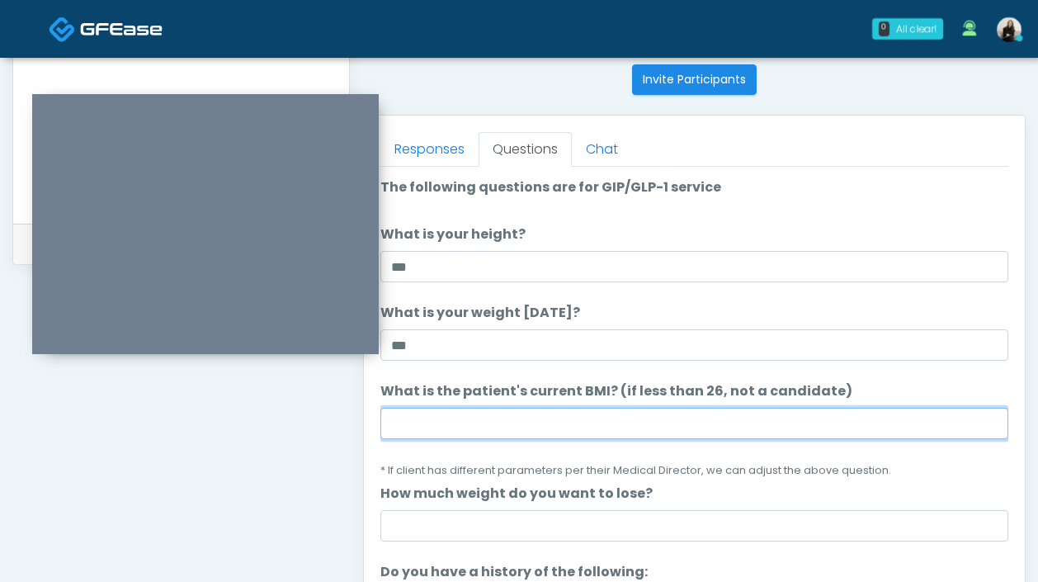
click at [471, 423] on input "What is the patient's current BMI? (if less than 26, not a candidate)" at bounding box center [694, 423] width 628 height 31
paste input "****"
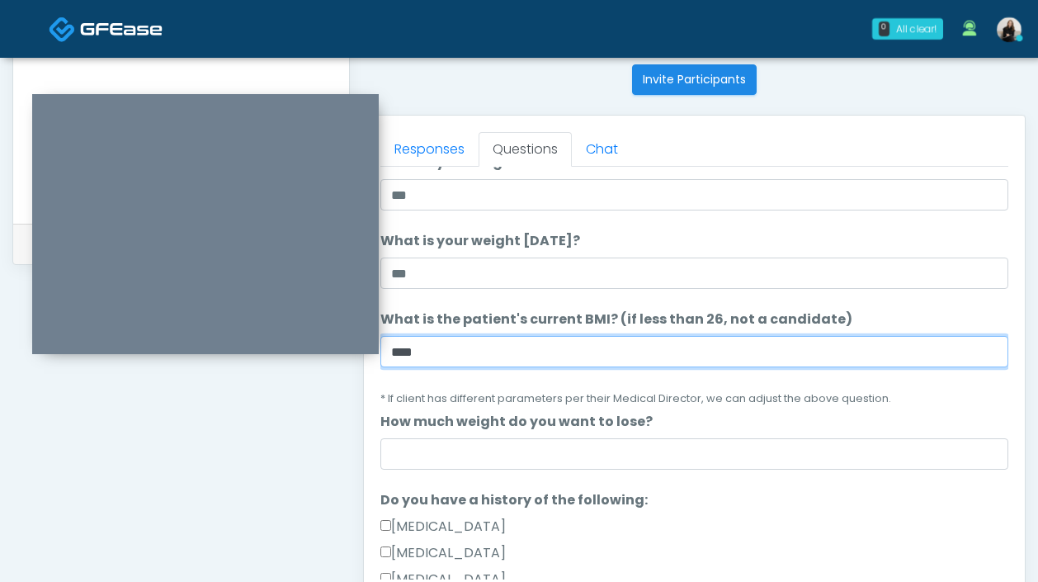
scroll to position [101, 0]
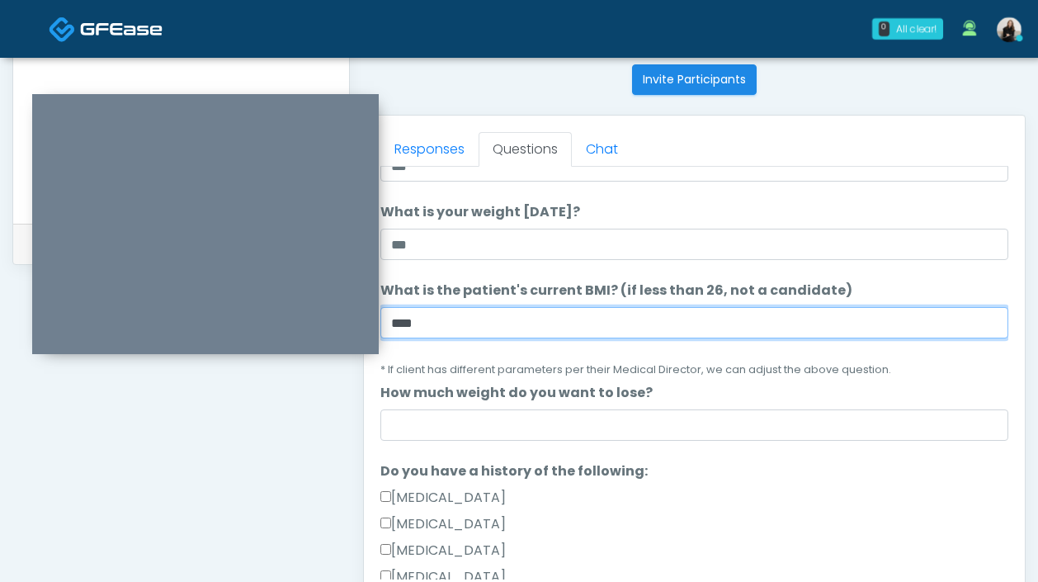
type input "****"
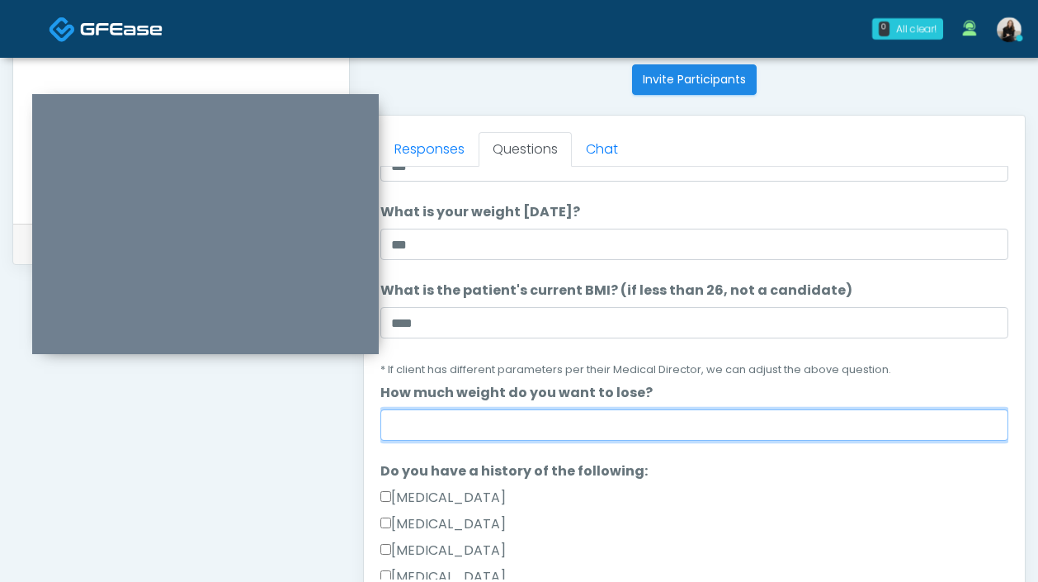
click at [471, 423] on input "How much weight do you want to lose?" at bounding box center [694, 424] width 628 height 31
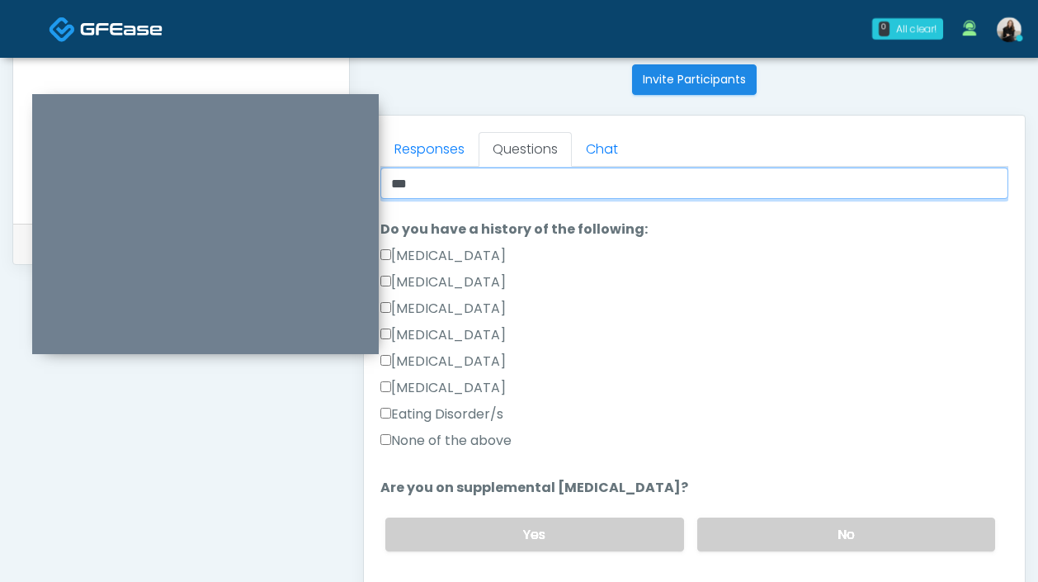
type input "***"
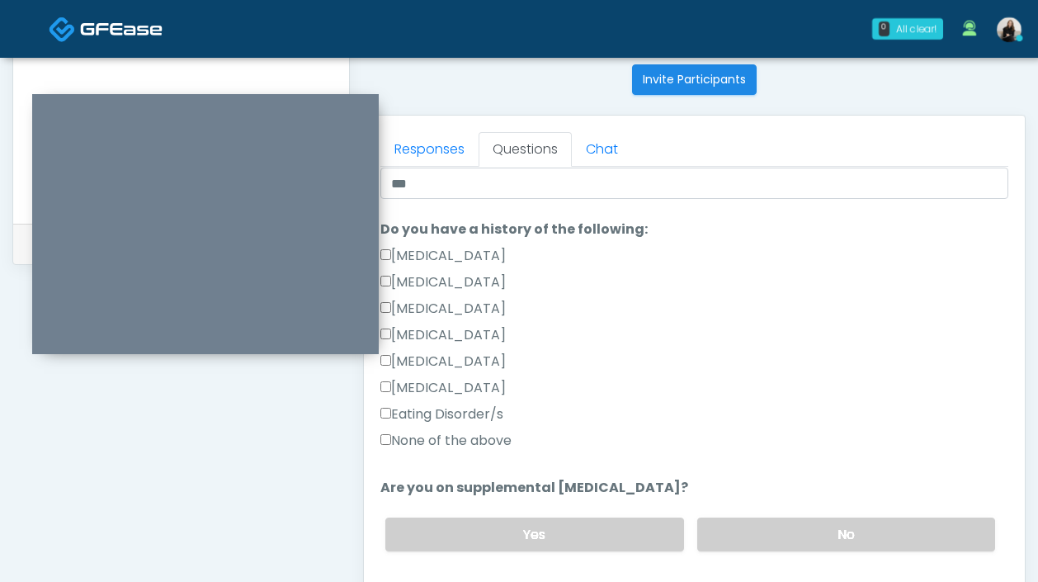
click at [444, 446] on label "None of the above" at bounding box center [445, 441] width 131 height 20
click at [805, 524] on label "No" at bounding box center [846, 534] width 298 height 34
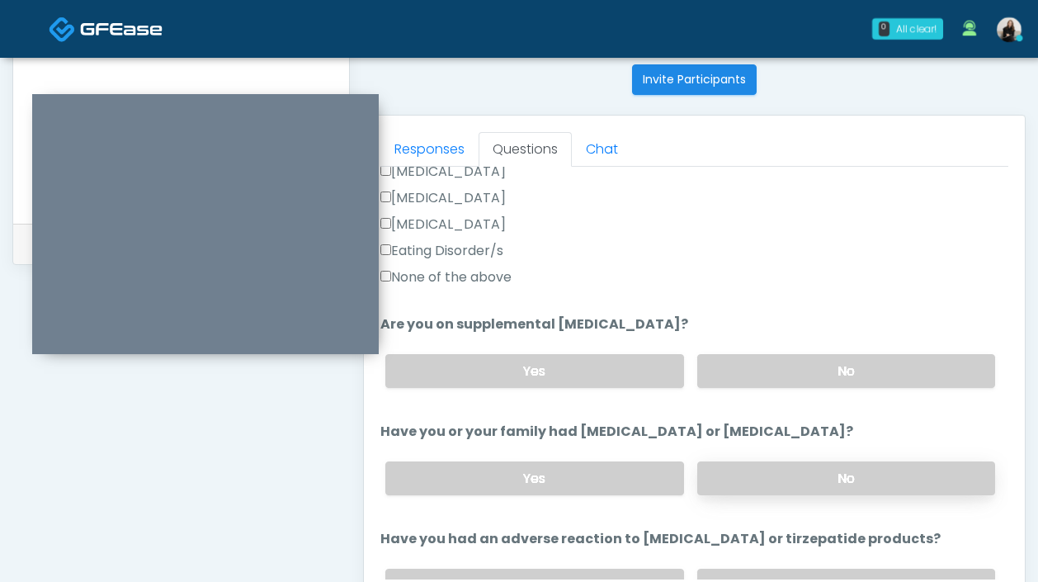
click at [798, 483] on label "No" at bounding box center [846, 478] width 298 height 34
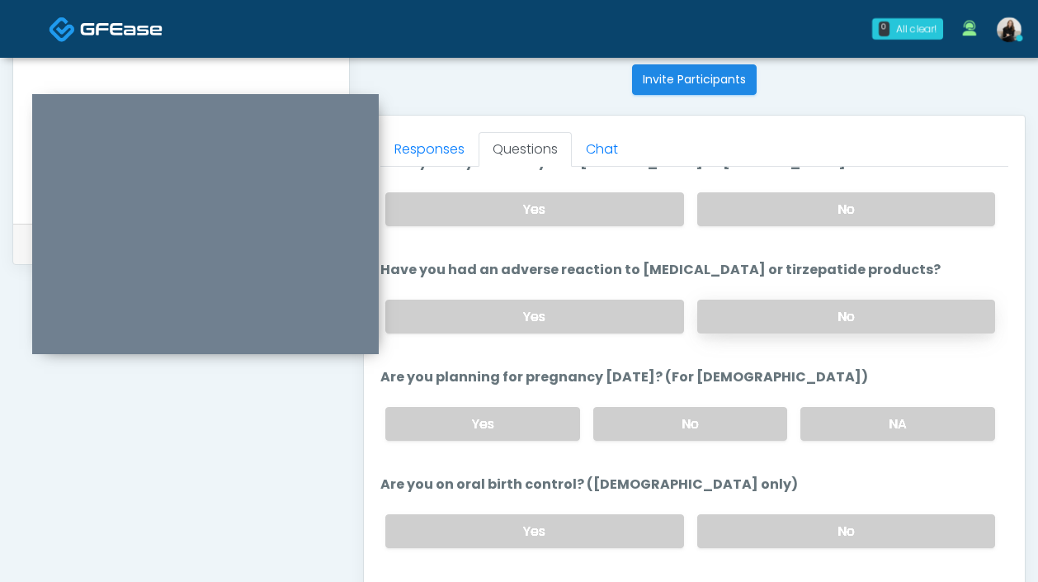
click at [762, 319] on label "No" at bounding box center [846, 317] width 298 height 34
click at [718, 427] on label "No" at bounding box center [690, 424] width 195 height 34
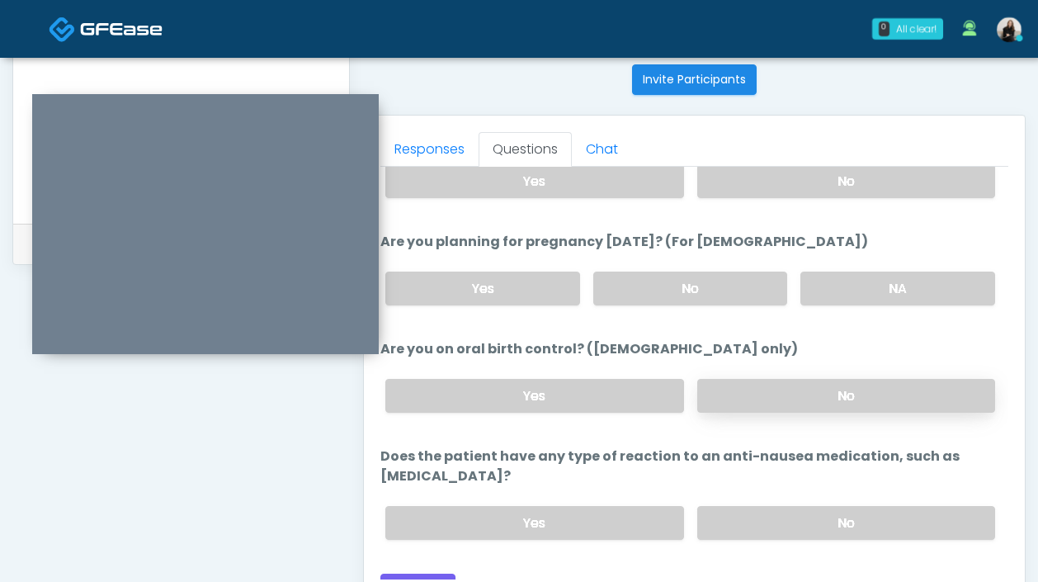
click at [722, 375] on div "Yes No" at bounding box center [690, 396] width 636 height 60
click at [761, 394] on label "No" at bounding box center [846, 396] width 298 height 34
click at [761, 506] on label "No" at bounding box center [846, 523] width 298 height 34
click at [405, 574] on button "Continue" at bounding box center [417, 589] width 75 height 31
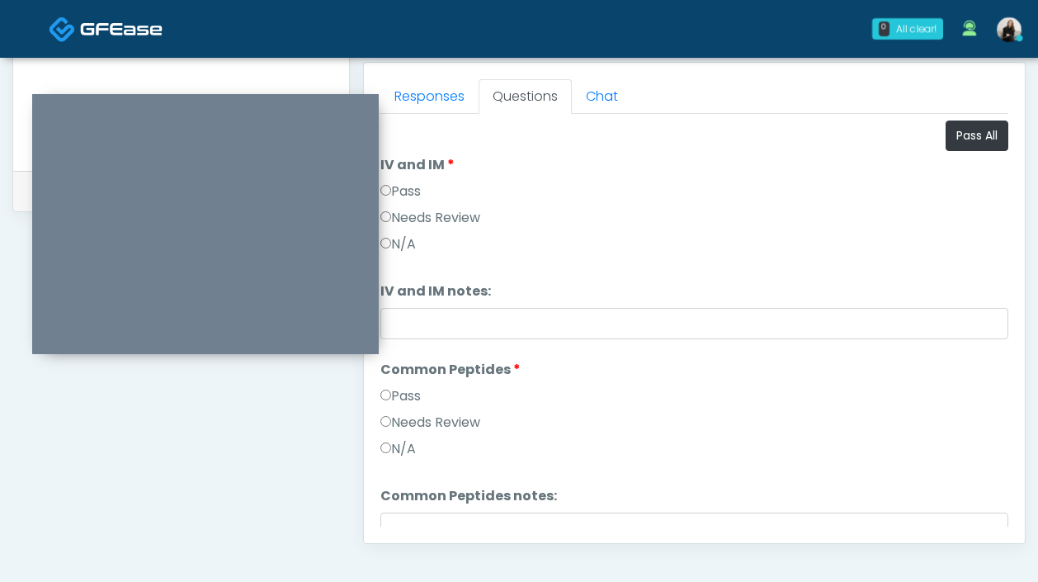
scroll to position [677, 0]
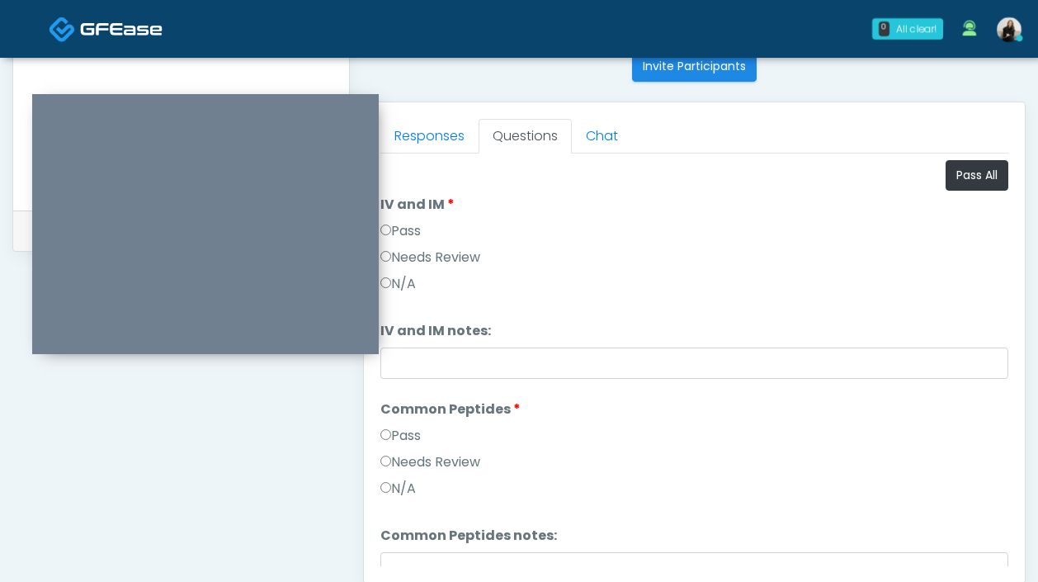
click at [1011, 172] on div "Responses Questions Chat Good Faith Exam Script Good Faith Exam Script INTRODUC…" at bounding box center [694, 342] width 661 height 480
click at [976, 171] on button "Pass All" at bounding box center [977, 175] width 63 height 31
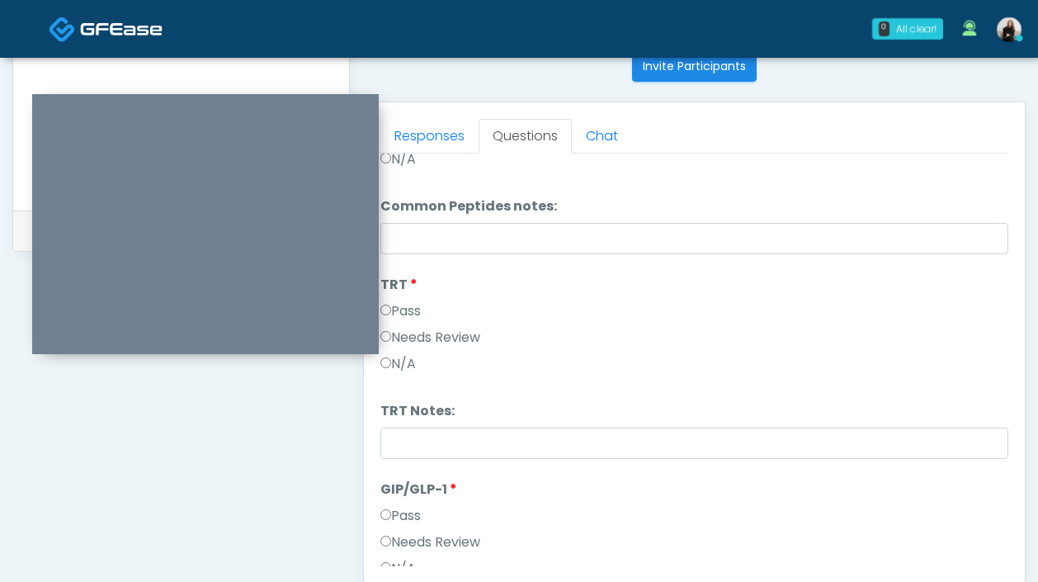
scroll to position [478, 0]
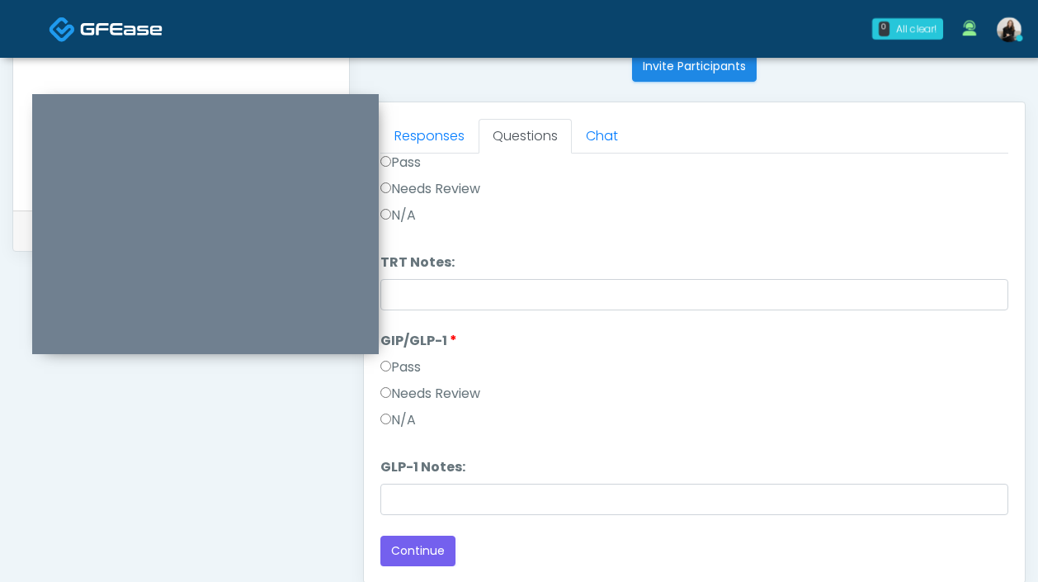
click at [428, 381] on div "Pass" at bounding box center [694, 370] width 628 height 26
click at [428, 391] on label "Needs Review" at bounding box center [430, 394] width 100 height 20
click at [429, 482] on li "GLP-1 Notes: GLP-1 Notes:" at bounding box center [694, 486] width 628 height 58
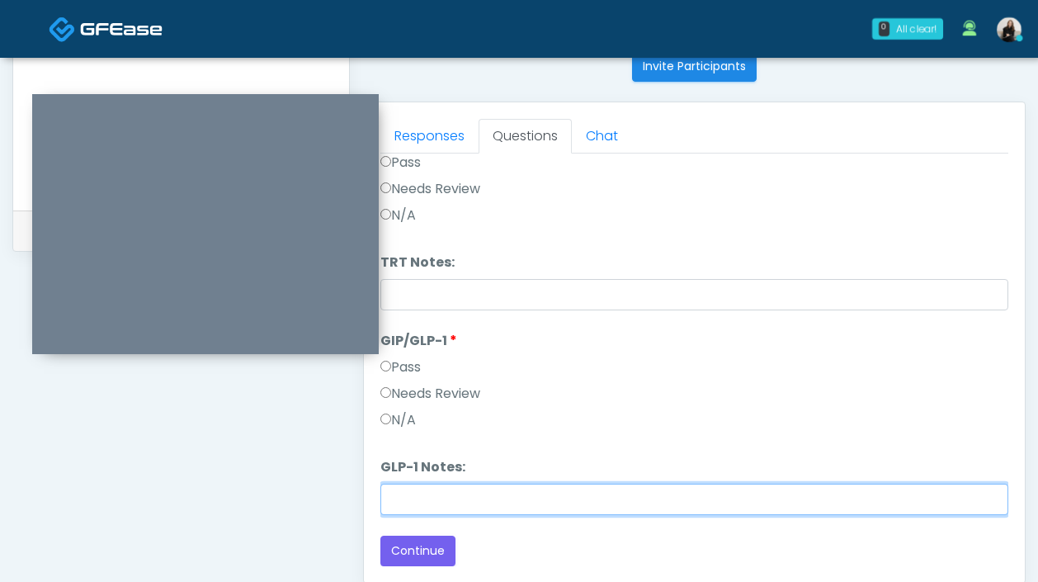
click at [429, 486] on input "GLP-1 Notes:" at bounding box center [694, 499] width 628 height 31
paste input "*****"
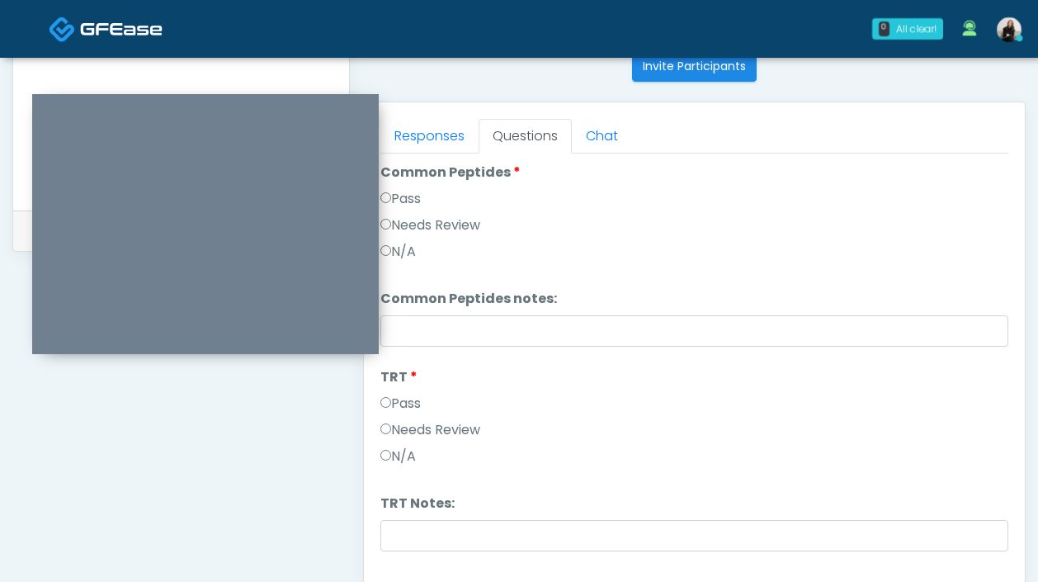
scroll to position [161, 0]
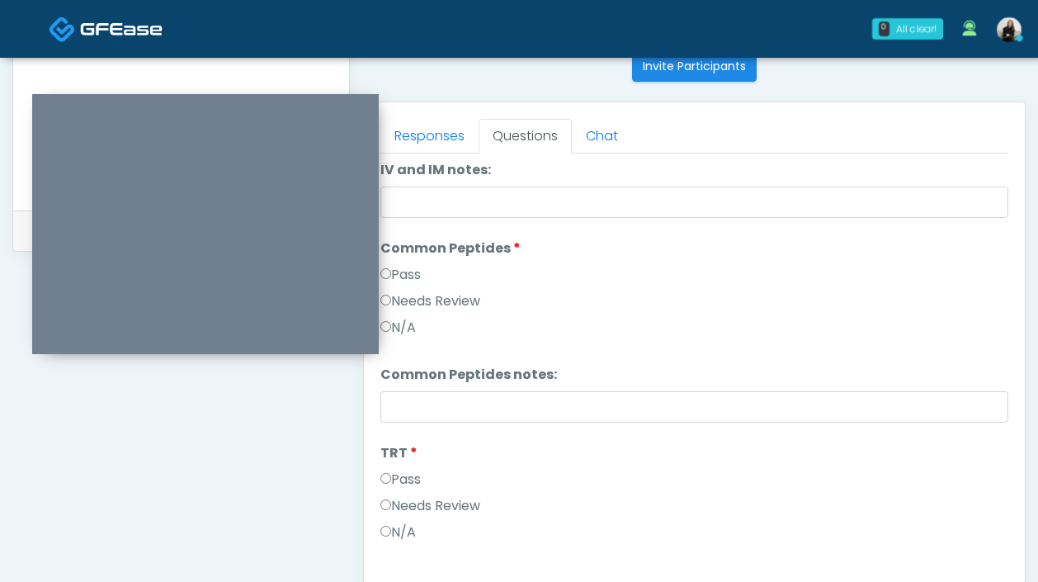
type input "********"
click at [475, 300] on label "Needs Review" at bounding box center [430, 301] width 100 height 20
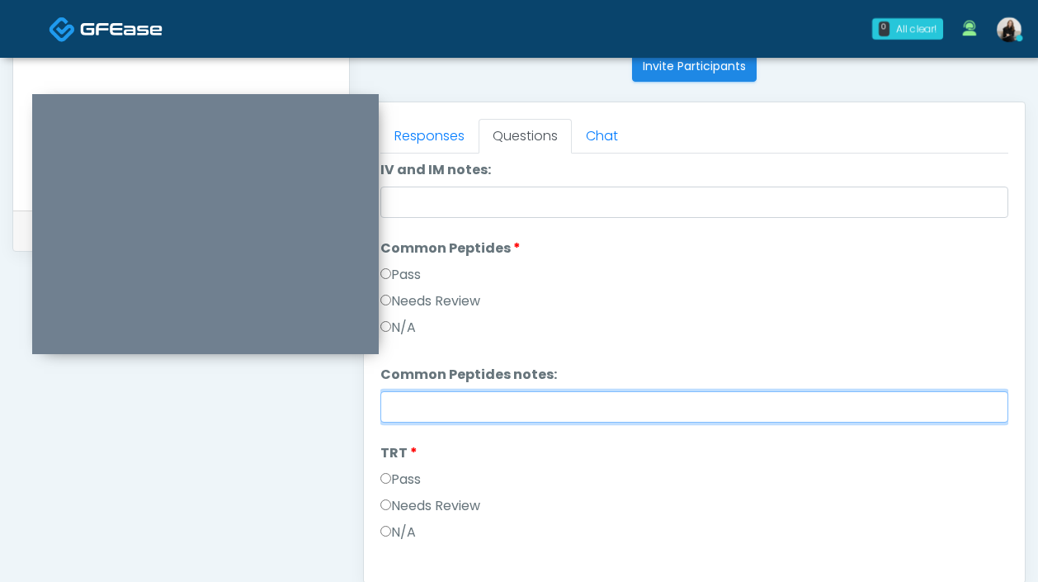
click at [452, 402] on input "Common Peptides notes:" at bounding box center [694, 406] width 628 height 31
type input "********"
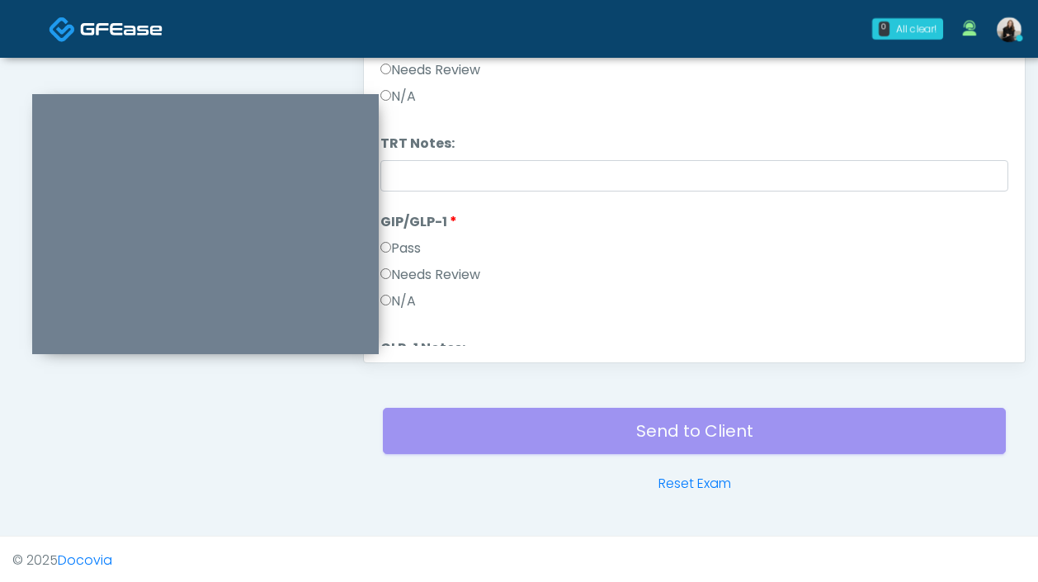
scroll to position [478, 0]
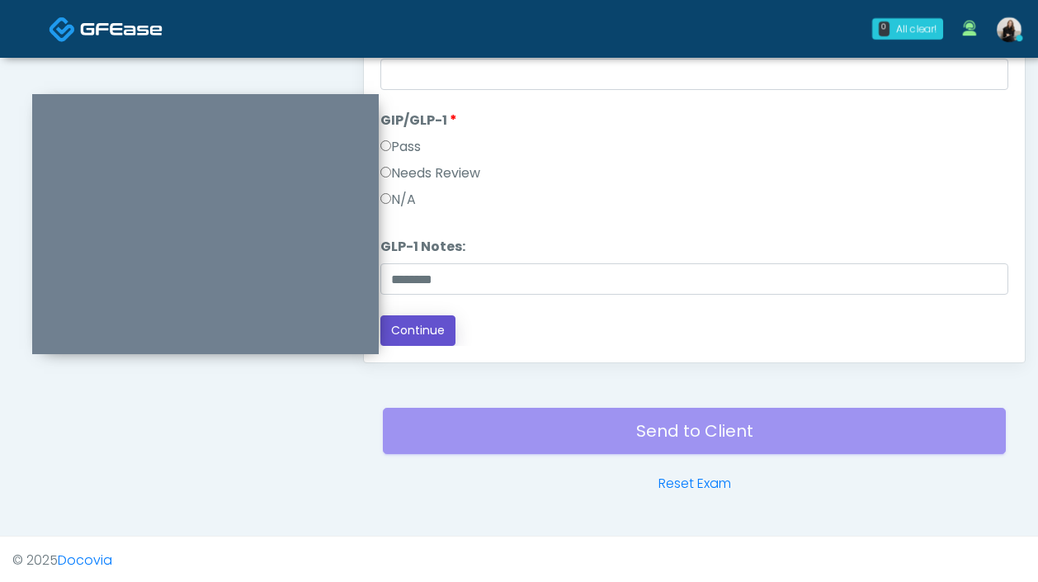
click at [419, 338] on button "Continue" at bounding box center [417, 330] width 75 height 31
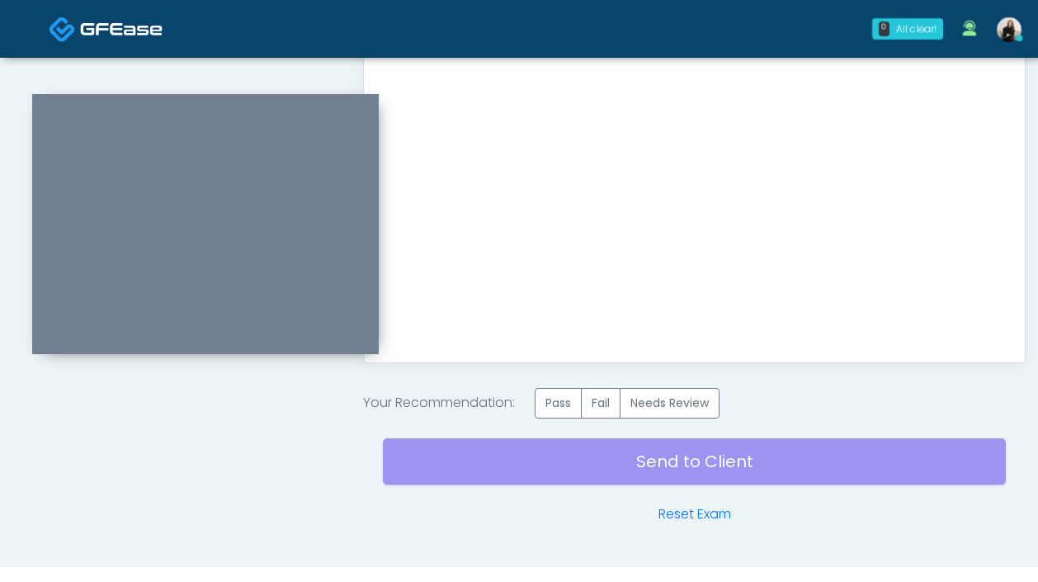
scroll to position [0, 0]
click at [656, 404] on label "Needs Review" at bounding box center [670, 403] width 100 height 31
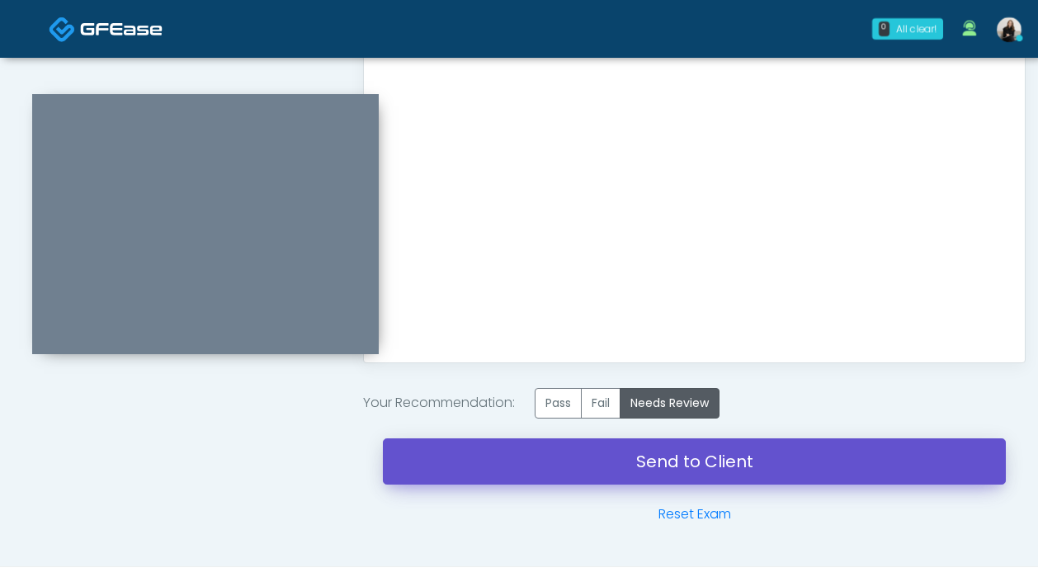
click at [666, 471] on link "Send to Client" at bounding box center [694, 461] width 623 height 46
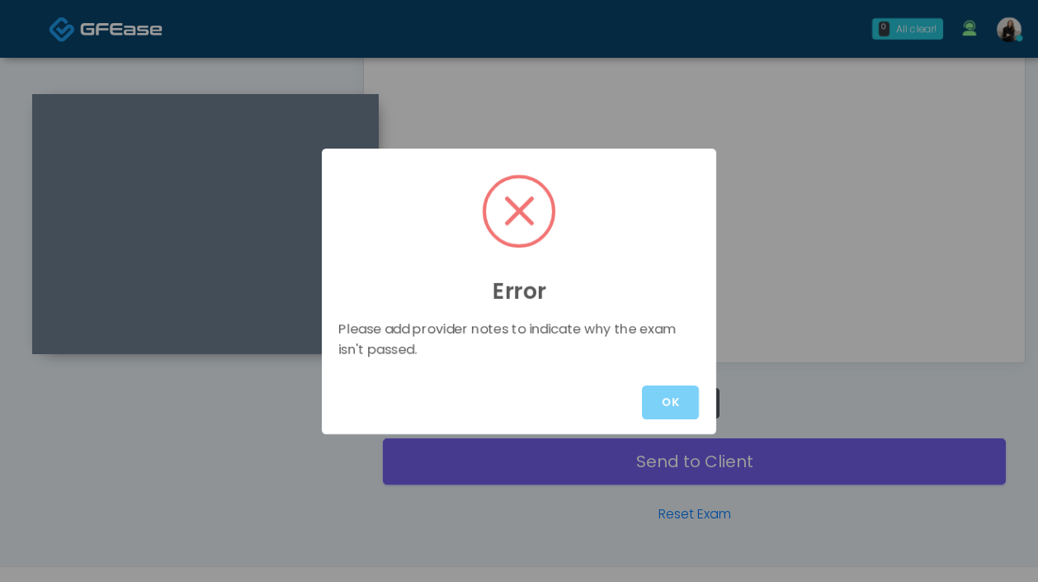
drag, startPoint x: 663, startPoint y: 405, endPoint x: 602, endPoint y: 404, distance: 60.2
click at [663, 405] on button "OK" at bounding box center [670, 402] width 57 height 34
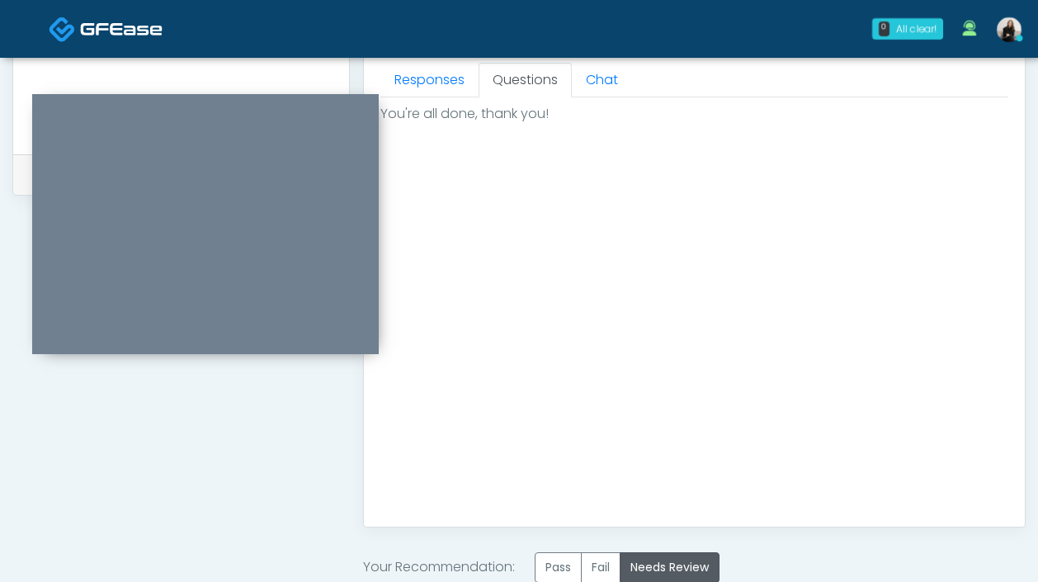
scroll to position [406, 0]
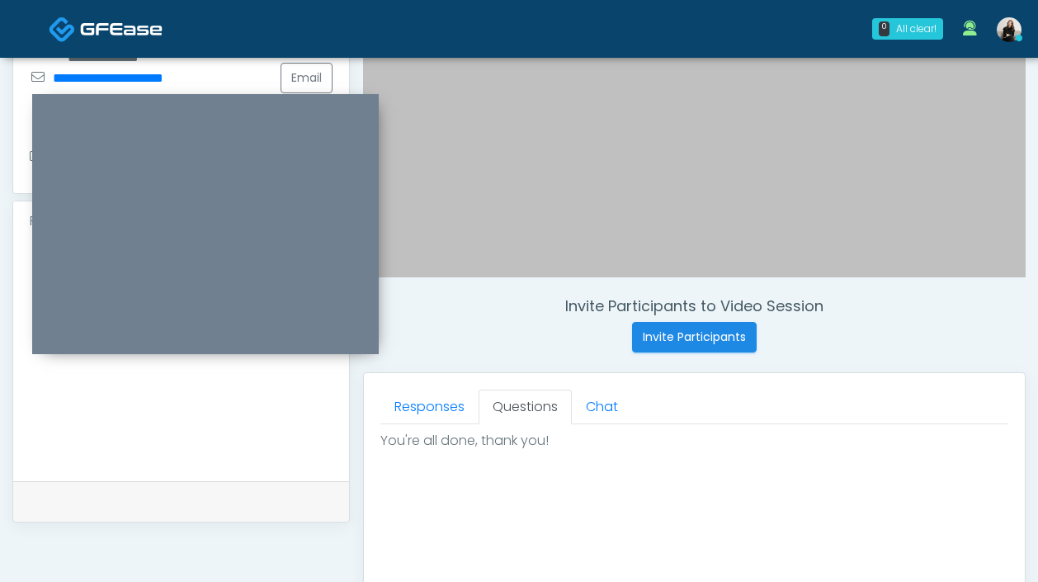
click at [155, 397] on textarea at bounding box center [181, 357] width 303 height 201
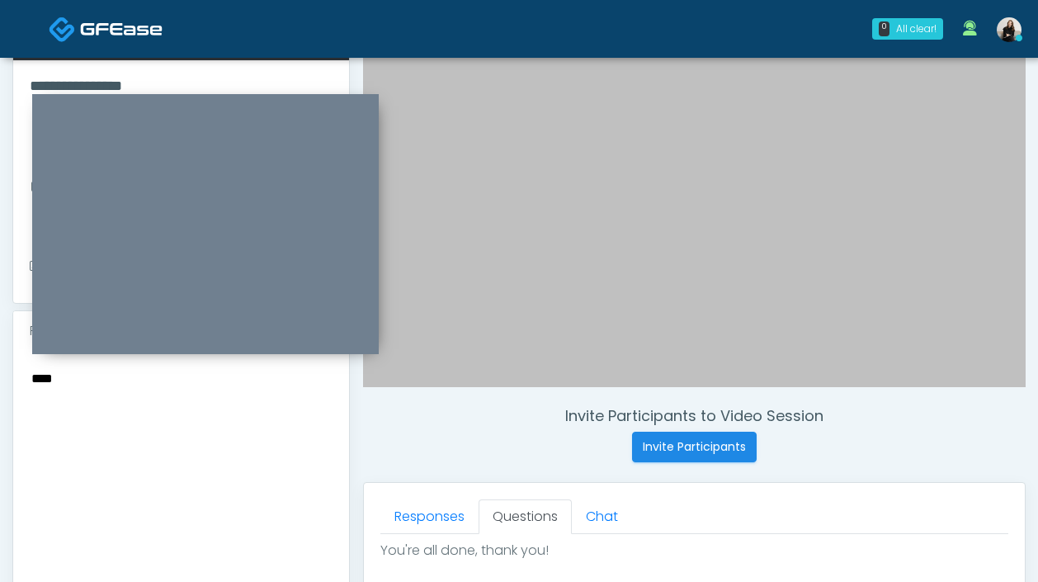
scroll to position [289, 0]
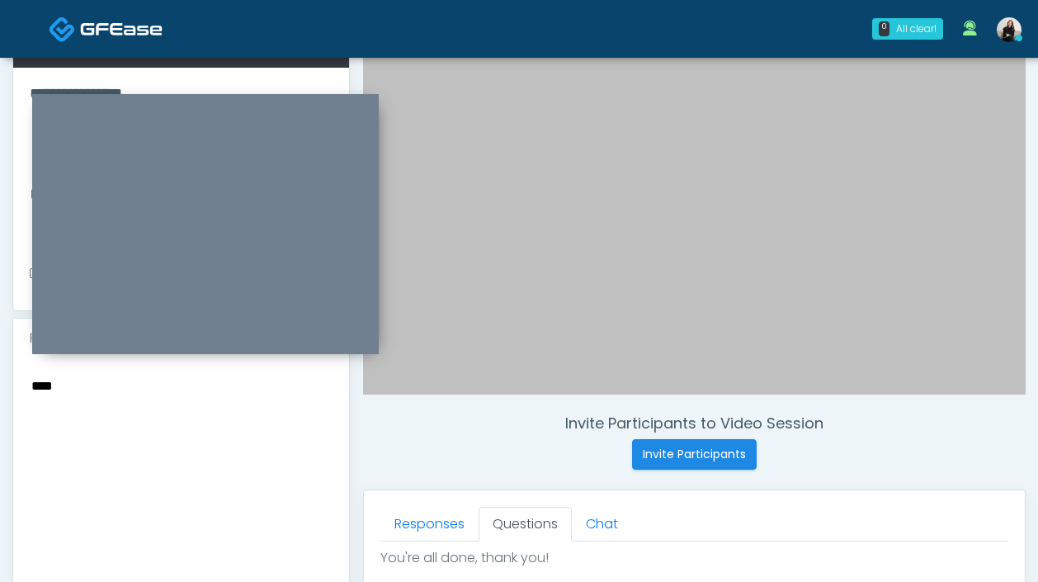
paste textarea "*****"
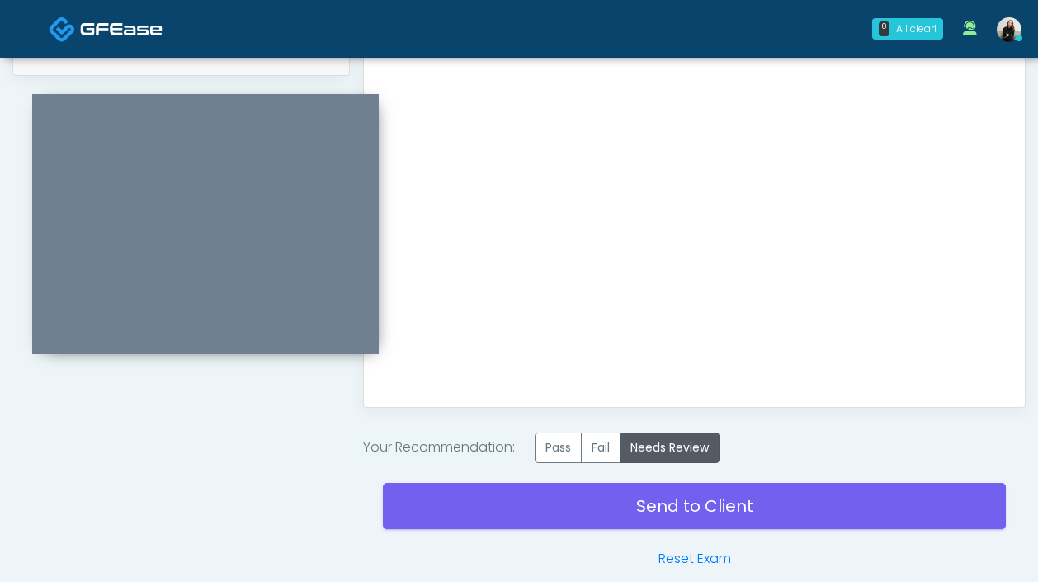
scroll to position [930, 0]
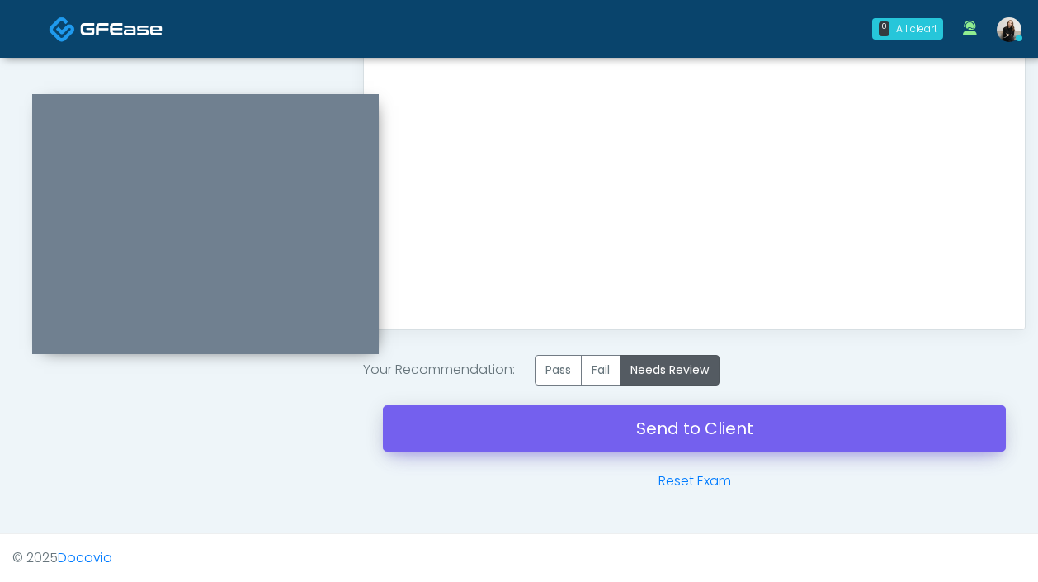
type textarea "**********"
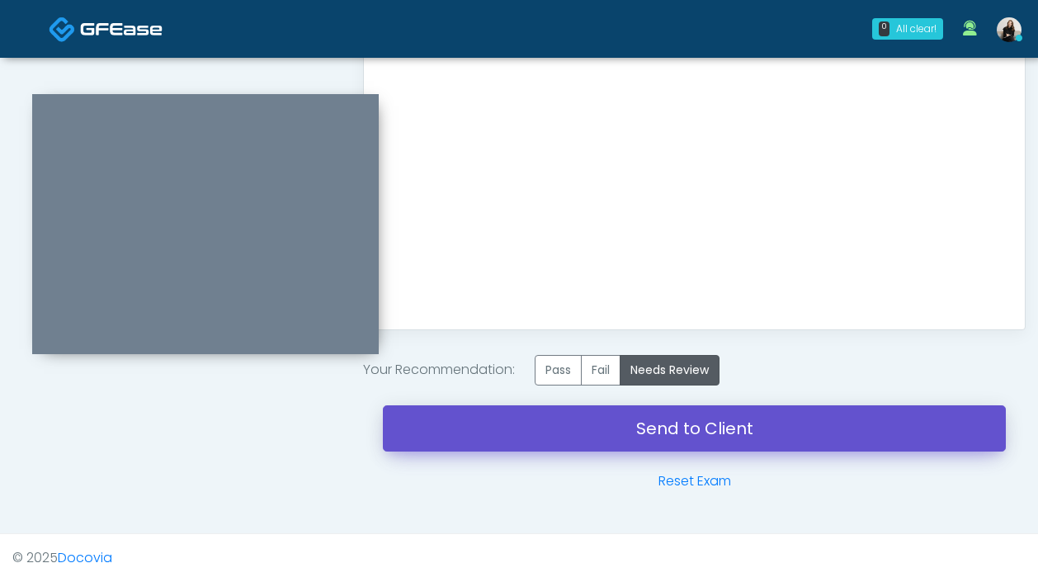
click at [618, 437] on link "Send to Client" at bounding box center [694, 428] width 623 height 46
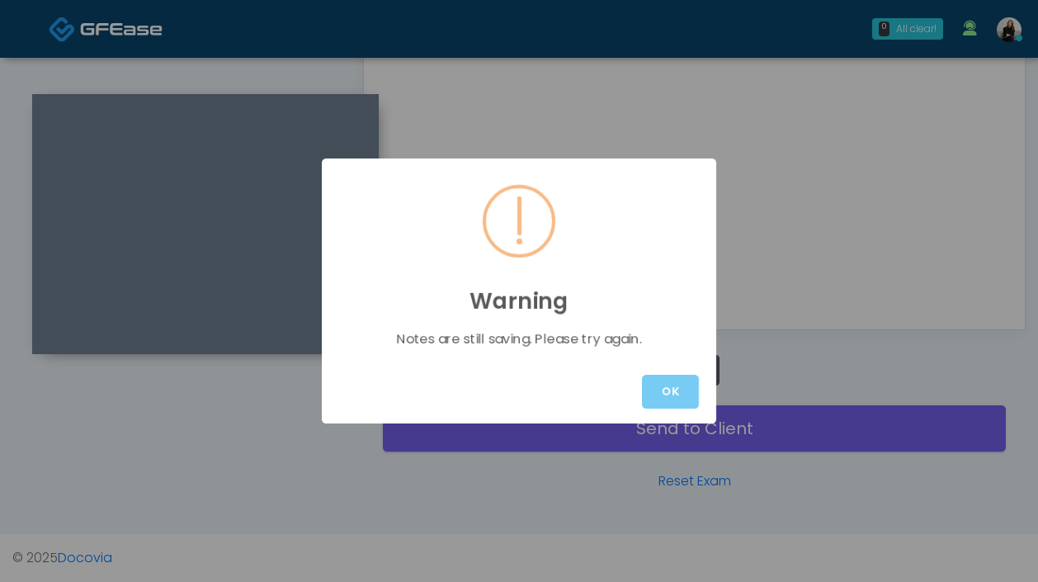
click at [669, 383] on button "OK" at bounding box center [670, 392] width 57 height 34
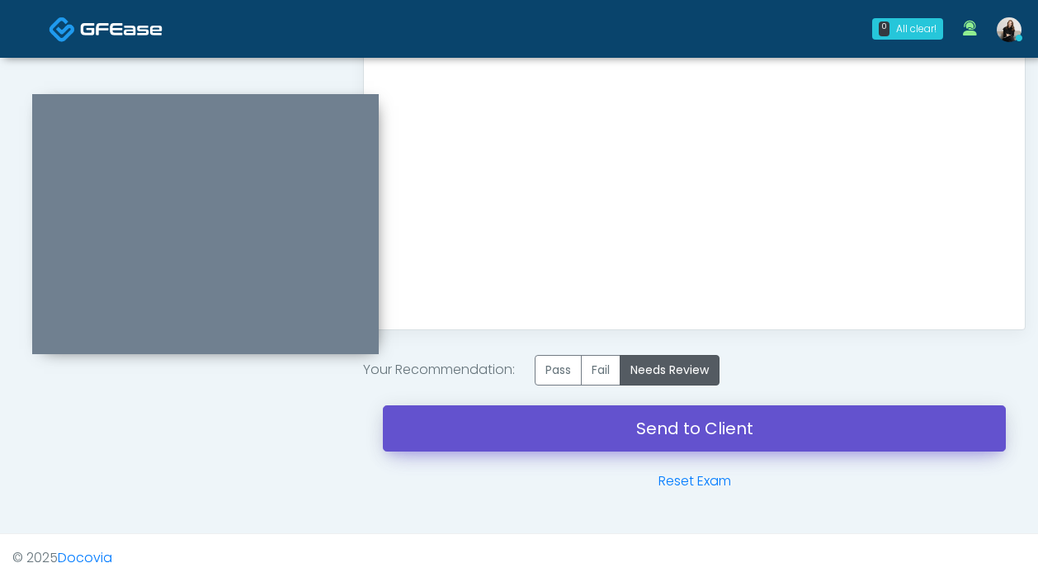
click at [671, 436] on link "Send to Client" at bounding box center [694, 428] width 623 height 46
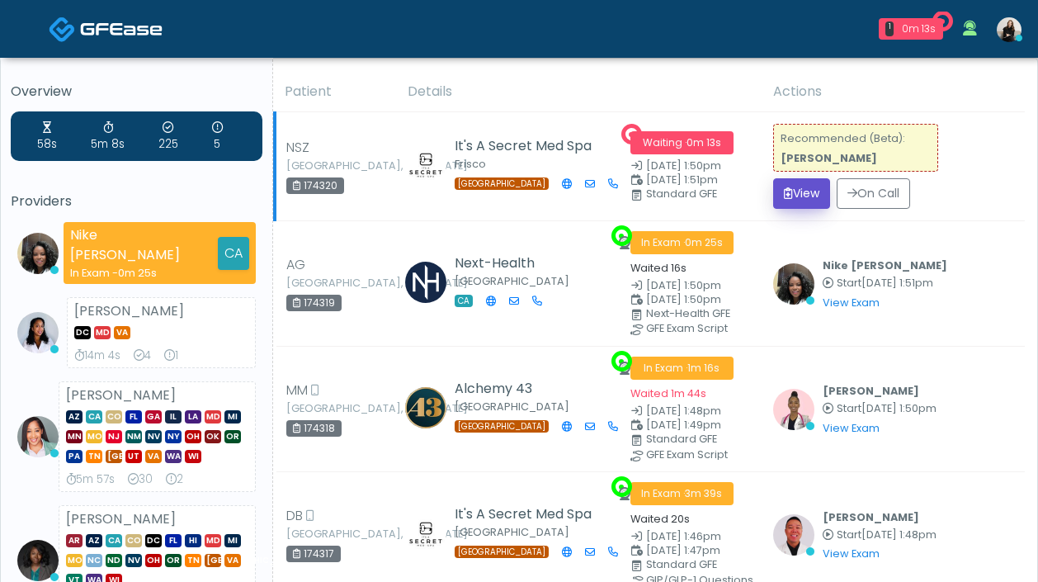
click at [810, 189] on button "View" at bounding box center [801, 193] width 57 height 31
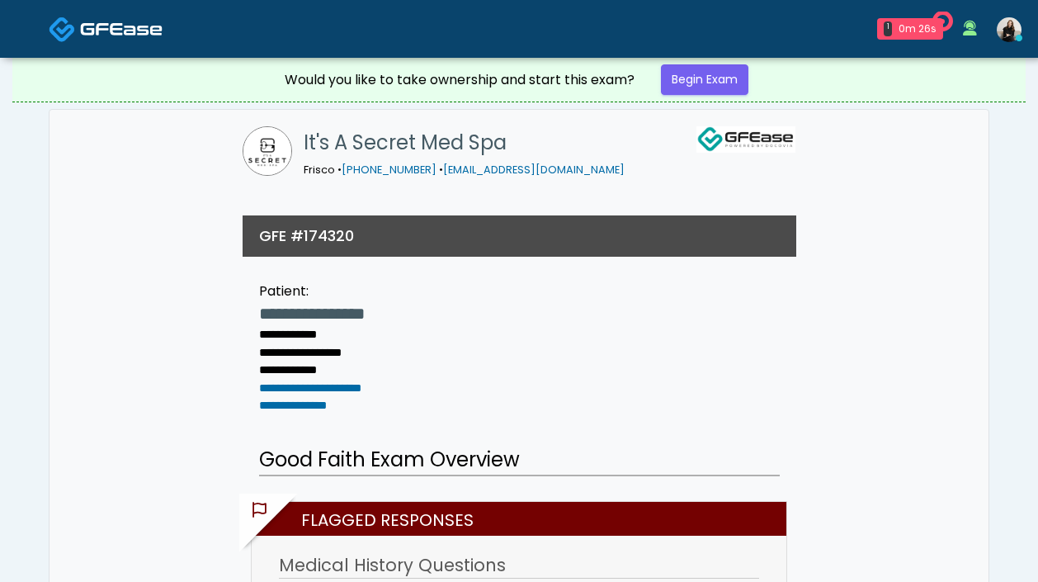
click at [106, 20] on span at bounding box center [121, 28] width 83 height 23
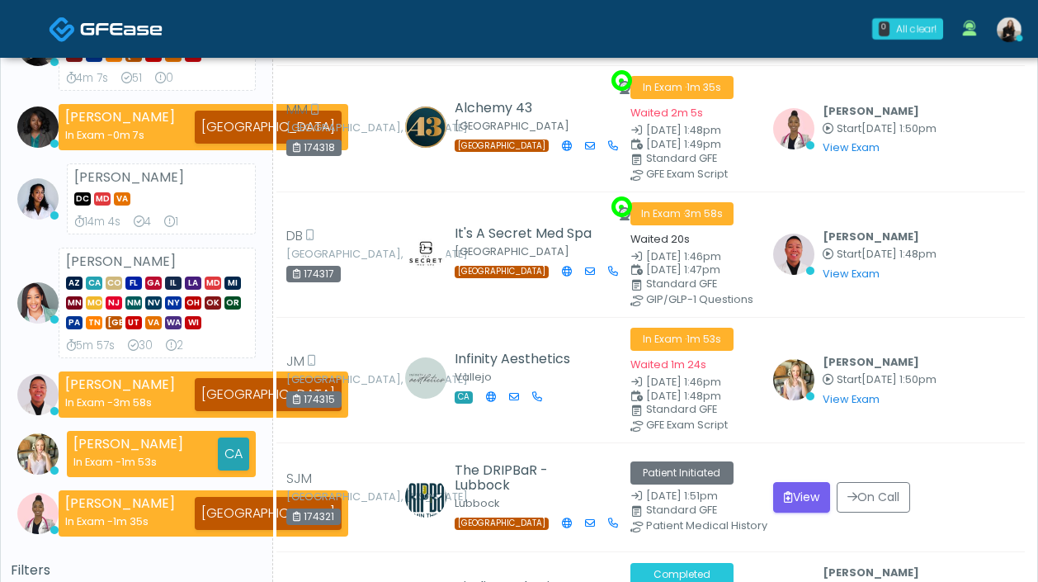
scroll to position [338, 0]
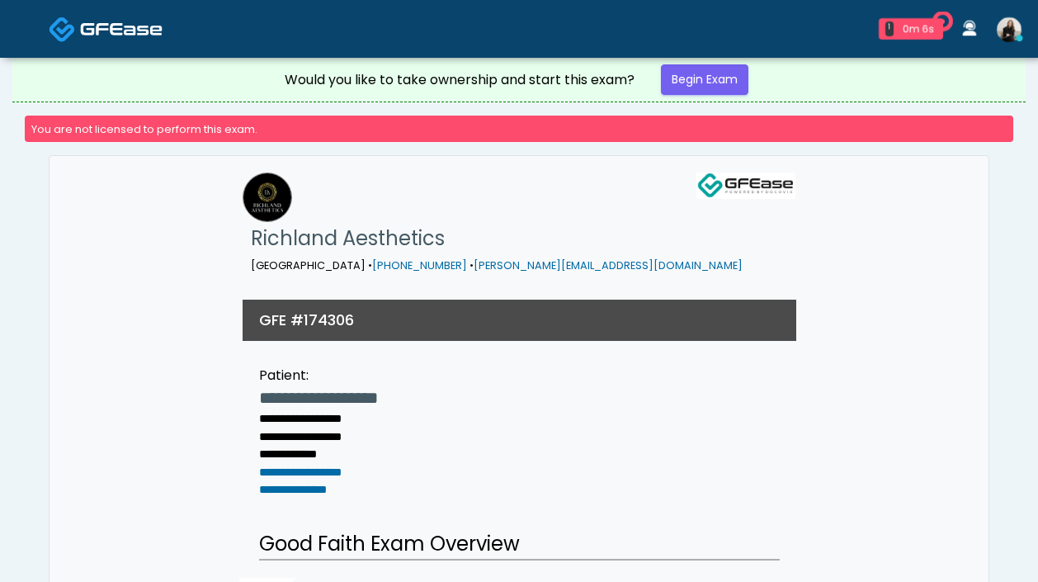
click at [70, 32] on img at bounding box center [62, 29] width 27 height 27
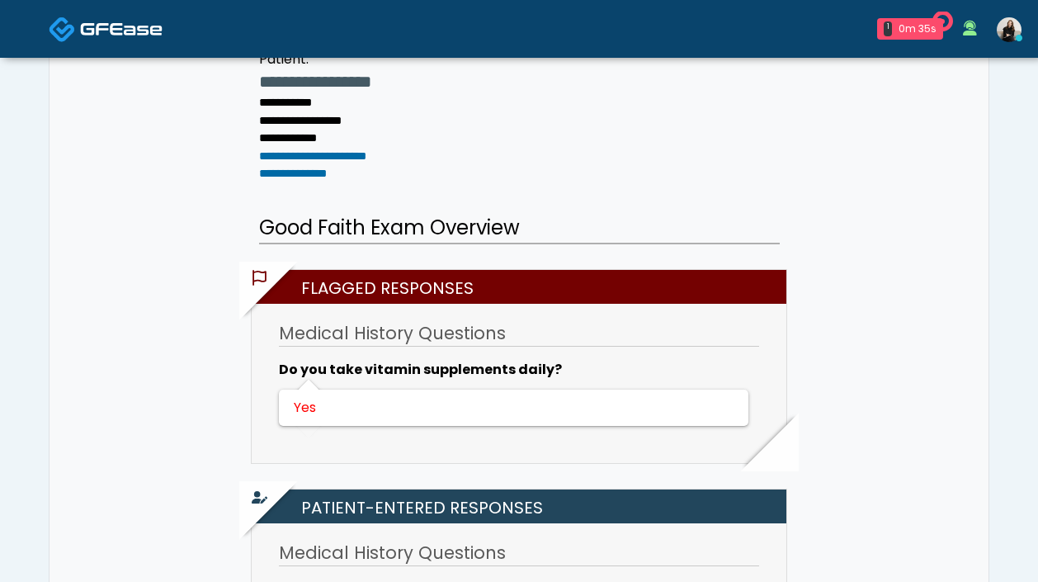
scroll to position [160, 0]
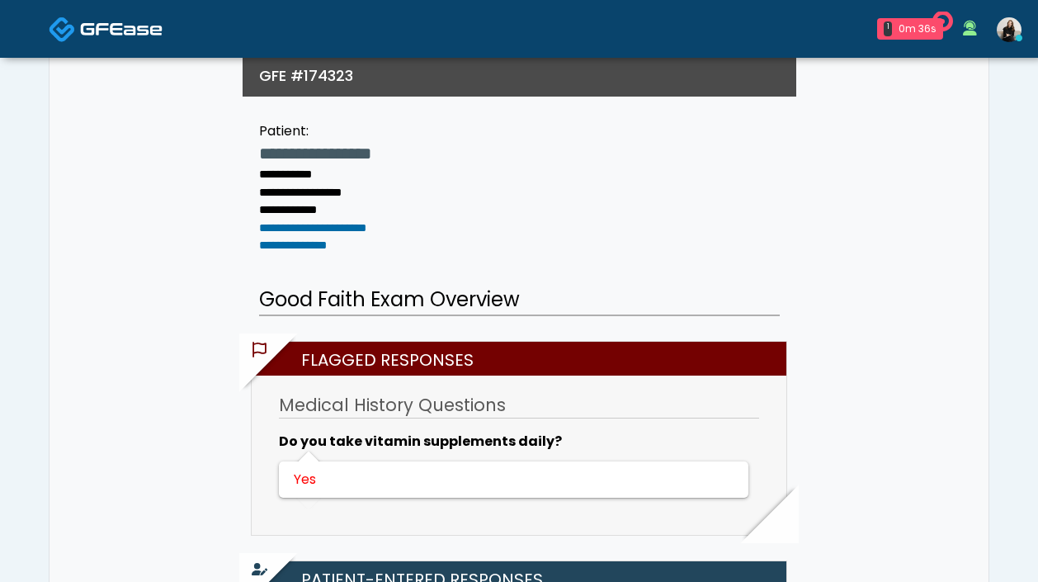
click at [92, 35] on img at bounding box center [121, 29] width 83 height 17
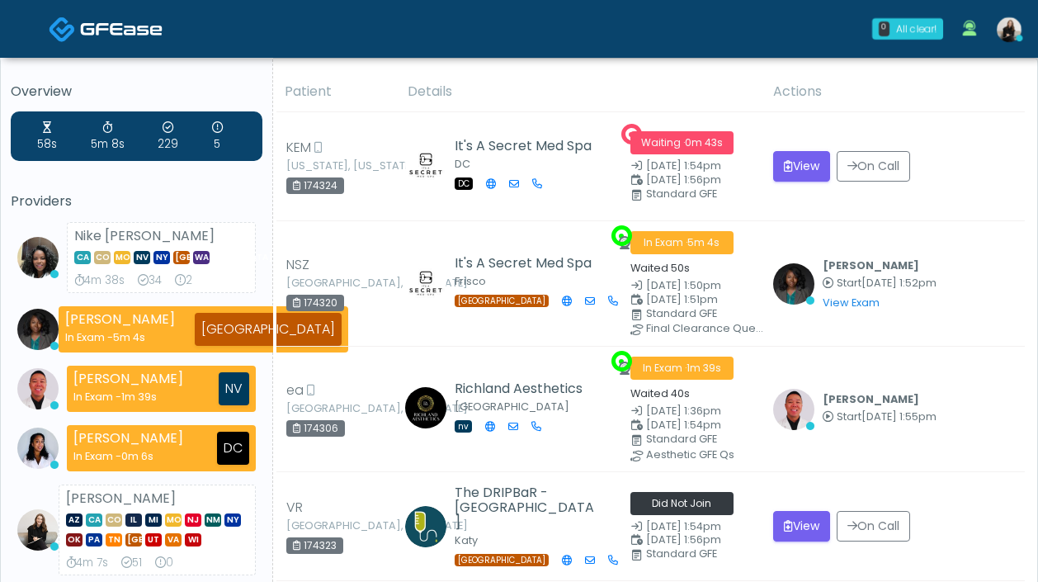
click at [131, 28] on img at bounding box center [121, 29] width 83 height 17
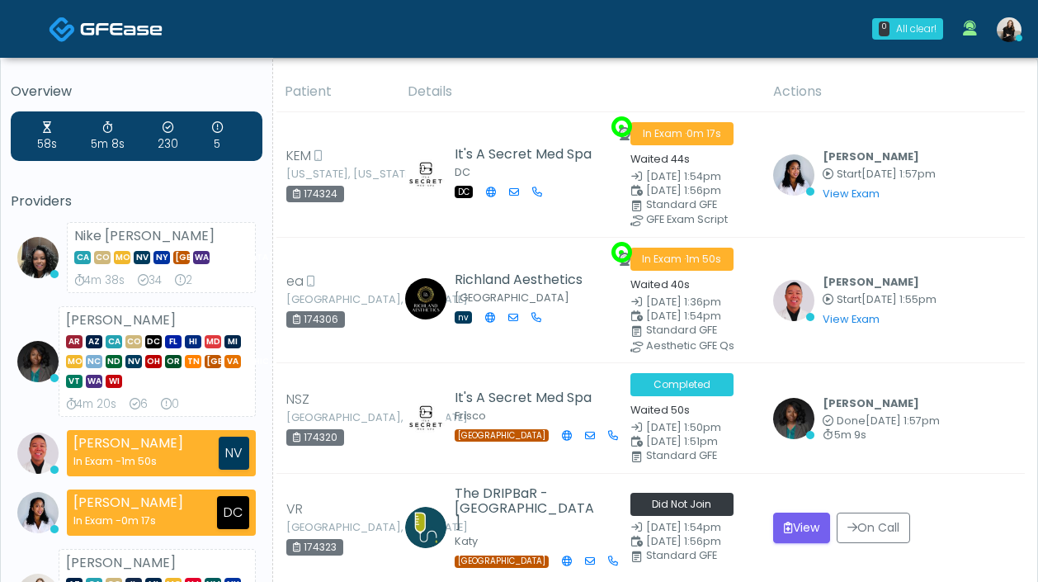
click at [145, 44] on link at bounding box center [106, 29] width 114 height 54
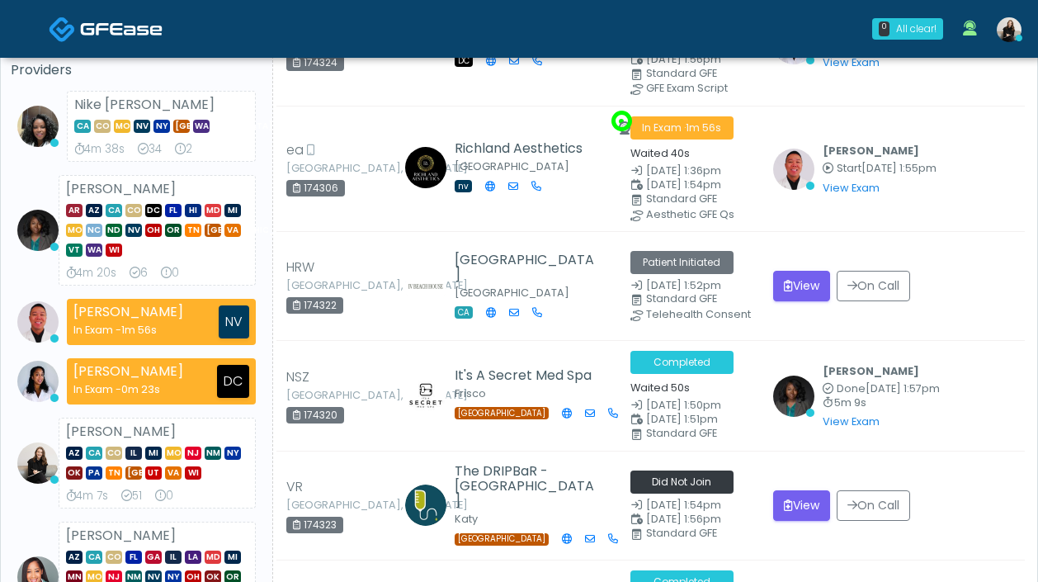
scroll to position [214, 0]
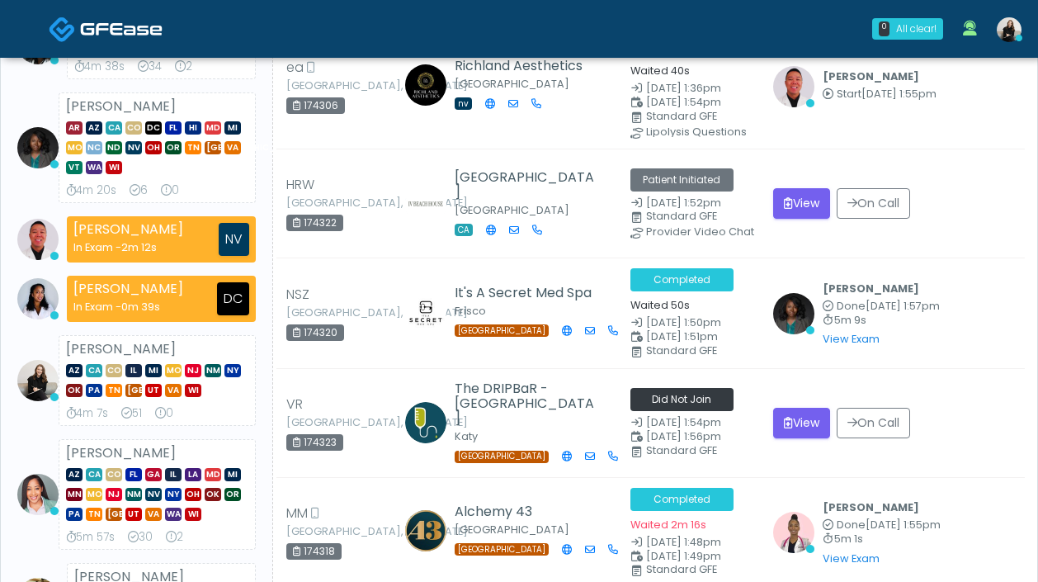
click at [94, 34] on img at bounding box center [121, 29] width 83 height 17
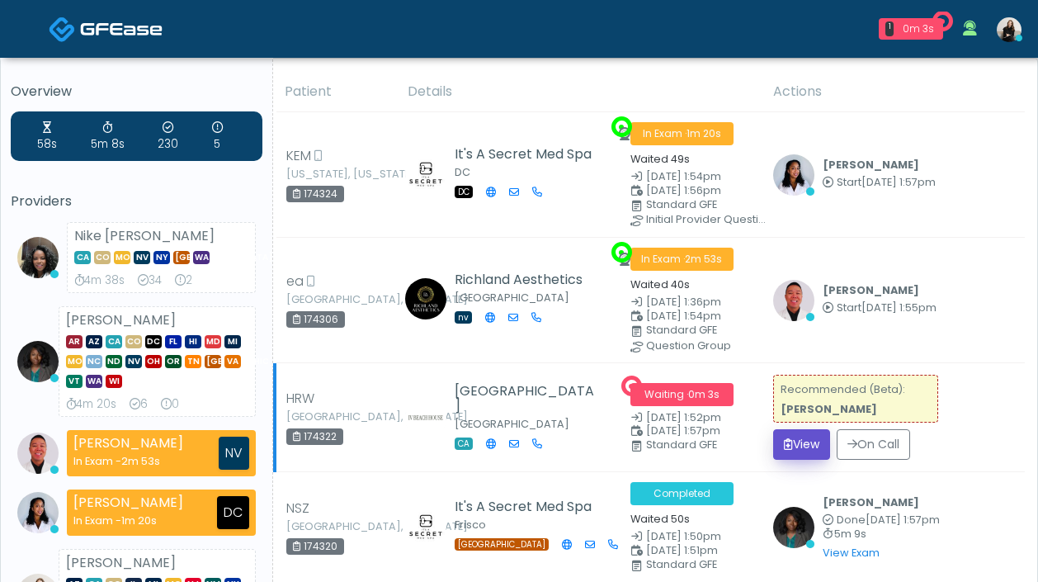
click at [800, 438] on button "View" at bounding box center [801, 444] width 57 height 31
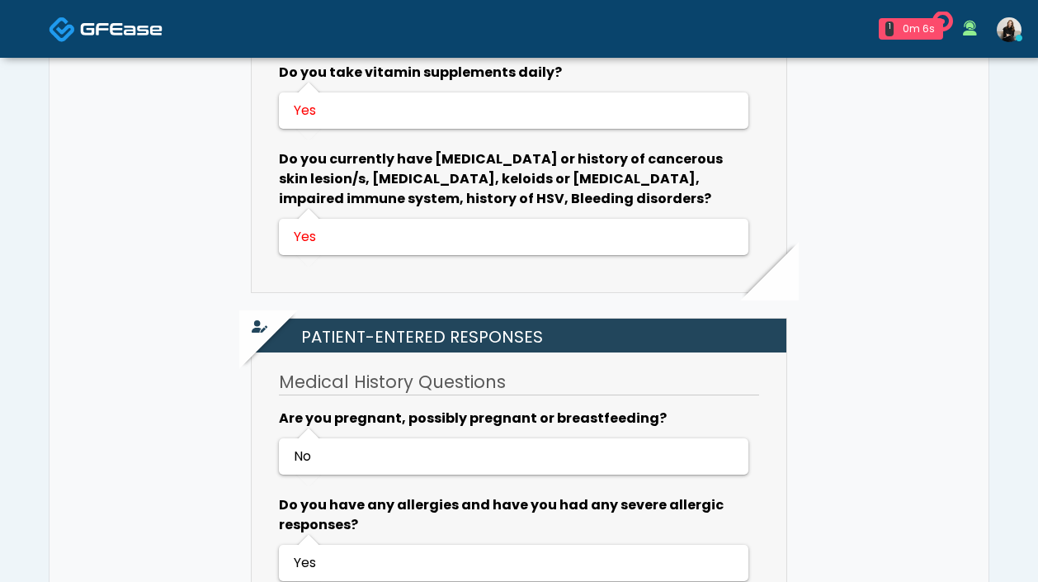
scroll to position [1259, 0]
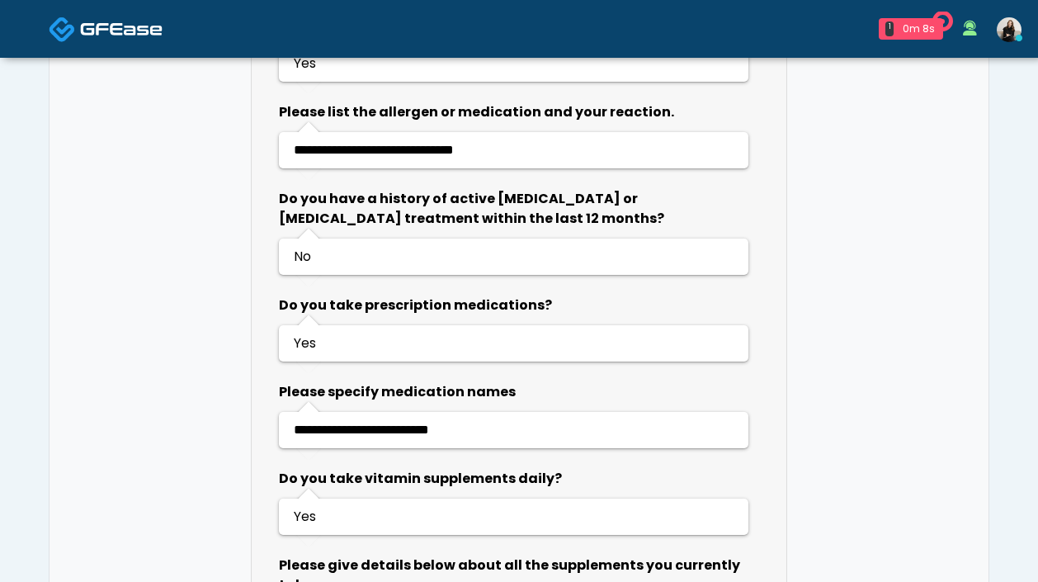
click at [108, 39] on span at bounding box center [121, 28] width 83 height 23
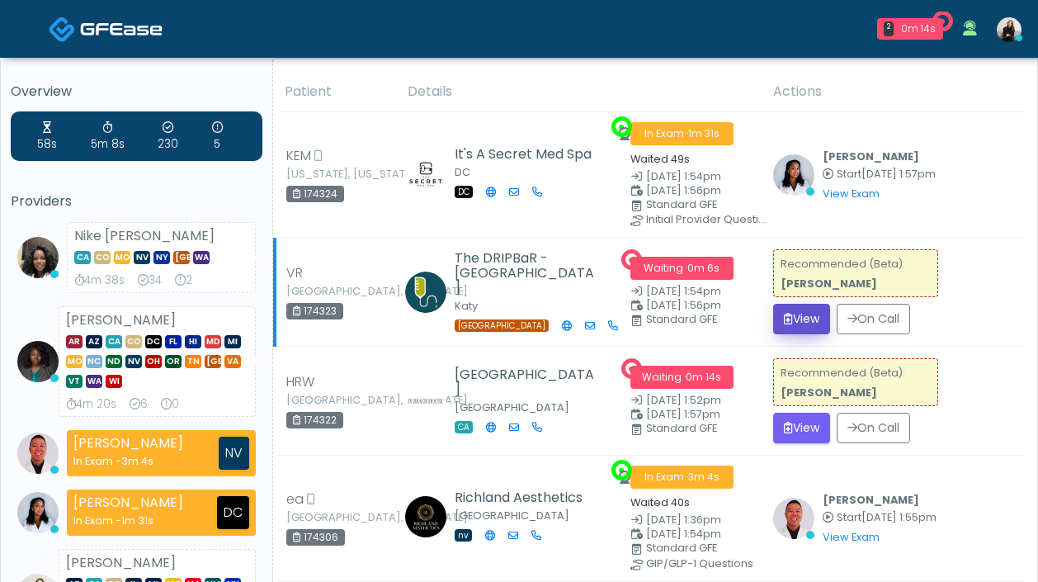
click at [810, 319] on button "View" at bounding box center [801, 319] width 57 height 31
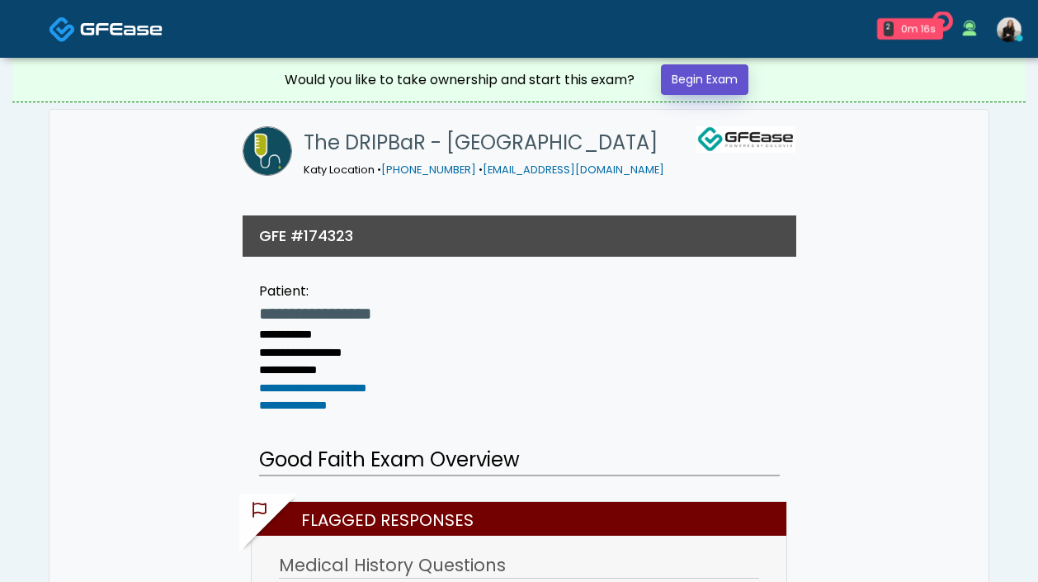
click at [705, 78] on link "Begin Exam" at bounding box center [704, 79] width 87 height 31
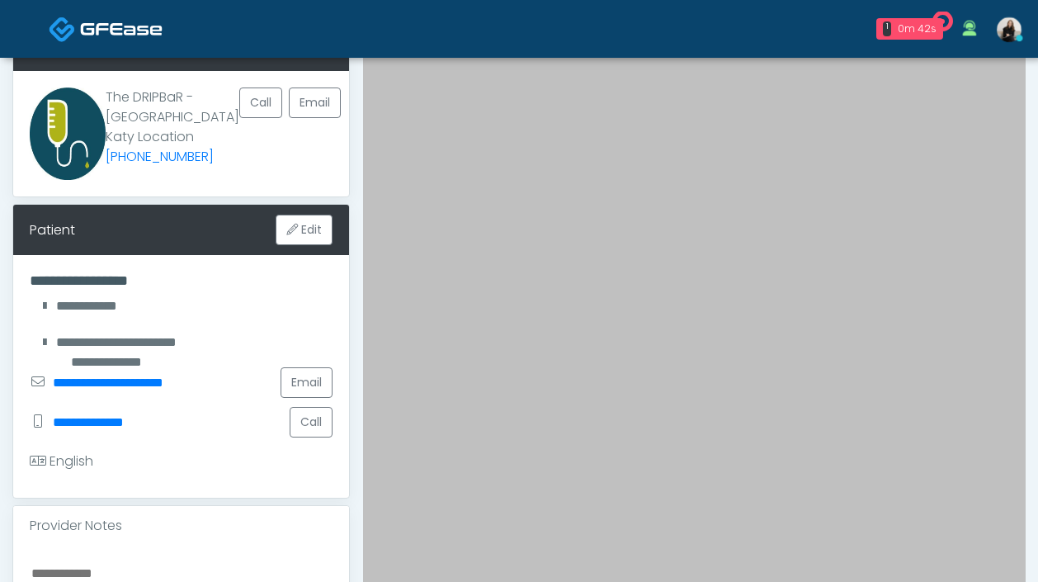
scroll to position [98, 0]
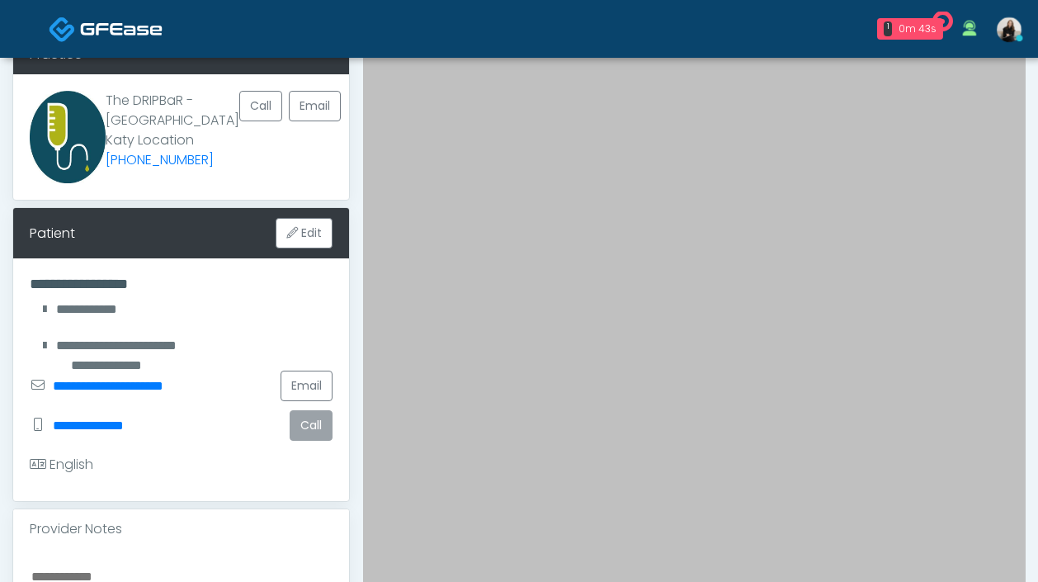
click at [318, 431] on button "Call" at bounding box center [311, 425] width 43 height 31
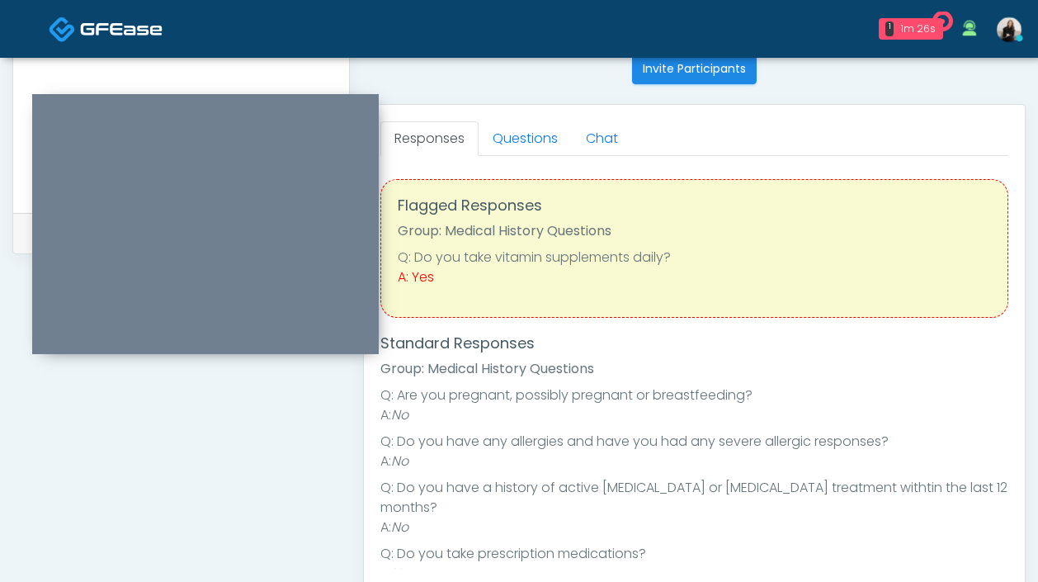
scroll to position [597, 0]
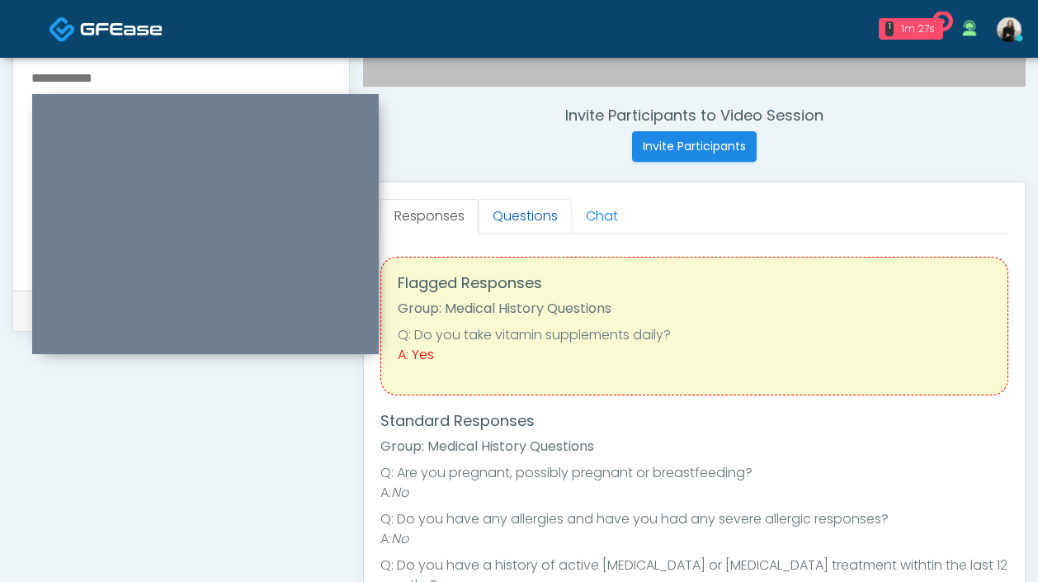
click at [503, 224] on link "Questions" at bounding box center [525, 216] width 93 height 35
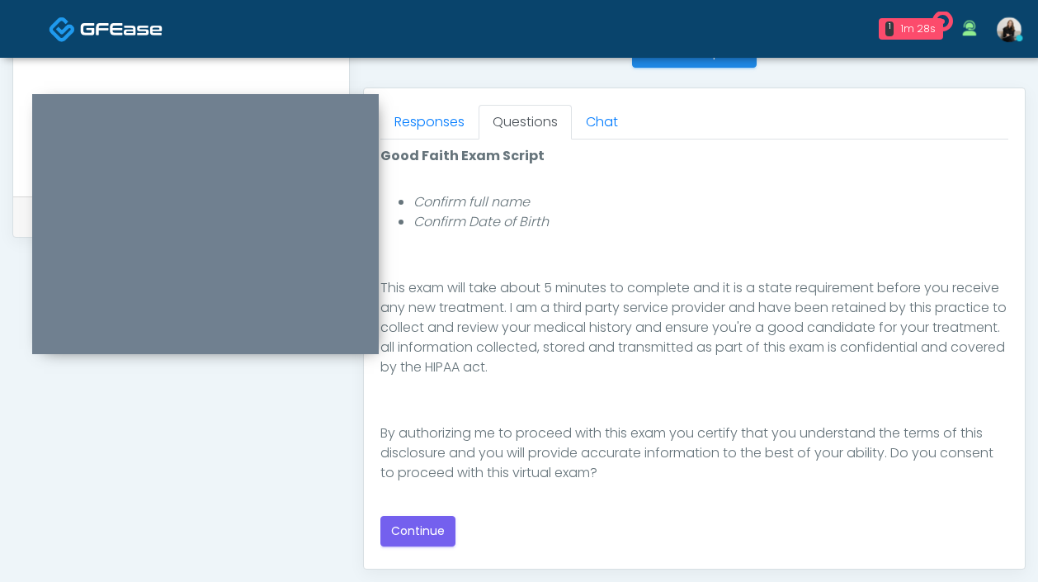
scroll to position [755, 0]
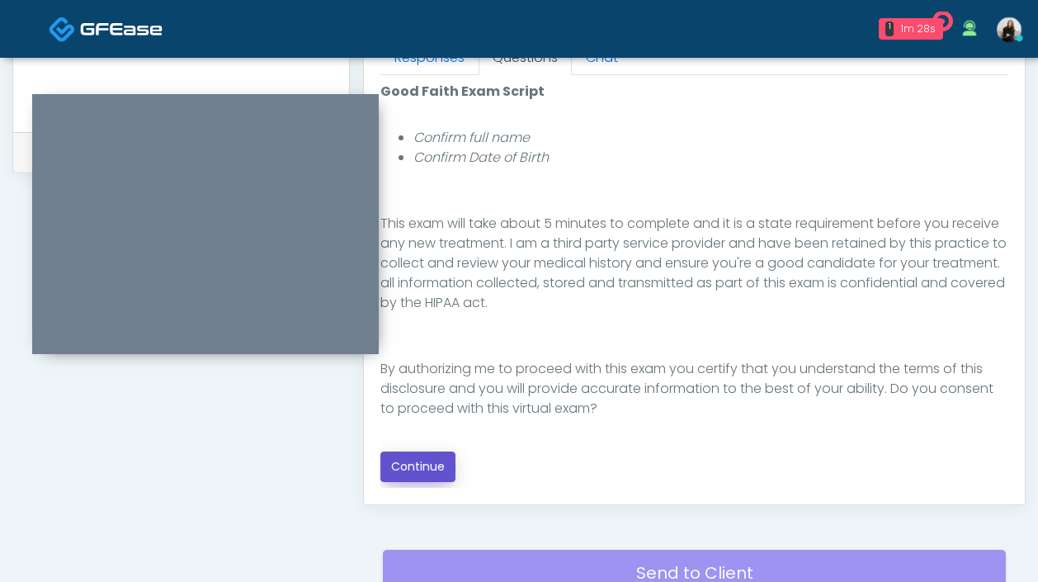
click at [420, 461] on button "Continue" at bounding box center [417, 466] width 75 height 31
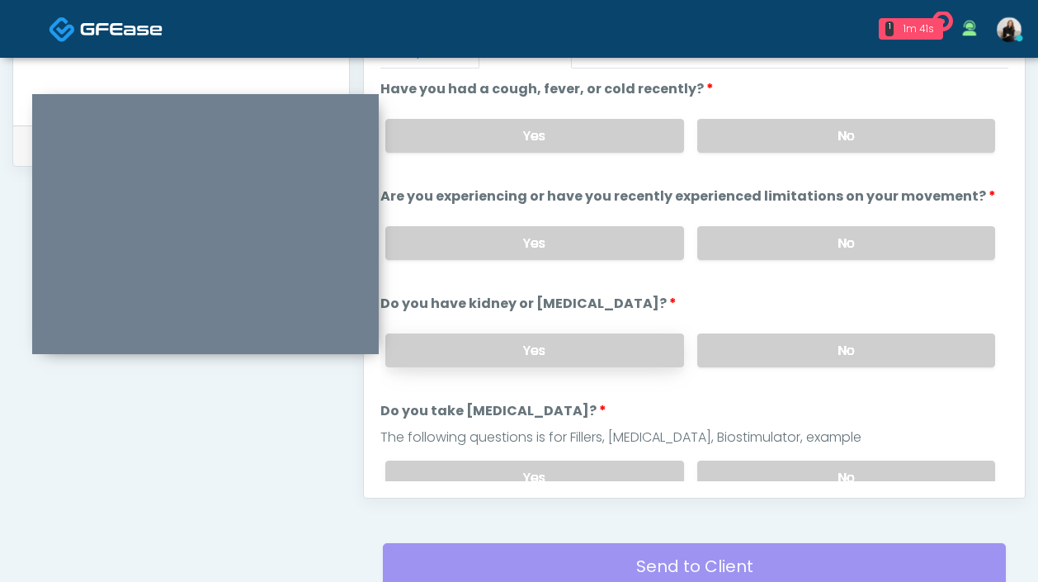
scroll to position [522, 0]
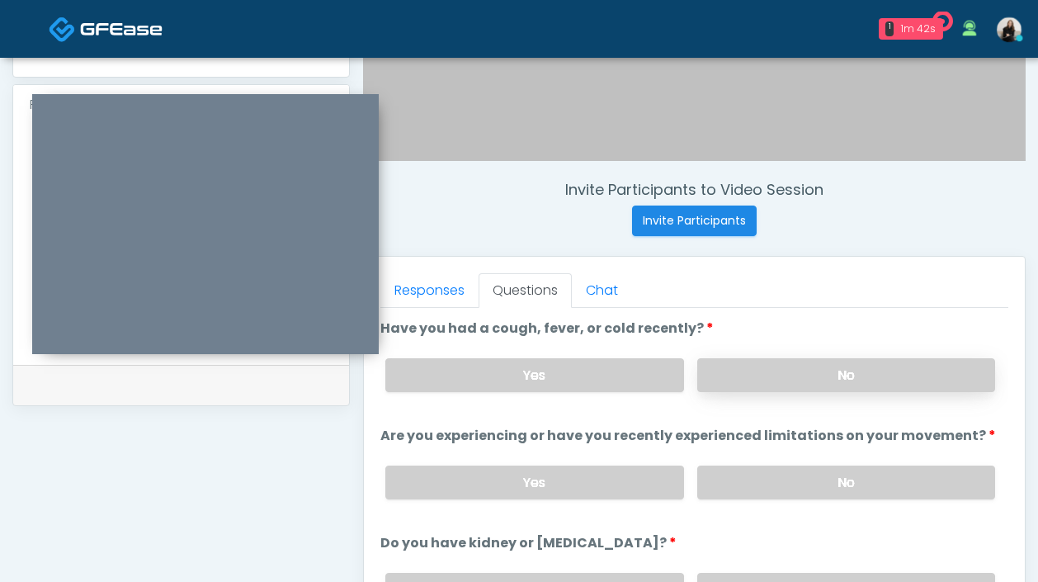
click at [702, 373] on label "No" at bounding box center [846, 375] width 298 height 34
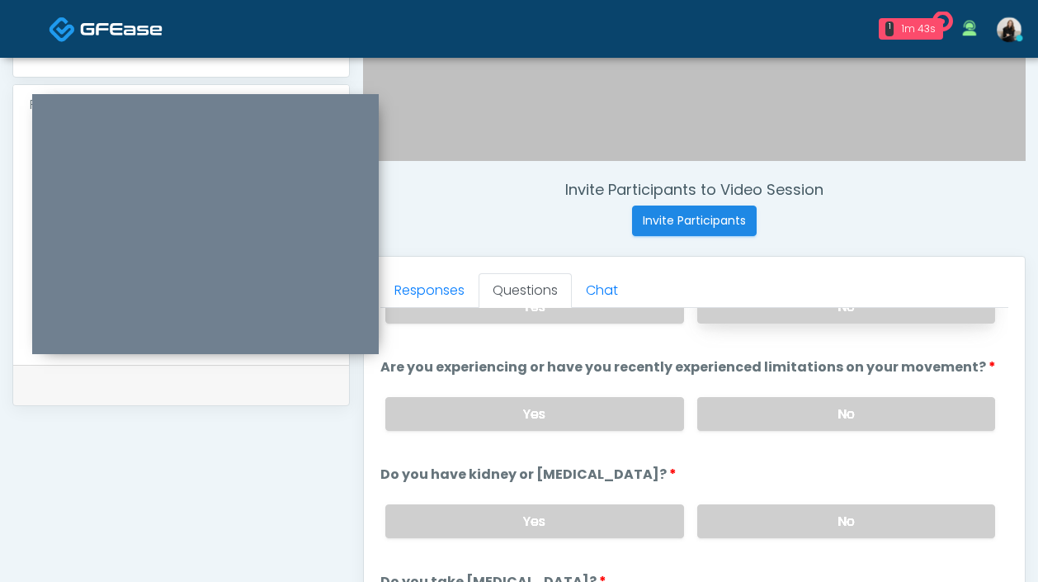
scroll to position [90, 0]
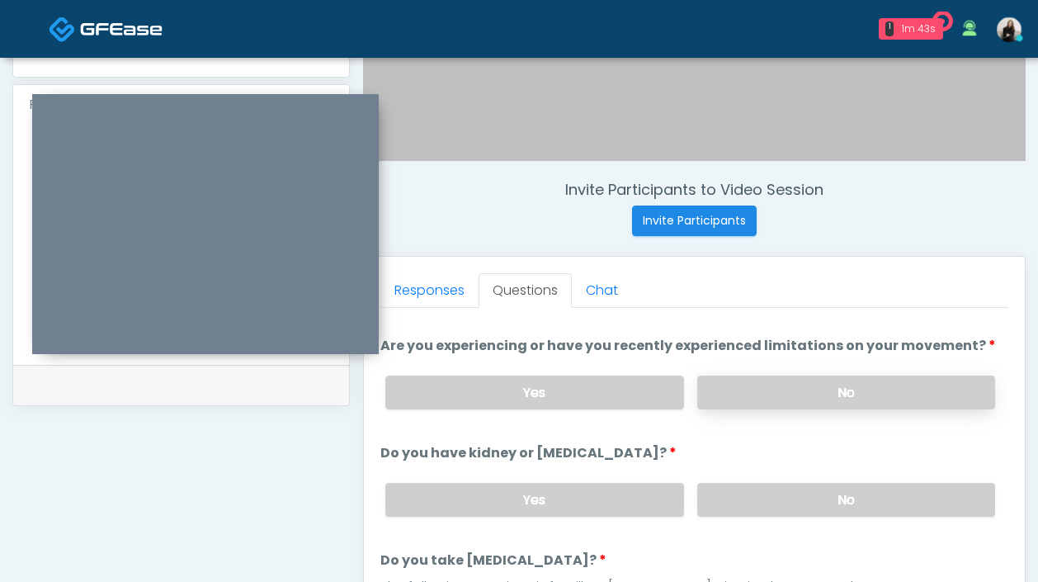
click at [707, 381] on label "No" at bounding box center [846, 392] width 298 height 34
click at [718, 495] on label "No" at bounding box center [846, 500] width 298 height 34
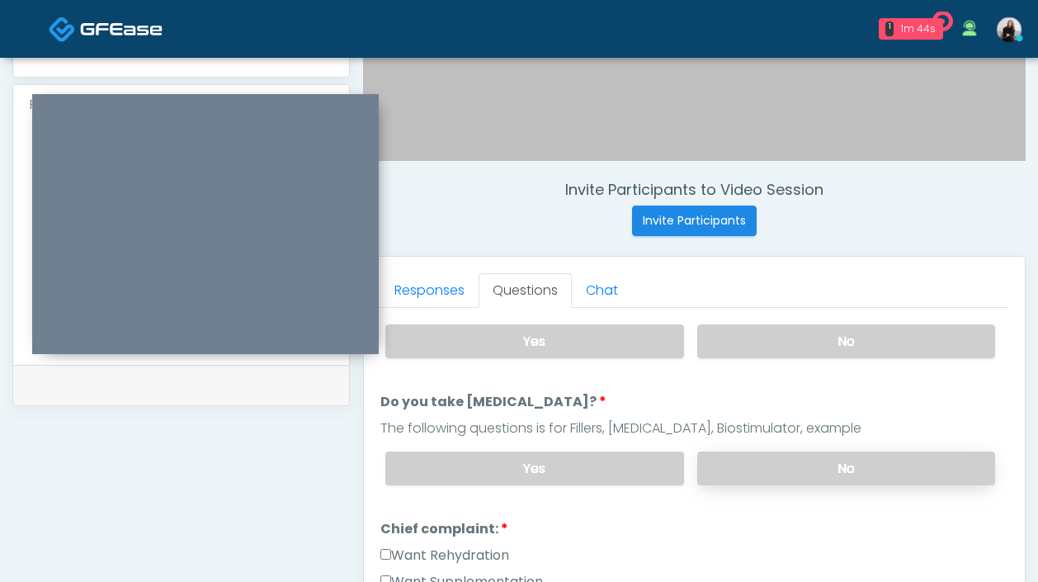
click at [718, 457] on label "No" at bounding box center [846, 468] width 298 height 34
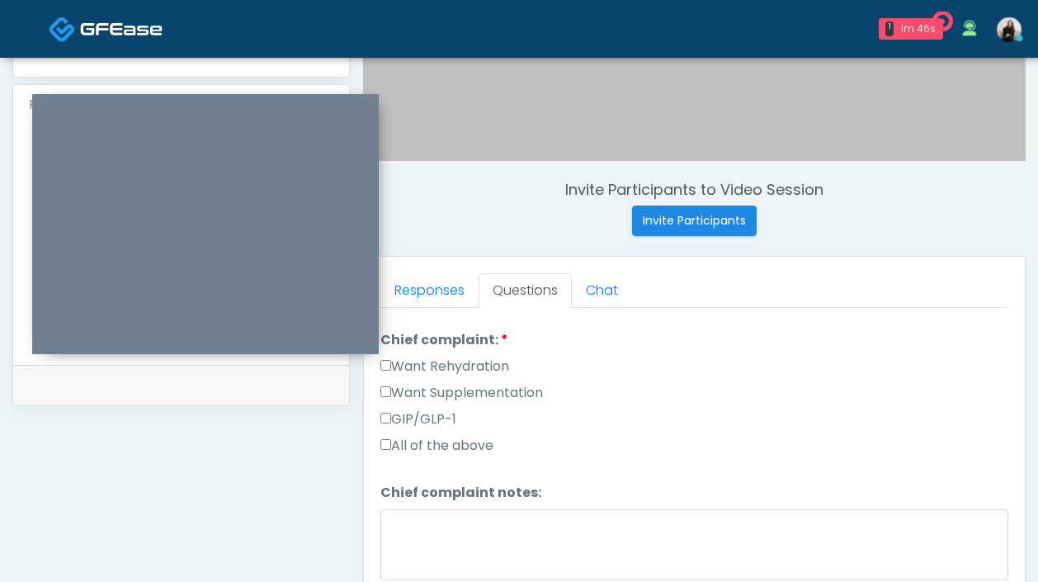
click at [457, 365] on label "Want Rehydration" at bounding box center [444, 366] width 129 height 20
click at [457, 384] on label "Want Supplementation" at bounding box center [461, 393] width 163 height 20
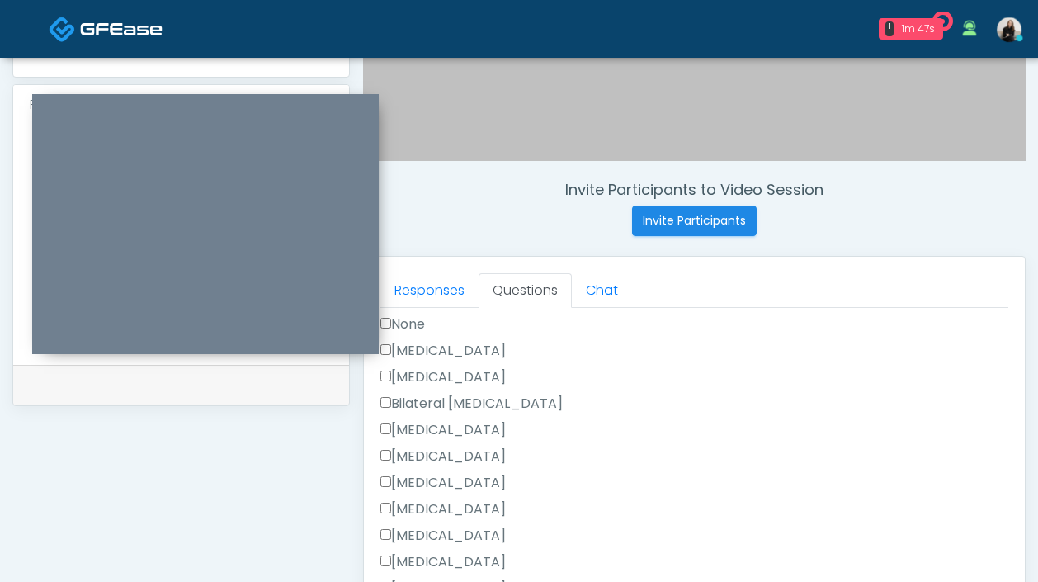
click at [457, 384] on div "Hysterectomy" at bounding box center [694, 380] width 628 height 26
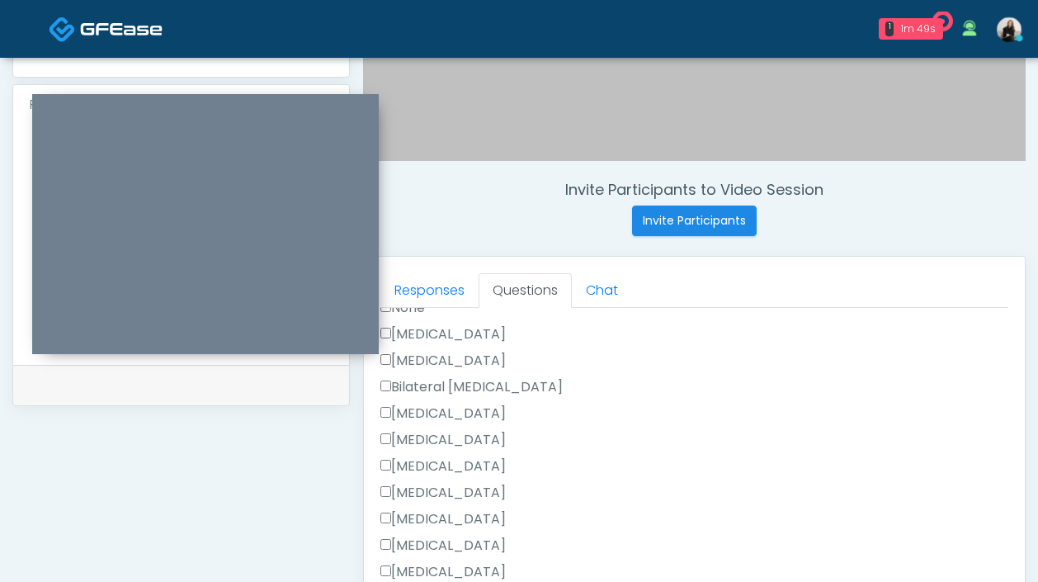
click at [457, 361] on label "Hysterectomy" at bounding box center [442, 361] width 125 height 20
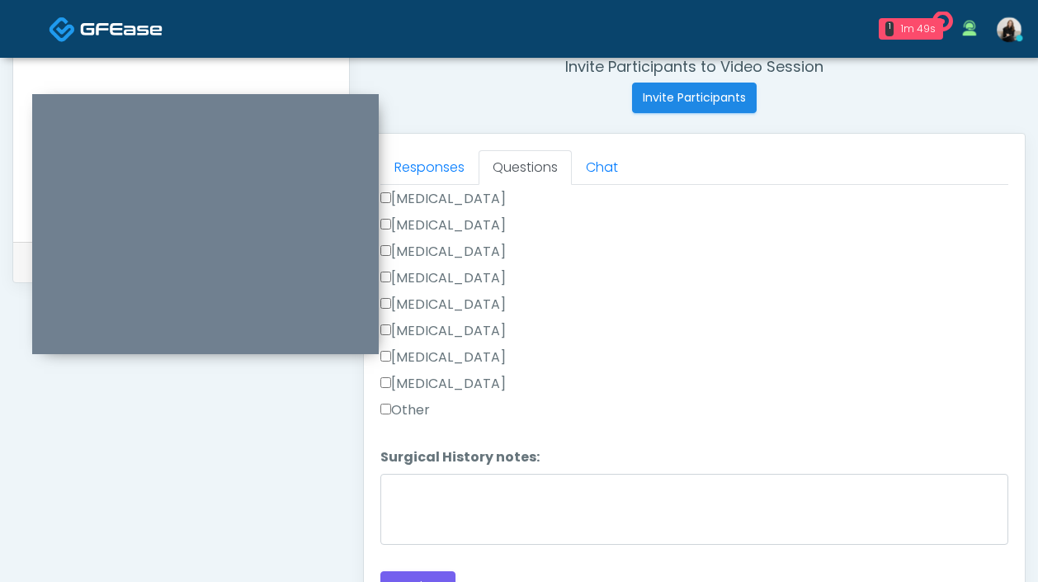
scroll to position [797, 0]
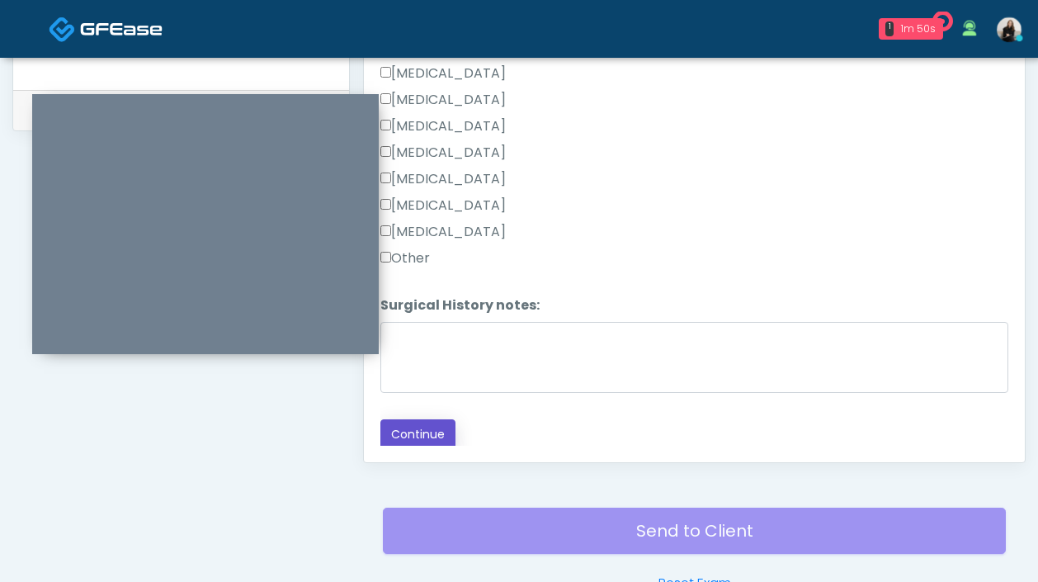
click at [427, 428] on button "Continue" at bounding box center [417, 434] width 75 height 31
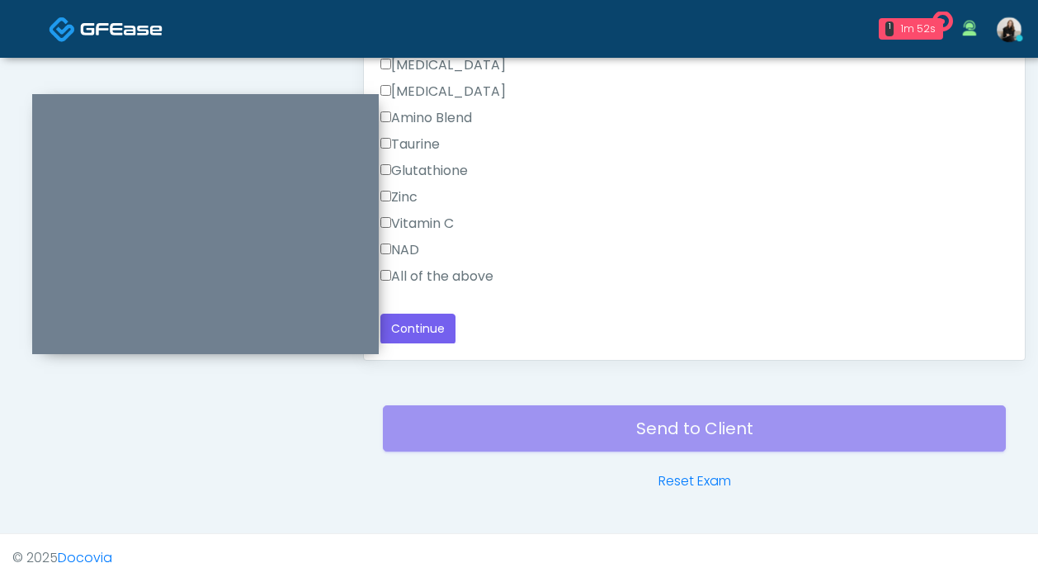
click at [442, 278] on label "All of the above" at bounding box center [436, 277] width 113 height 20
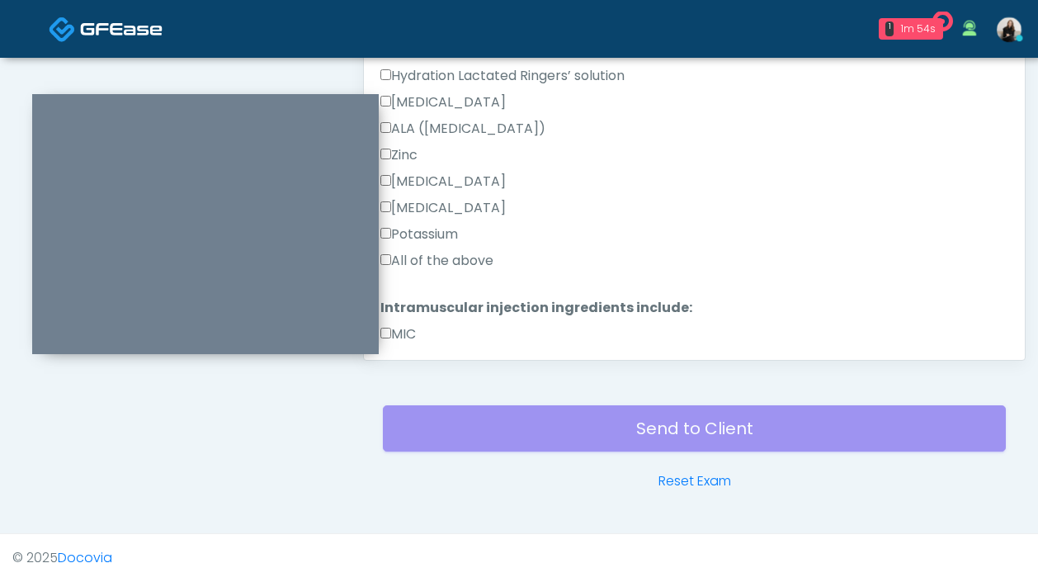
click at [442, 258] on label "All of the above" at bounding box center [436, 261] width 113 height 20
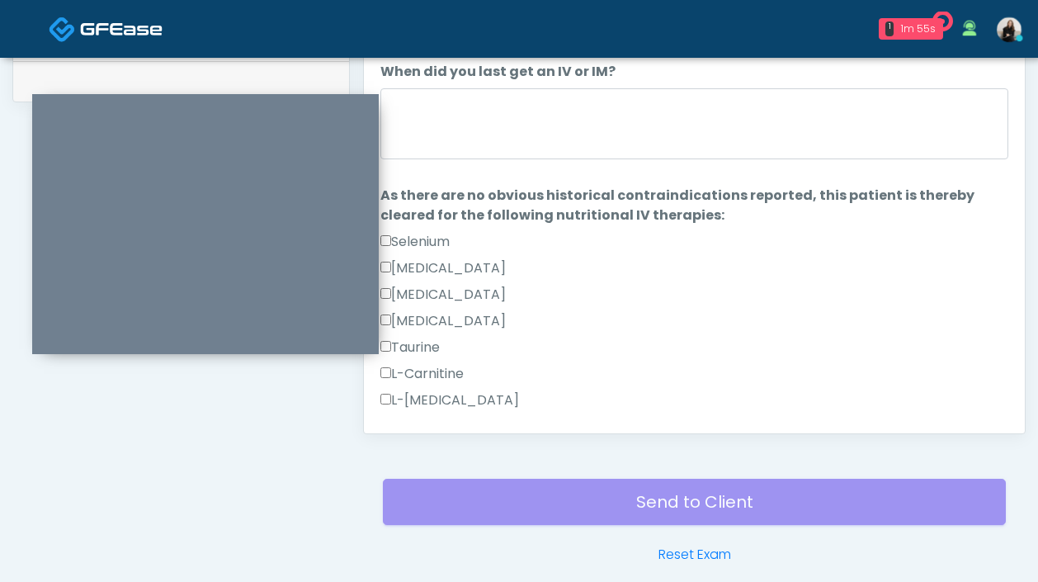
scroll to position [700, 0]
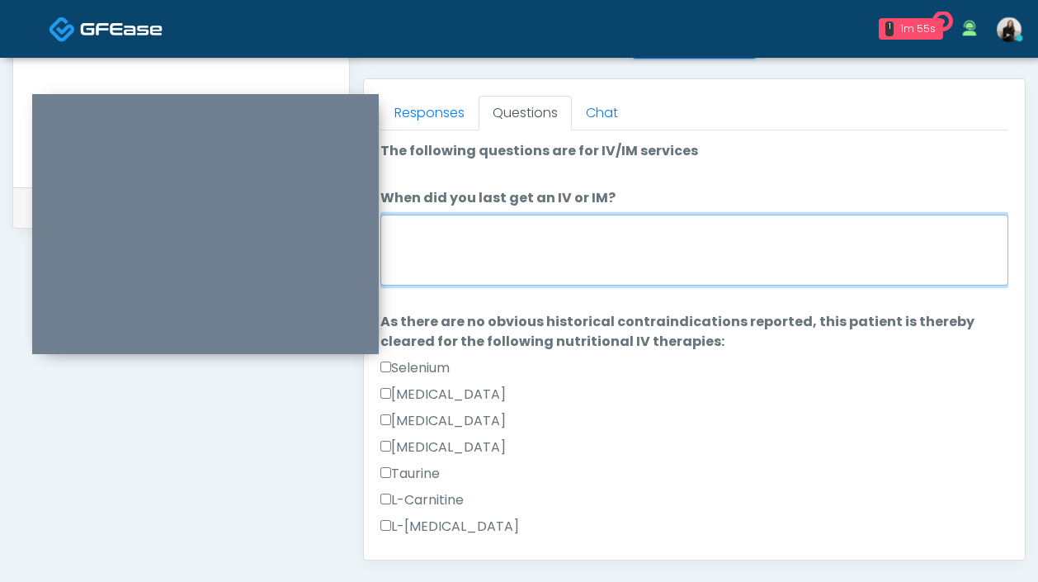
click at [442, 259] on textarea "When did you last get an IV or IM?" at bounding box center [694, 250] width 628 height 71
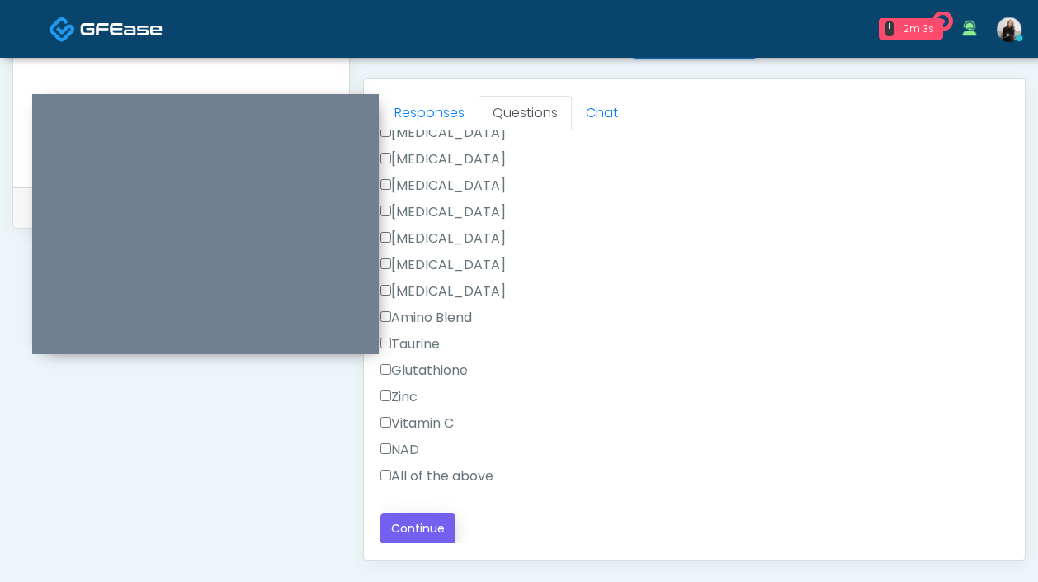
type textarea "*********"
click at [432, 516] on button "Continue" at bounding box center [417, 528] width 75 height 31
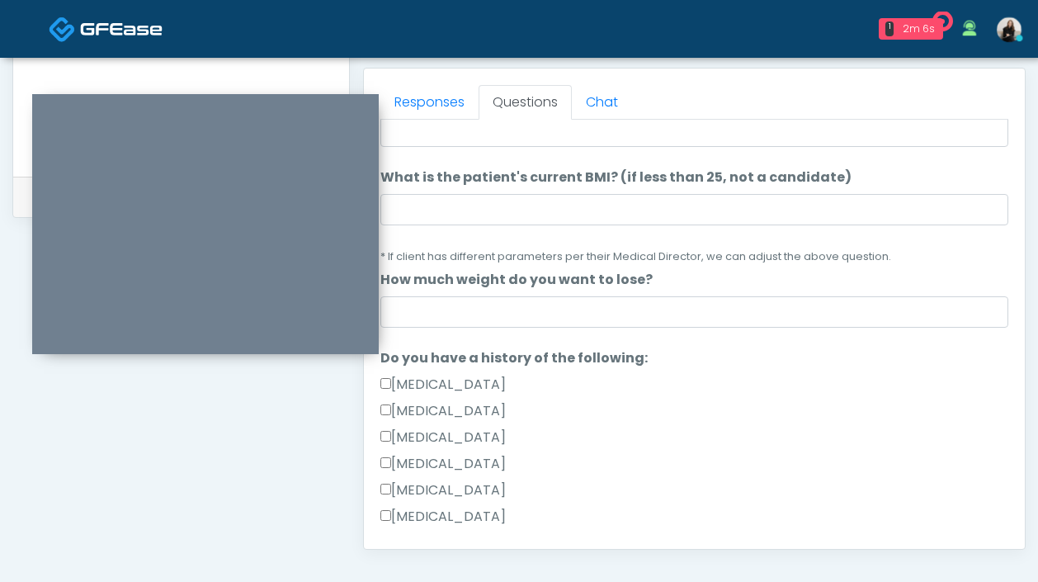
scroll to position [0, 0]
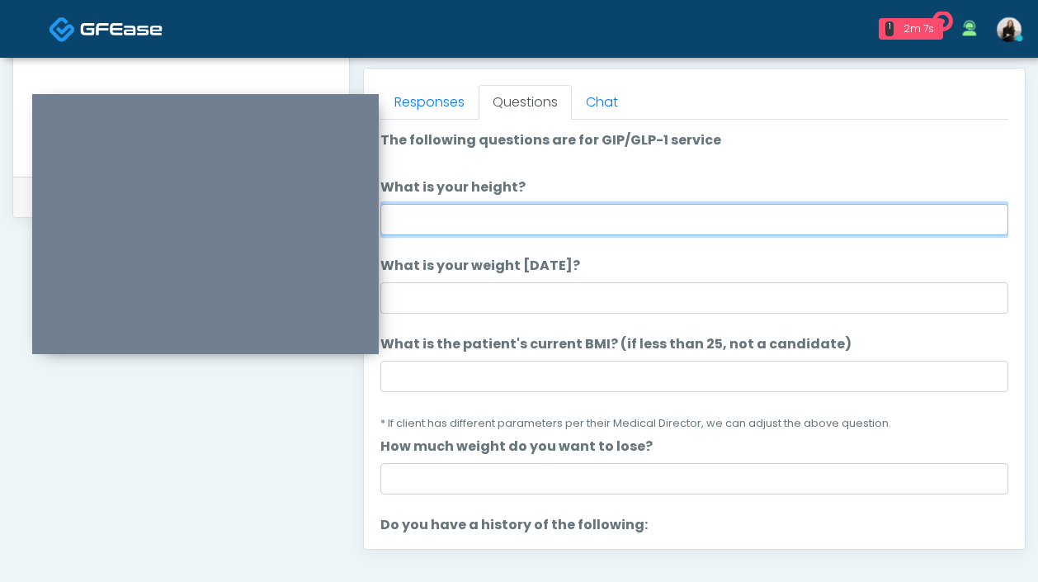
click at [516, 209] on input "What is your height?" at bounding box center [694, 219] width 628 height 31
click at [413, 224] on input "******" at bounding box center [694, 219] width 628 height 31
type input "*******"
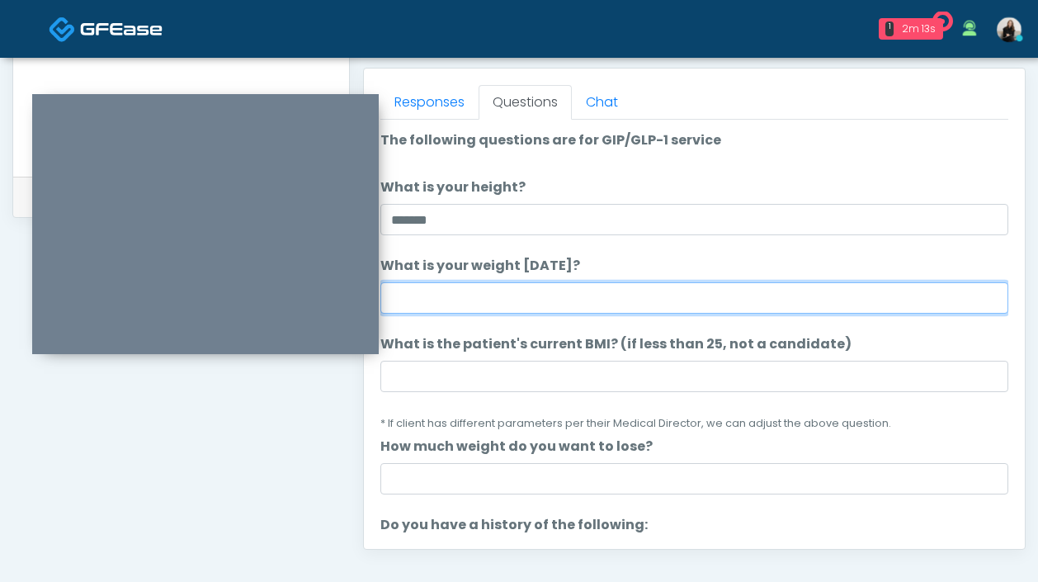
click at [408, 284] on input "What is your weight today?" at bounding box center [694, 297] width 628 height 31
type input "***"
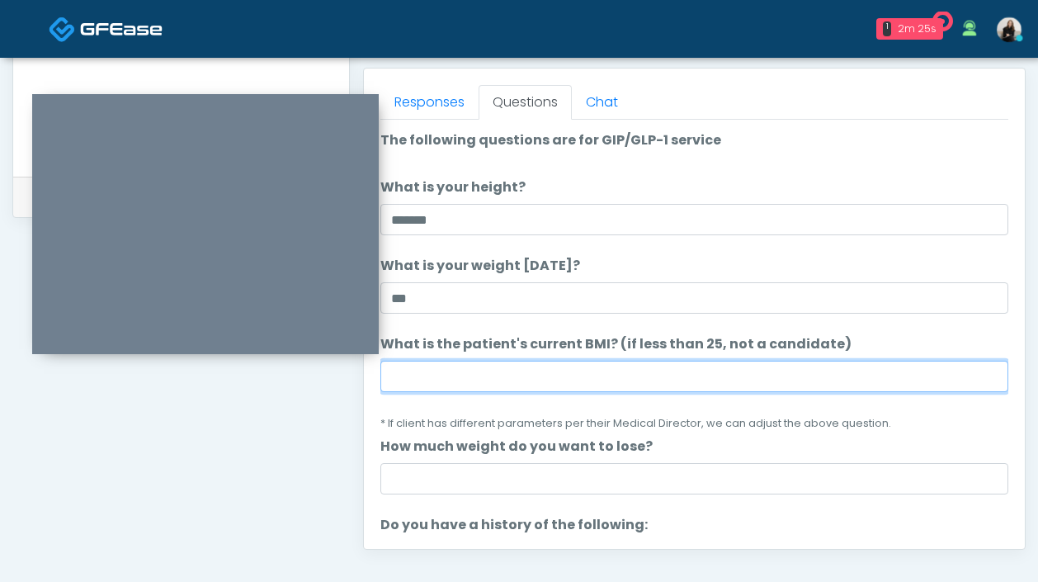
click at [452, 371] on input "What is the patient's current BMI? (if less than 25, not a candidate)" at bounding box center [694, 376] width 628 height 31
paste input "****"
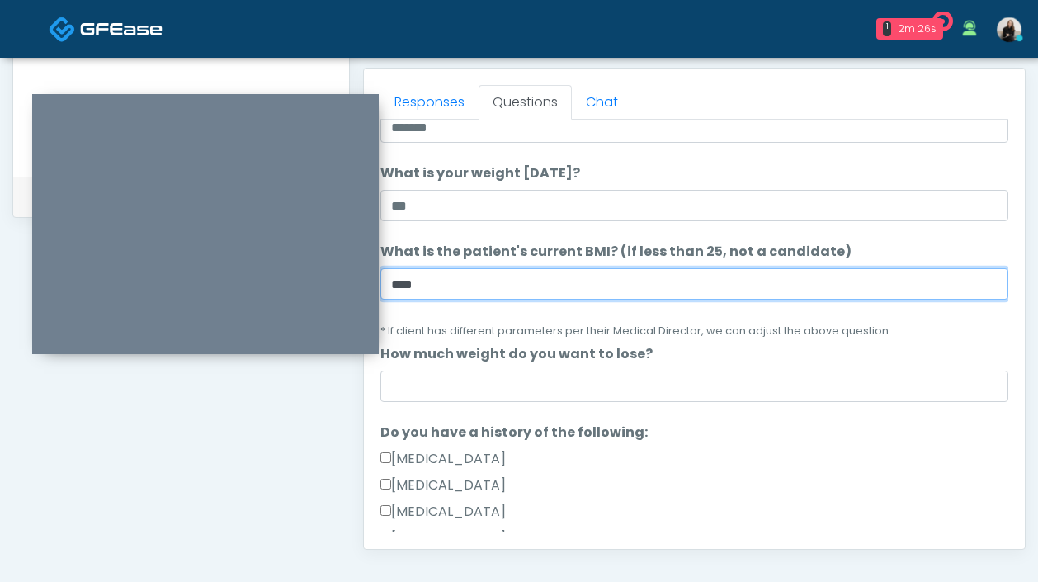
scroll to position [256, 0]
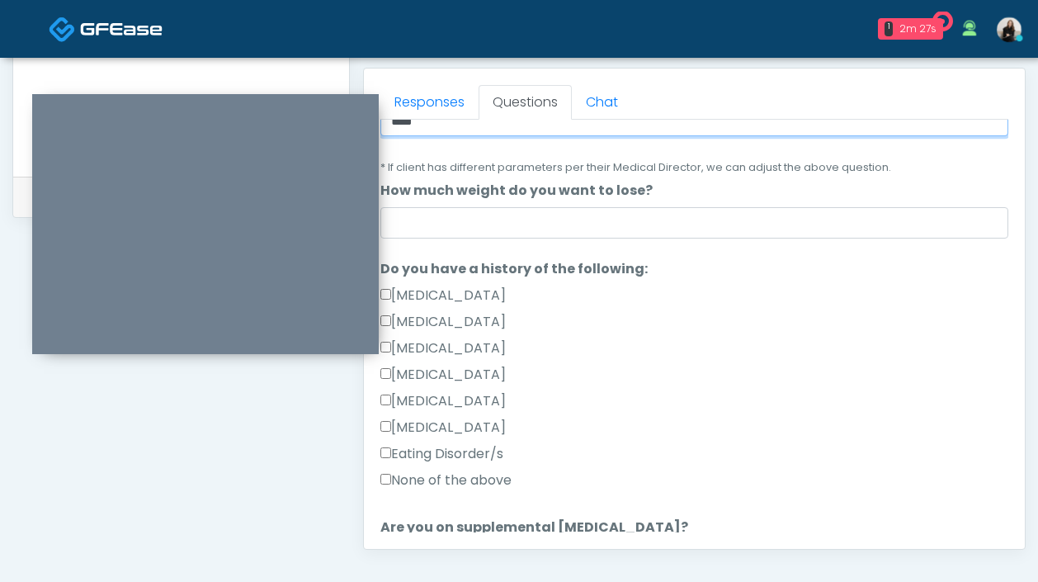
type input "****"
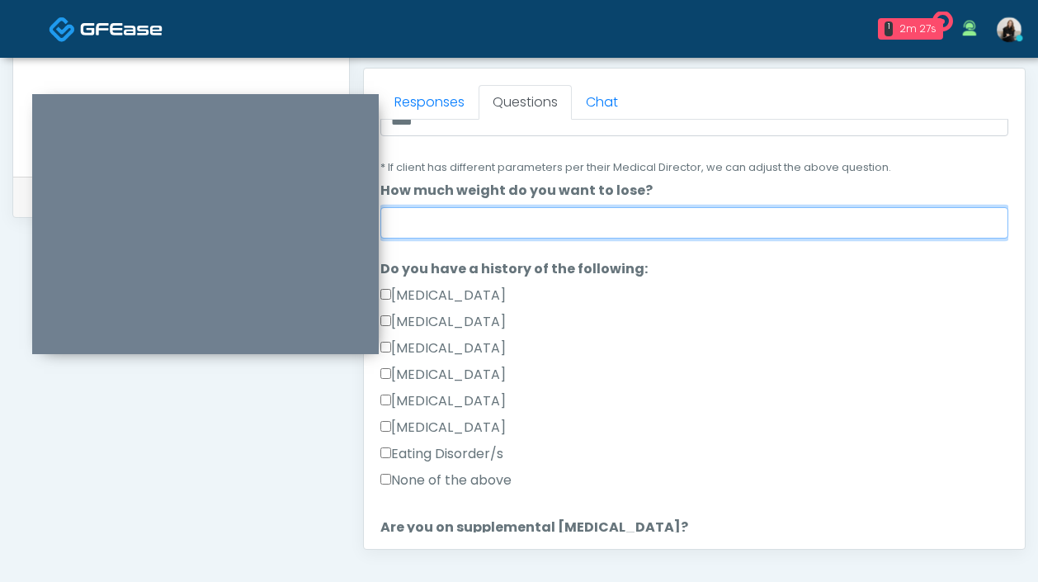
click at [465, 230] on input "How much weight do you want to lose?" at bounding box center [694, 222] width 628 height 31
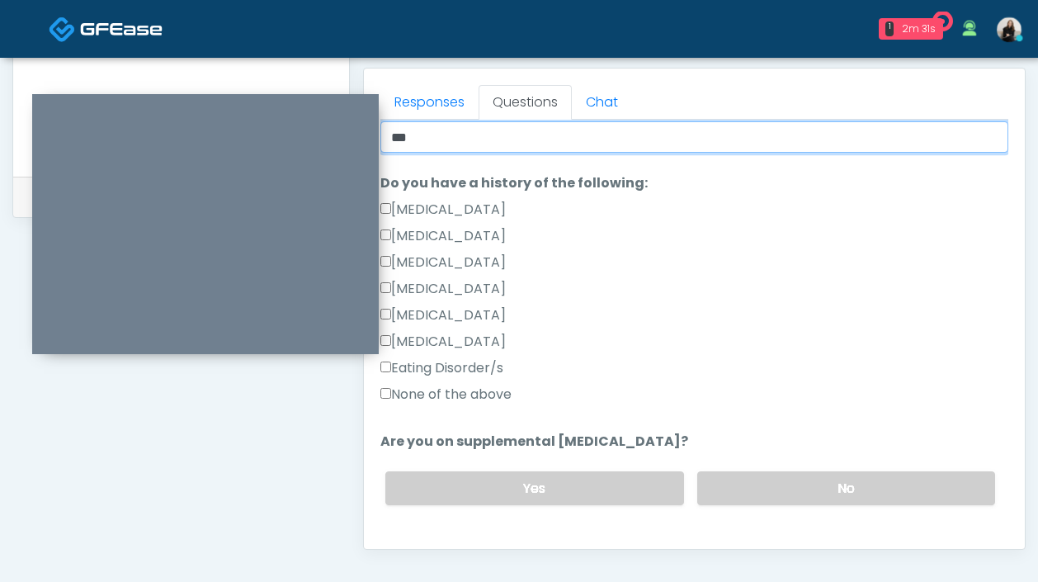
scroll to position [373, 0]
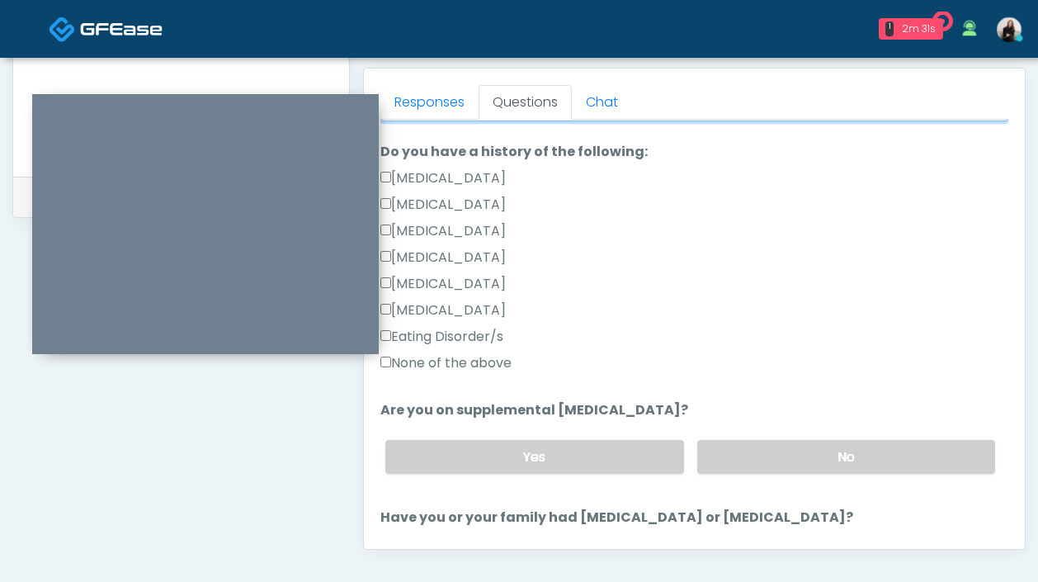
type input "***"
click at [499, 355] on label "None of the above" at bounding box center [445, 363] width 131 height 20
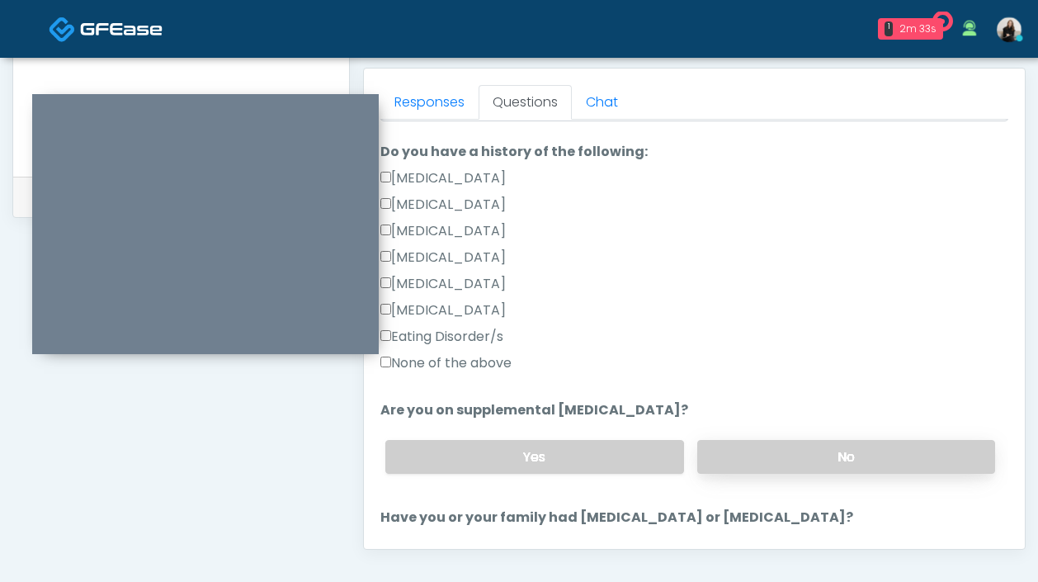
click at [737, 453] on label "No" at bounding box center [846, 457] width 298 height 34
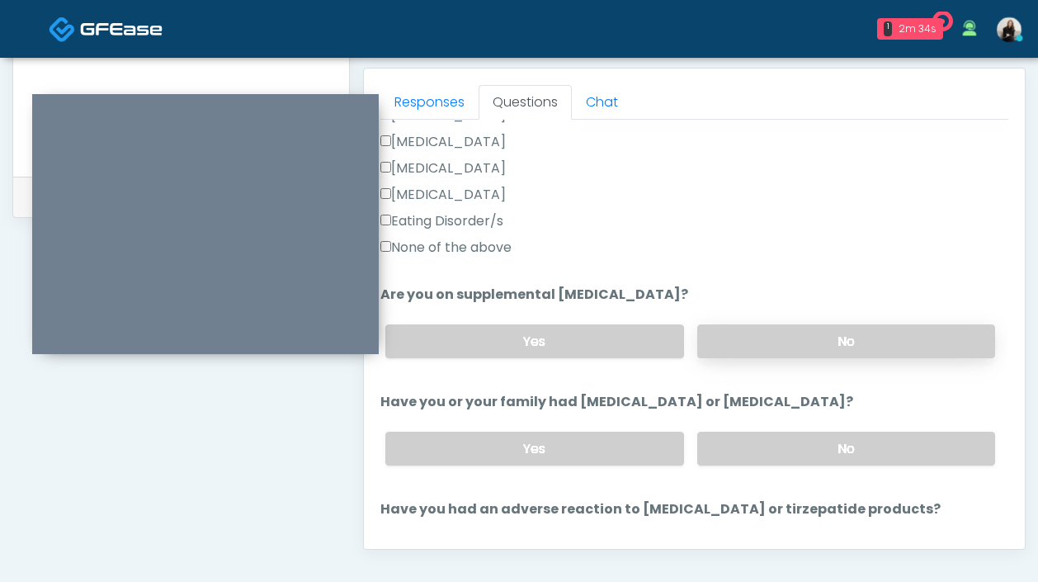
click at [737, 453] on label "No" at bounding box center [846, 449] width 298 height 34
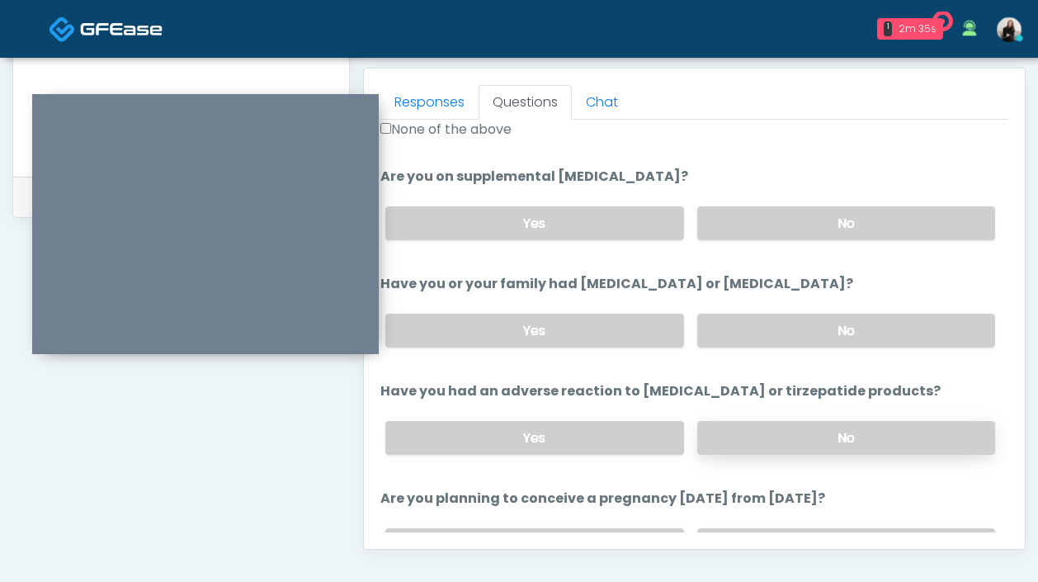
click at [737, 423] on label "No" at bounding box center [846, 438] width 298 height 34
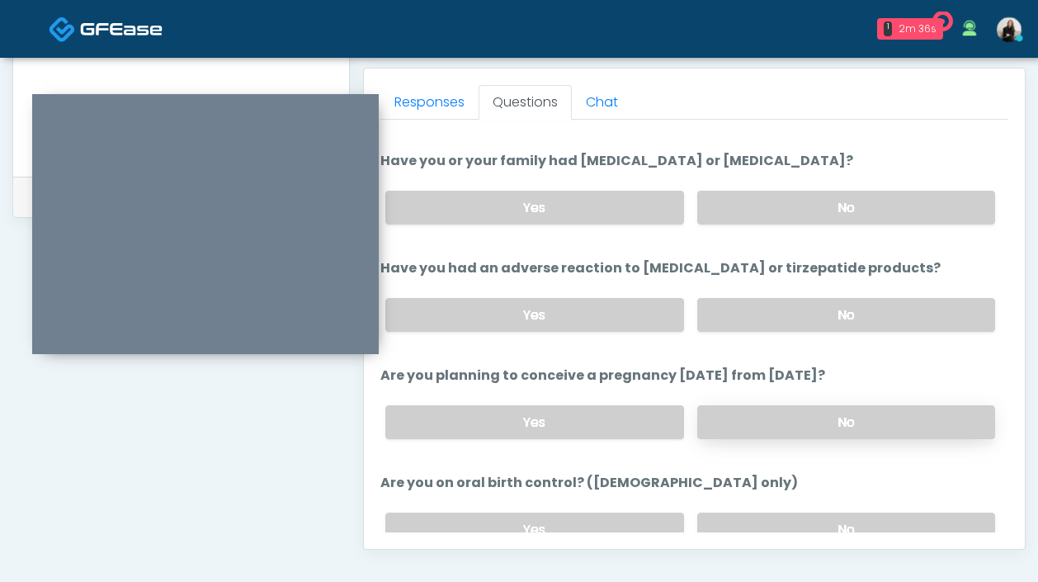
click at [734, 418] on label "No" at bounding box center [846, 422] width 298 height 34
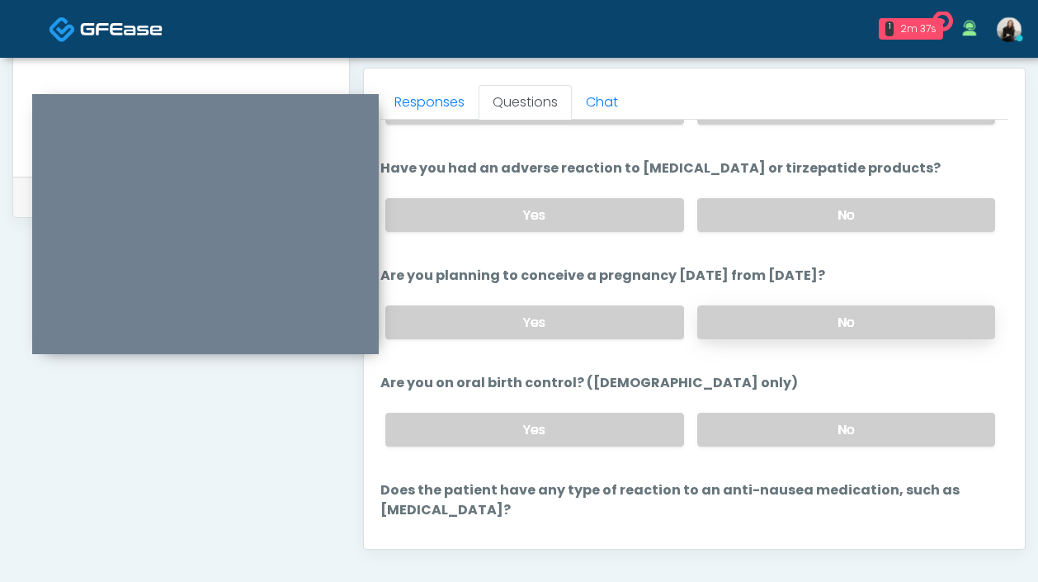
click at [734, 418] on label "No" at bounding box center [846, 430] width 298 height 34
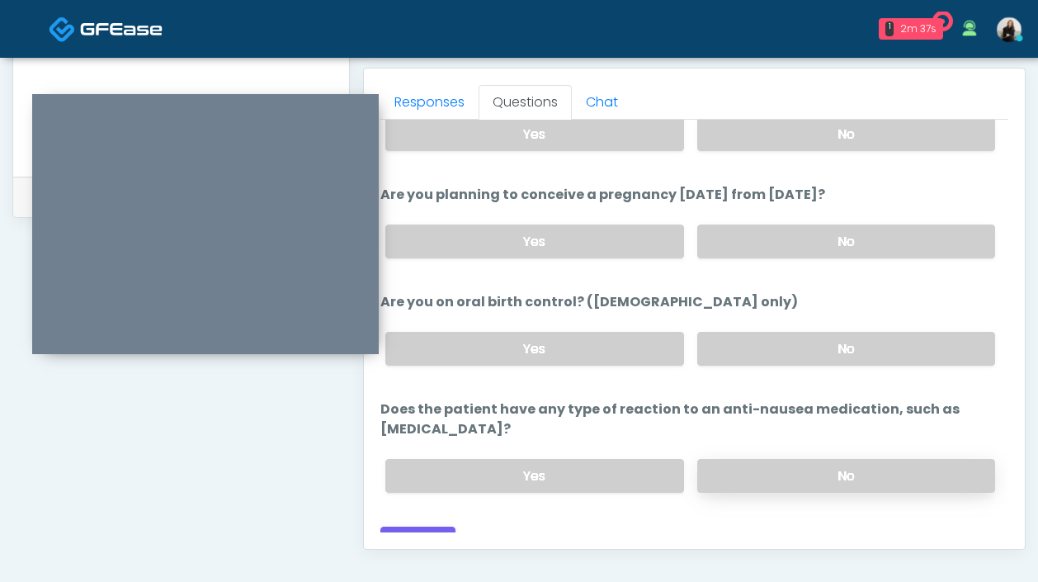
click at [734, 459] on label "No" at bounding box center [846, 476] width 298 height 34
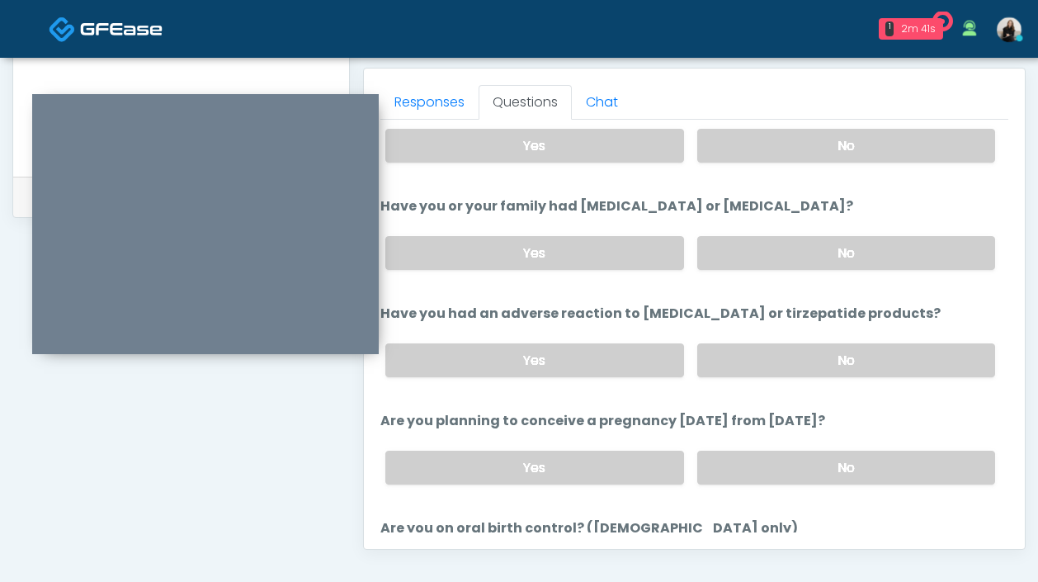
scroll to position [910, 0]
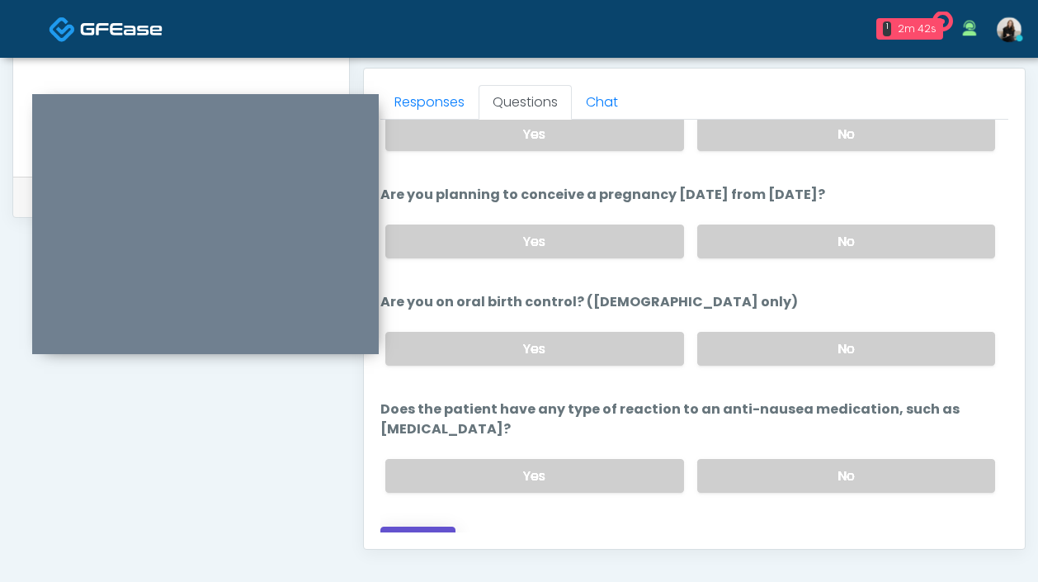
click at [452, 526] on button "Continue" at bounding box center [417, 541] width 75 height 31
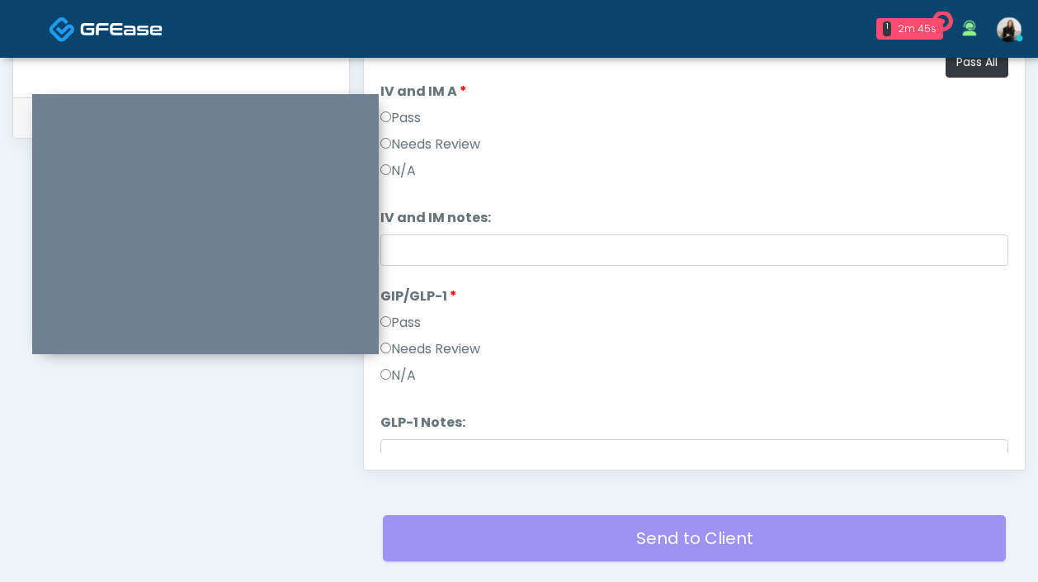
scroll to position [768, 0]
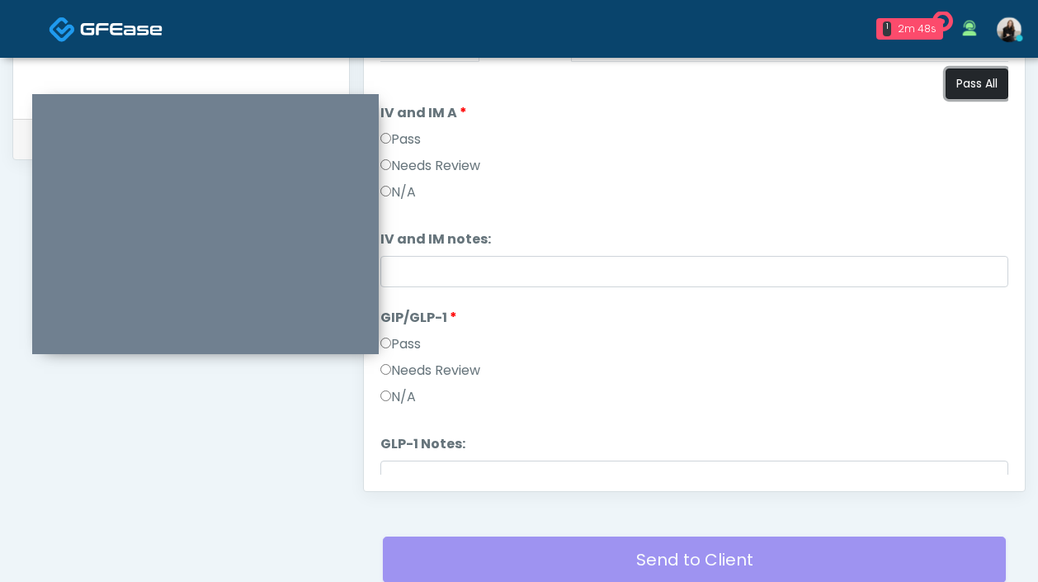
click at [987, 83] on button "Pass All" at bounding box center [977, 83] width 63 height 31
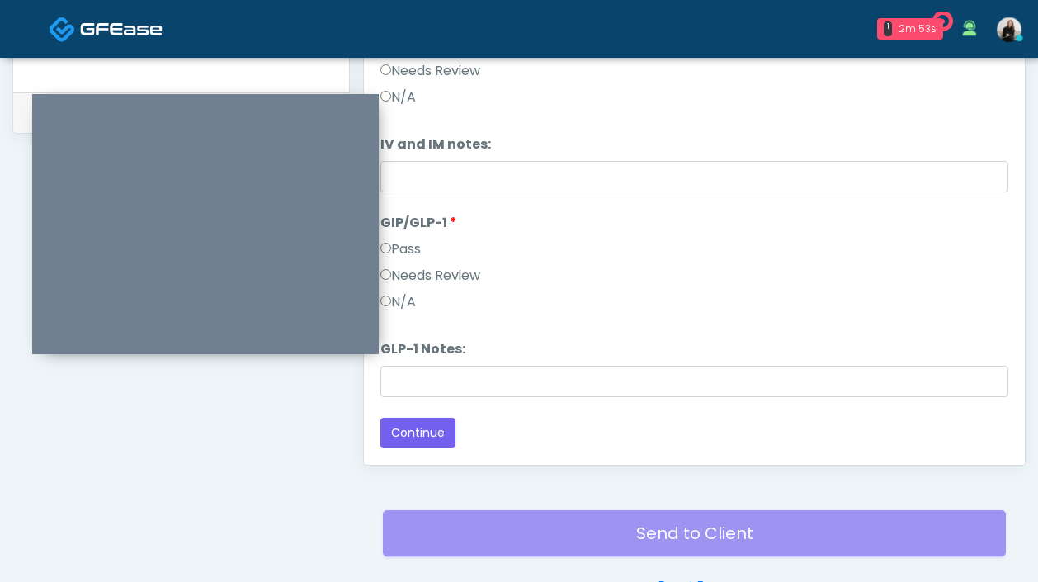
scroll to position [796, 0]
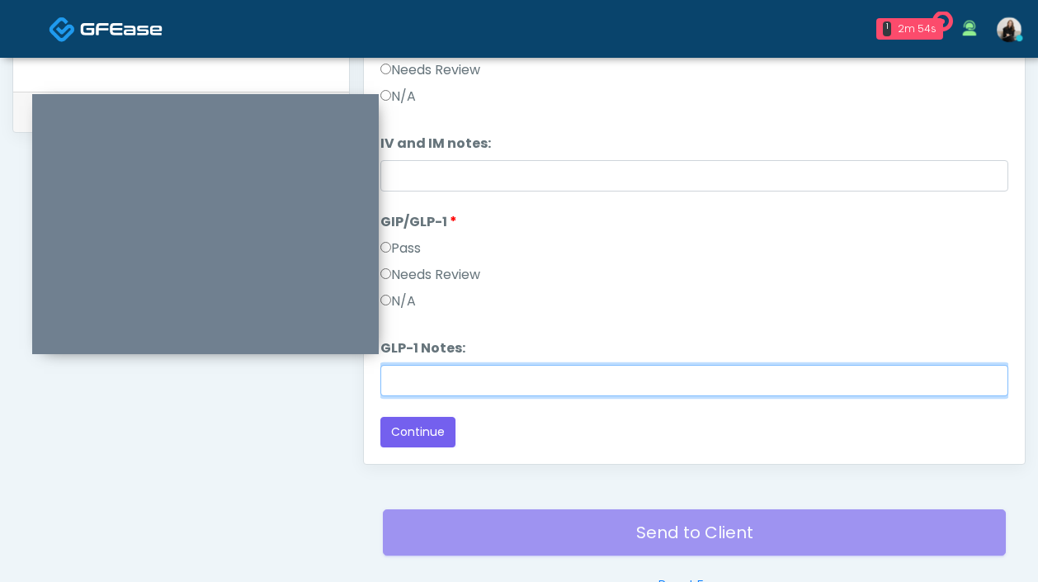
click at [557, 372] on input "GLP-1 Notes:" at bounding box center [694, 380] width 628 height 31
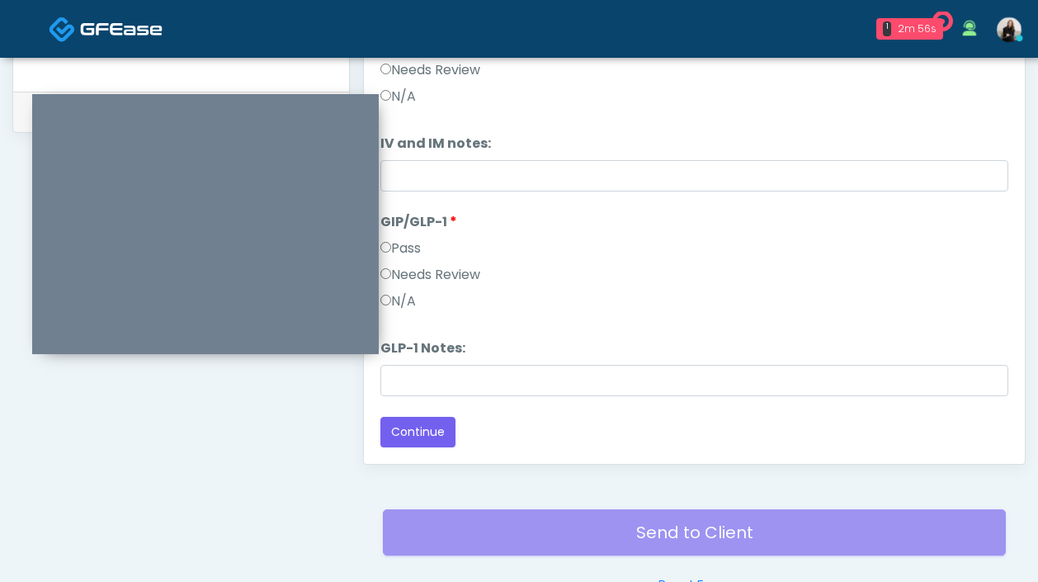
click at [562, 422] on div "Back Continue" at bounding box center [694, 432] width 628 height 31
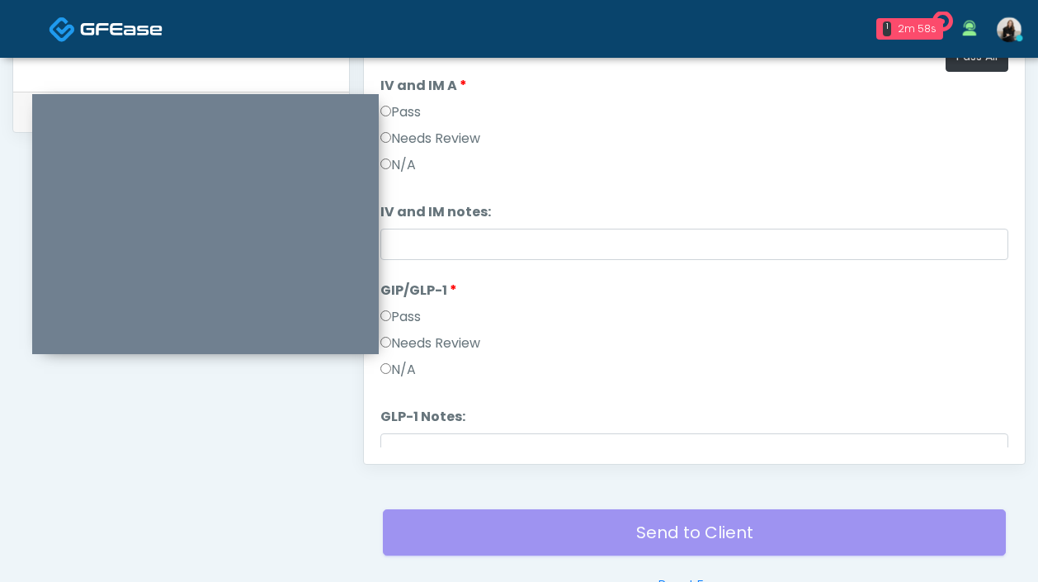
scroll to position [68, 0]
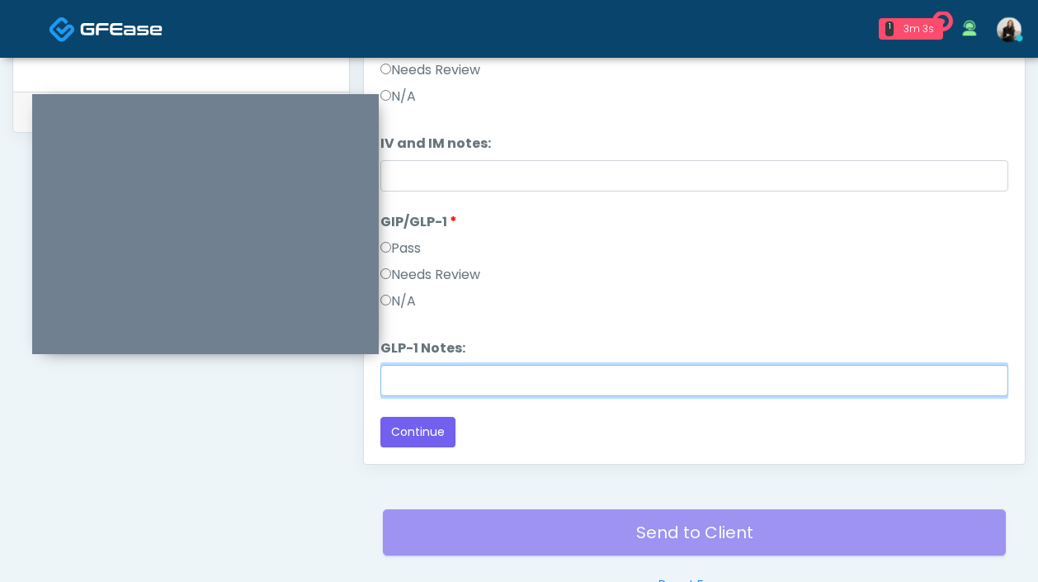
click at [460, 365] on input "GLP-1 Notes:" at bounding box center [694, 380] width 628 height 31
paste input "****"
click at [391, 380] on input "****" at bounding box center [694, 380] width 628 height 31
click at [413, 379] on input "********" at bounding box center [694, 380] width 628 height 31
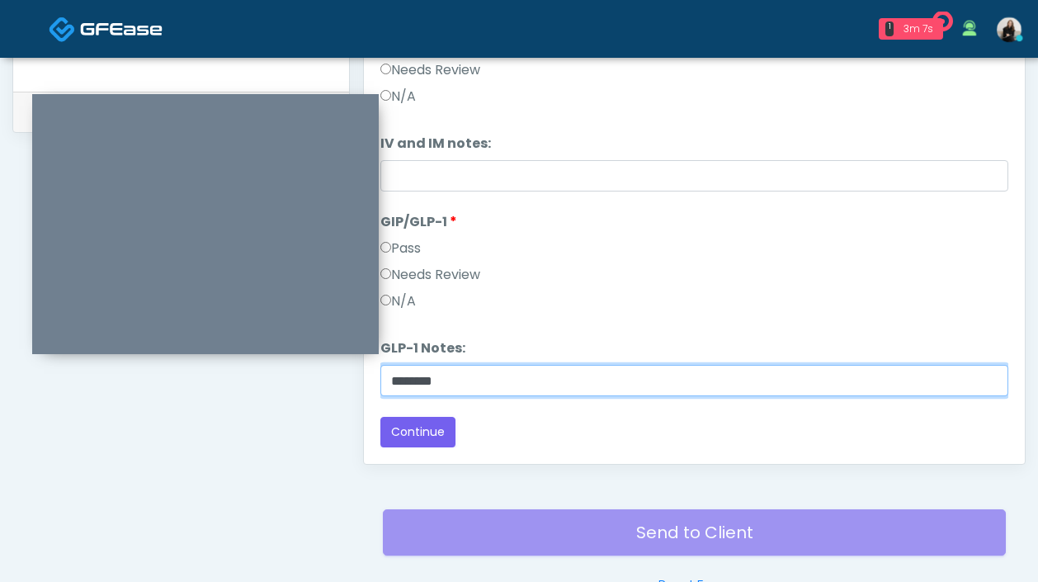
click at [413, 379] on input "********" at bounding box center [694, 380] width 628 height 31
type input "********"
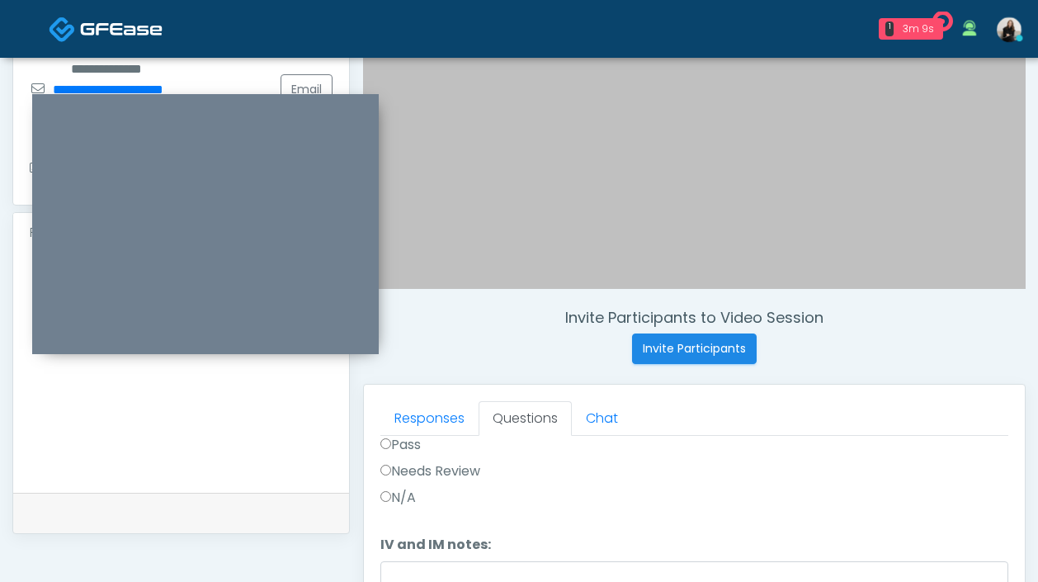
scroll to position [330, 0]
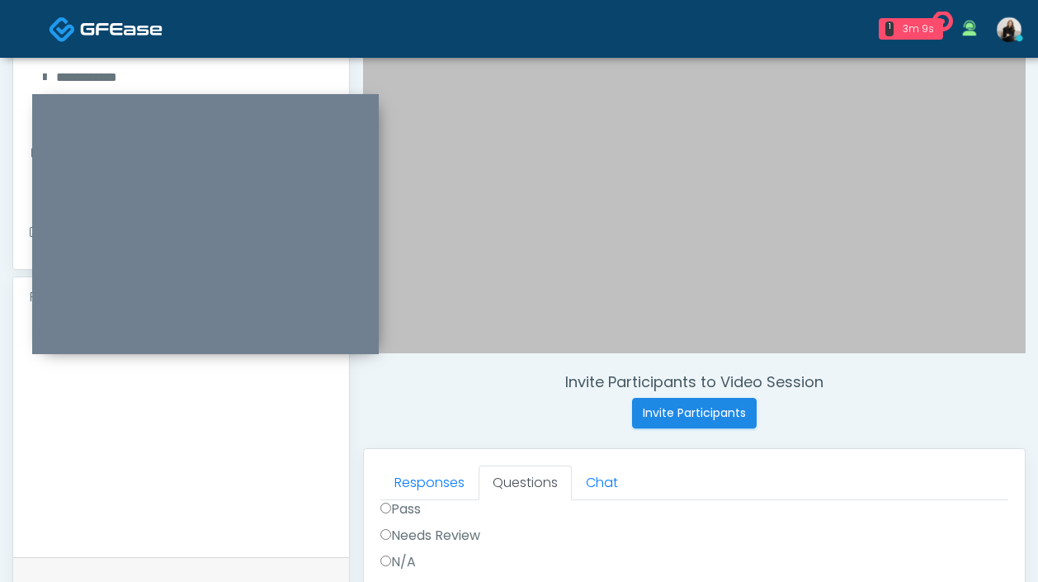
click at [236, 456] on textarea at bounding box center [181, 433] width 303 height 201
paste textarea "********"
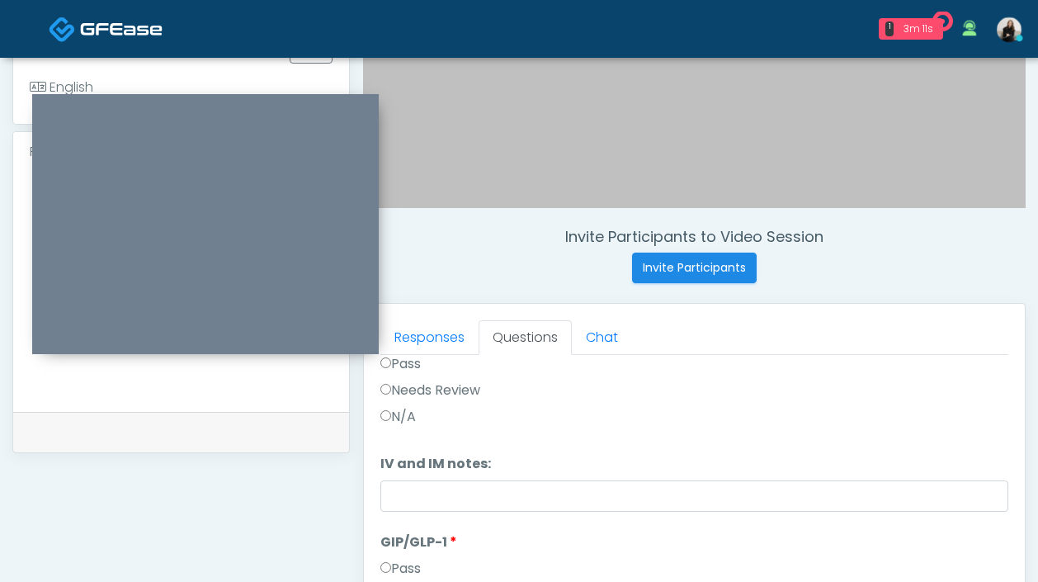
scroll to position [746, 0]
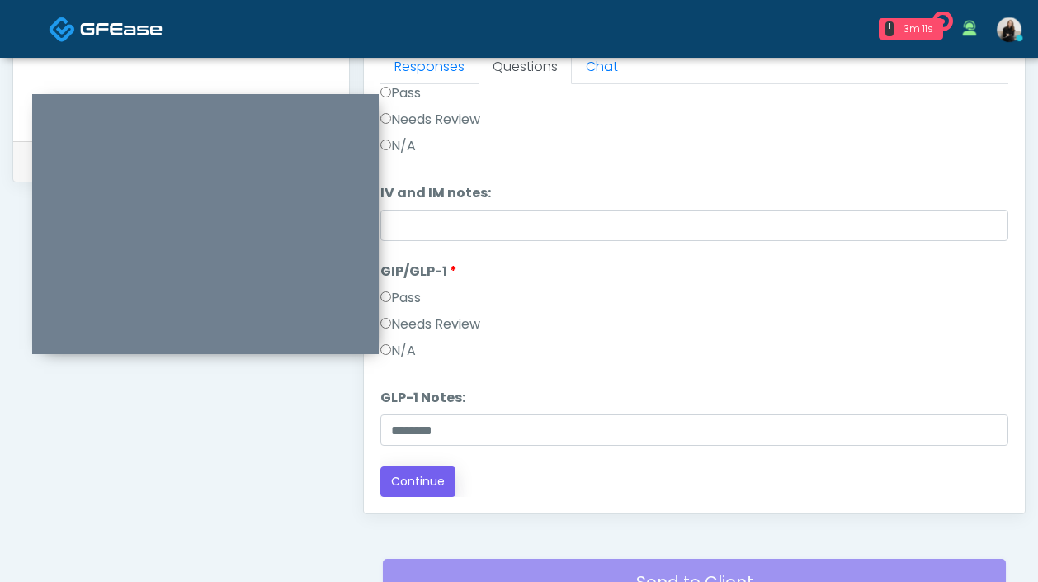
type textarea "********"
click at [426, 474] on button "Continue" at bounding box center [417, 481] width 75 height 31
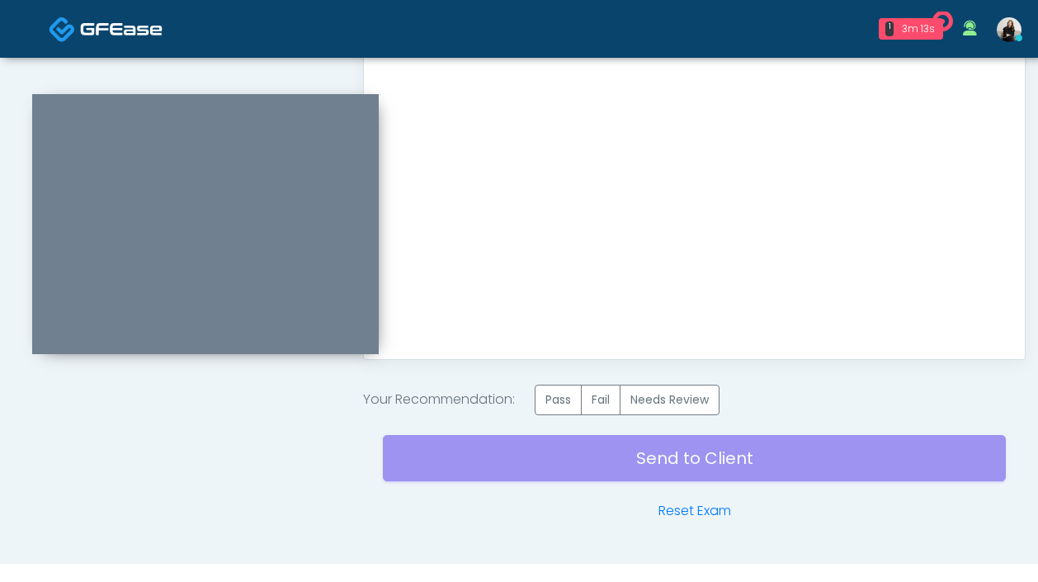
scroll to position [928, 0]
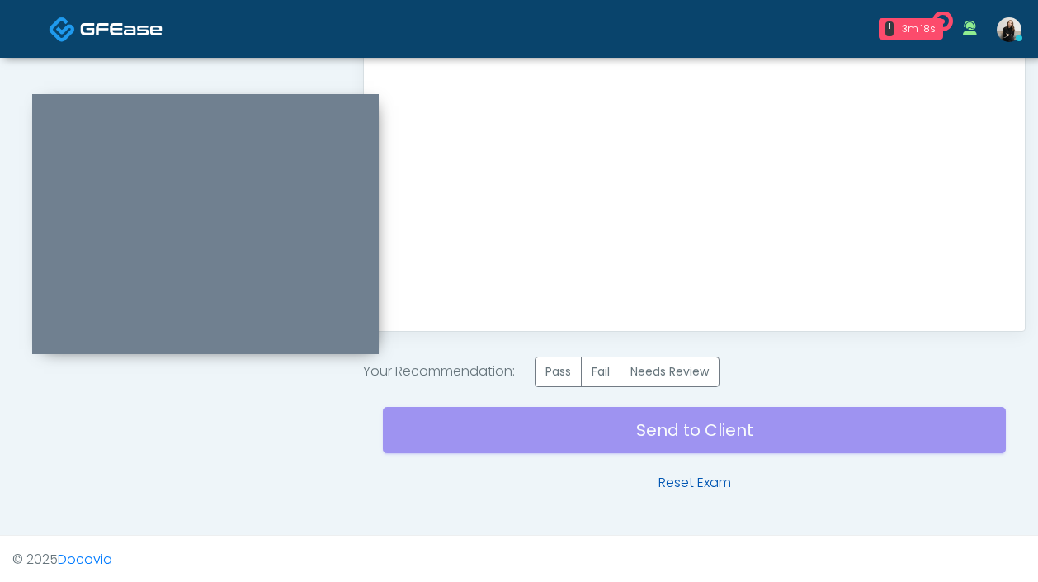
click at [699, 488] on link "Reset Exam" at bounding box center [695, 483] width 73 height 20
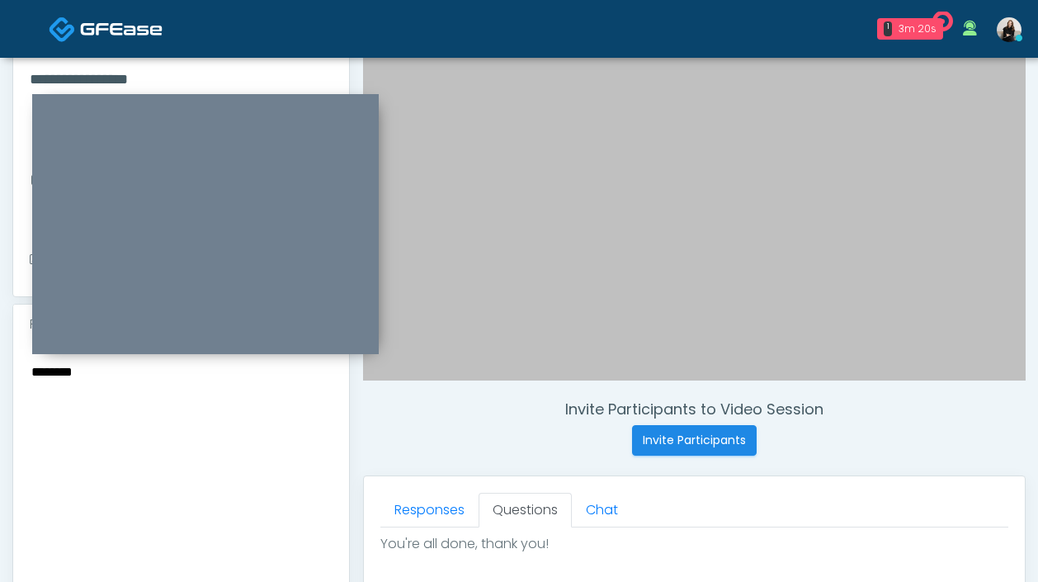
scroll to position [274, 0]
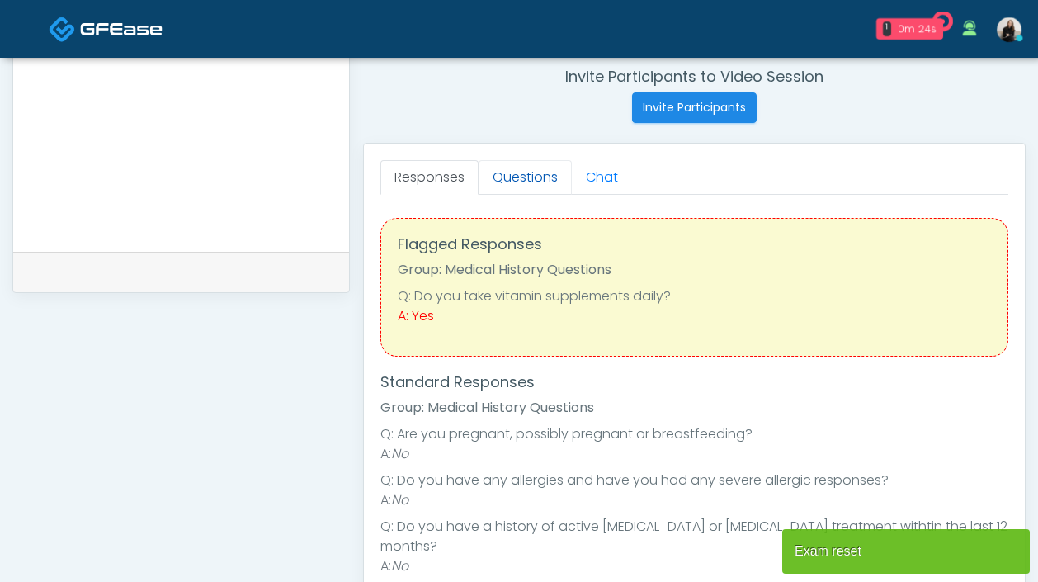
click at [524, 162] on link "Questions" at bounding box center [525, 177] width 93 height 35
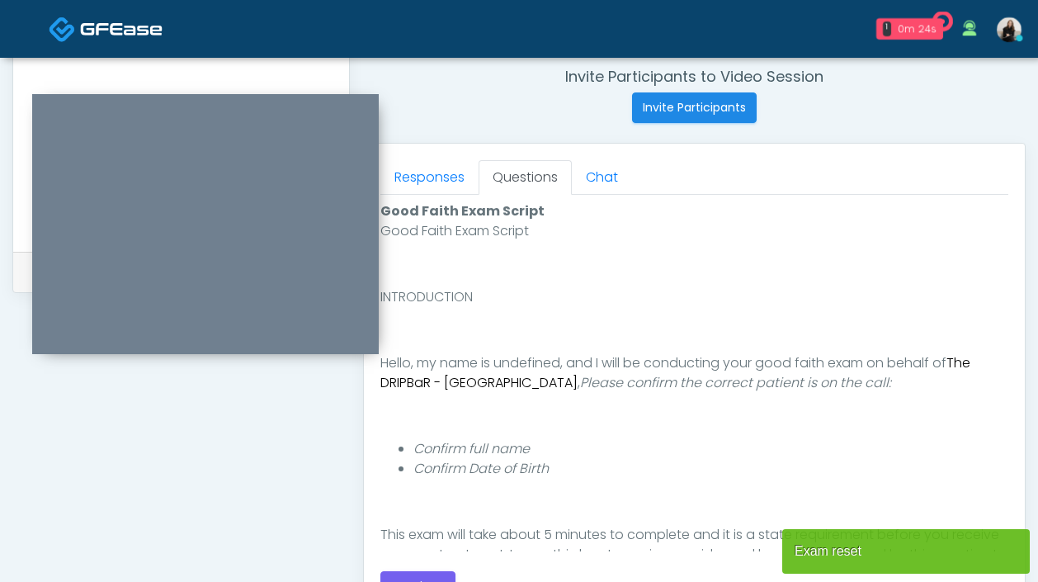
scroll to position [899, 0]
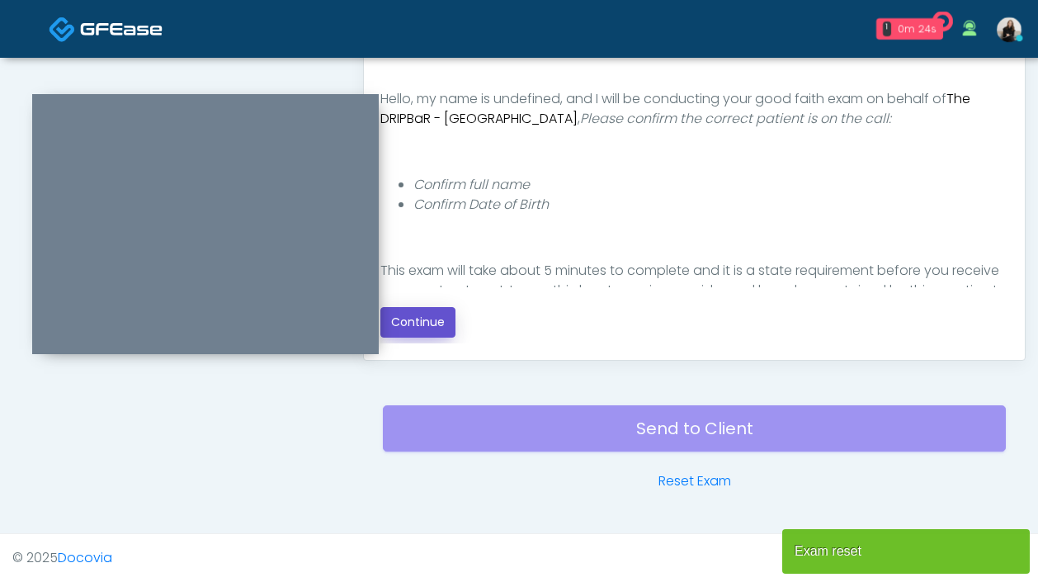
click at [436, 316] on button "Continue" at bounding box center [417, 322] width 75 height 31
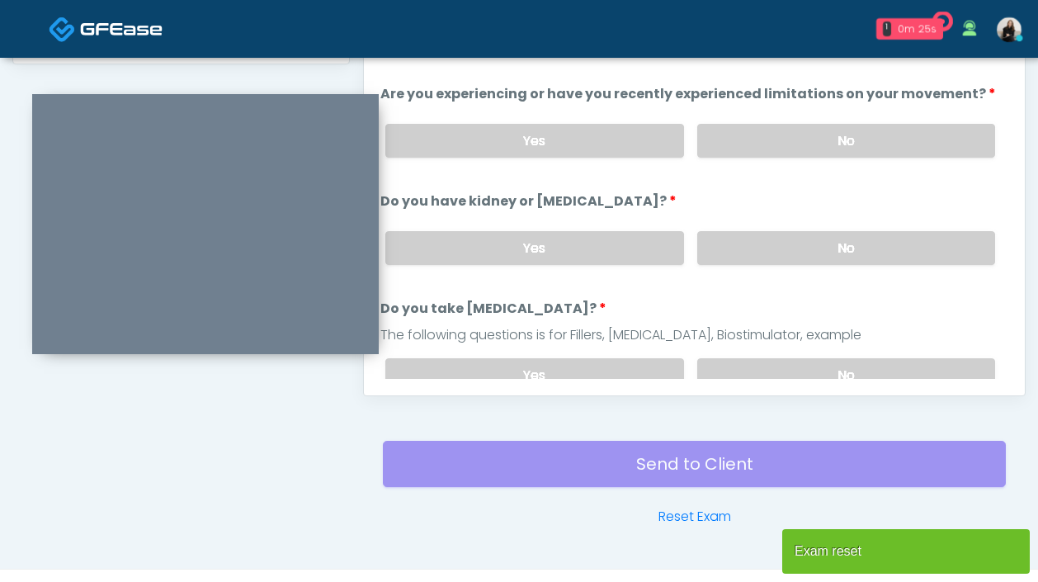
scroll to position [754, 0]
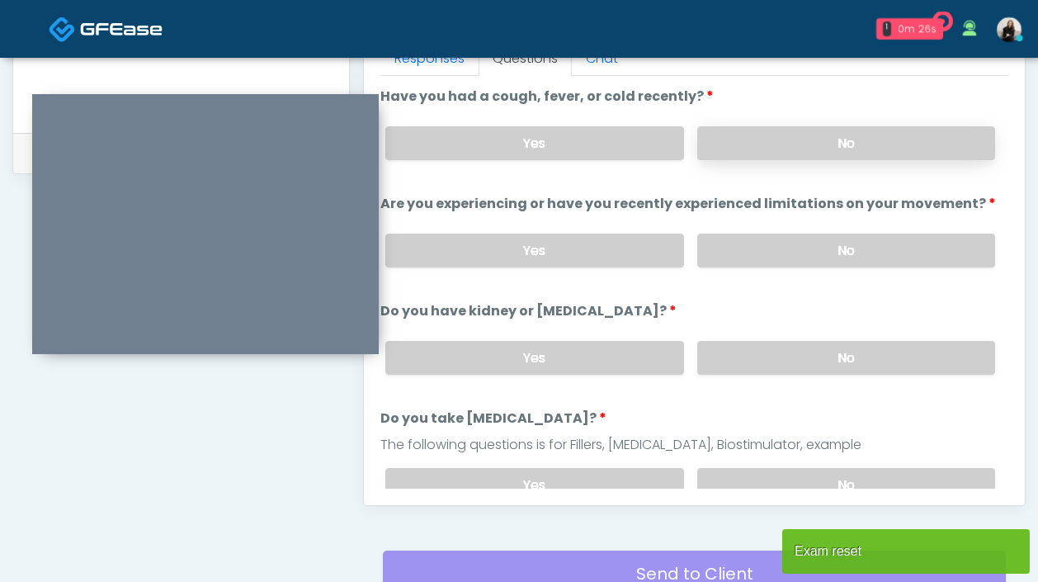
click at [761, 146] on label "No" at bounding box center [846, 143] width 298 height 34
click at [754, 239] on label "No" at bounding box center [846, 251] width 298 height 34
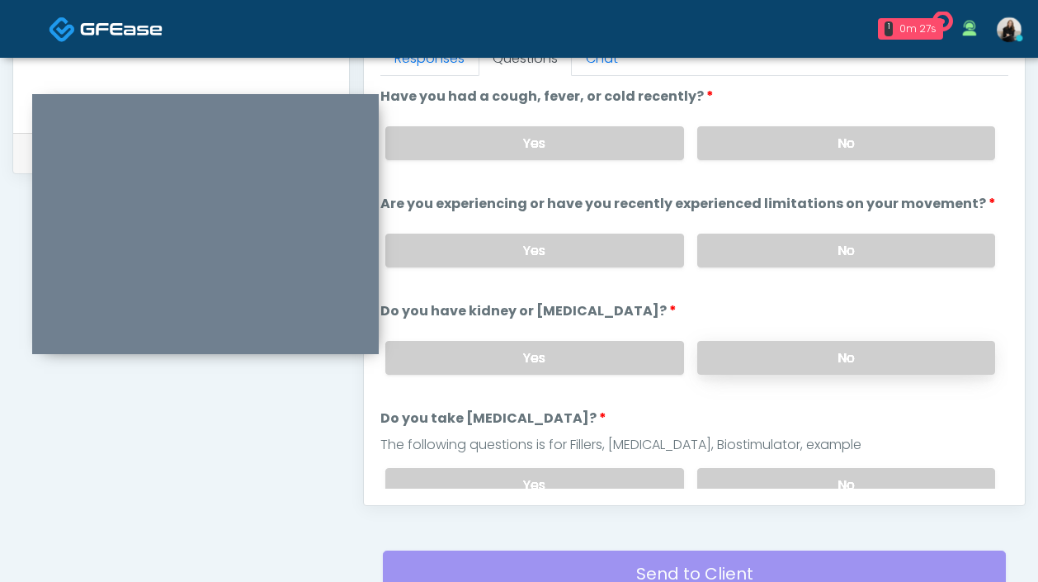
click at [749, 354] on label "No" at bounding box center [846, 358] width 298 height 34
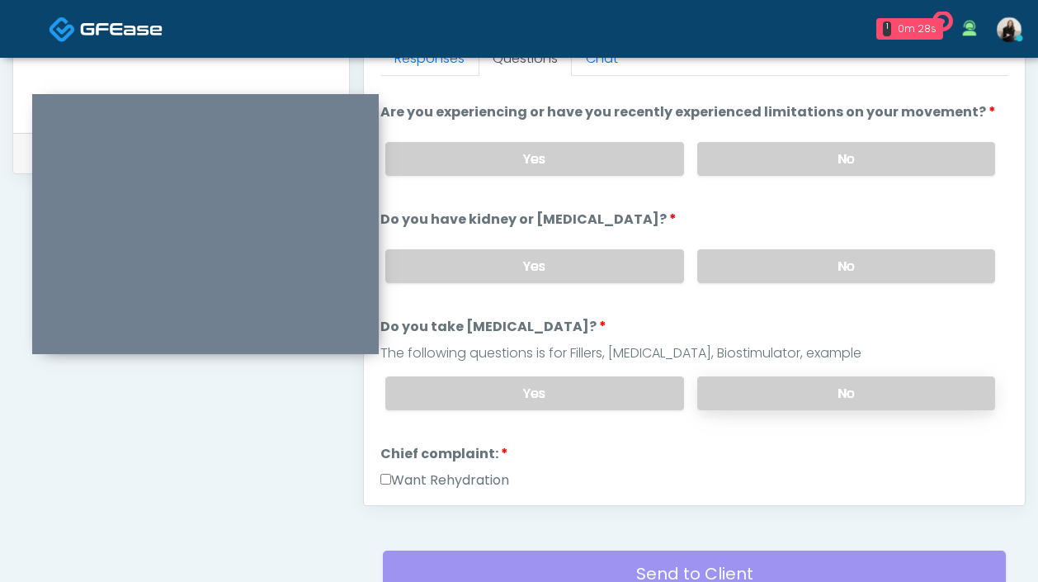
click at [739, 387] on label "No" at bounding box center [846, 393] width 298 height 34
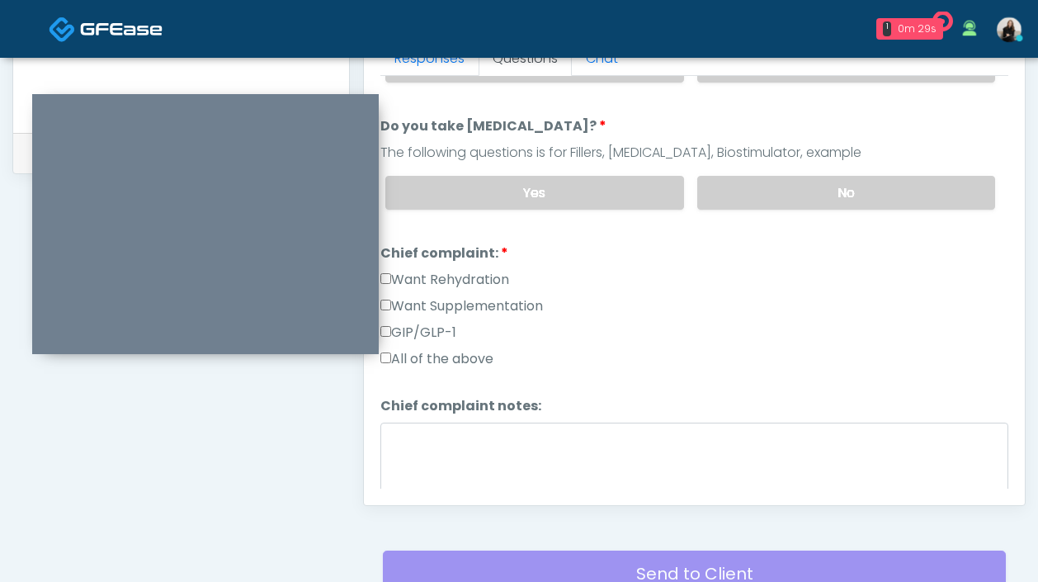
click at [508, 276] on label "Want Rehydration" at bounding box center [444, 280] width 129 height 20
click at [508, 314] on div "Want Supplementation" at bounding box center [694, 309] width 628 height 26
click at [508, 305] on label "Want Supplementation" at bounding box center [461, 306] width 163 height 20
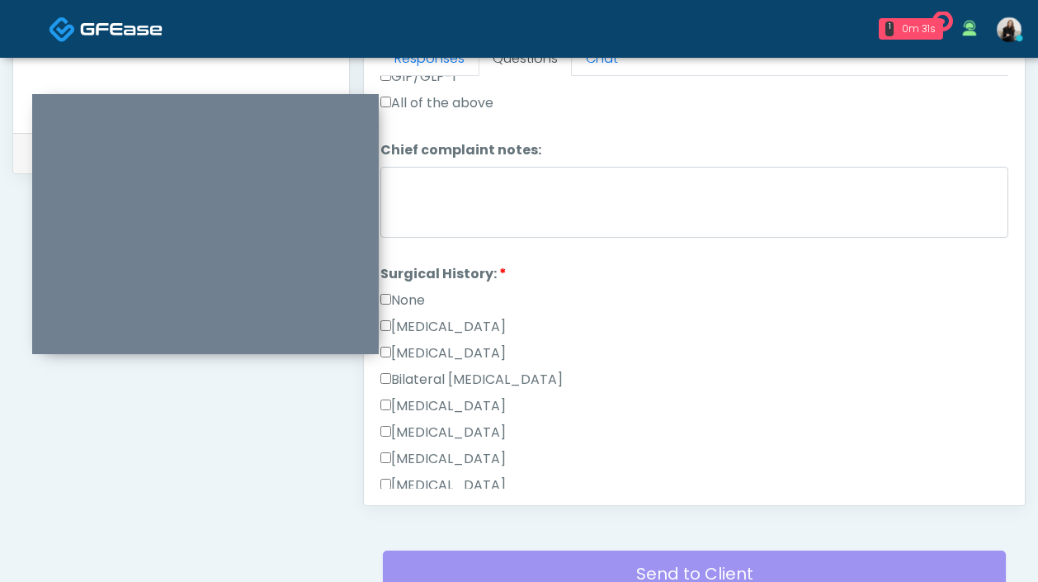
click at [450, 337] on div "Cesarean Section" at bounding box center [694, 330] width 628 height 26
click at [450, 338] on div "Cesarean Section" at bounding box center [694, 330] width 628 height 26
click at [450, 345] on label "Hysterectomy" at bounding box center [442, 353] width 125 height 20
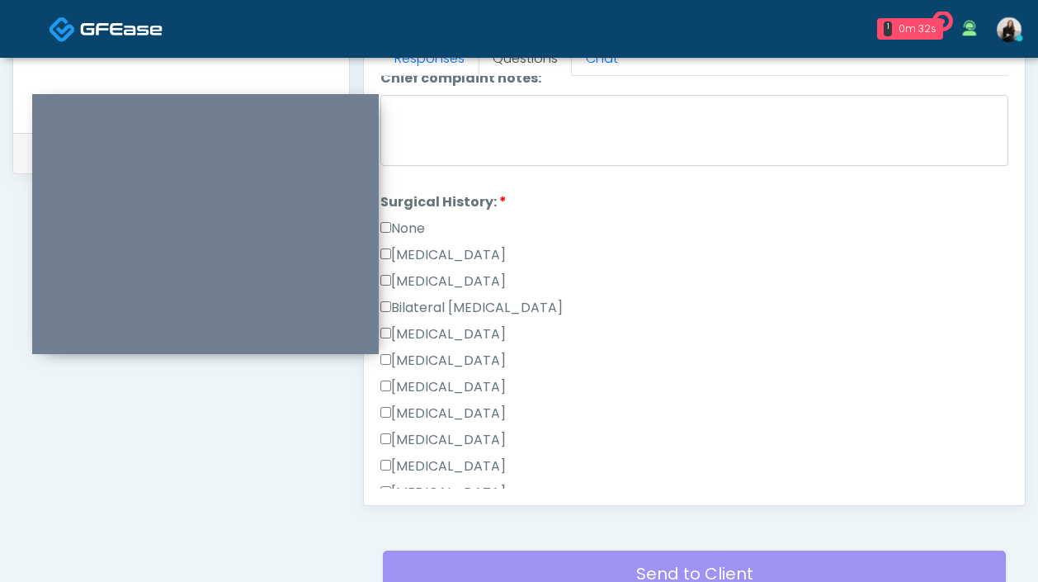
scroll to position [864, 0]
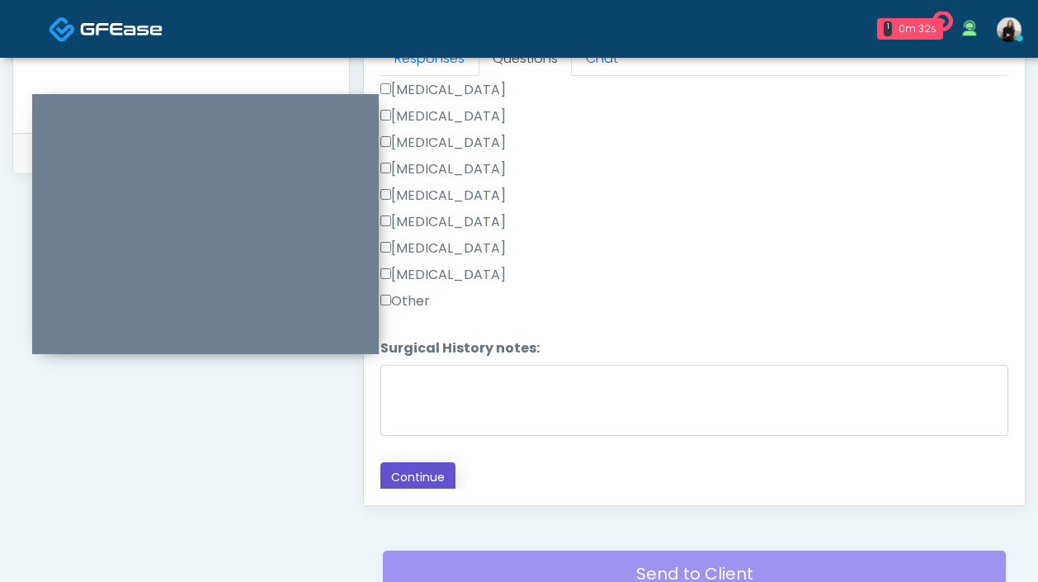
click at [413, 466] on button "Continue" at bounding box center [417, 477] width 75 height 31
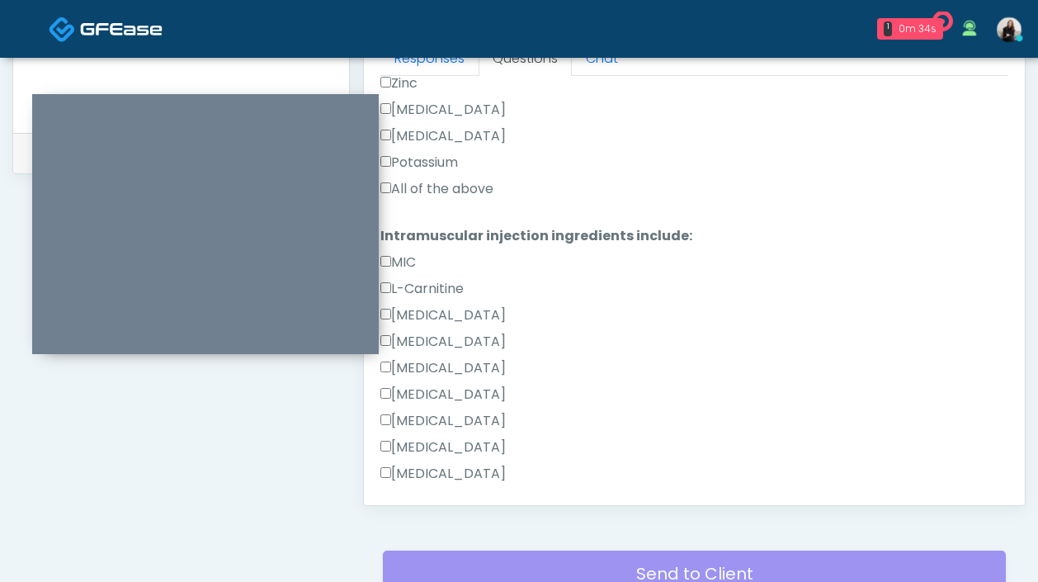
scroll to position [899, 0]
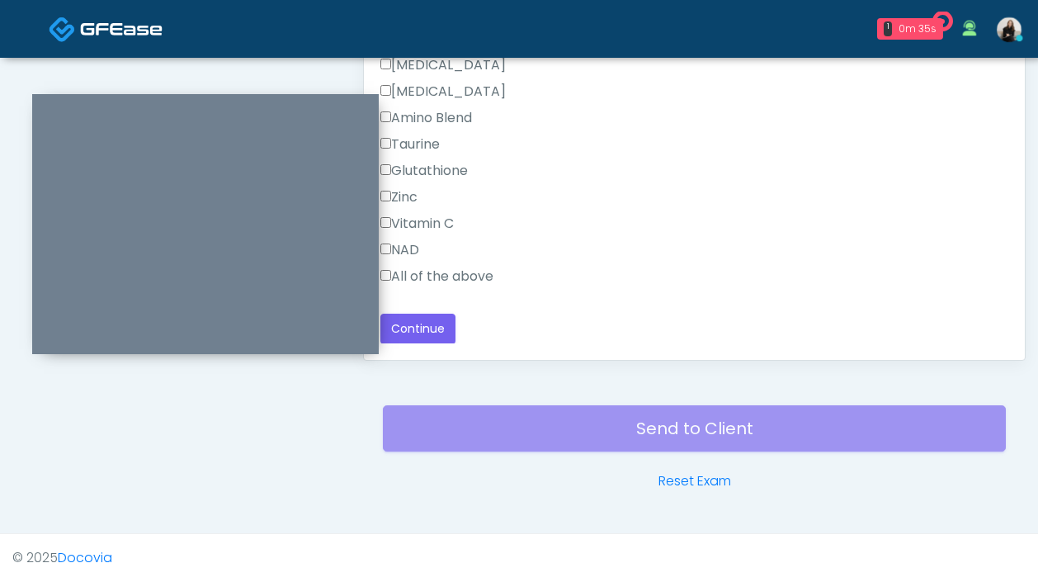
click at [450, 276] on label "All of the above" at bounding box center [436, 277] width 113 height 20
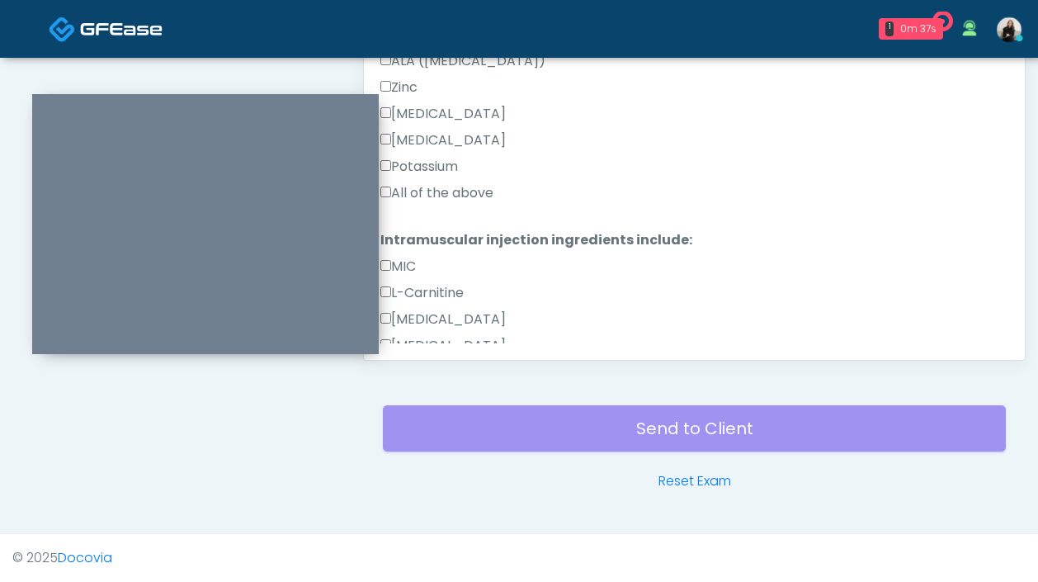
click at [449, 194] on label "All of the above" at bounding box center [436, 193] width 113 height 20
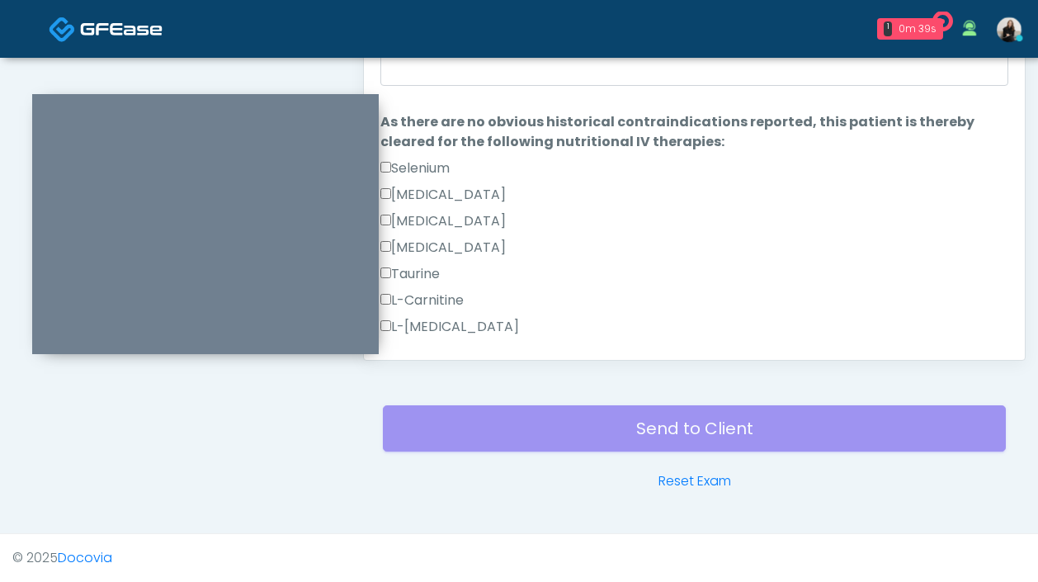
scroll to position [816, 0]
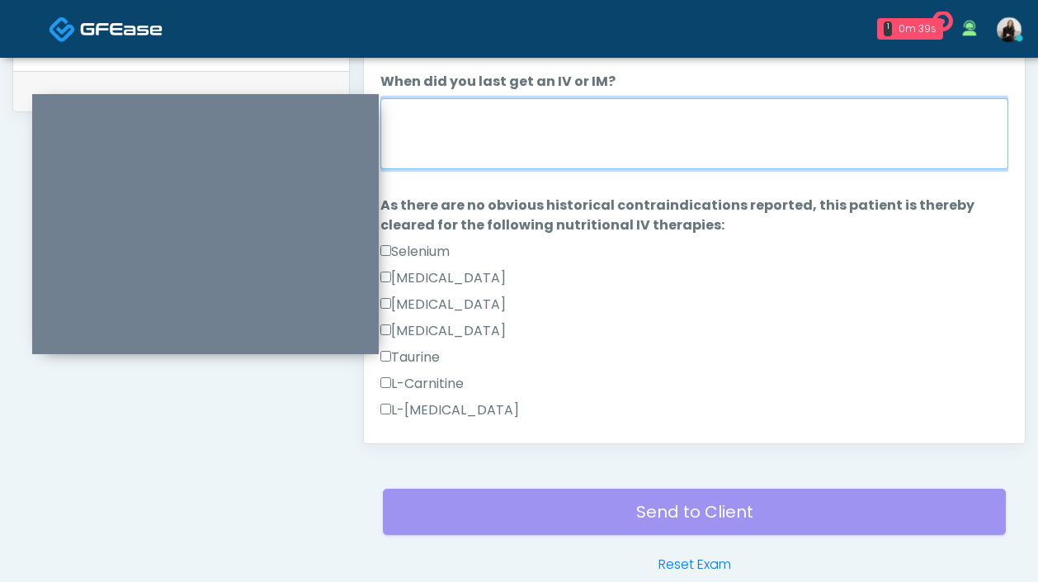
click at [446, 133] on textarea "When did you last get an IV or IM?" at bounding box center [694, 133] width 628 height 71
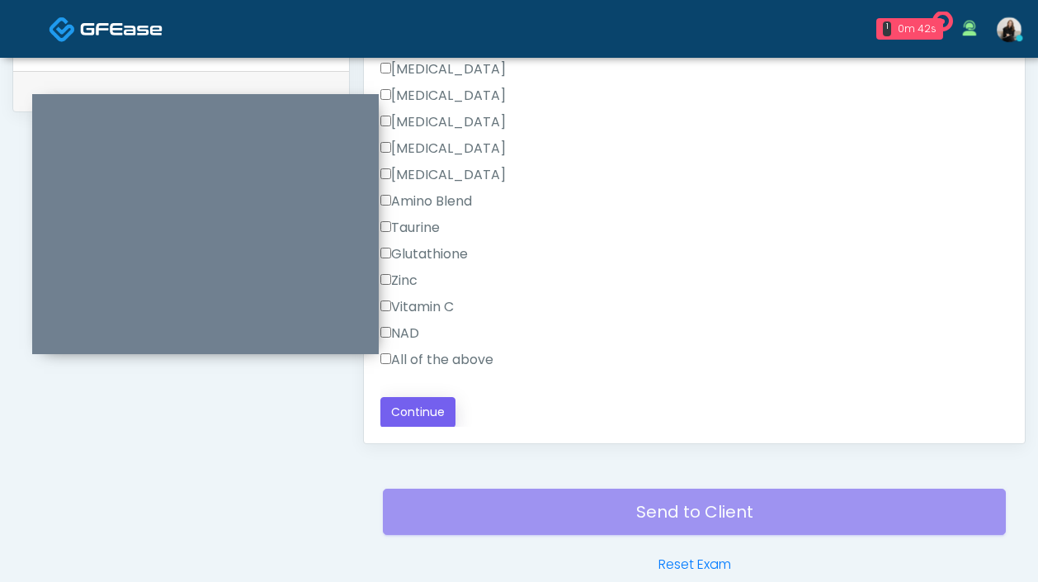
type textarea "*********"
click at [439, 418] on button "Continue" at bounding box center [417, 412] width 75 height 31
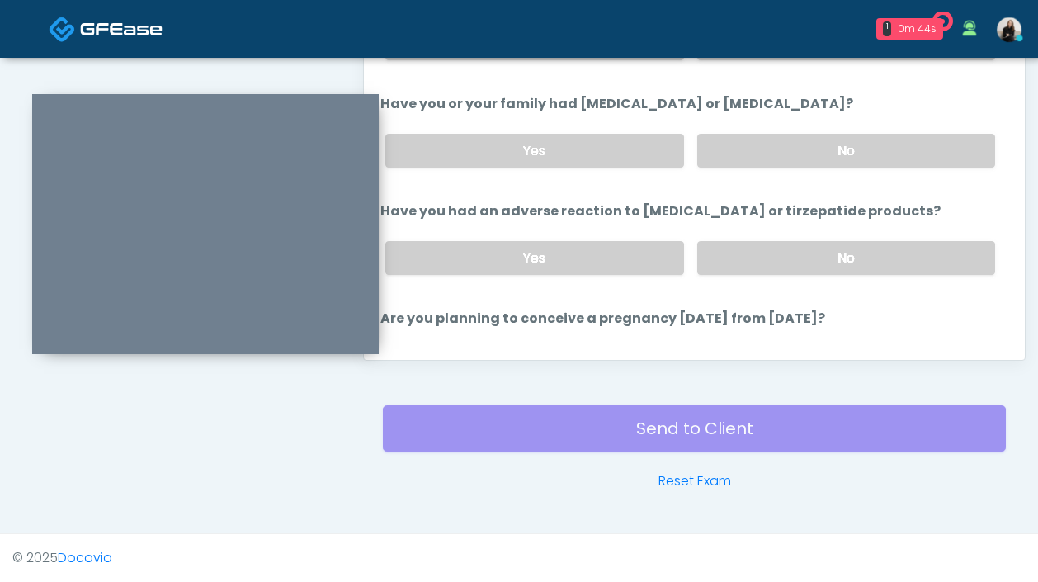
scroll to position [910, 0]
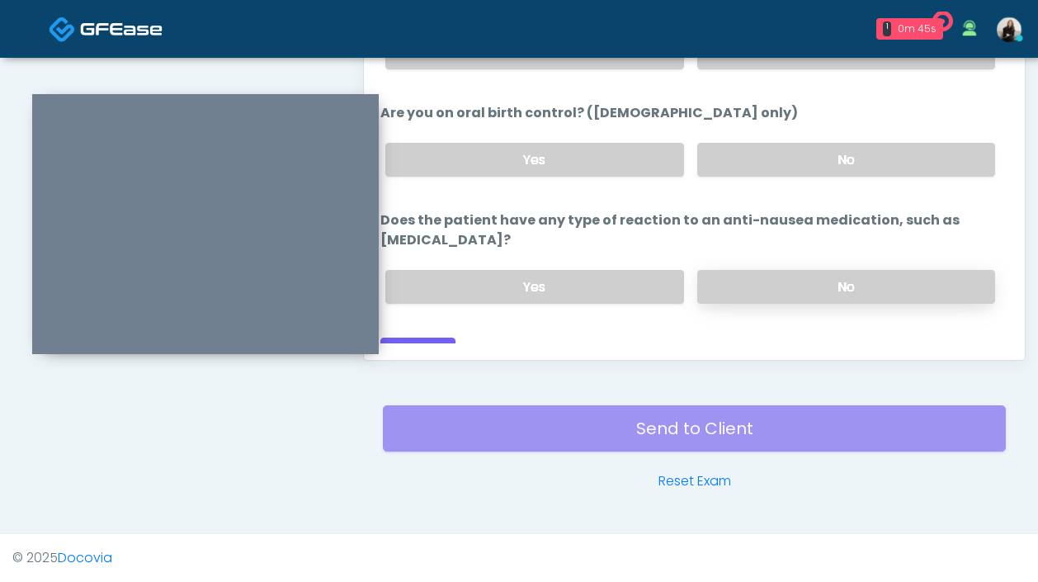
click at [755, 270] on label "No" at bounding box center [846, 287] width 298 height 34
click at [763, 152] on label "No" at bounding box center [846, 160] width 298 height 34
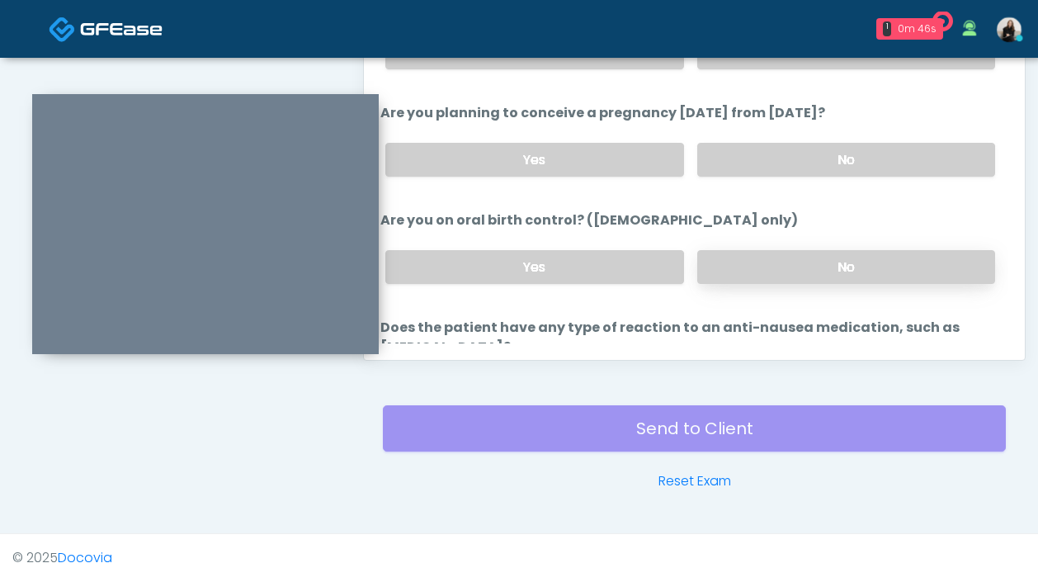
click at [763, 152] on label "No" at bounding box center [846, 160] width 298 height 34
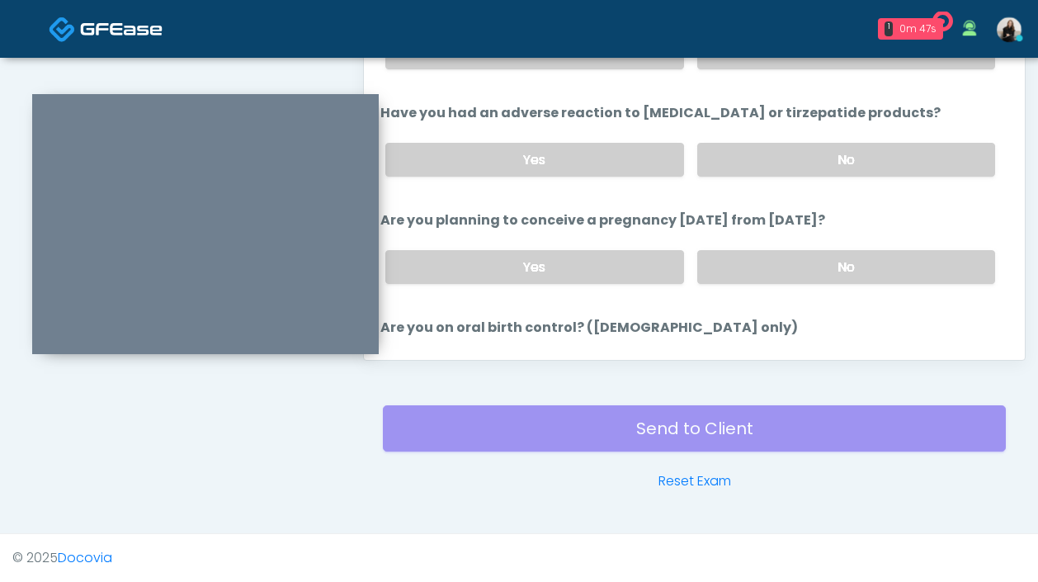
click at [763, 152] on label "No" at bounding box center [846, 160] width 298 height 34
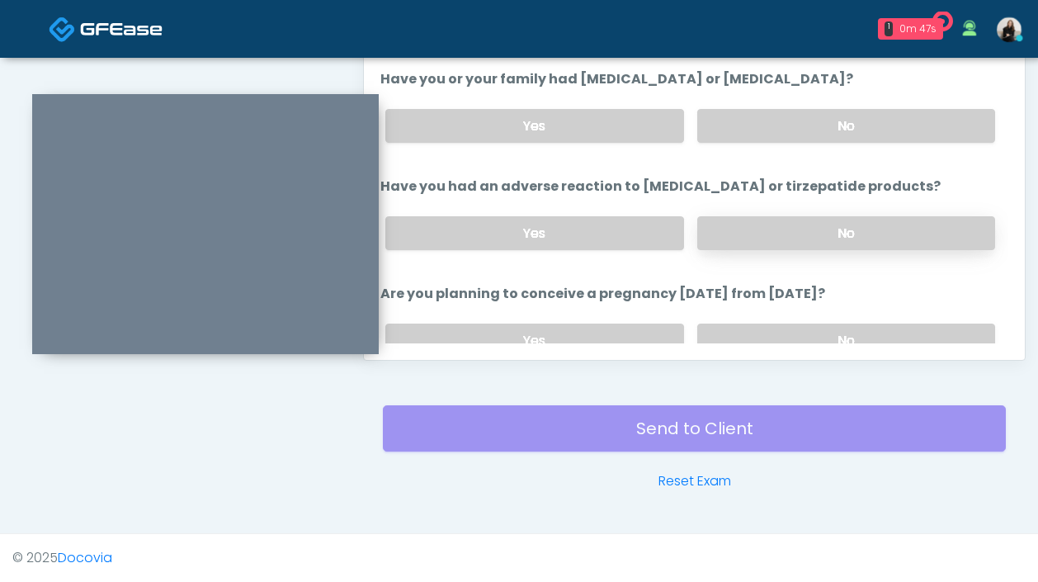
scroll to position [544, 0]
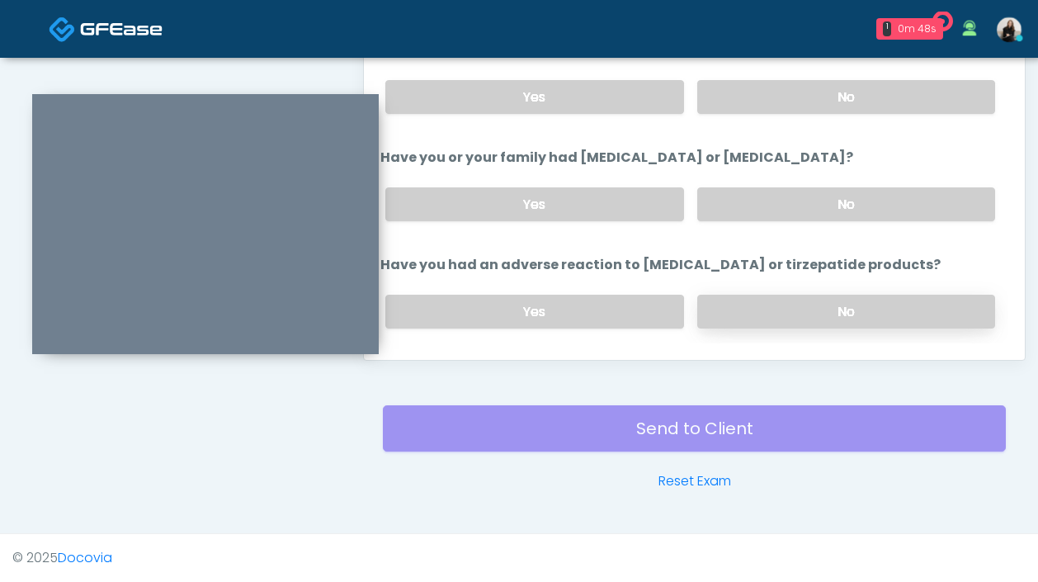
click at [763, 163] on label "Have you or your family had thyroid cancer or medullary thyroid cancer?" at bounding box center [616, 158] width 473 height 20
click at [763, 194] on label "No" at bounding box center [846, 204] width 298 height 34
click at [763, 76] on div "Yes No" at bounding box center [690, 97] width 636 height 60
click at [763, 103] on label "No" at bounding box center [846, 97] width 298 height 34
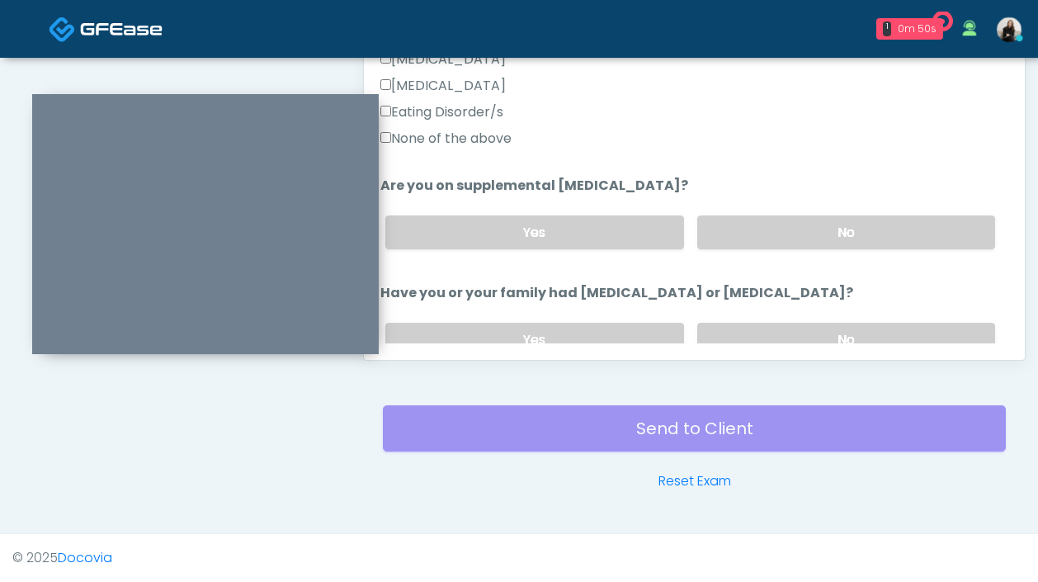
scroll to position [282, 0]
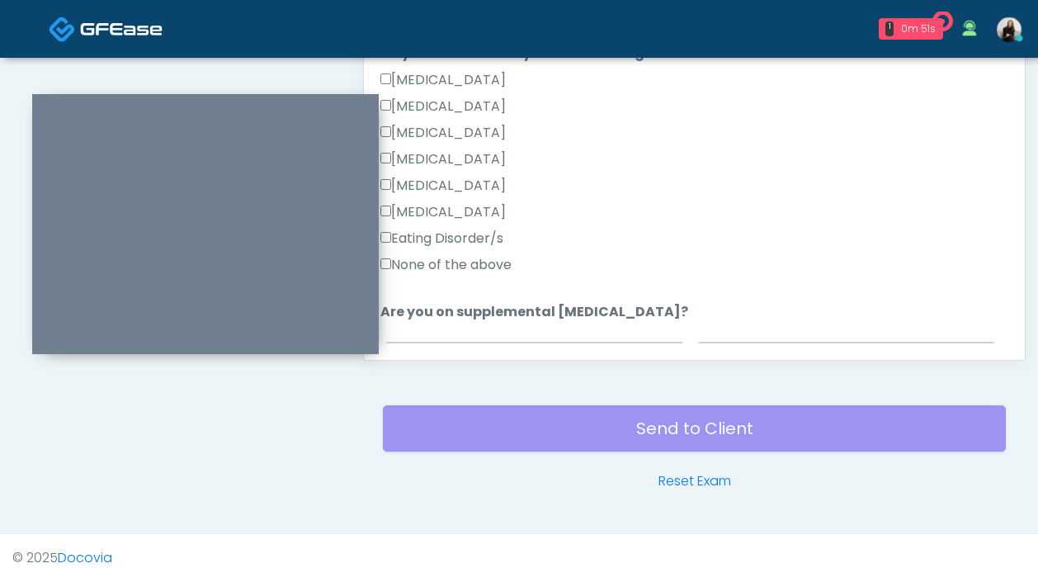
click at [428, 262] on label "None of the above" at bounding box center [445, 265] width 131 height 20
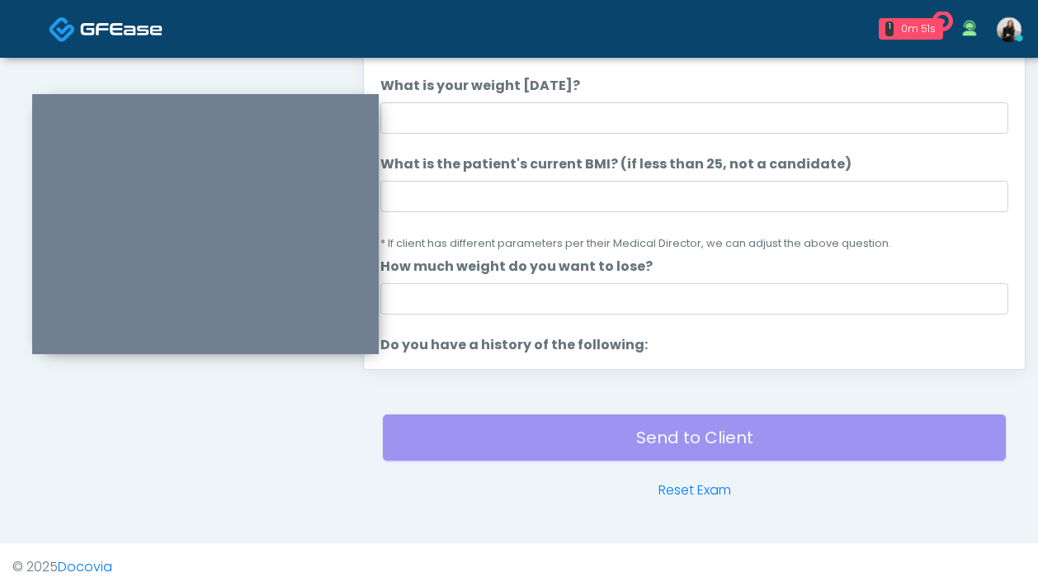
scroll to position [891, 0]
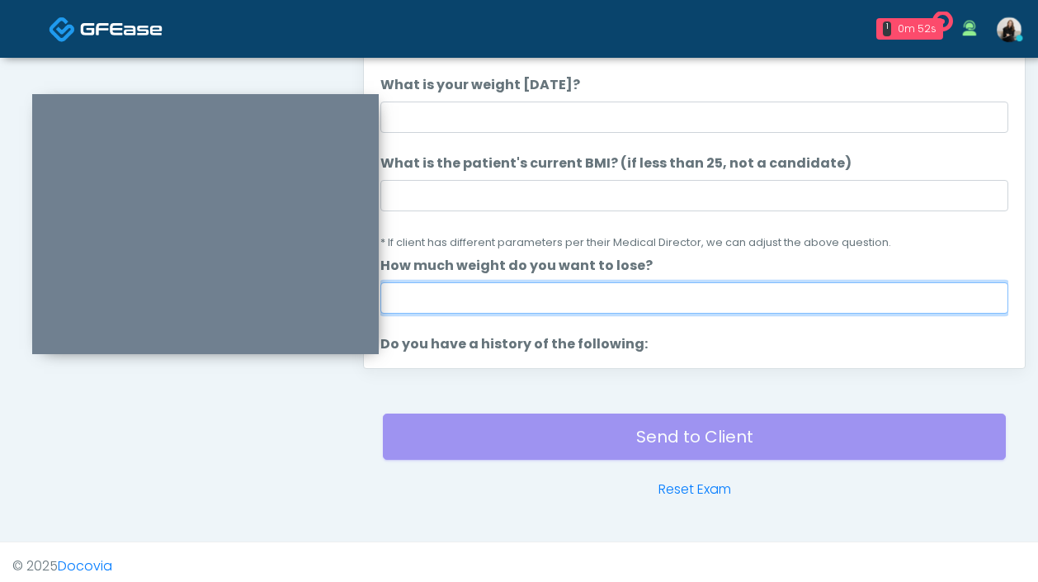
click at [427, 289] on input "How much weight do you want to lose?" at bounding box center [694, 297] width 628 height 31
type input "***"
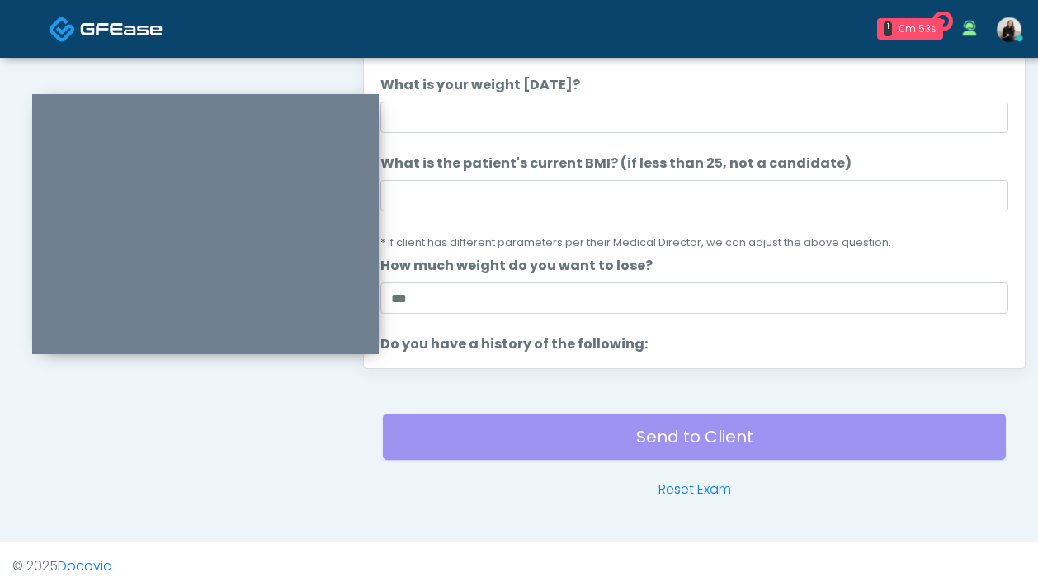
click at [474, 212] on li "What is the patient's current BMI? (if less than 25, not a candidate) What is t…" at bounding box center [694, 202] width 628 height 98
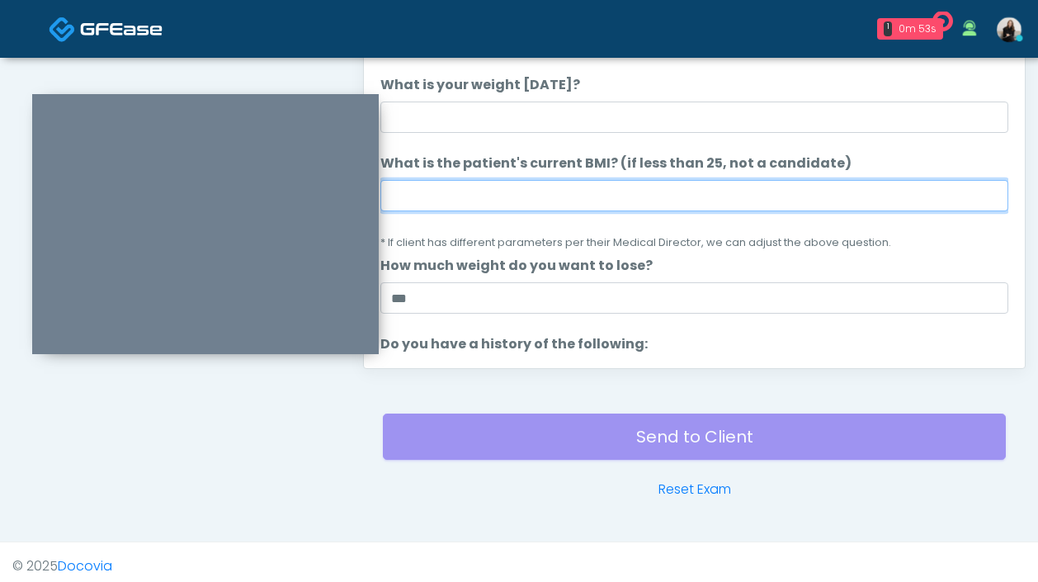
click at [471, 205] on input "What is the patient's current BMI? (if less than 25, not a candidate)" at bounding box center [694, 195] width 628 height 31
paste input "********"
drag, startPoint x: 423, startPoint y: 191, endPoint x: 367, endPoint y: 191, distance: 55.3
type input "****"
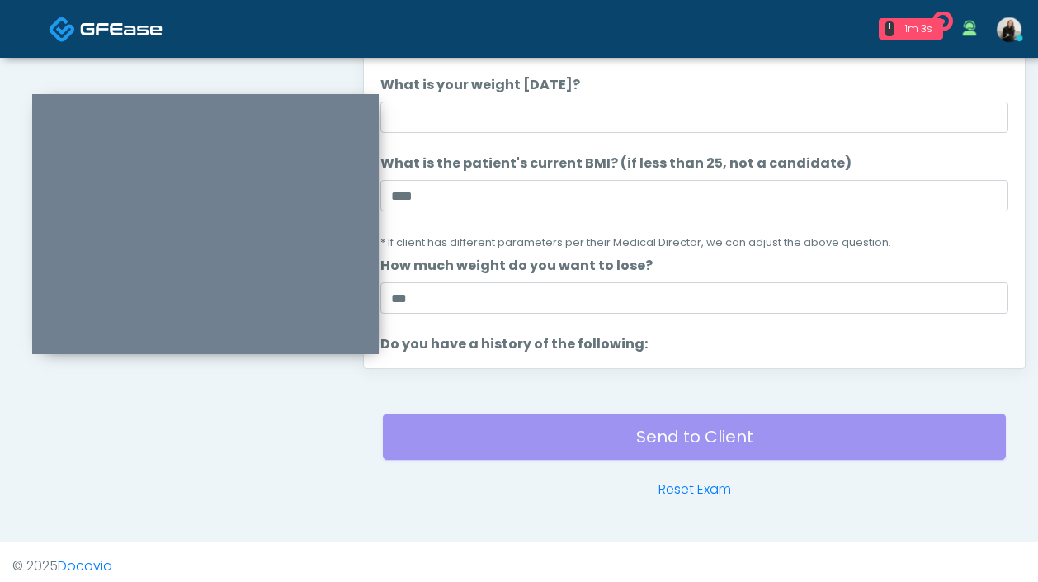
click at [493, 135] on ol "The following questions are for GIP/GLP-1 service The following questions are f…" at bounding box center [694, 593] width 628 height 1286
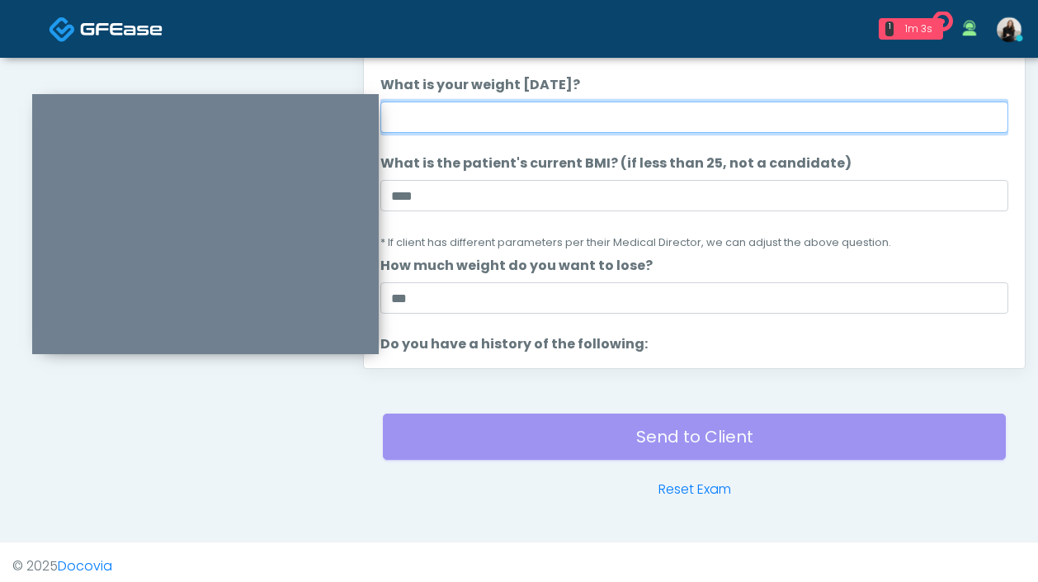
click at [493, 120] on input "What is your weight today?" at bounding box center [694, 117] width 628 height 31
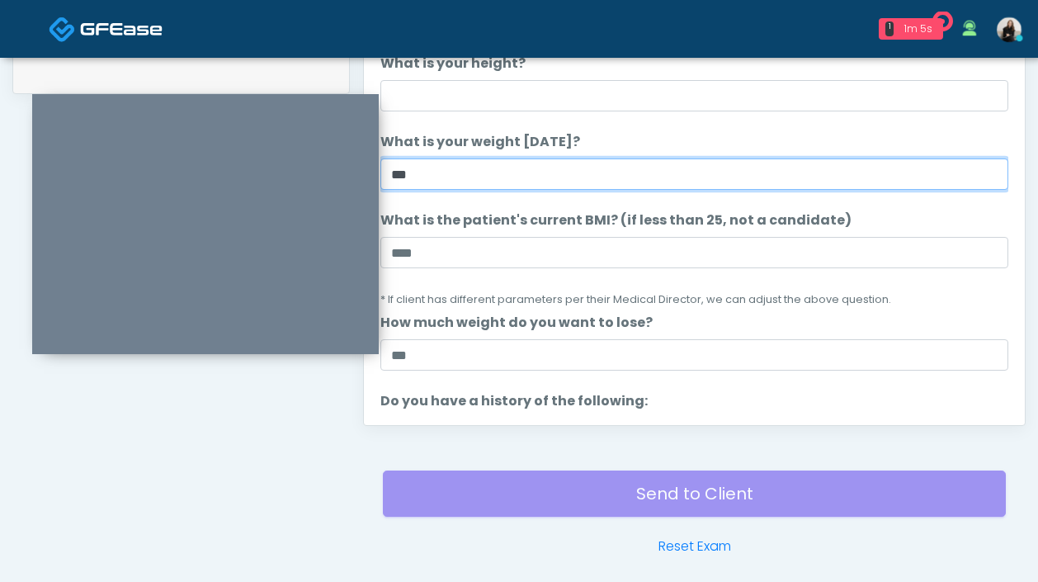
scroll to position [748, 0]
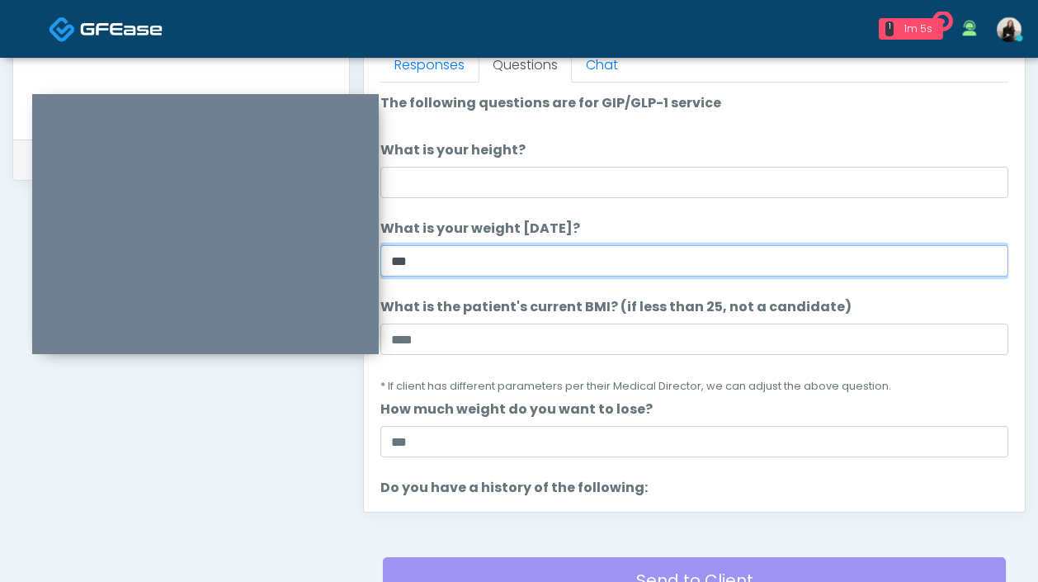
type input "***"
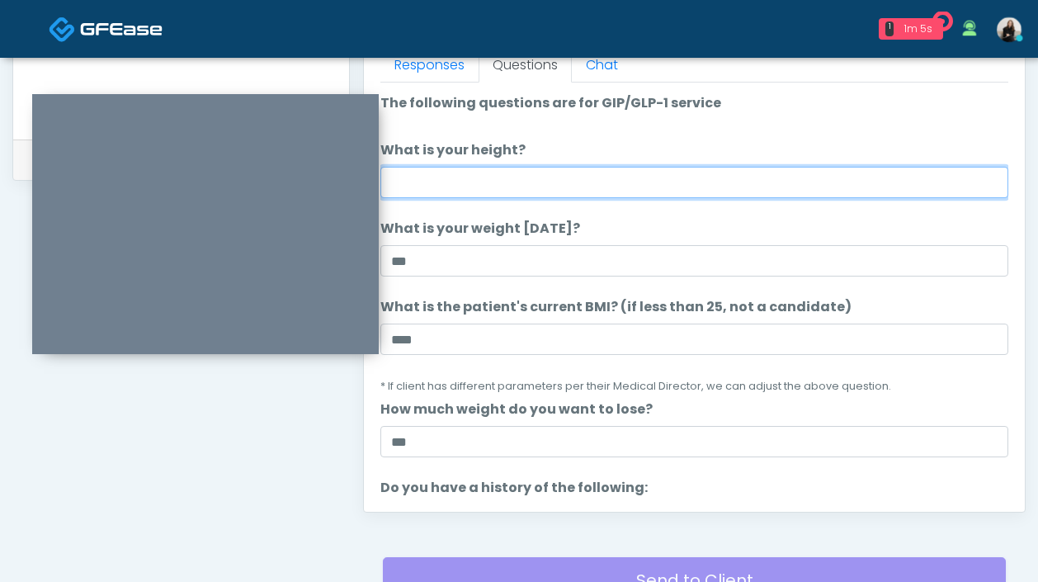
click at [450, 196] on input "What is your height?" at bounding box center [694, 182] width 628 height 31
click at [417, 180] on input "******" at bounding box center [694, 182] width 628 height 31
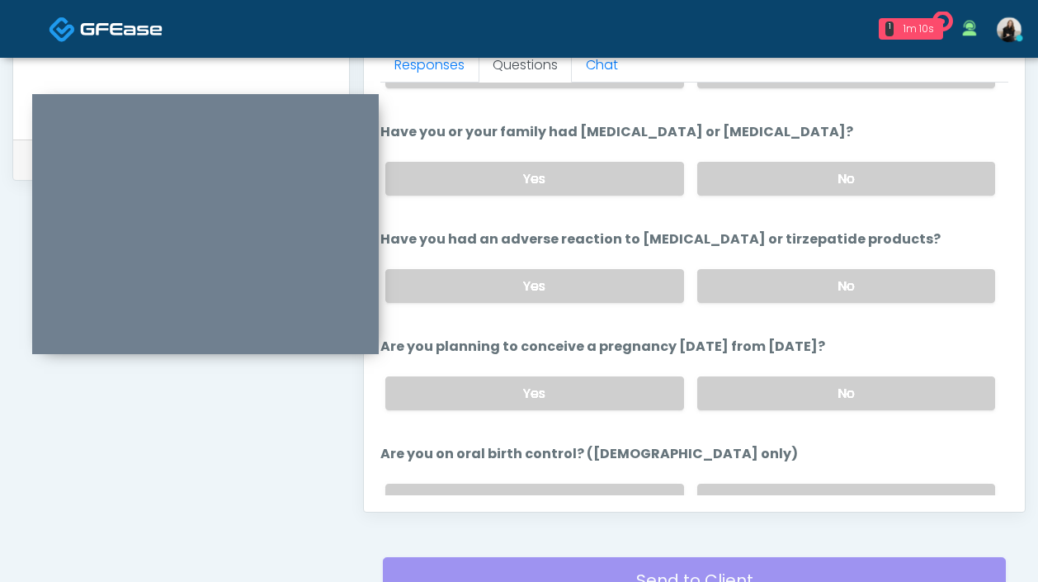
scroll to position [910, 0]
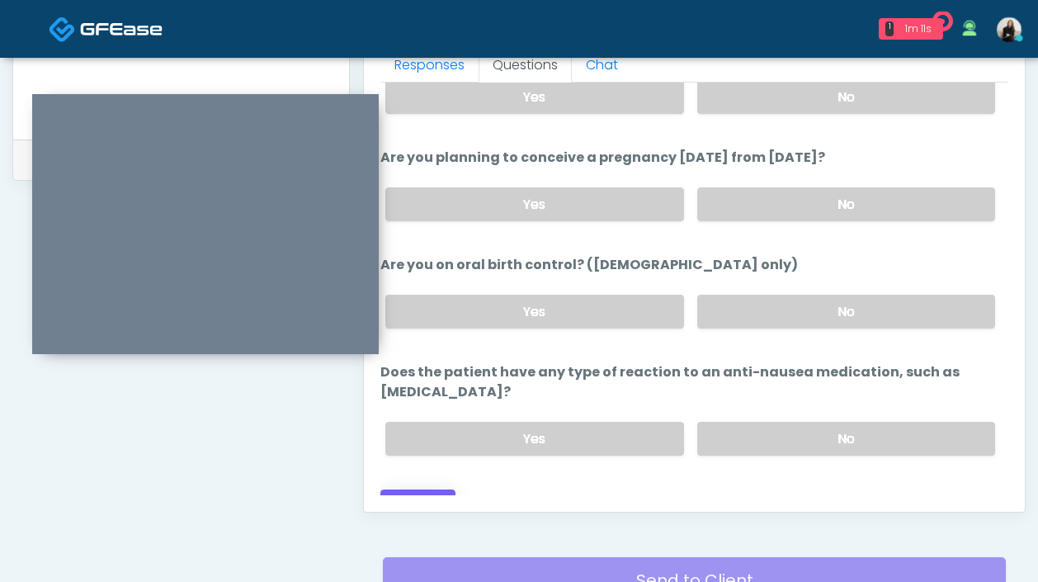
type input "*******"
click at [428, 489] on button "Continue" at bounding box center [417, 504] width 75 height 31
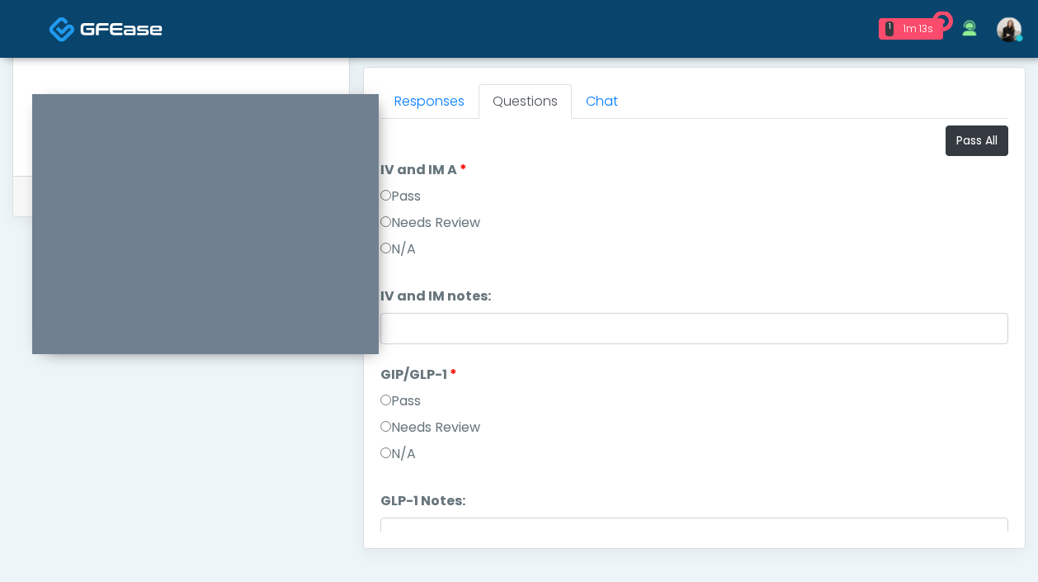
scroll to position [652, 0]
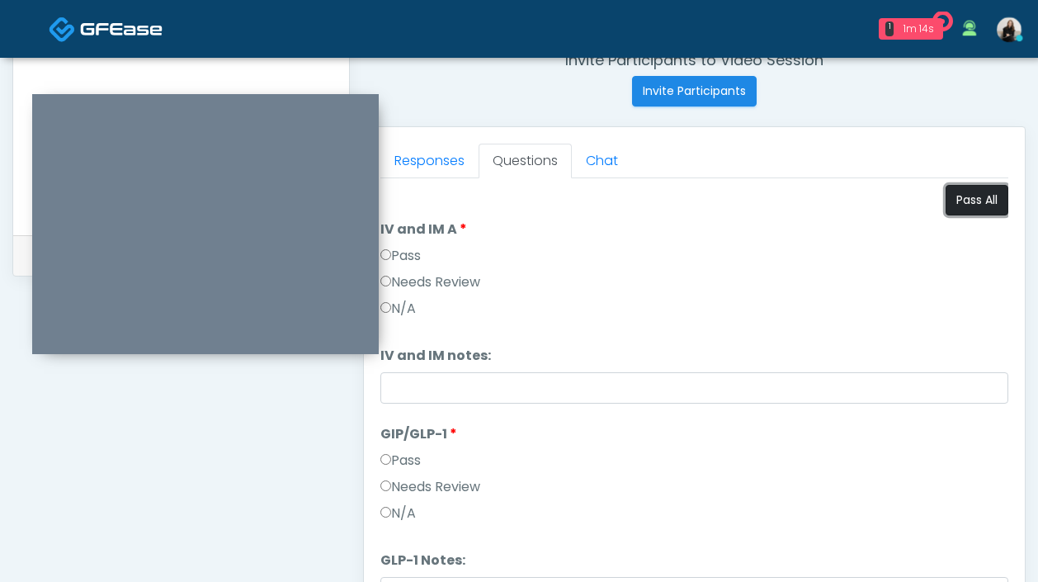
click at [949, 210] on button "Pass All" at bounding box center [977, 200] width 63 height 31
click at [476, 497] on div "Needs Review" at bounding box center [694, 490] width 628 height 26
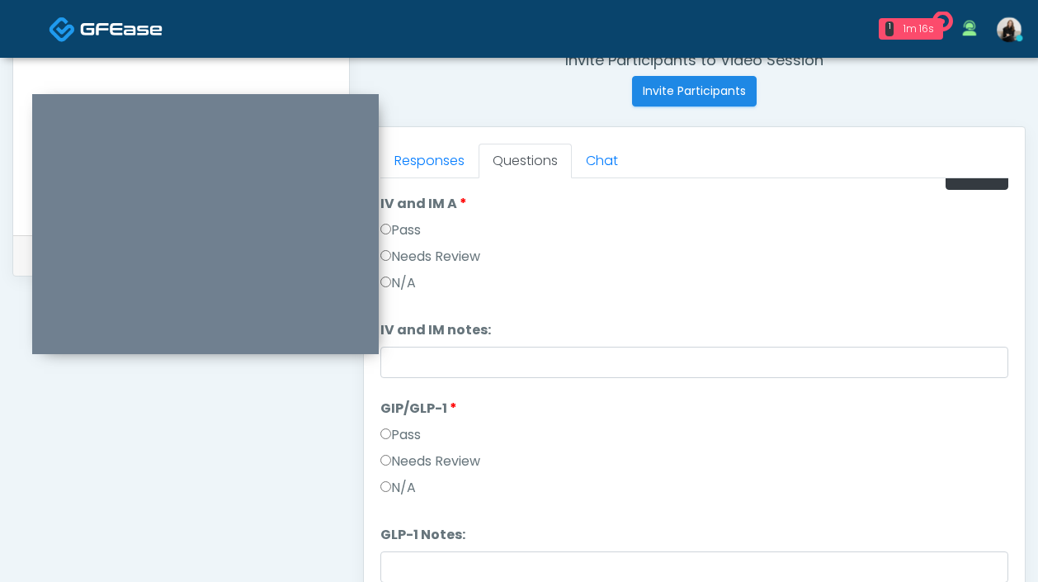
click at [462, 451] on label "Needs Review" at bounding box center [430, 461] width 100 height 20
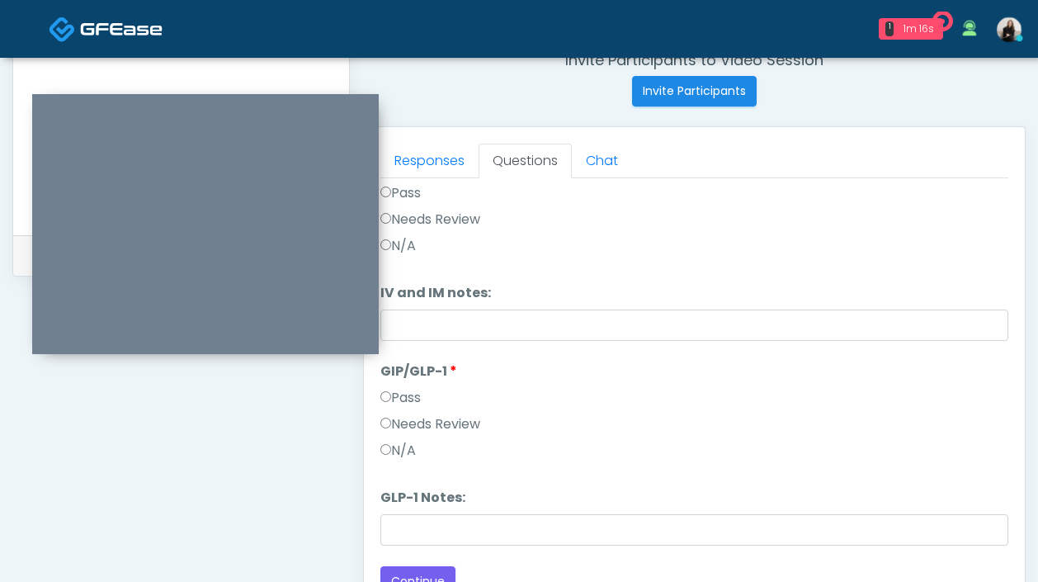
scroll to position [68, 0]
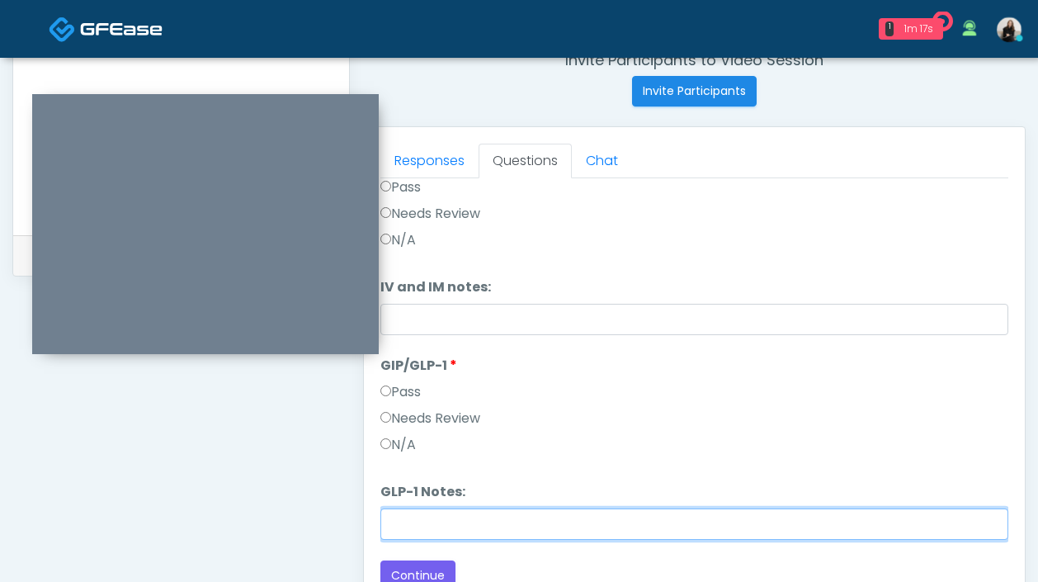
click at [447, 517] on input "GLP-1 Notes:" at bounding box center [694, 523] width 628 height 31
paste input "********"
click at [385, 526] on input "********" at bounding box center [694, 523] width 628 height 31
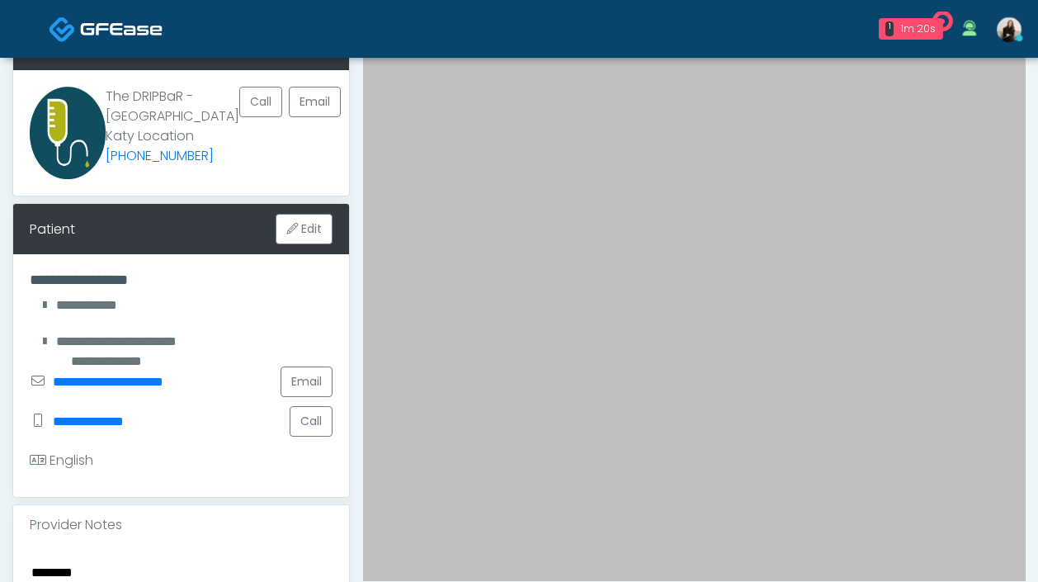
scroll to position [0, 0]
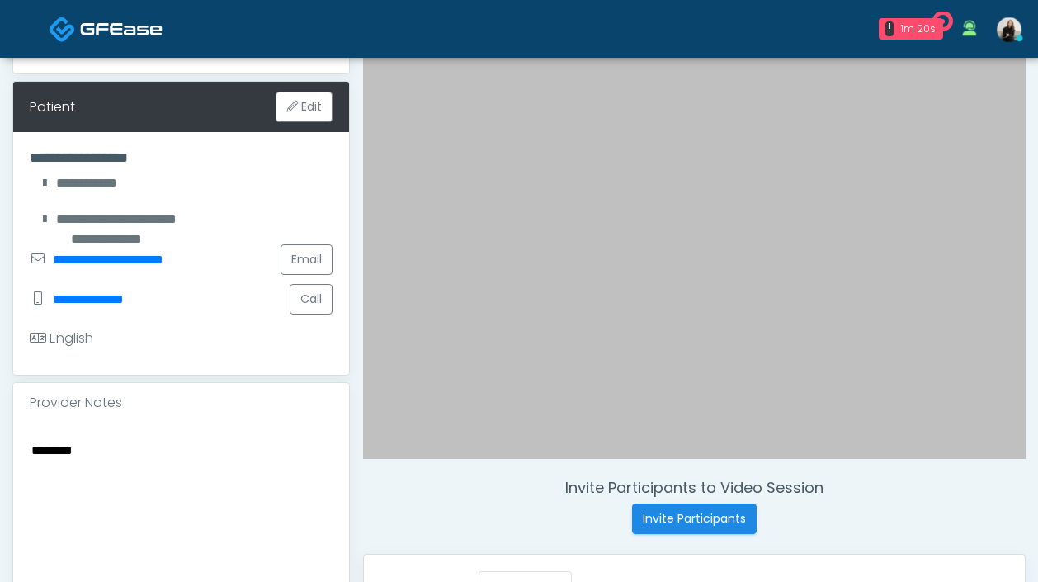
type input "********"
click at [245, 514] on textarea "********" at bounding box center [181, 539] width 303 height 201
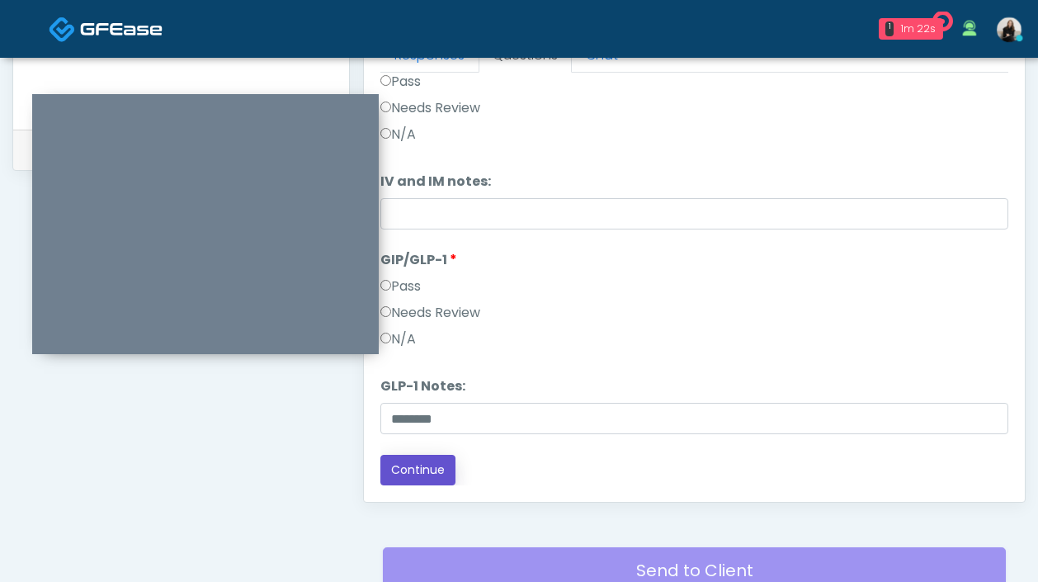
click at [446, 472] on button "Continue" at bounding box center [417, 470] width 75 height 31
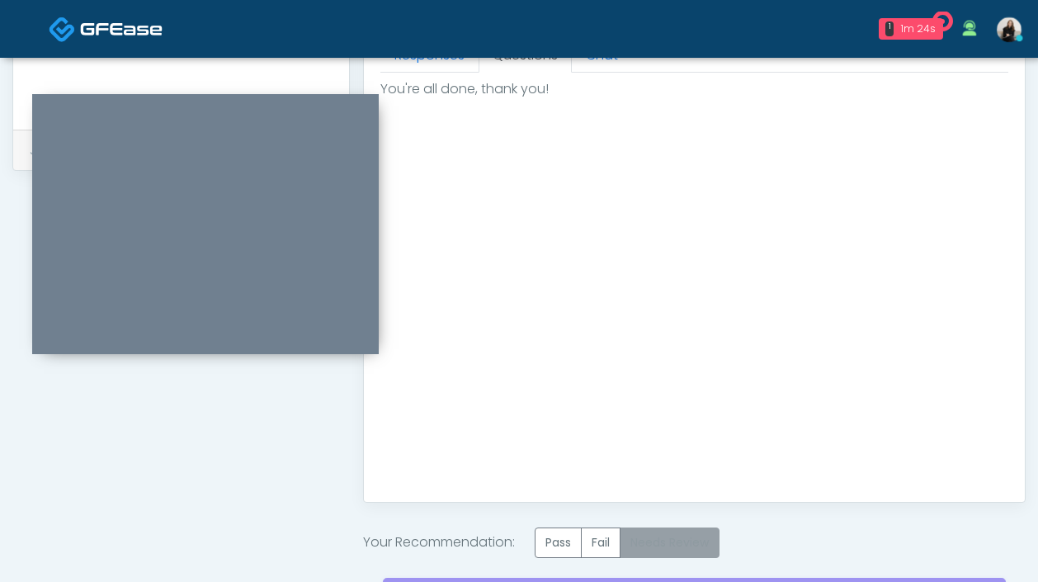
click at [682, 543] on label "Needs Review" at bounding box center [670, 542] width 100 height 31
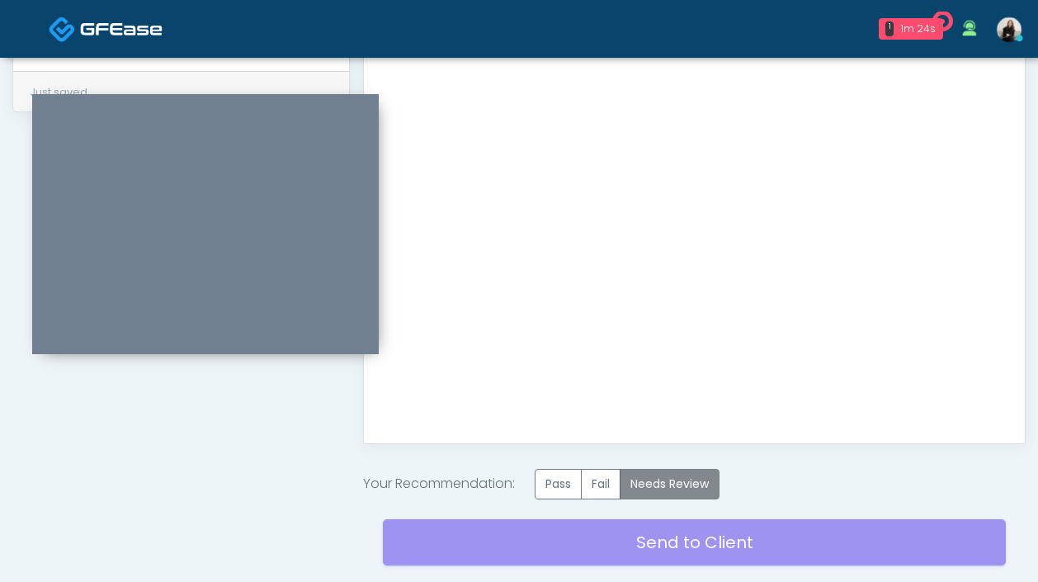
scroll to position [837, 0]
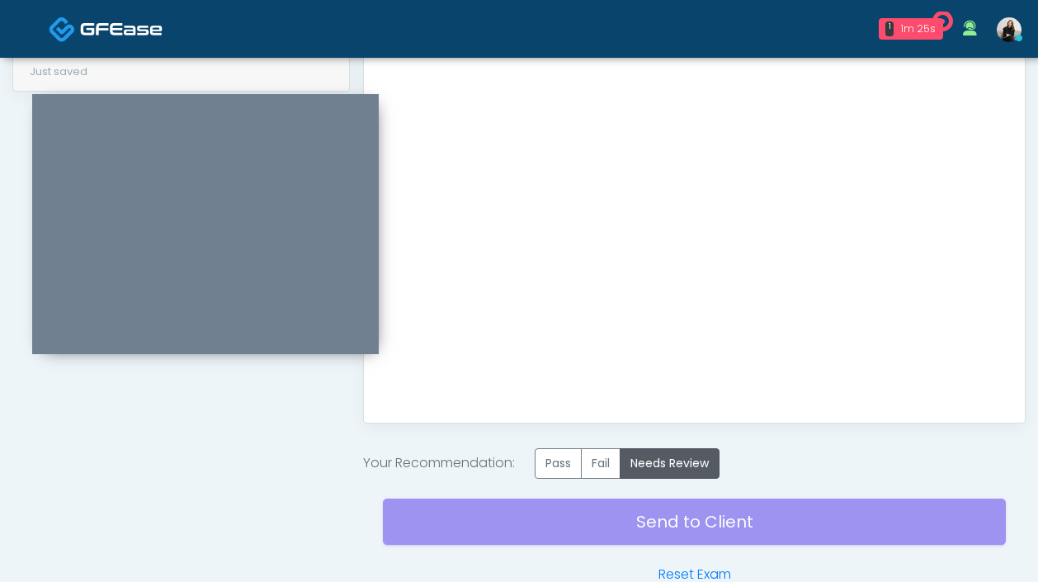
click at [682, 524] on div "Send to Client Reset Exam" at bounding box center [694, 532] width 623 height 106
click at [683, 509] on div "Send to Client Reset Exam" at bounding box center [694, 532] width 623 height 106
click at [675, 459] on label "Needs Review" at bounding box center [670, 463] width 100 height 31
click at [673, 537] on div "Send to Client Reset Exam" at bounding box center [694, 532] width 623 height 106
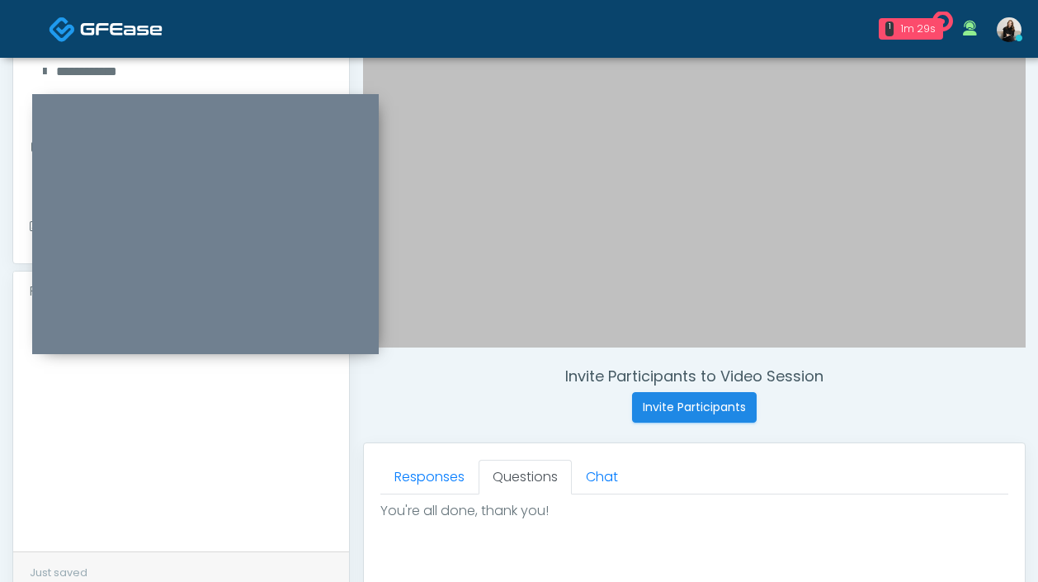
scroll to position [311, 0]
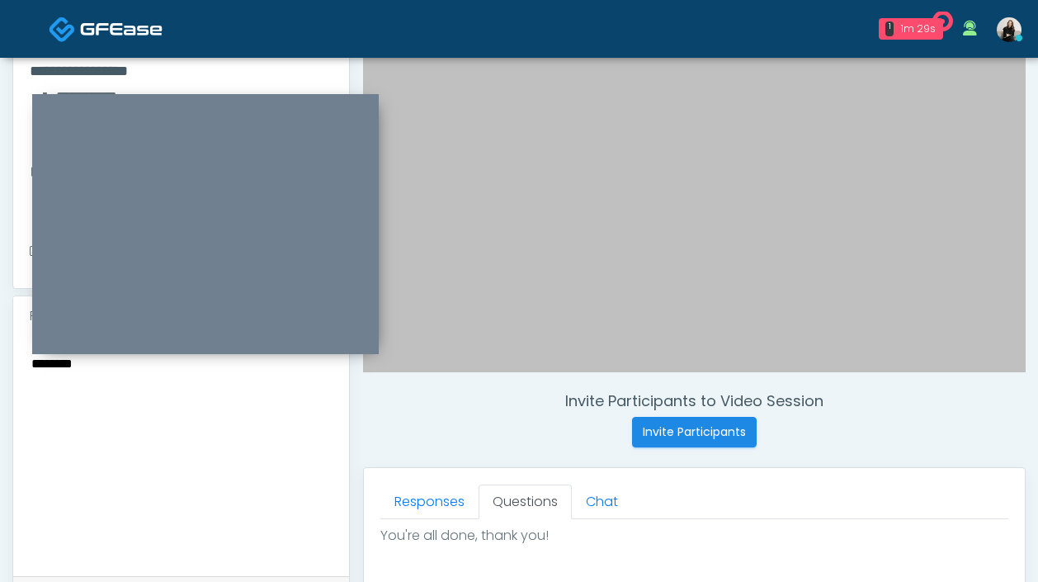
click at [282, 444] on textarea "********" at bounding box center [181, 452] width 303 height 201
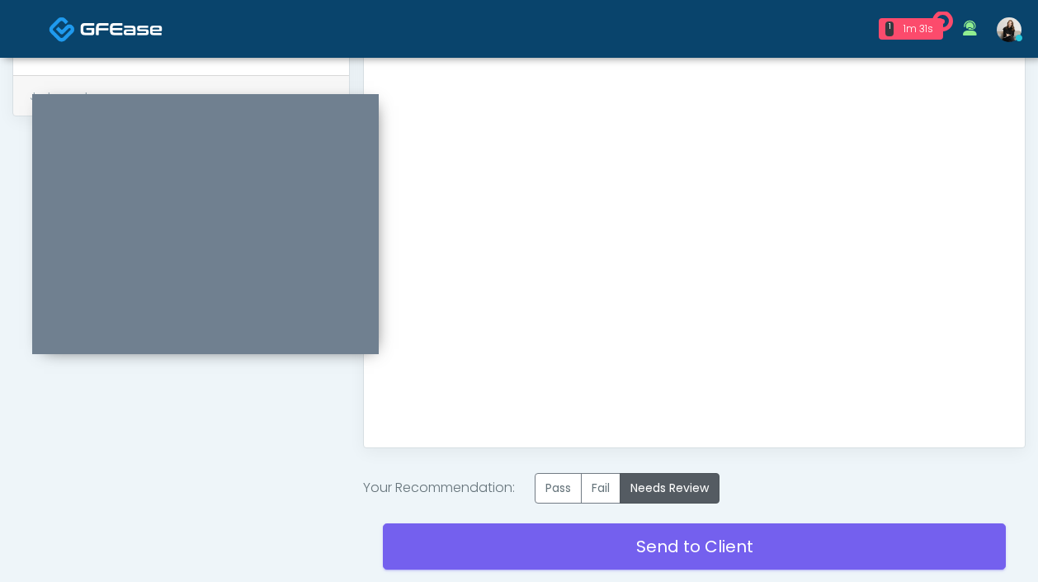
scroll to position [870, 0]
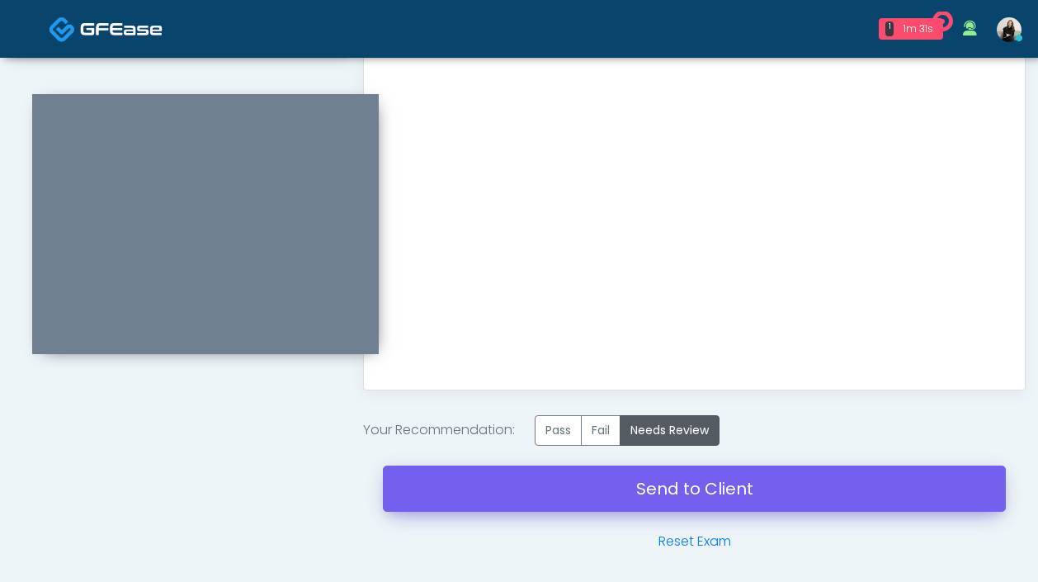
type textarea "********"
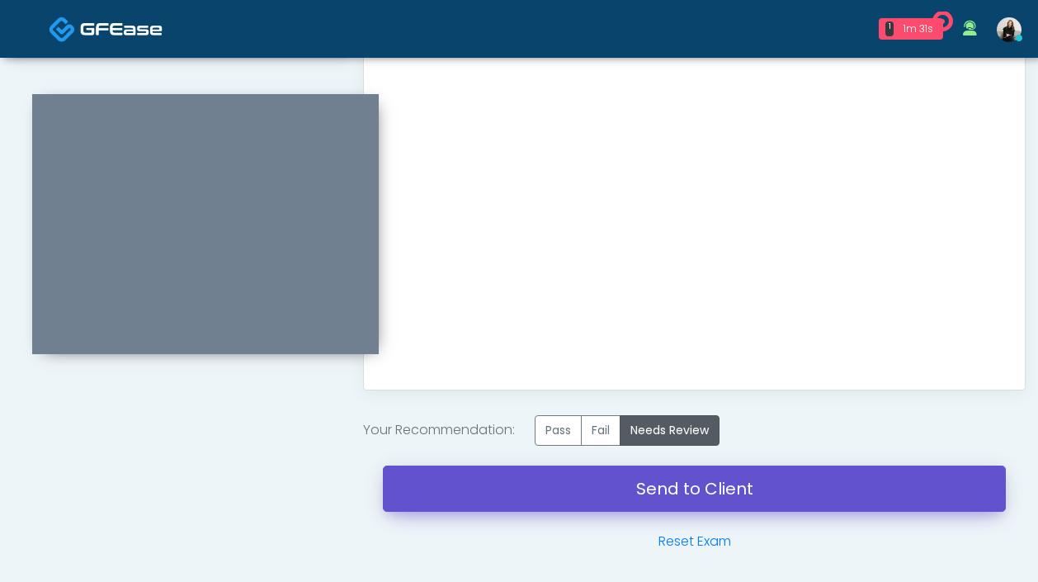
click at [677, 495] on link "Send to Client" at bounding box center [694, 488] width 623 height 46
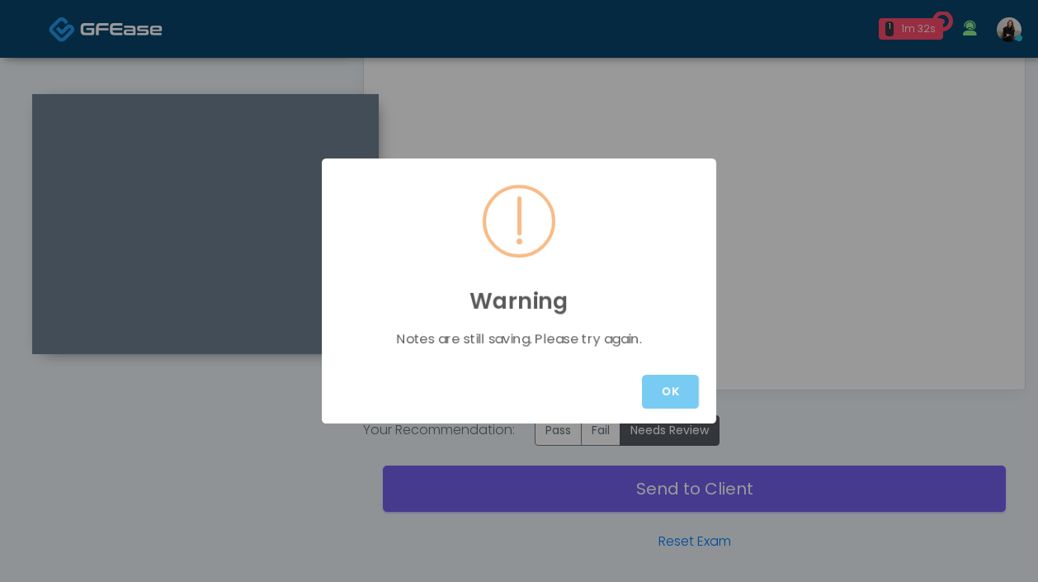
click at [656, 390] on button "OK" at bounding box center [670, 392] width 57 height 34
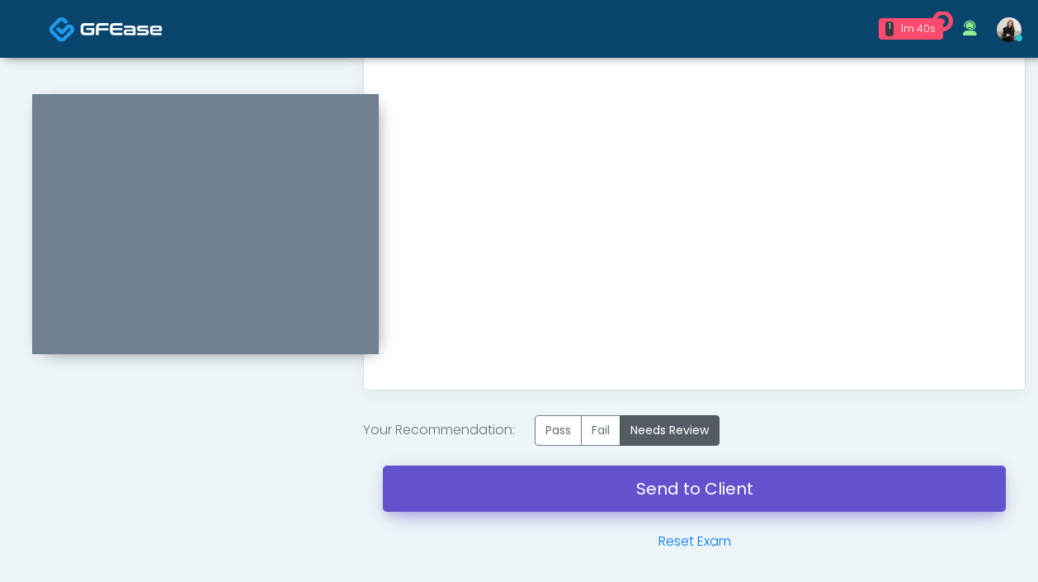
click at [841, 499] on link "Send to Client" at bounding box center [694, 488] width 623 height 46
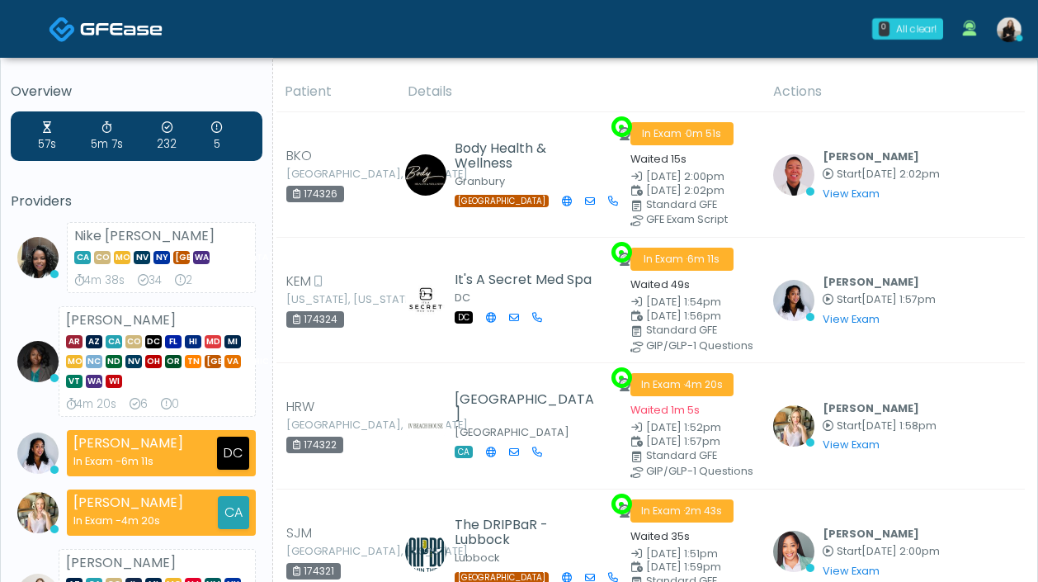
click at [1004, 40] on img at bounding box center [1009, 29] width 25 height 25
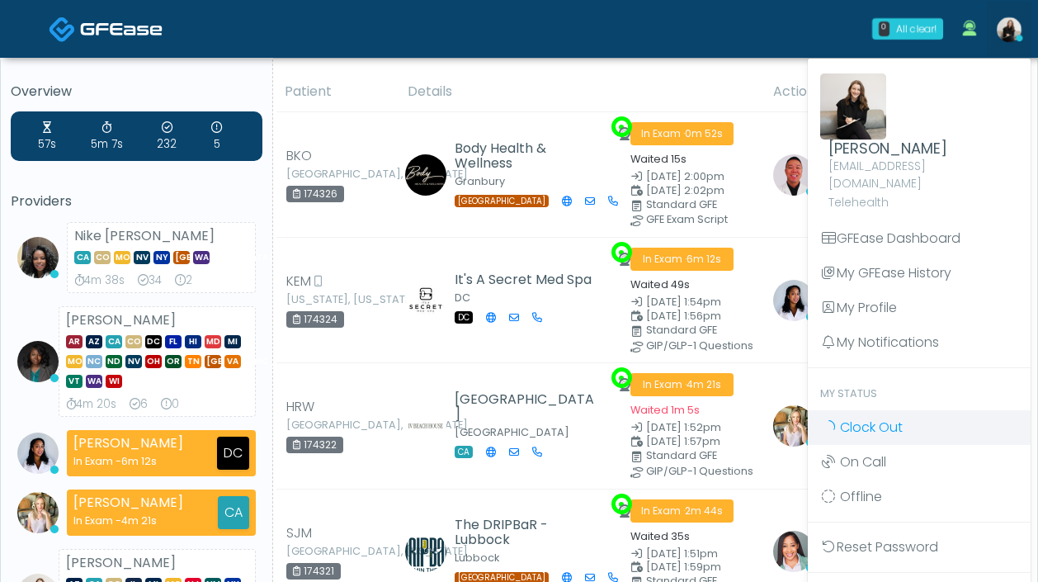
click at [879, 418] on span "Clock Out" at bounding box center [871, 427] width 63 height 19
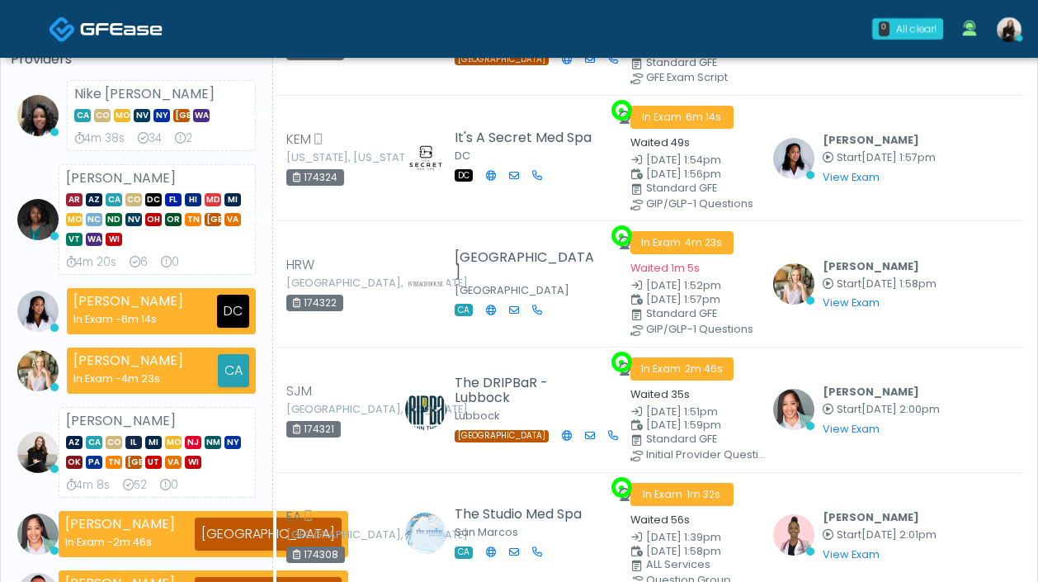
scroll to position [262, 0]
